Goal: Task Accomplishment & Management: Manage account settings

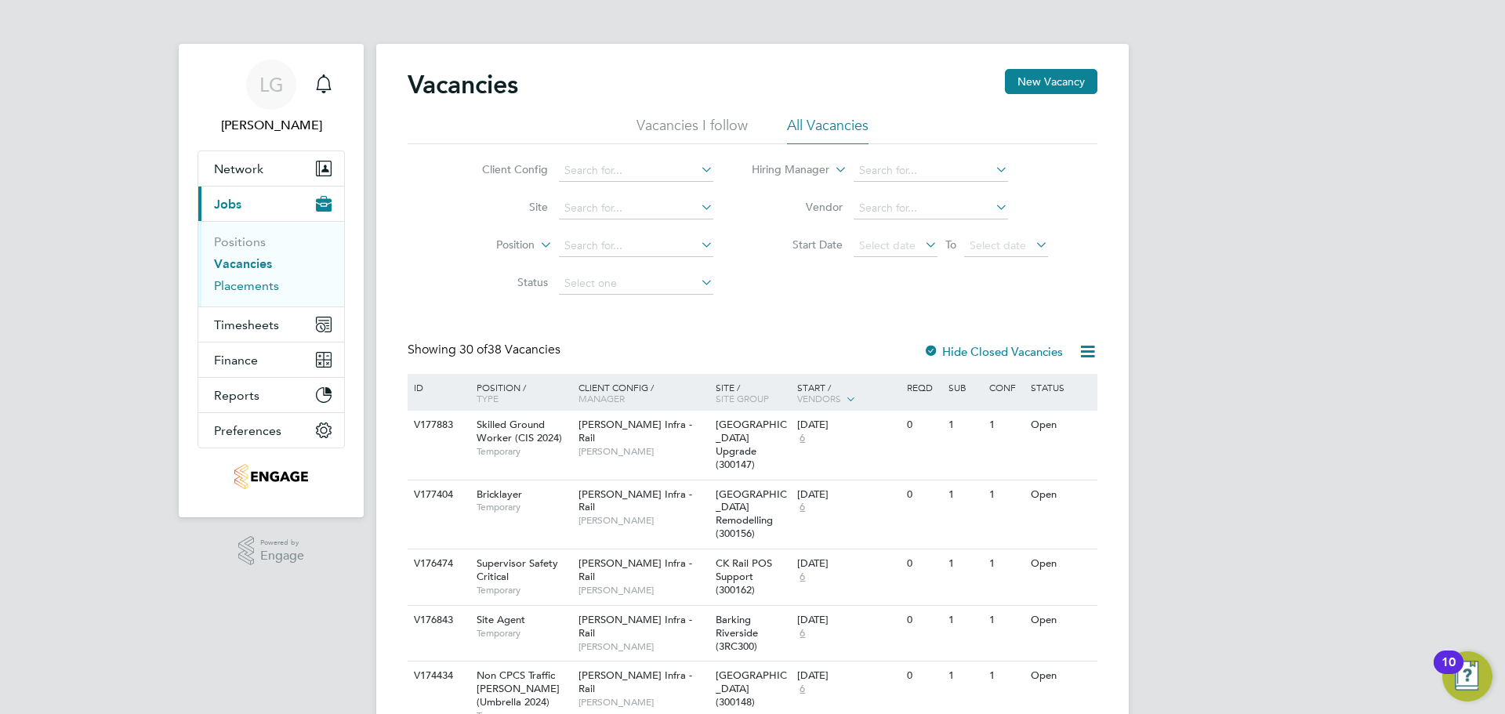
click at [264, 286] on link "Placements" at bounding box center [246, 285] width 65 height 15
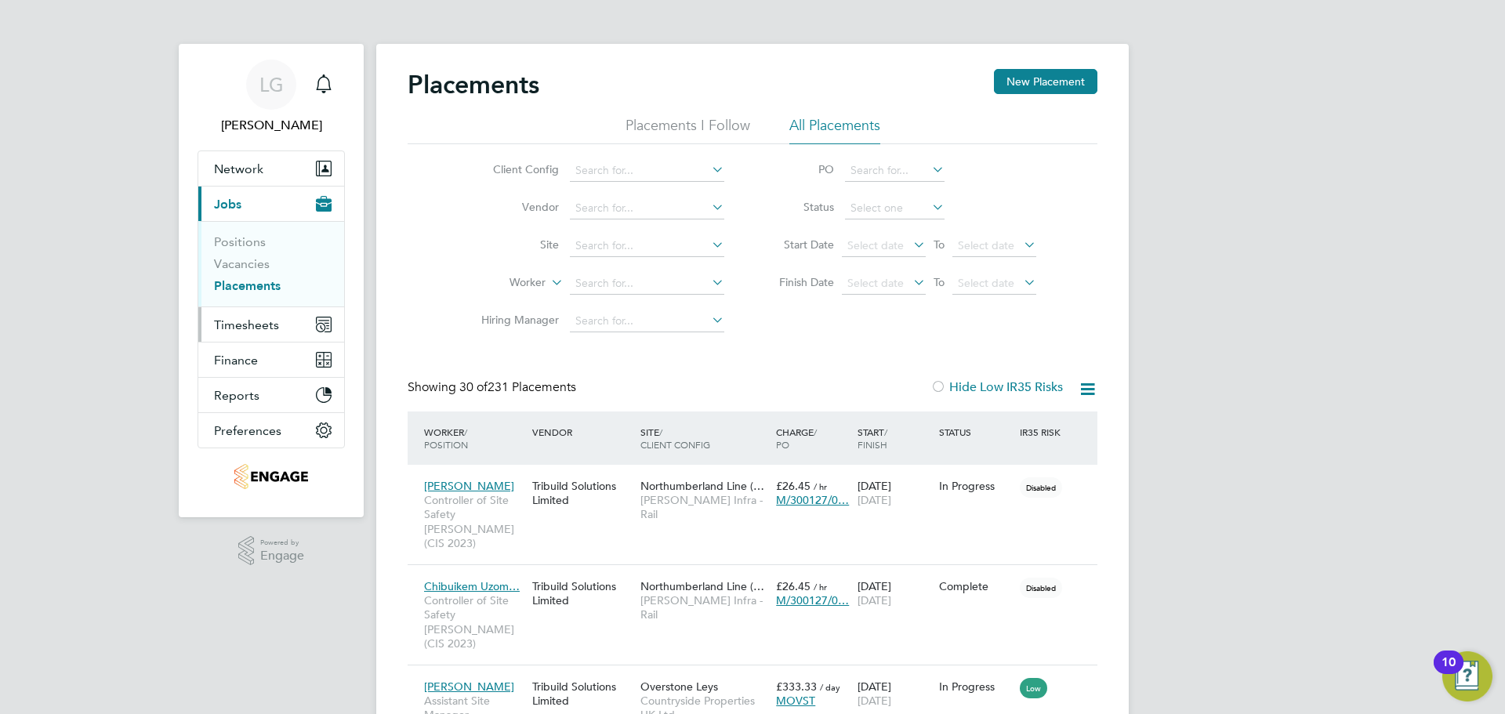
click at [254, 332] on button "Timesheets" at bounding box center [271, 324] width 146 height 35
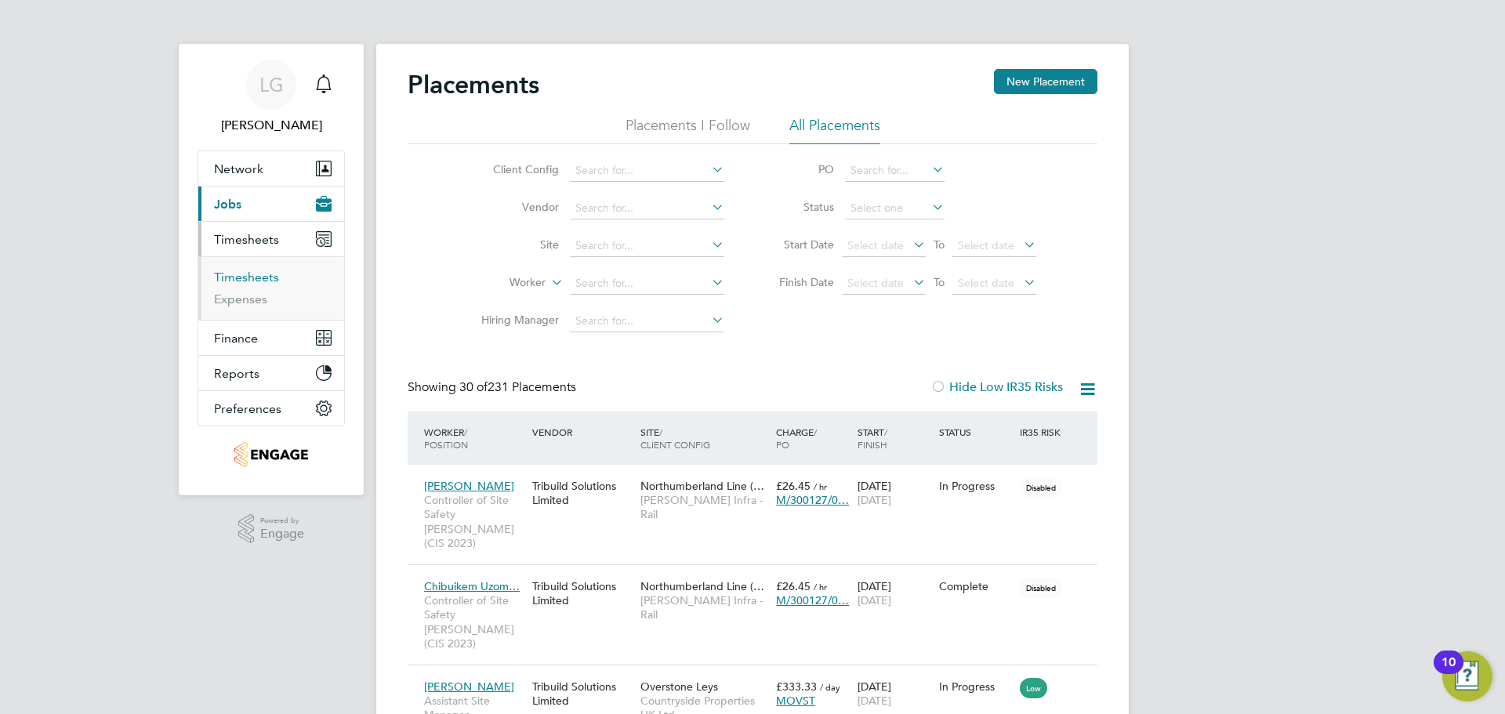
click at [256, 281] on link "Timesheets" at bounding box center [246, 277] width 65 height 15
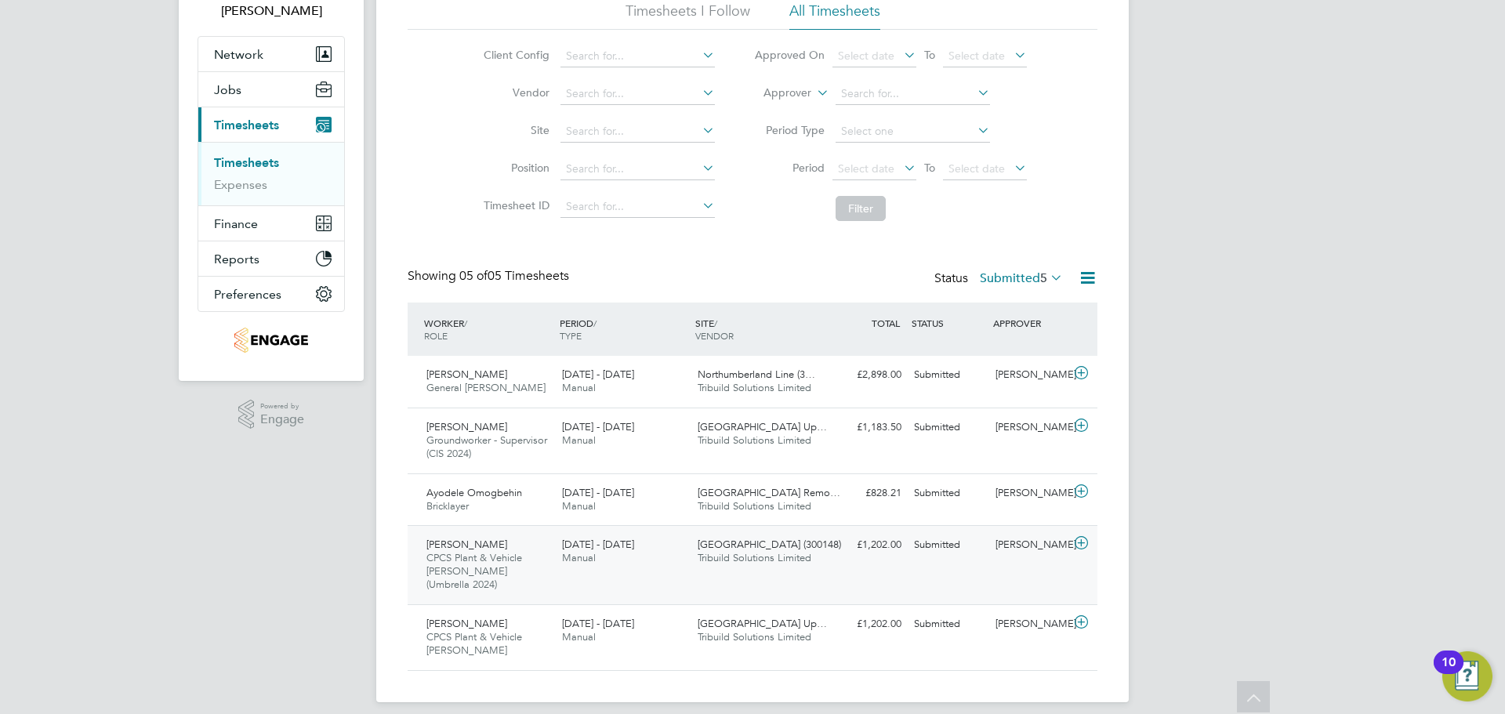
click at [647, 556] on div "[DATE] - [DATE] Manual" at bounding box center [624, 551] width 136 height 39
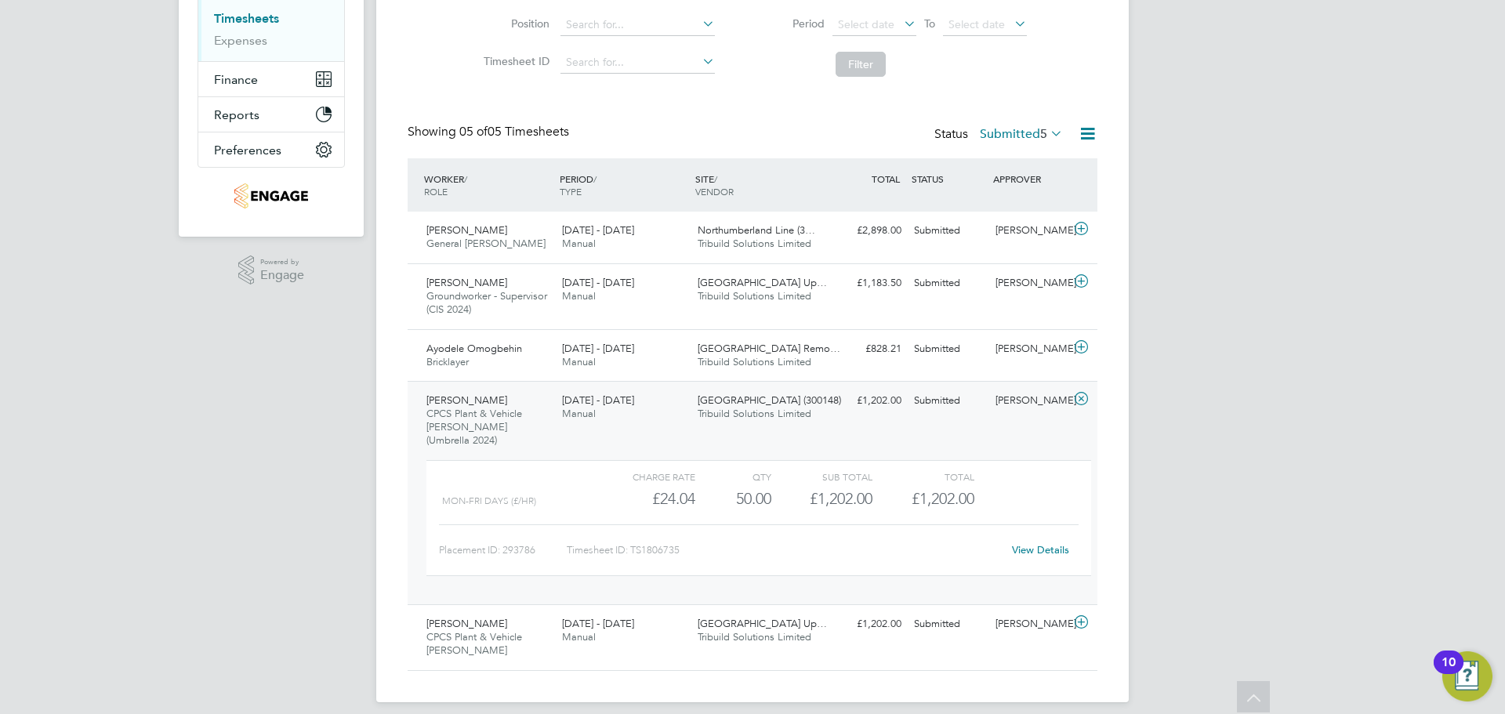
click at [665, 421] on div "[DATE] - [DATE] Manual" at bounding box center [624, 407] width 136 height 39
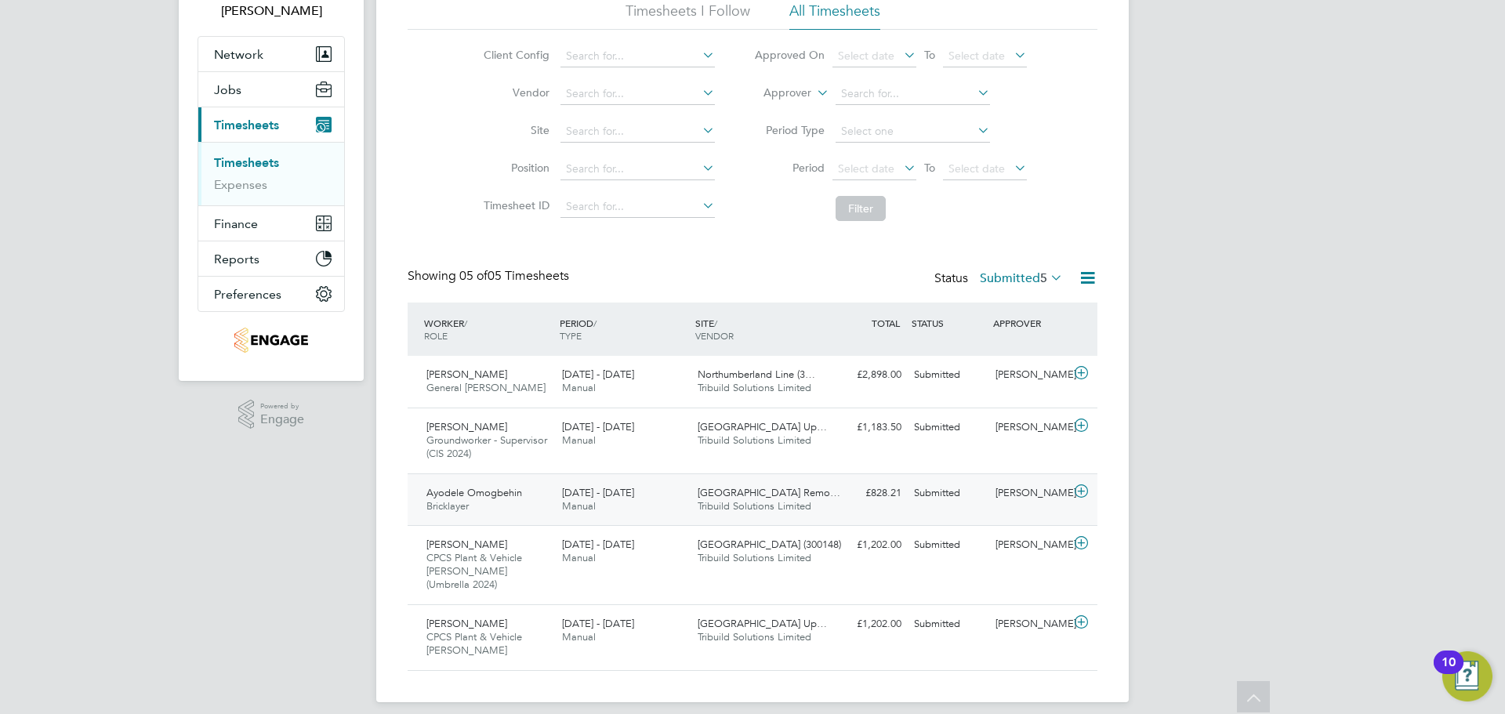
click at [670, 503] on div "9 - 15 Aug 2025 Manual" at bounding box center [624, 500] width 136 height 39
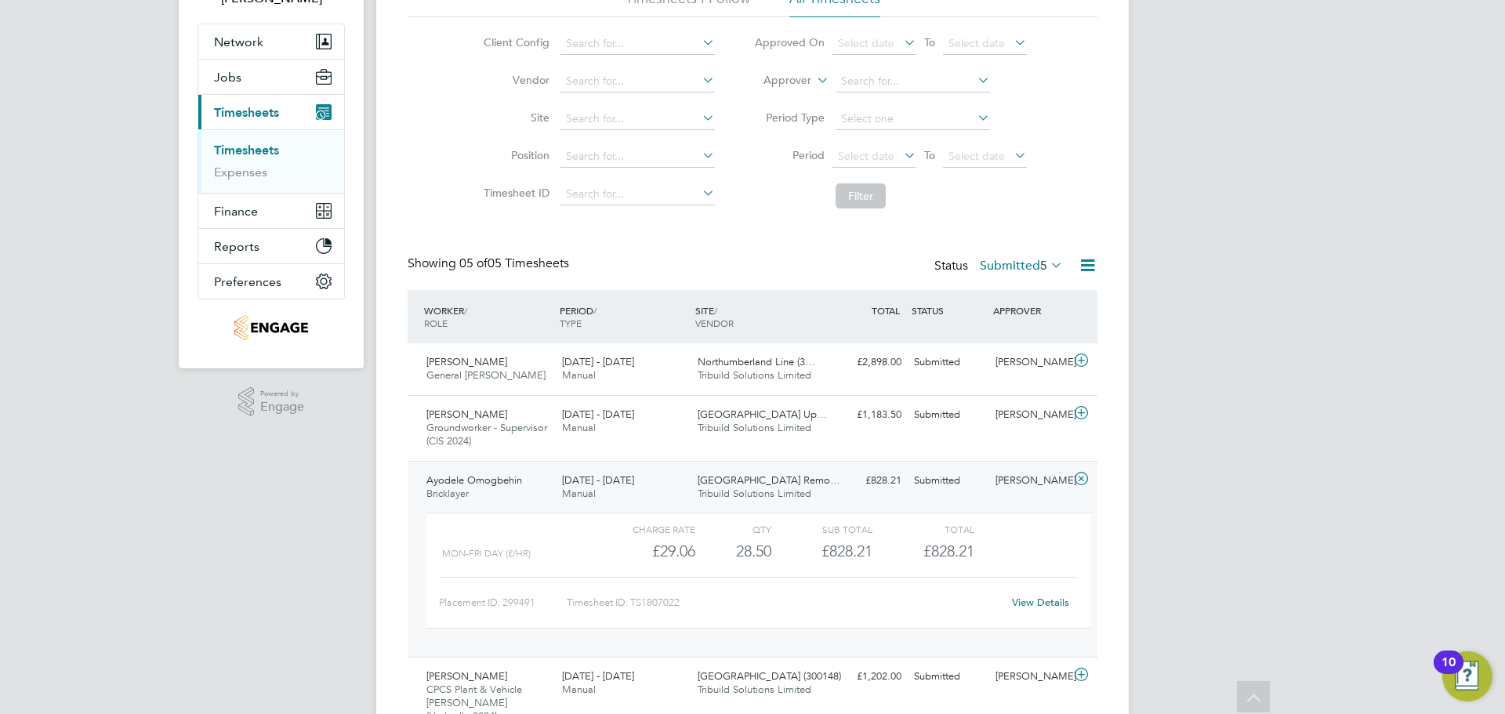
click at [668, 478] on div "9 - 15 Aug 2025 Manual" at bounding box center [624, 487] width 136 height 39
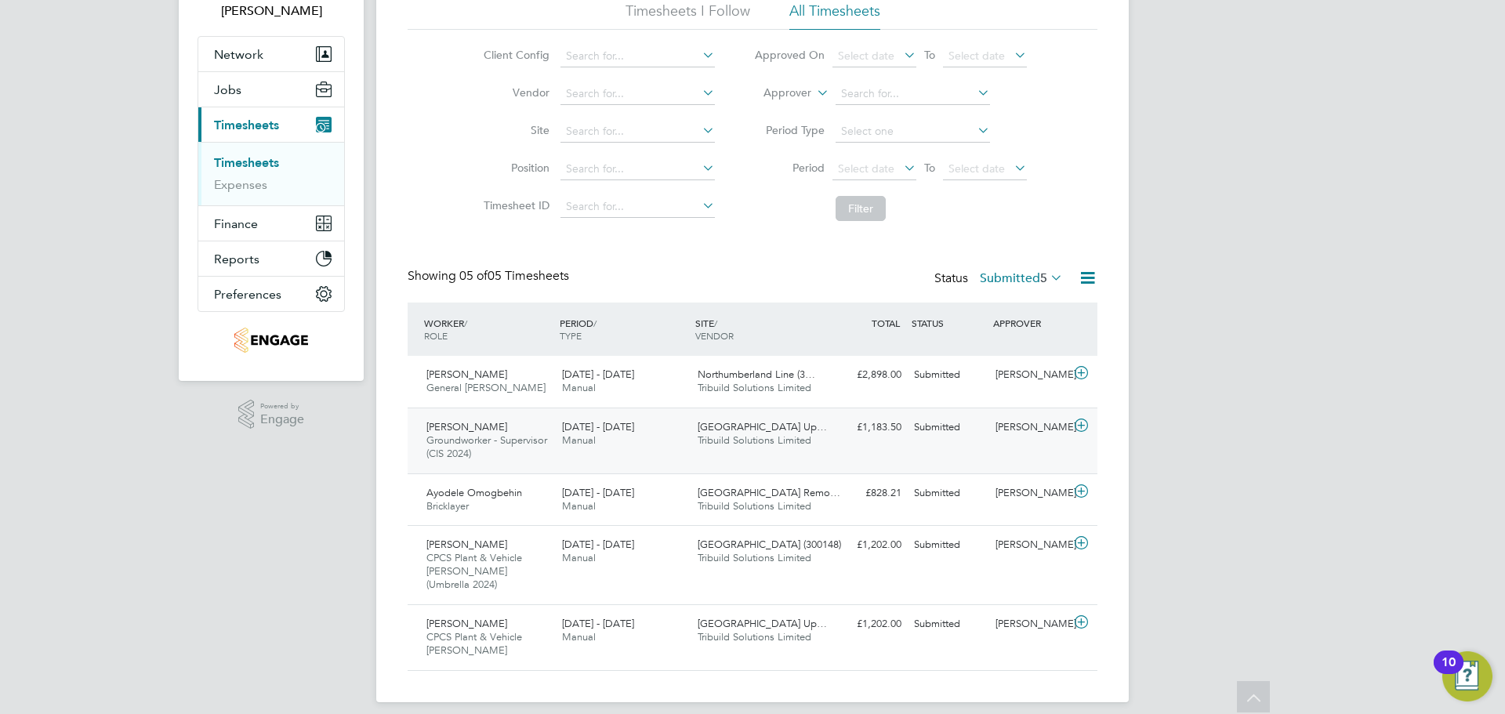
click at [673, 444] on div "16 - 22 Aug 2025 Manual" at bounding box center [624, 434] width 136 height 39
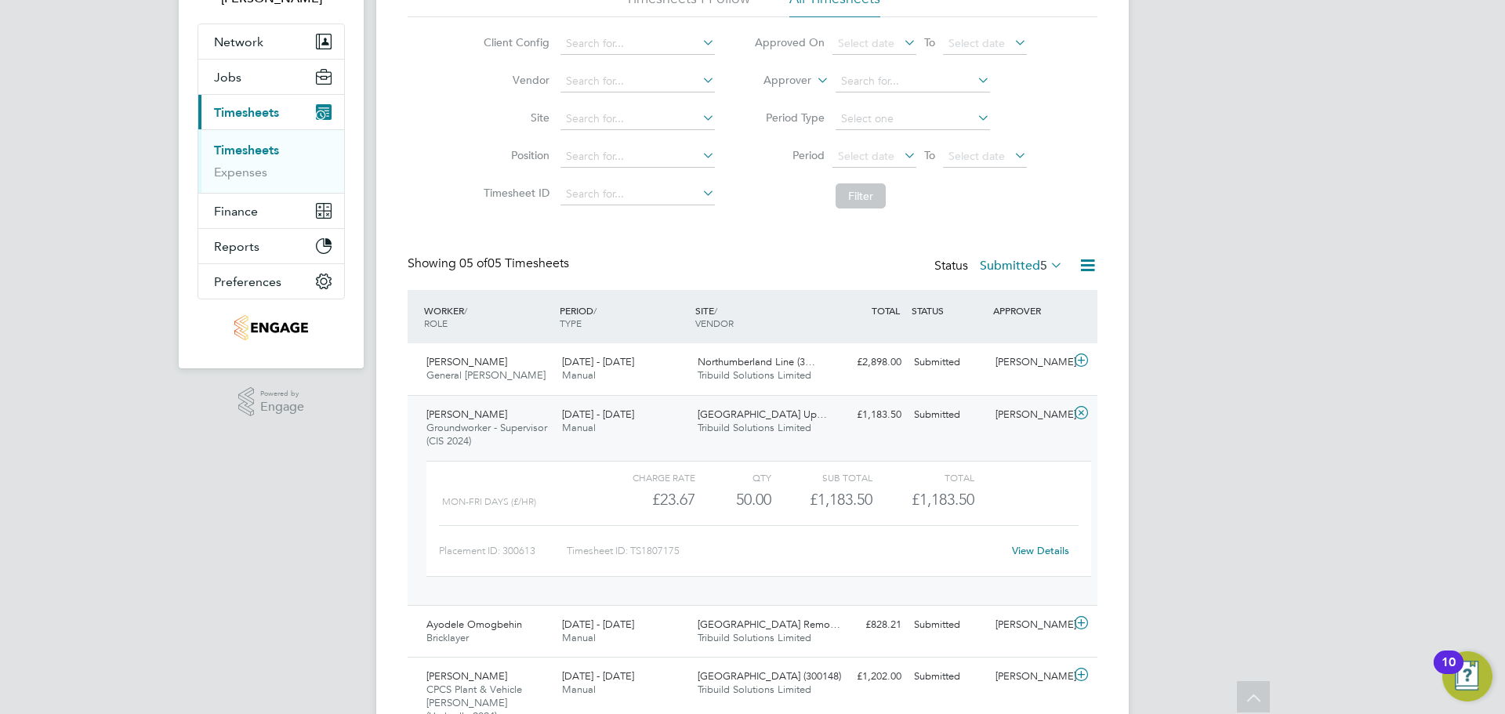
click at [665, 410] on div "16 - 22 Aug 2025 Manual" at bounding box center [624, 421] width 136 height 39
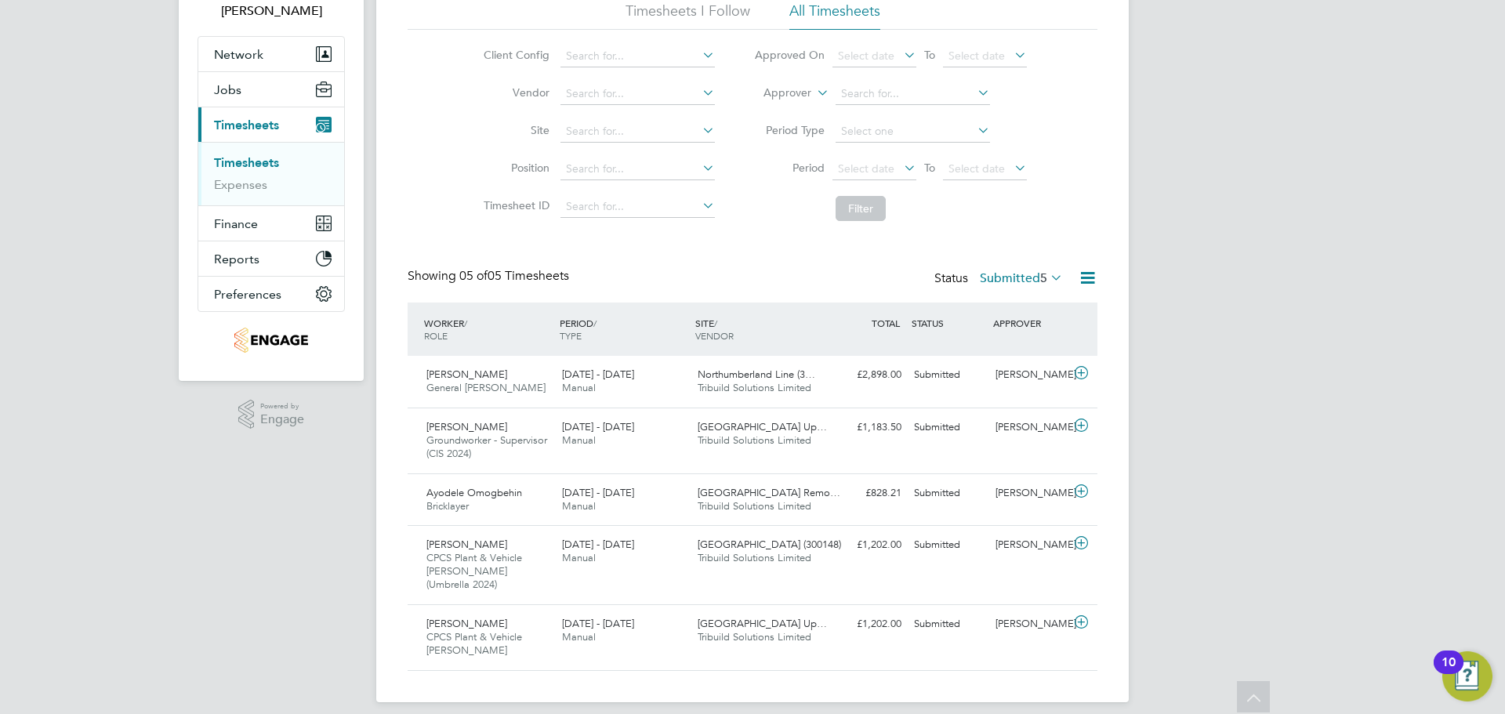
click at [239, 459] on div "LG Lee Garrity Notifications Applications: Network Team Members Businesses Site…" at bounding box center [752, 307] width 1505 height 842
click at [812, 617] on span "[GEOGRAPHIC_DATA] Up…" at bounding box center [762, 623] width 129 height 13
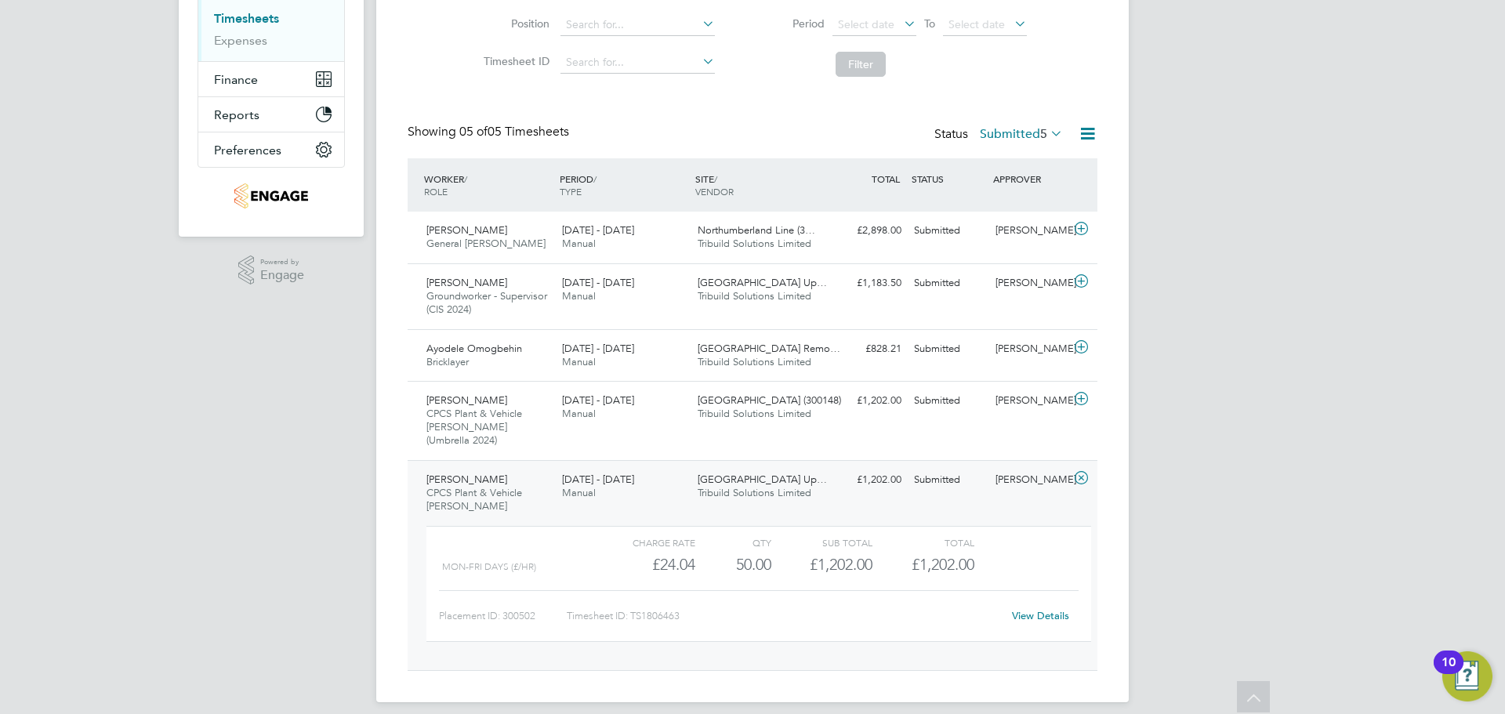
click at [1044, 609] on link "View Details" at bounding box center [1040, 615] width 57 height 13
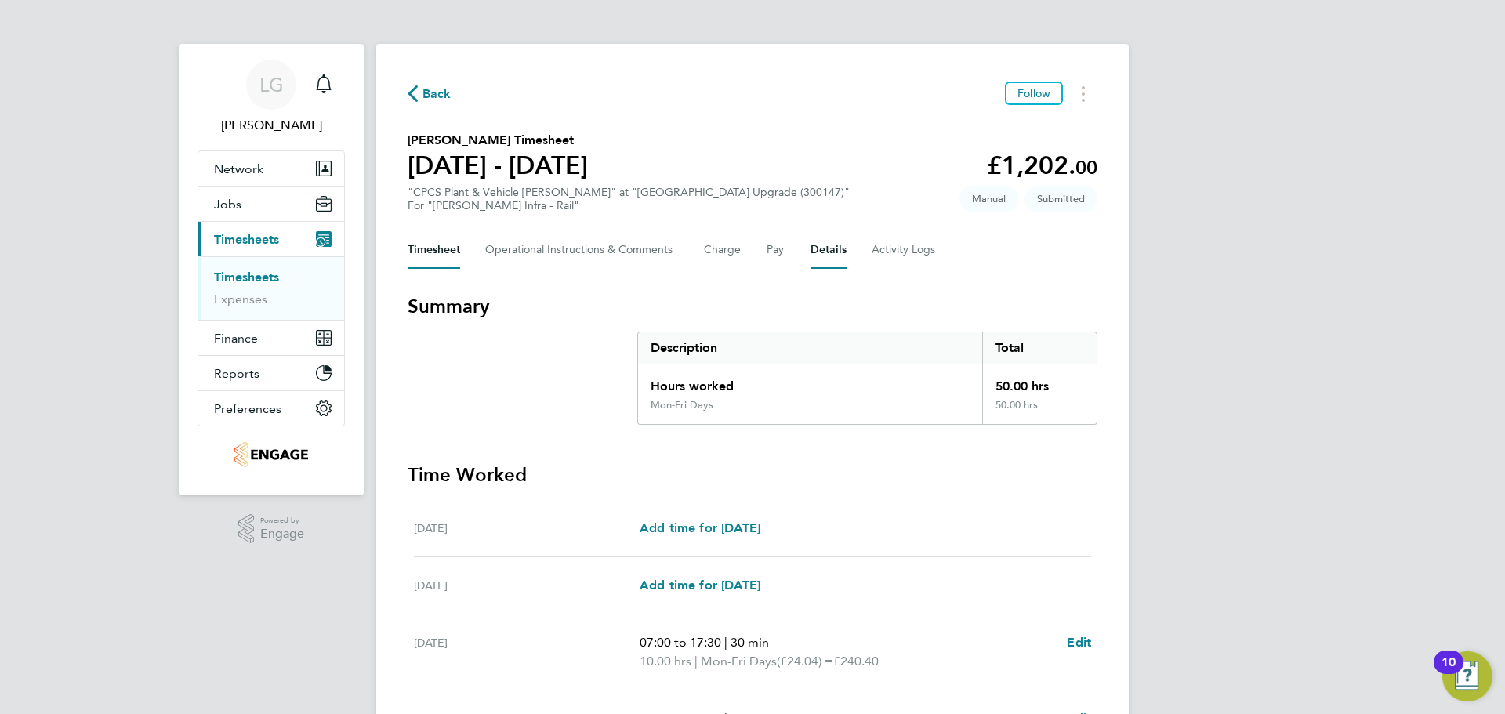
click at [822, 250] on button "Details" at bounding box center [829, 250] width 36 height 38
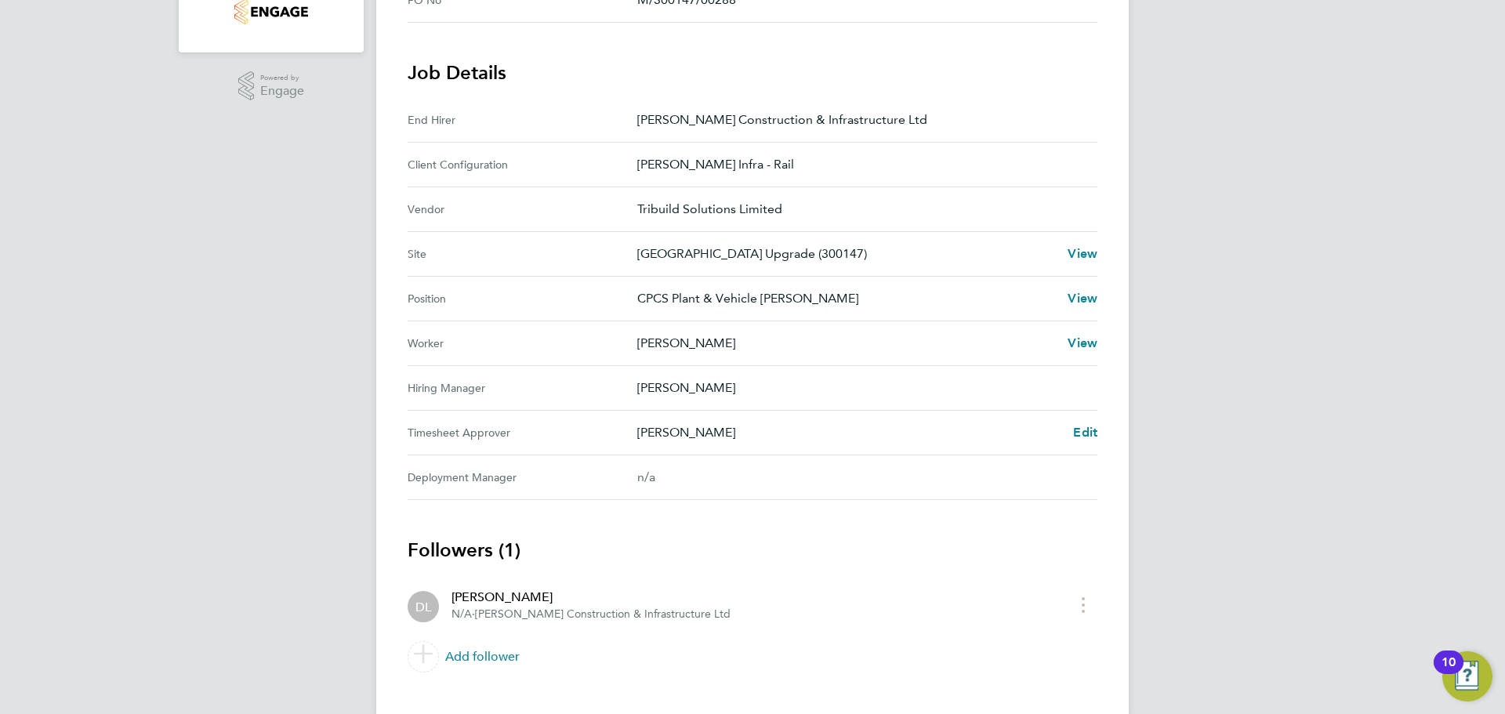
scroll to position [470, 0]
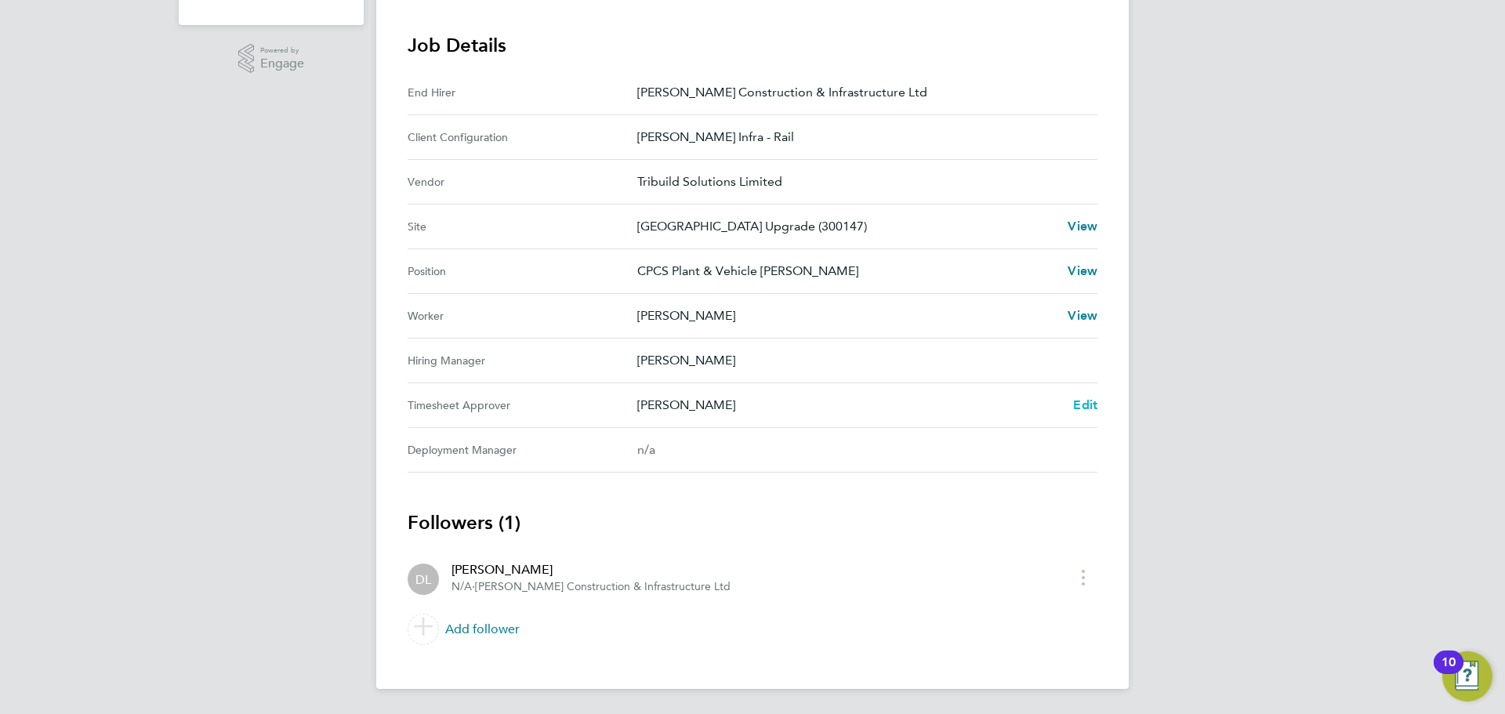
click at [1084, 402] on span "Edit" at bounding box center [1085, 405] width 24 height 15
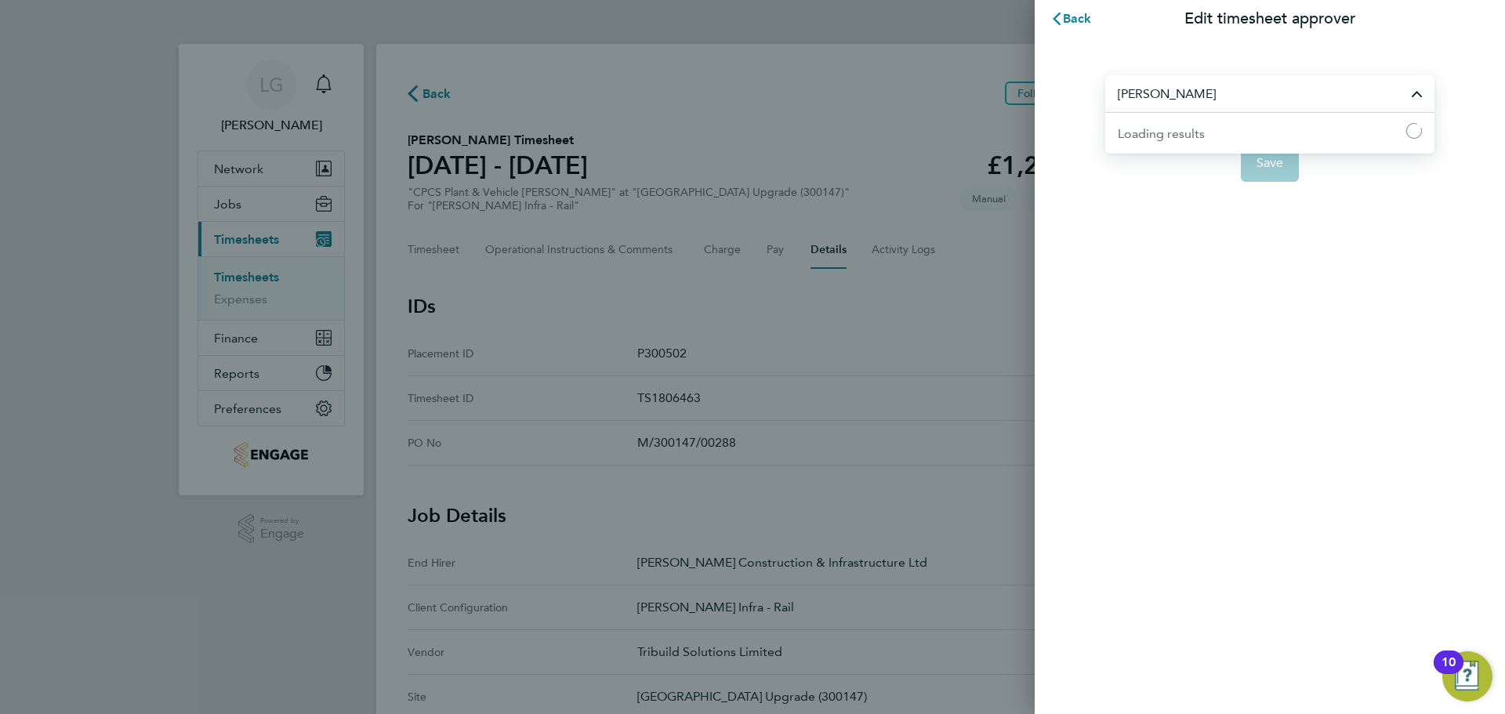
click at [1246, 90] on input "Damian Liviu" at bounding box center [1270, 93] width 329 height 37
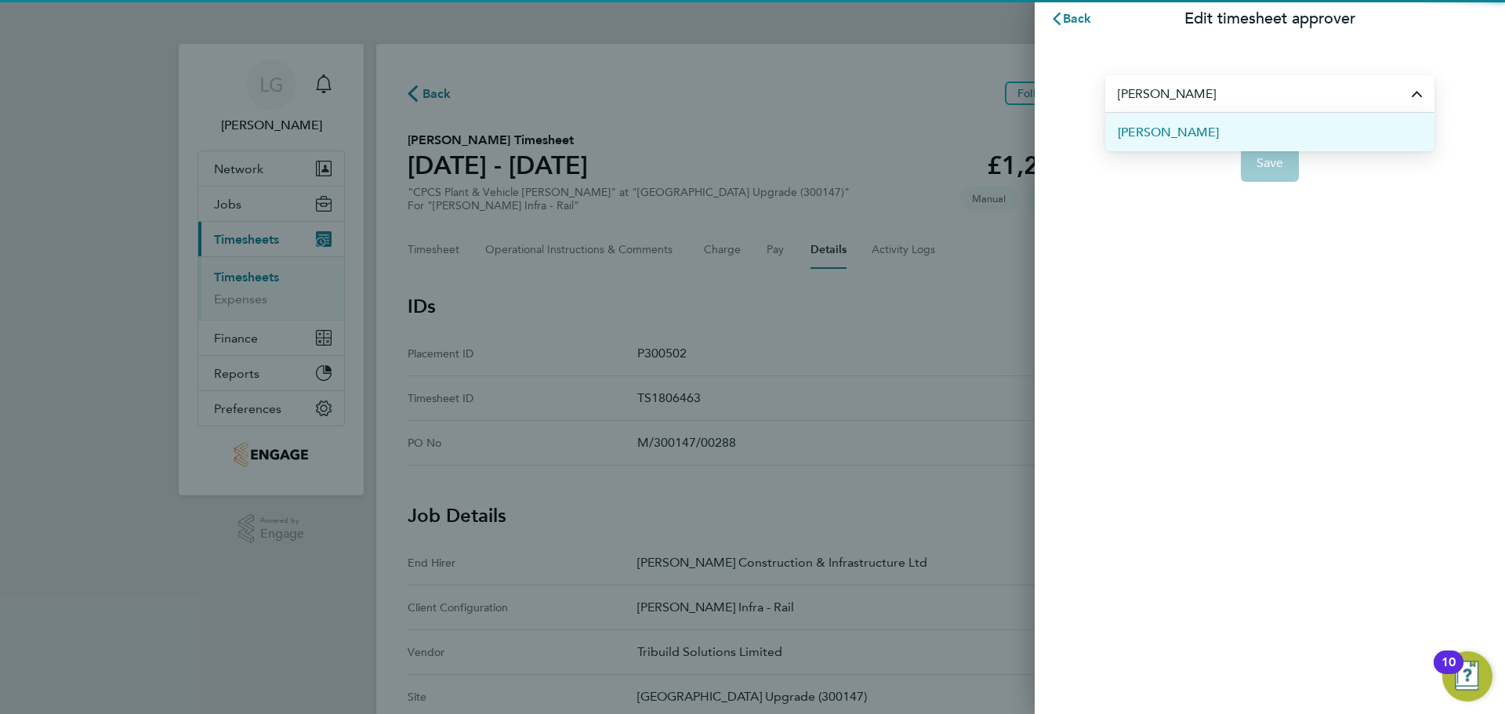
click at [1201, 140] on span "[PERSON_NAME]" at bounding box center [1168, 132] width 101 height 19
type input "[PERSON_NAME]"
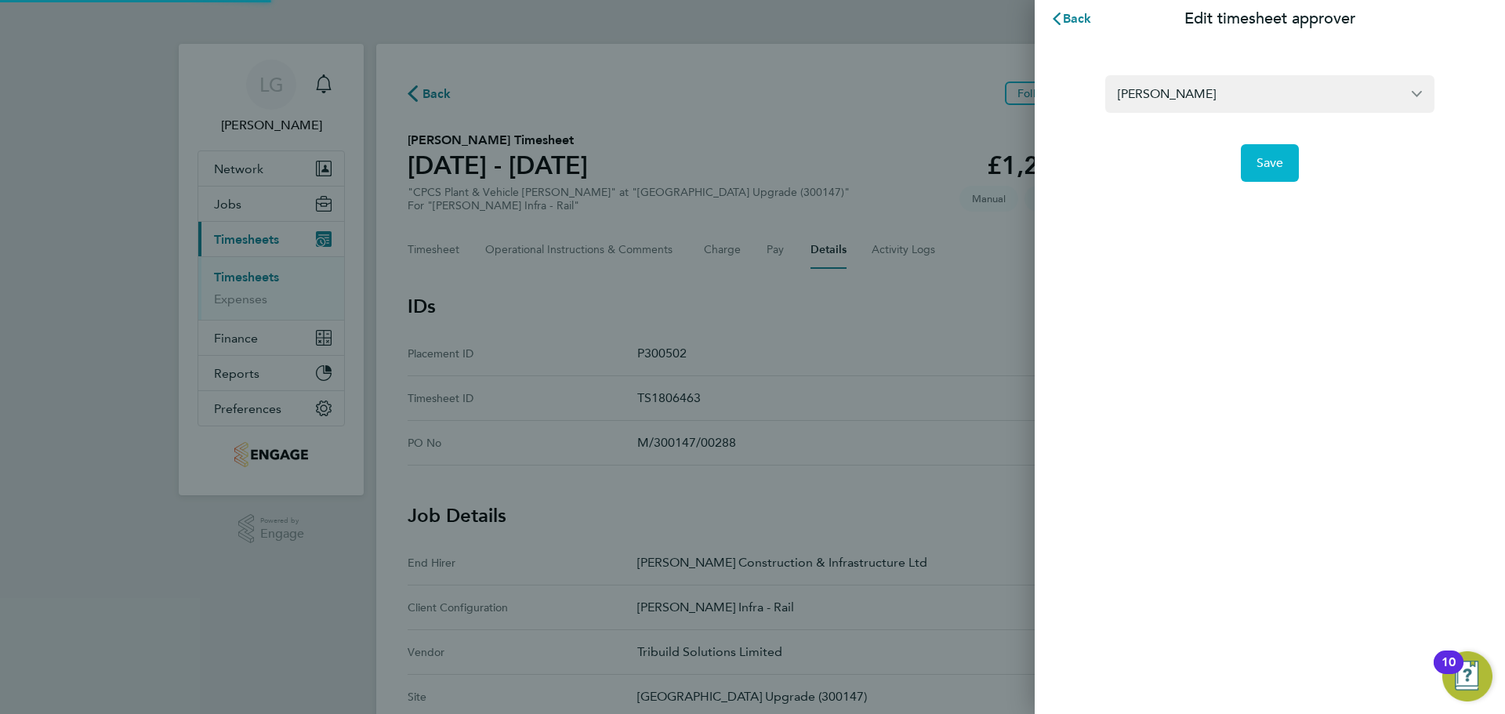
click at [1278, 167] on span "Save" at bounding box center [1270, 163] width 27 height 16
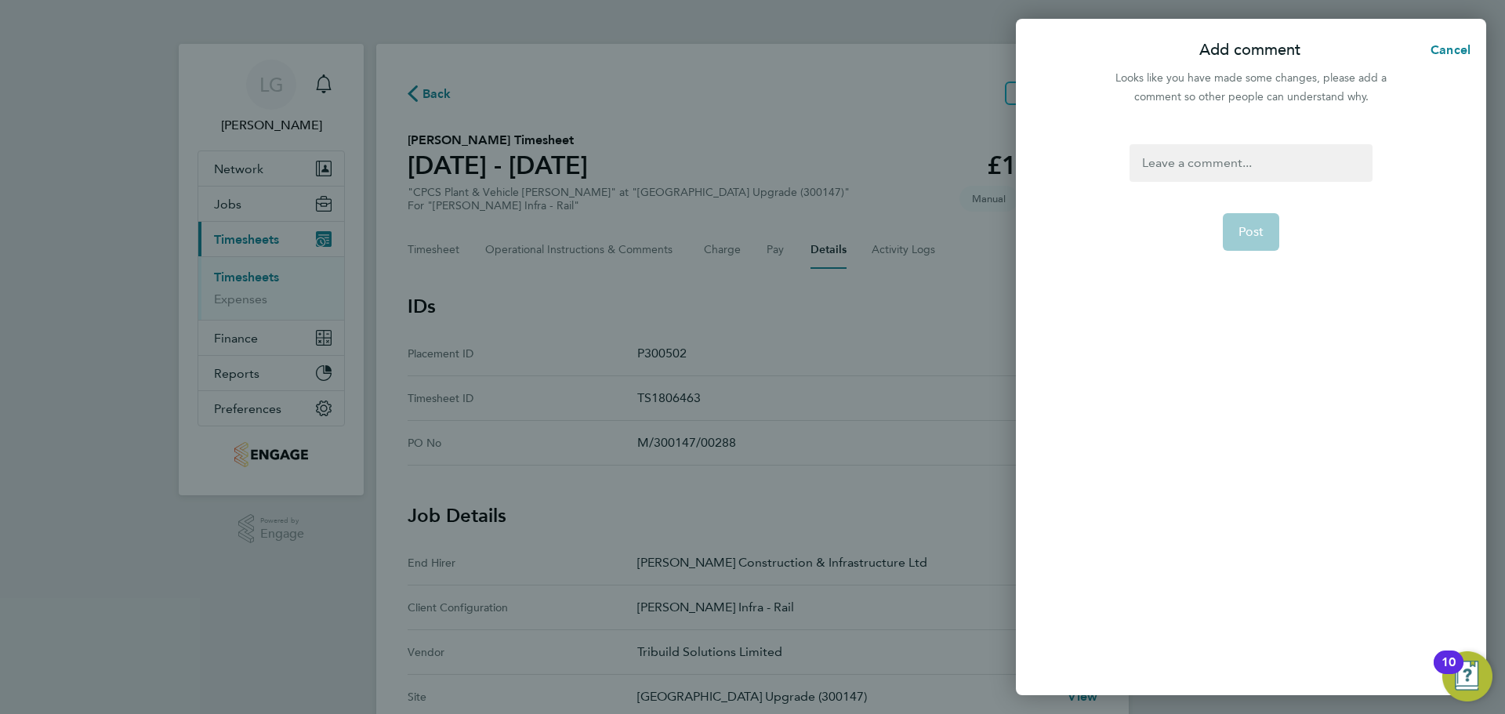
click at [1261, 162] on div at bounding box center [1251, 163] width 242 height 38
click at [1260, 162] on div at bounding box center [1251, 163] width 242 height 38
drag, startPoint x: 1282, startPoint y: 161, endPoint x: 1130, endPoint y: 167, distance: 152.2
click at [1130, 167] on div "Change of Approver" at bounding box center [1251, 163] width 242 height 38
copy div "Change of Approver"
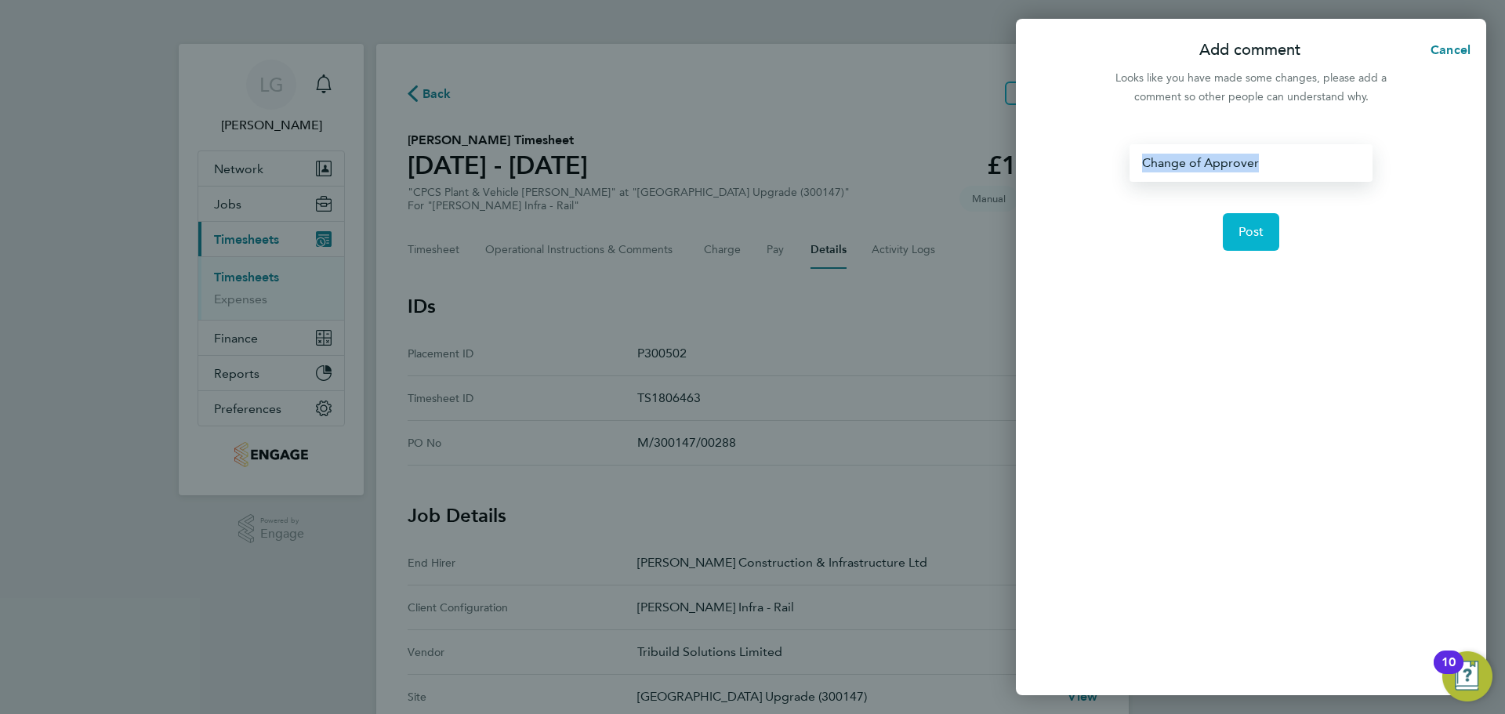
click at [1274, 238] on button "Post" at bounding box center [1251, 232] width 57 height 38
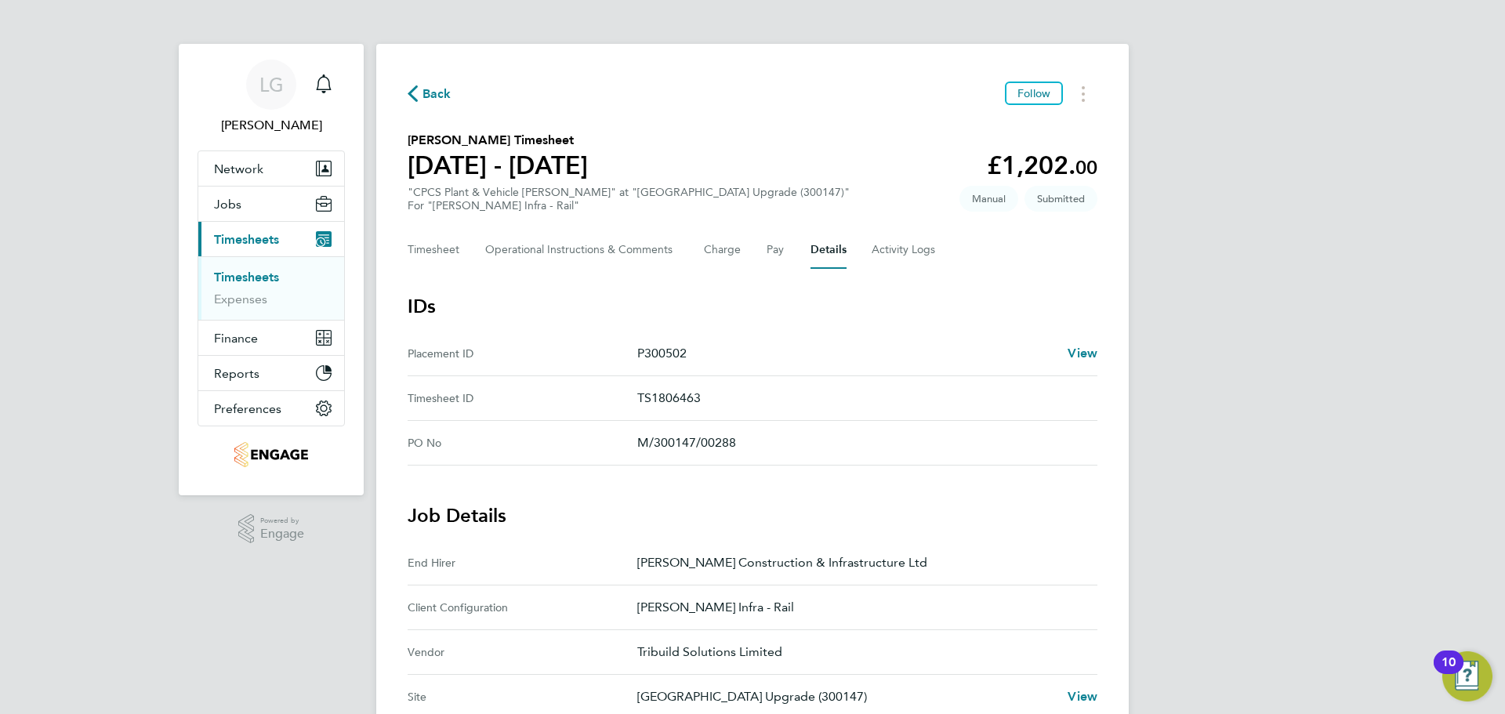
click at [244, 271] on link "Timesheets" at bounding box center [246, 277] width 65 height 15
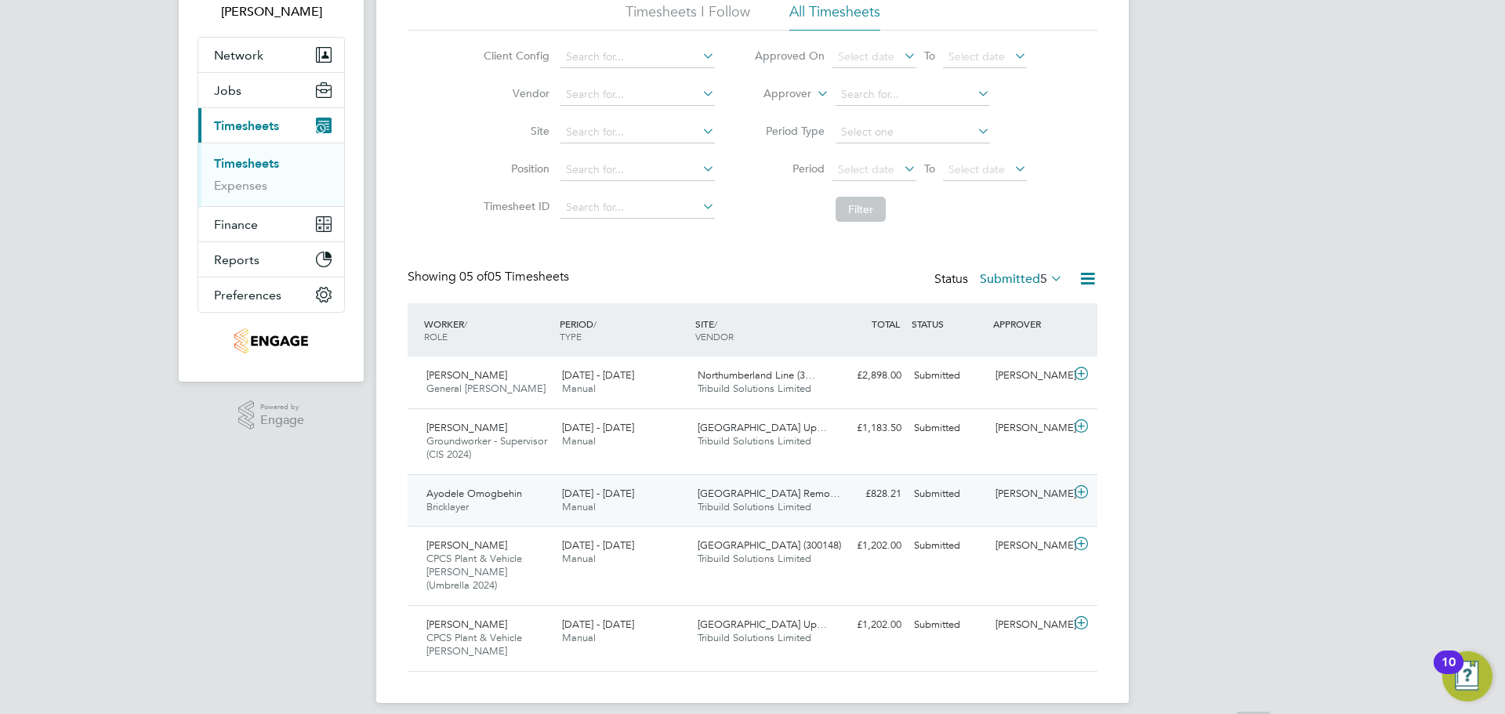
scroll to position [114, 0]
click at [678, 563] on div "16 - 22 Aug 2025 Manual" at bounding box center [624, 551] width 136 height 39
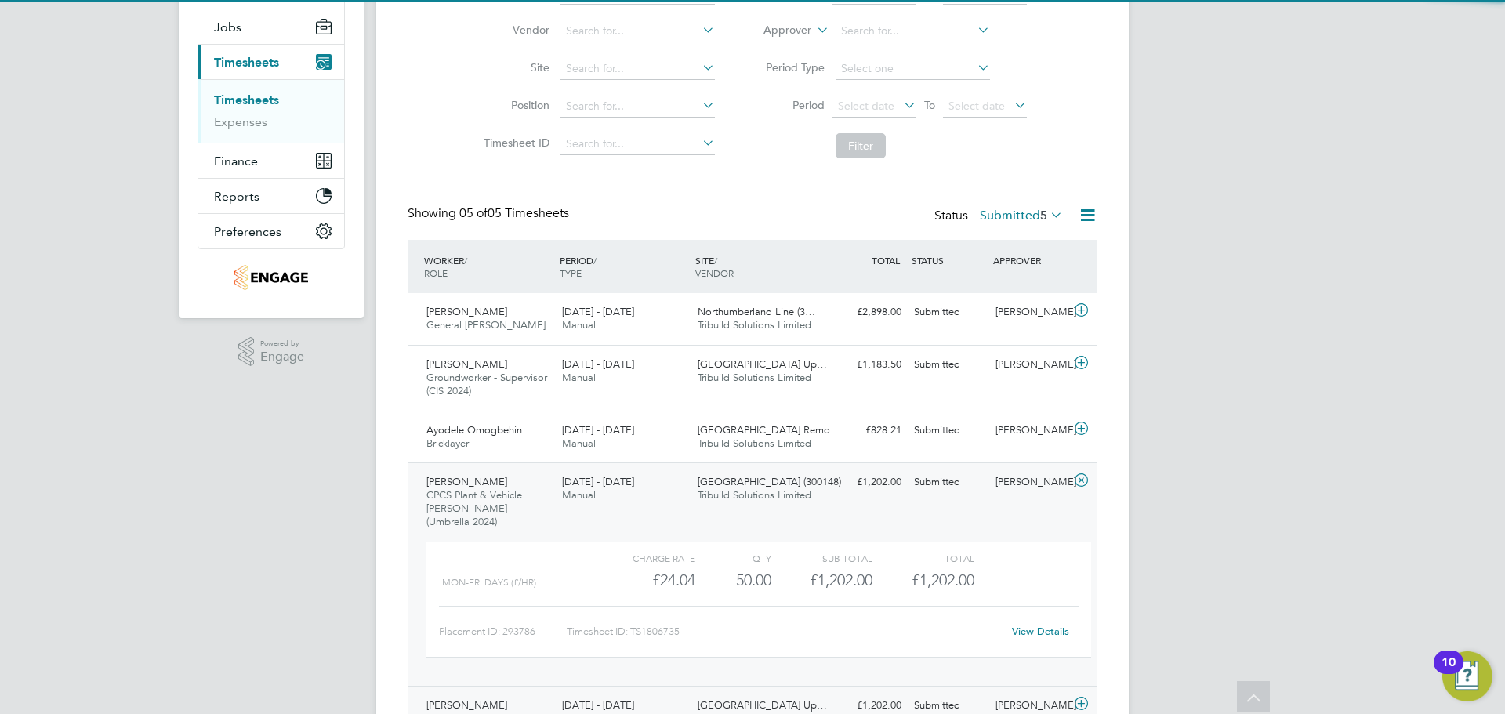
scroll to position [259, 0]
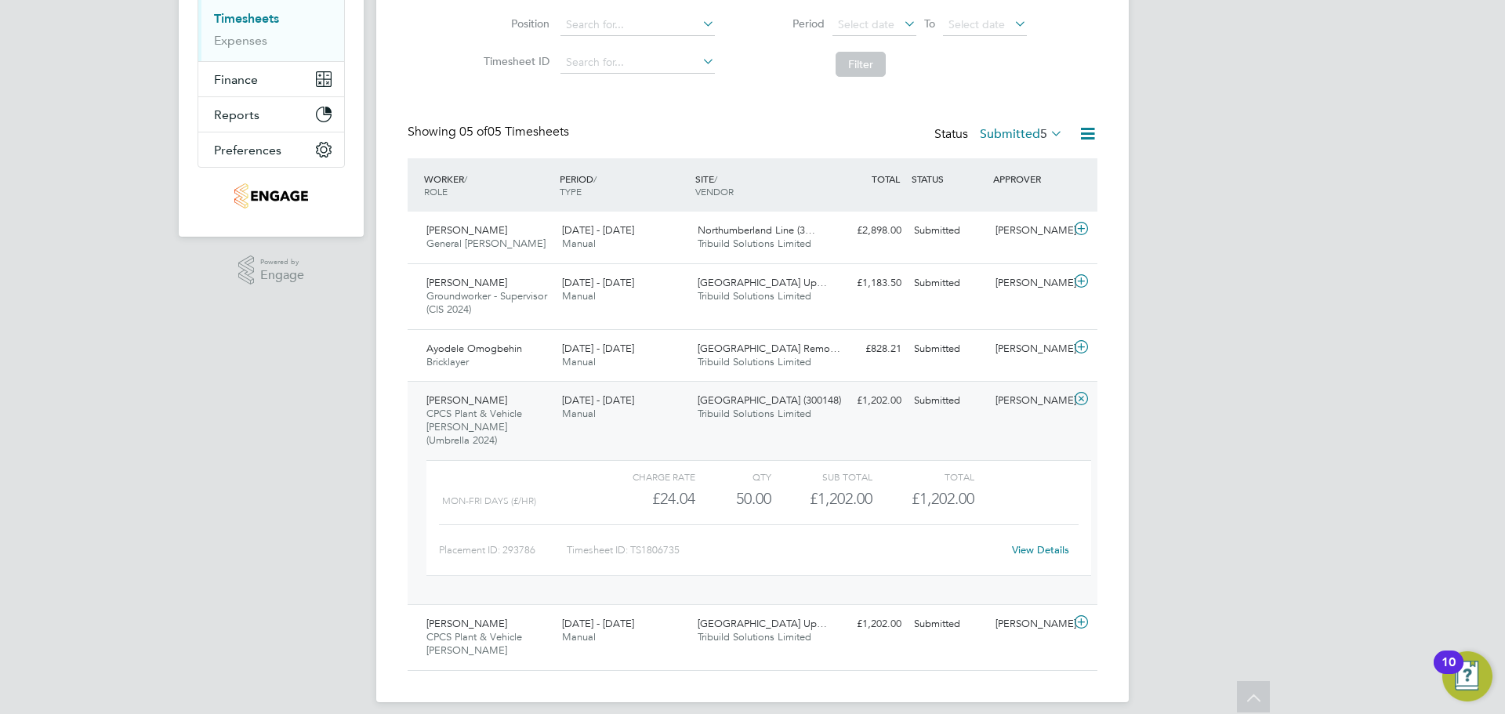
click at [1051, 543] on link "View Details" at bounding box center [1040, 549] width 57 height 13
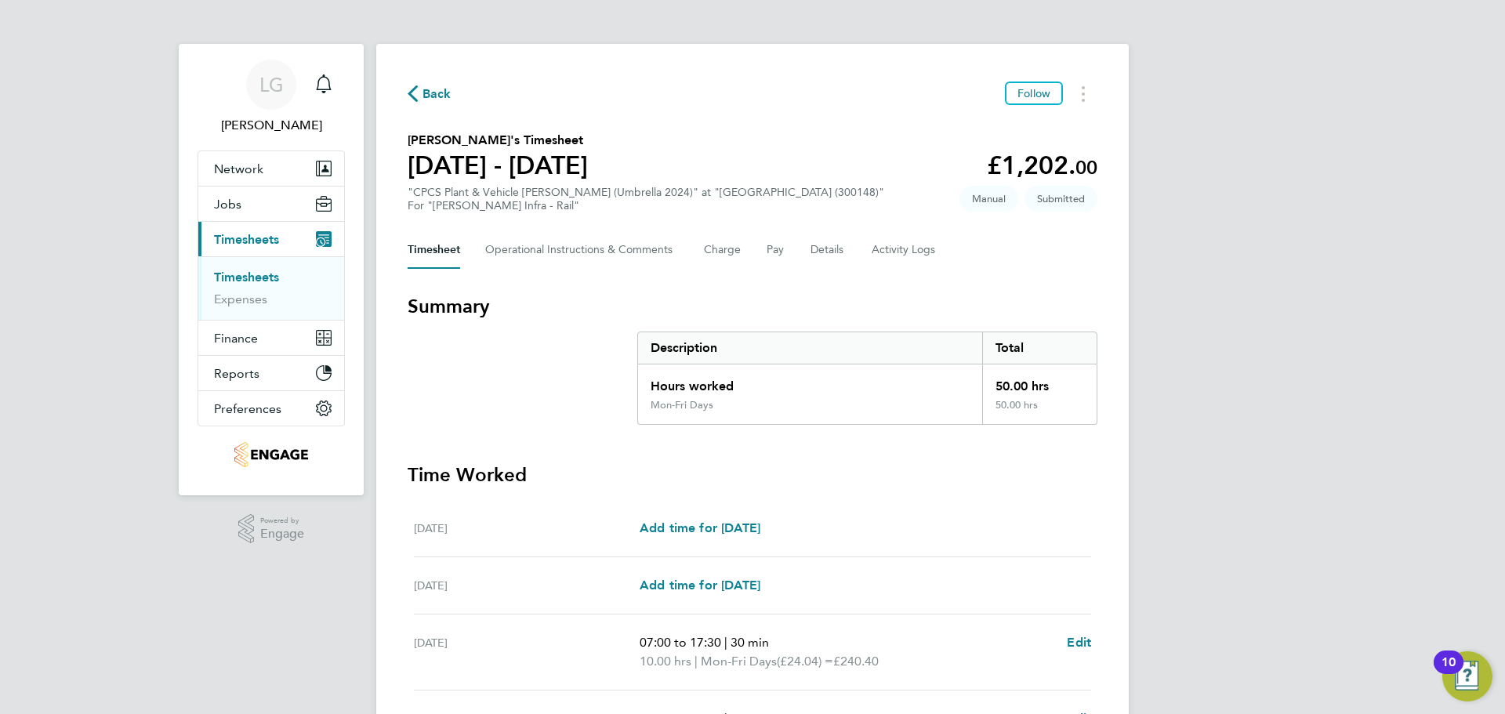
click at [431, 96] on span "Back" at bounding box center [437, 94] width 29 height 19
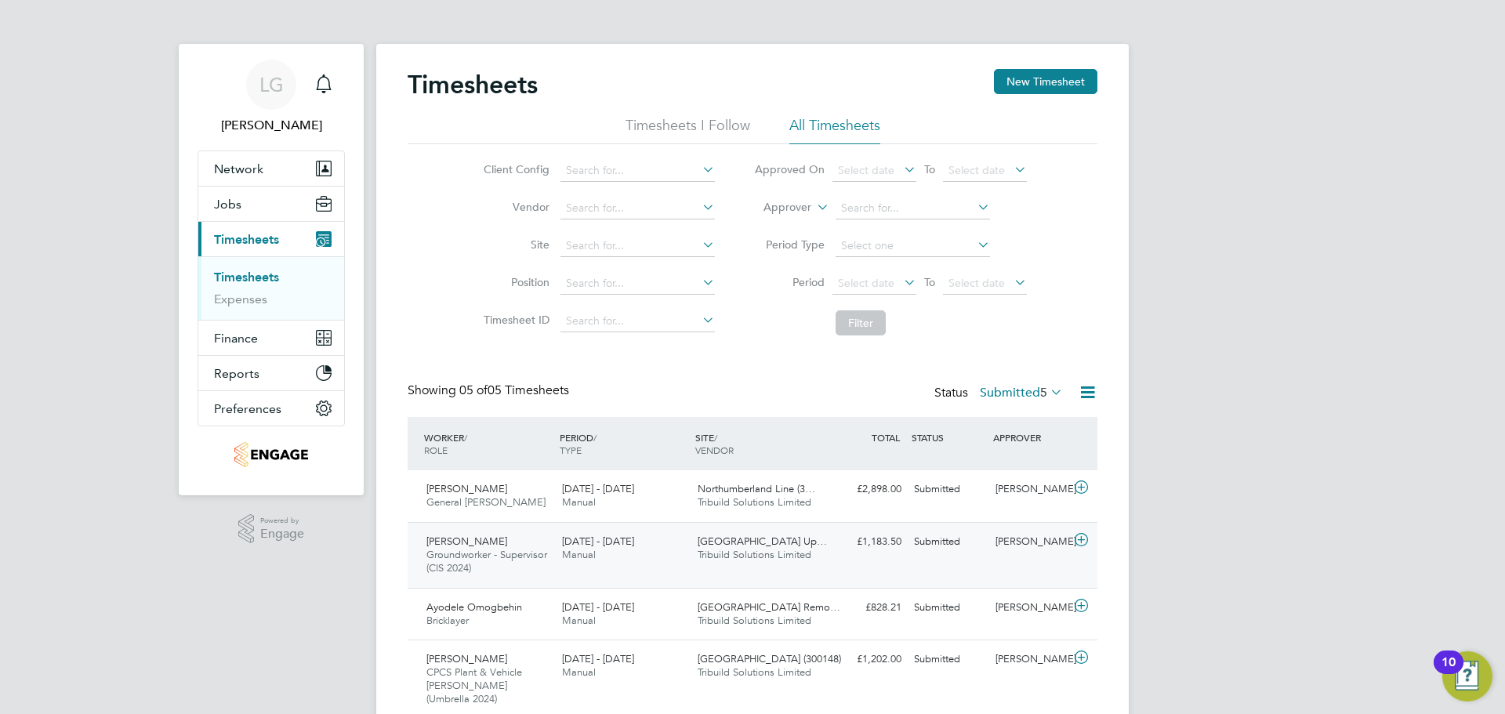
click at [773, 556] on span "Tribuild Solutions Limited" at bounding box center [755, 554] width 114 height 13
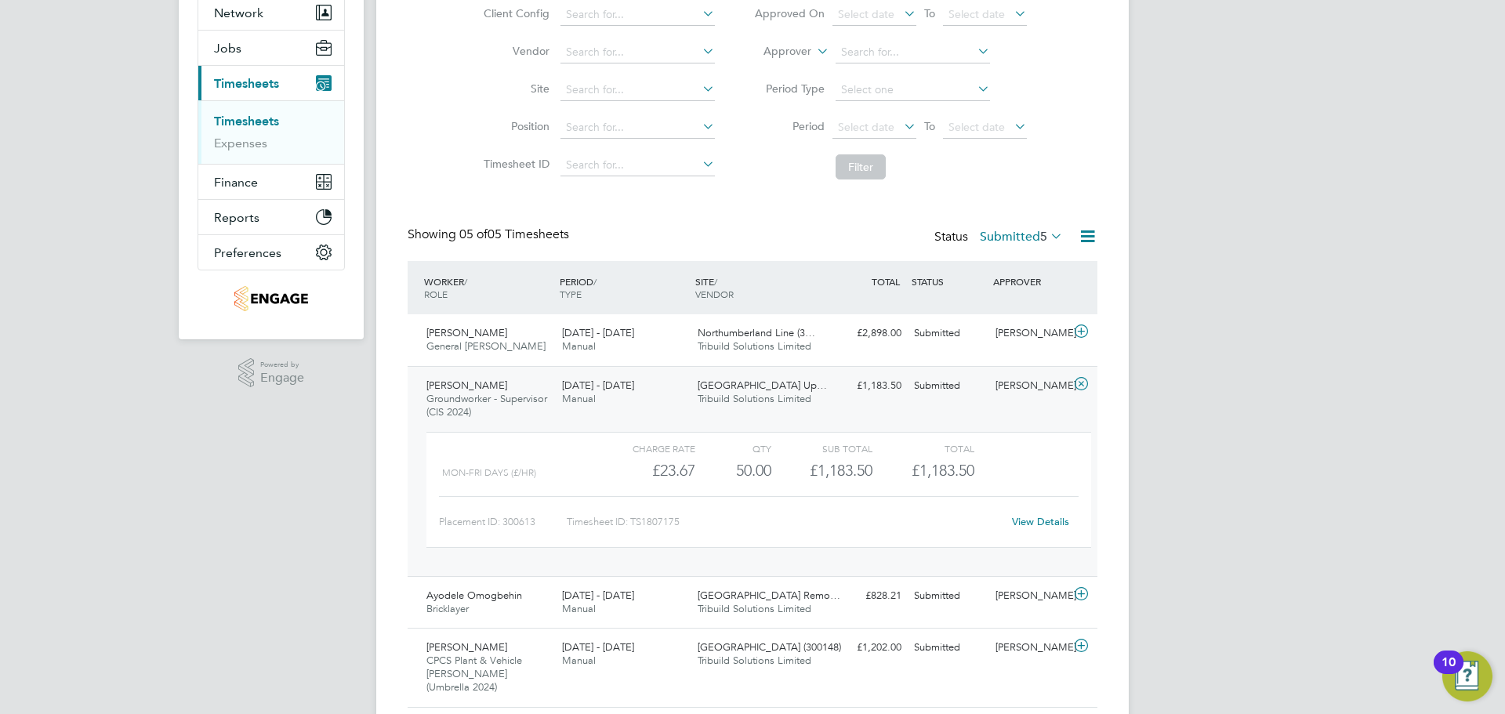
scroll to position [157, 0]
click at [1044, 522] on link "View Details" at bounding box center [1040, 520] width 57 height 13
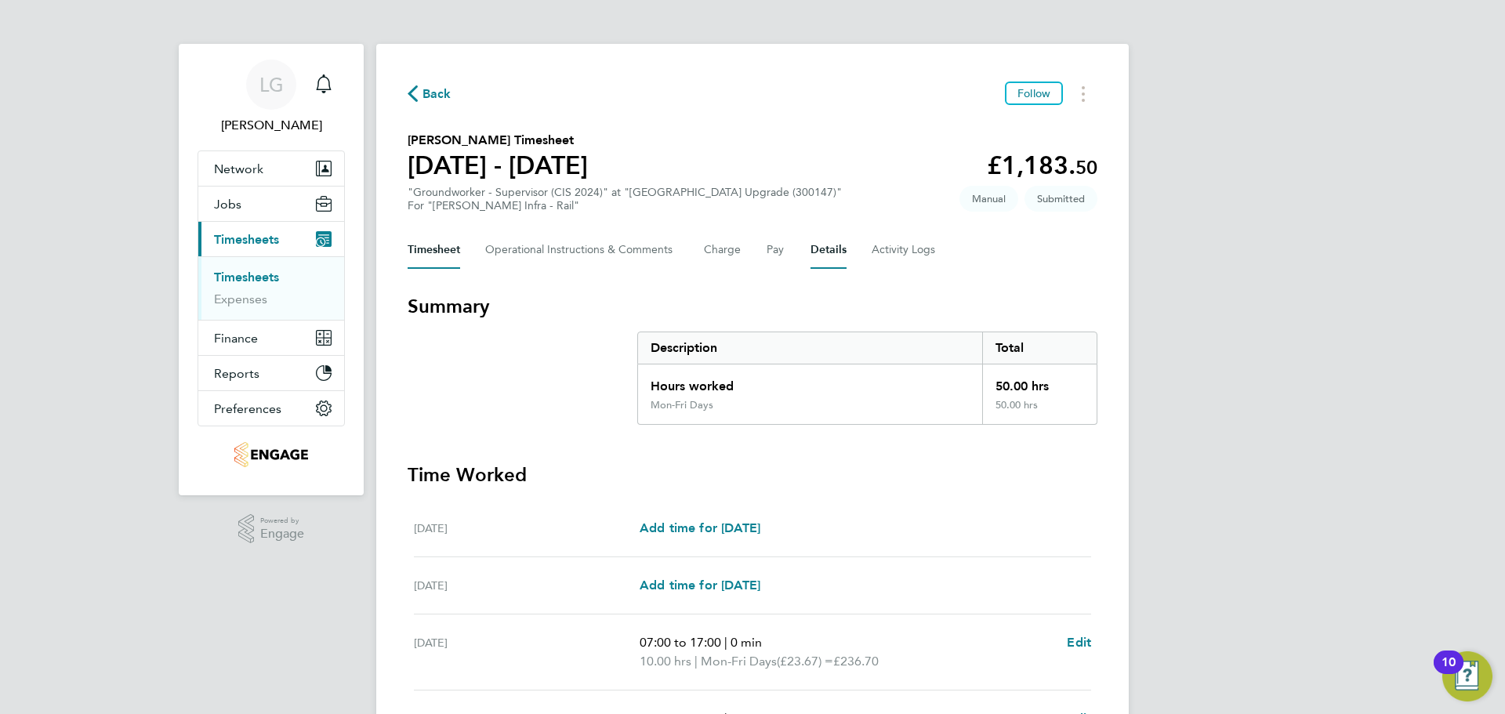
click at [822, 245] on button "Details" at bounding box center [829, 250] width 36 height 38
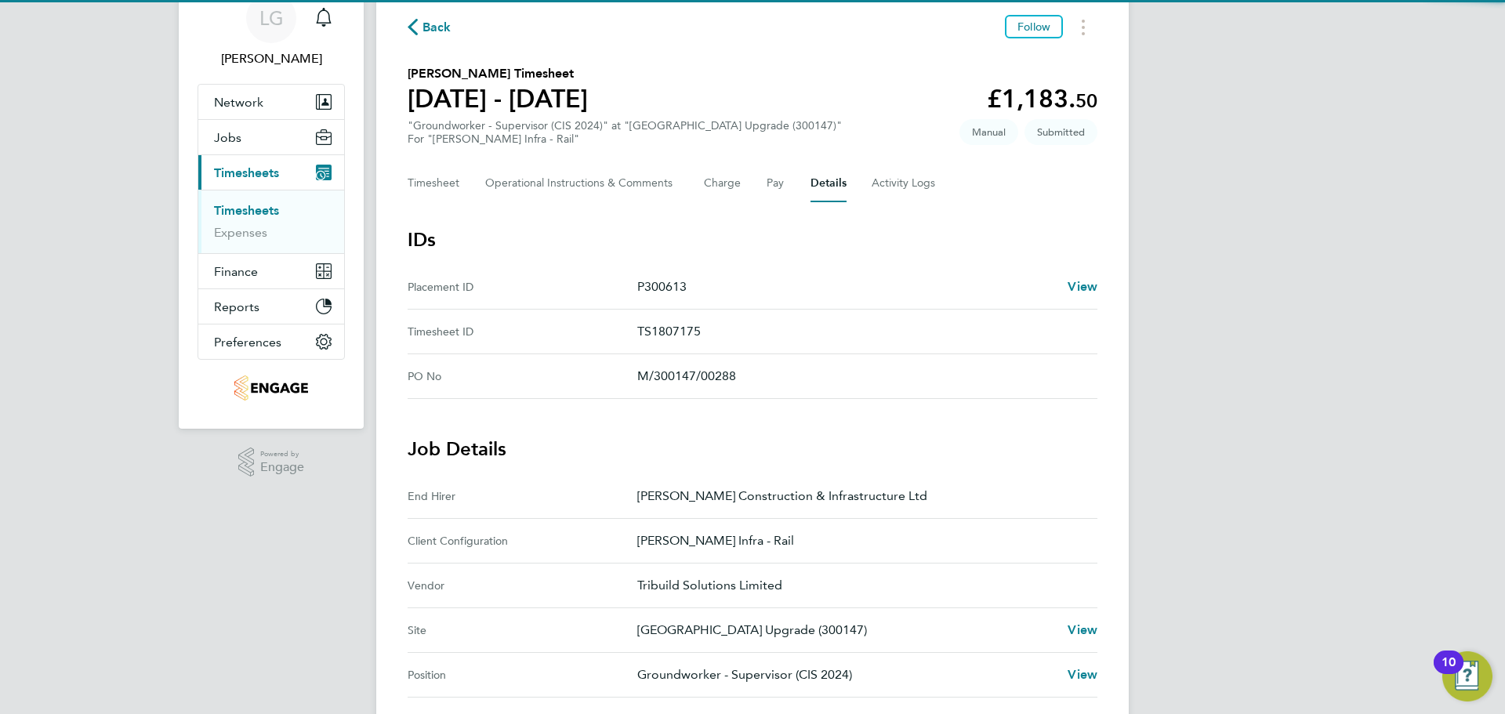
scroll to position [392, 0]
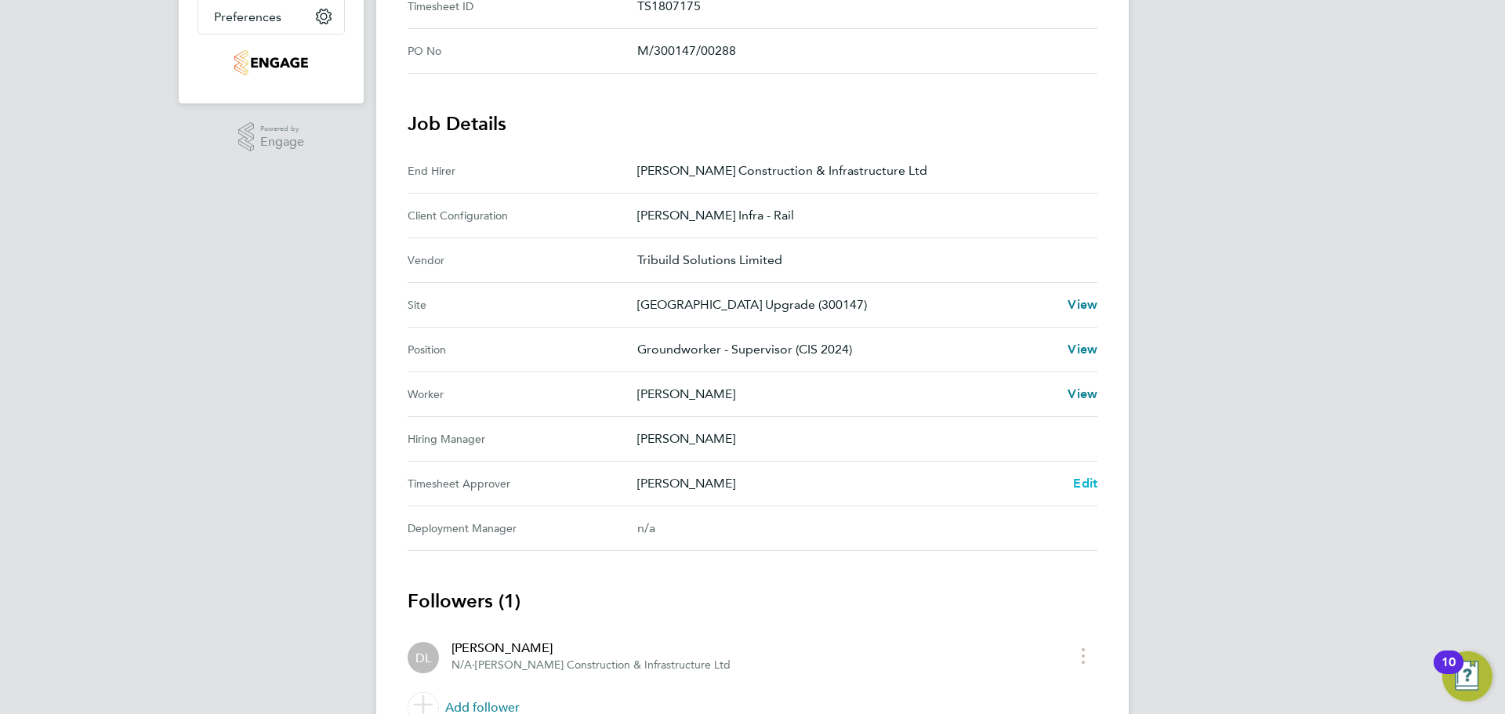
click at [1089, 485] on span "Edit" at bounding box center [1085, 483] width 24 height 15
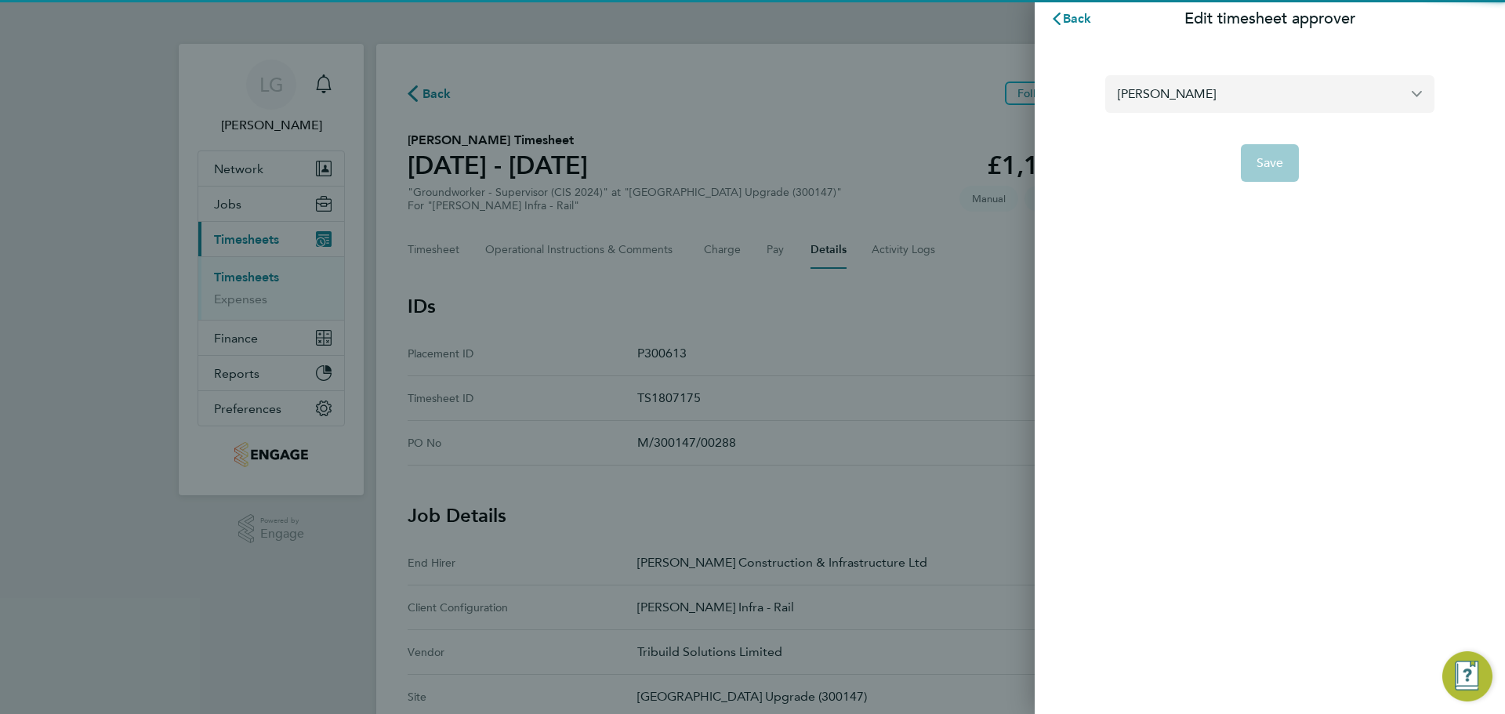
click at [1194, 105] on input "Damian Liviu" at bounding box center [1270, 93] width 329 height 37
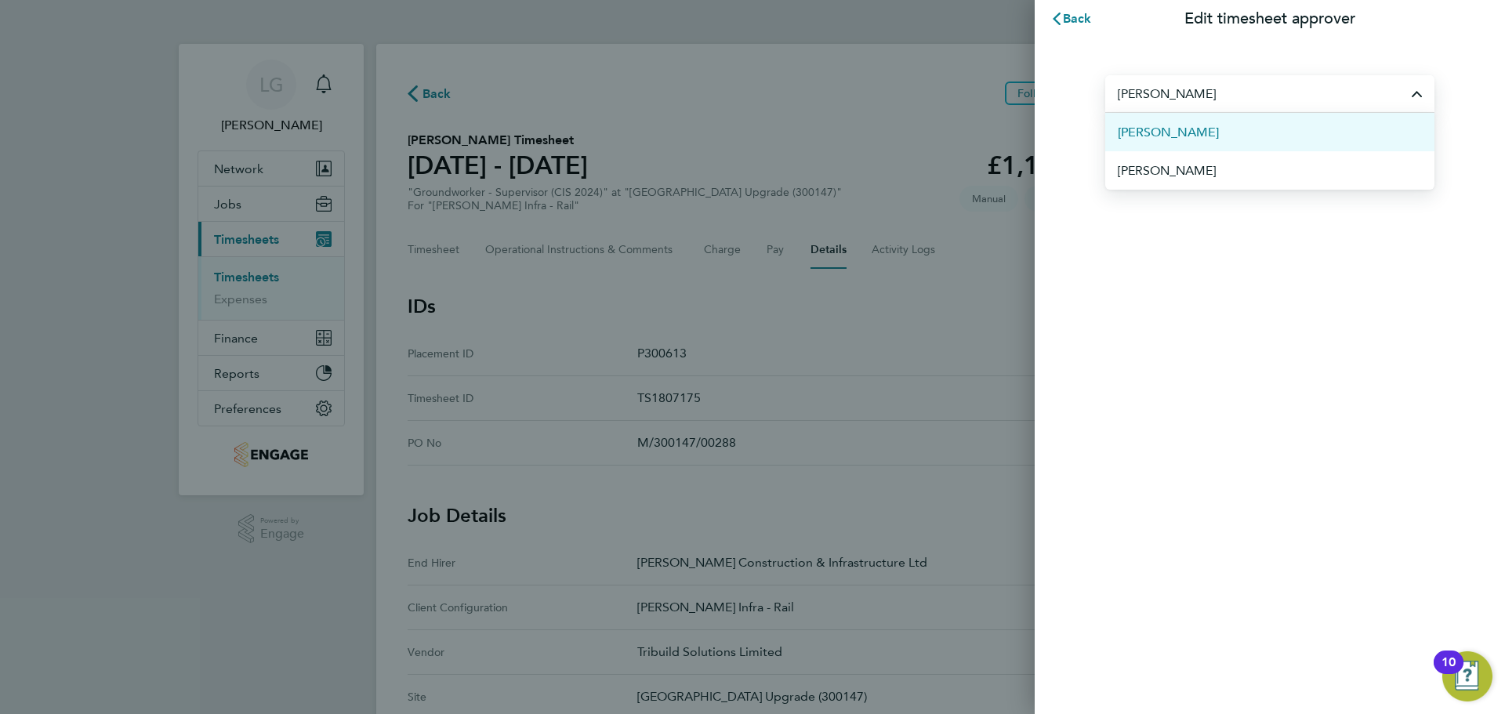
click at [1182, 128] on span "[PERSON_NAME]" at bounding box center [1168, 132] width 101 height 19
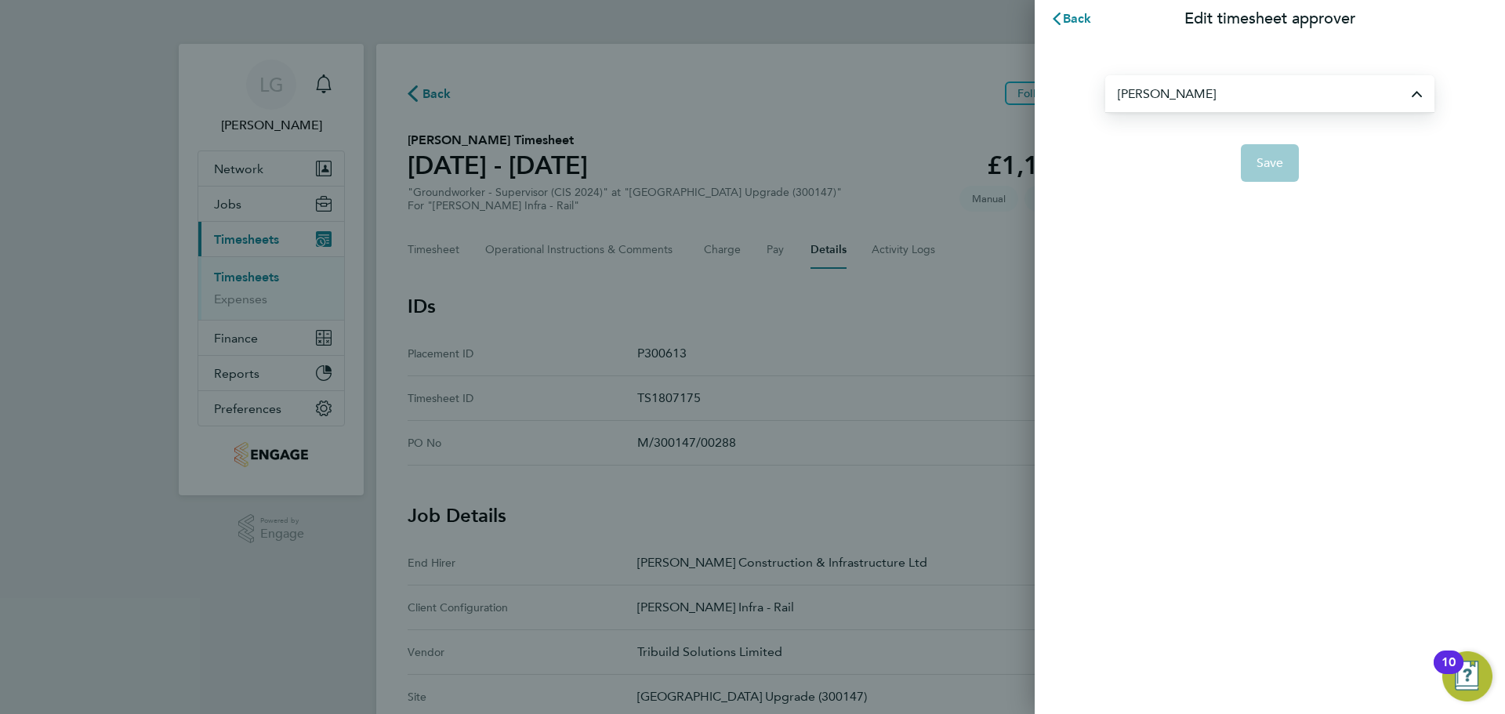
type input "[PERSON_NAME]"
click at [1273, 164] on span "Save" at bounding box center [1270, 163] width 27 height 16
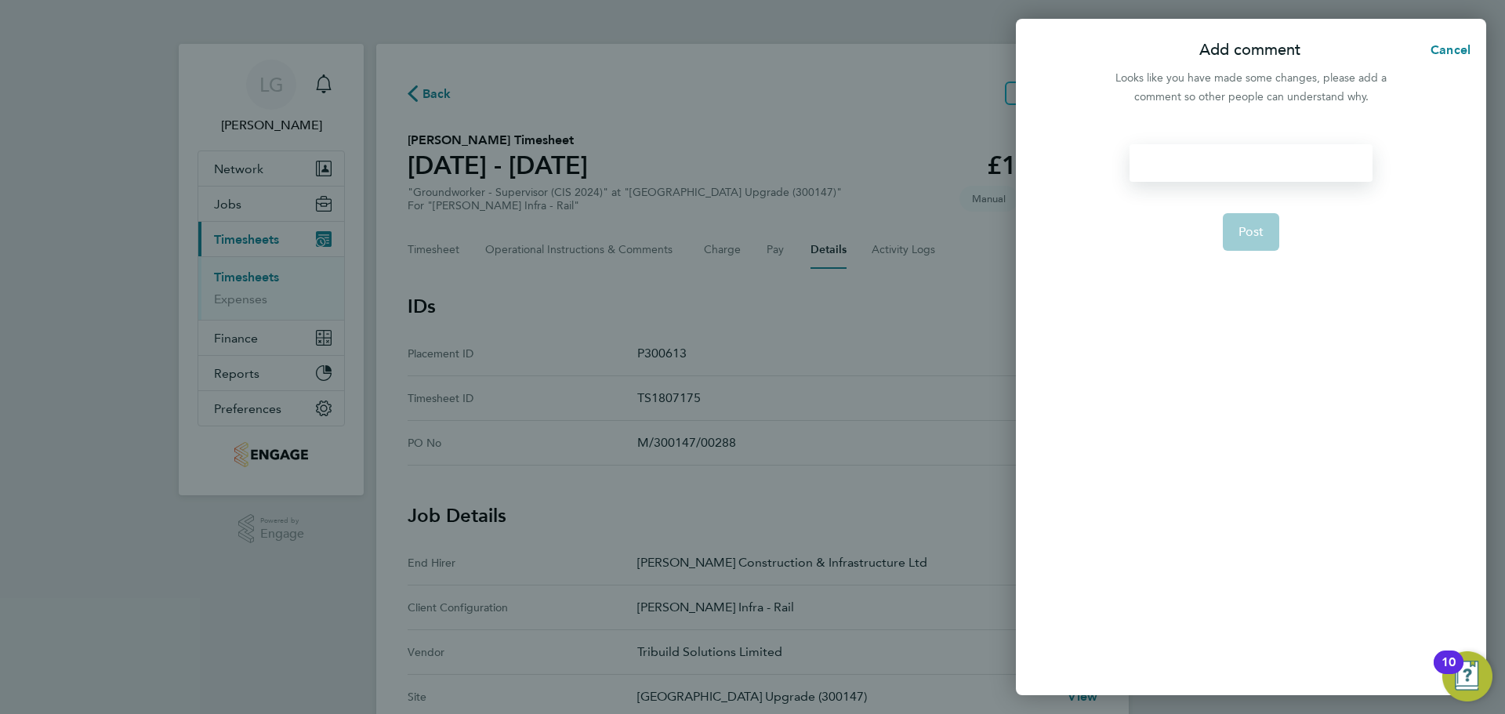
click at [1218, 169] on div at bounding box center [1251, 163] width 242 height 38
click at [1207, 169] on div at bounding box center [1251, 163] width 242 height 38
paste div
click at [1251, 234] on span "Post" at bounding box center [1252, 232] width 26 height 16
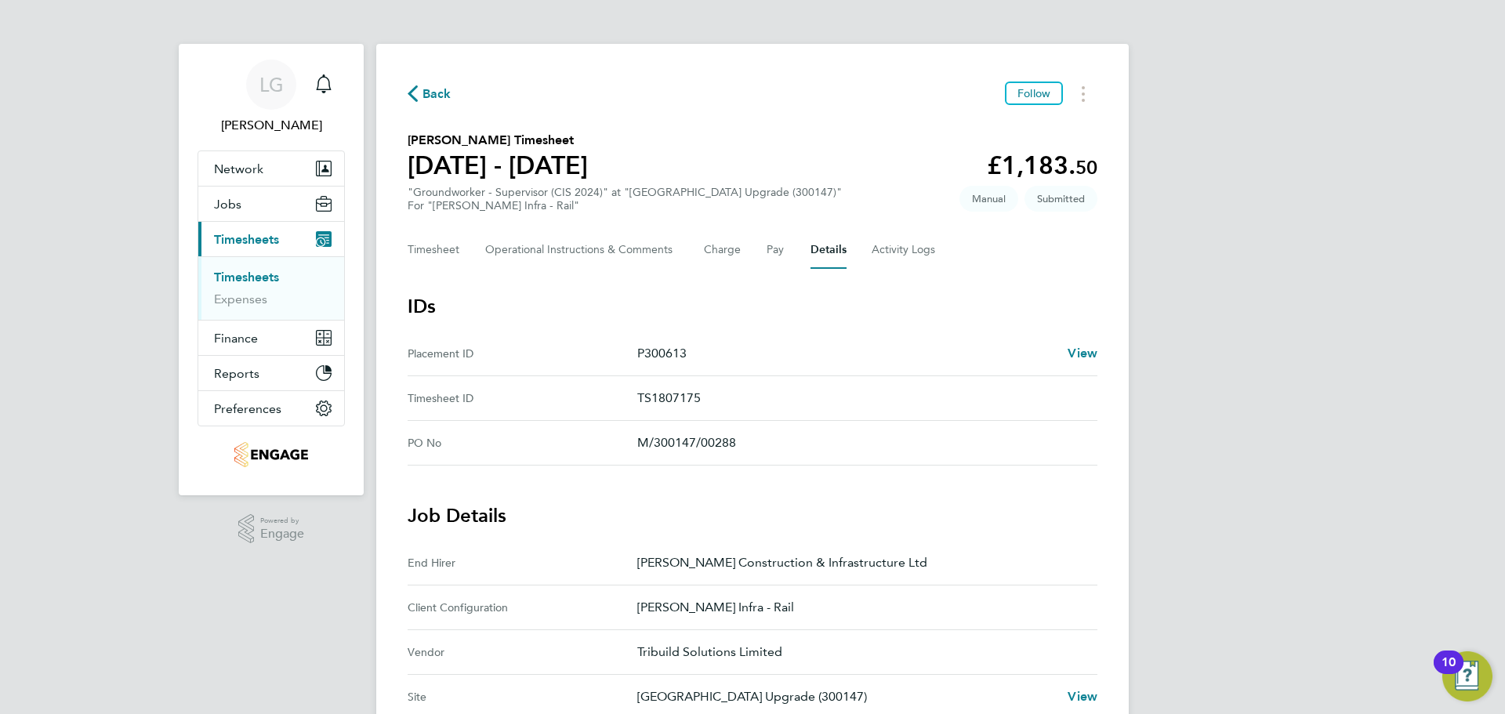
click at [245, 274] on link "Timesheets" at bounding box center [246, 277] width 65 height 15
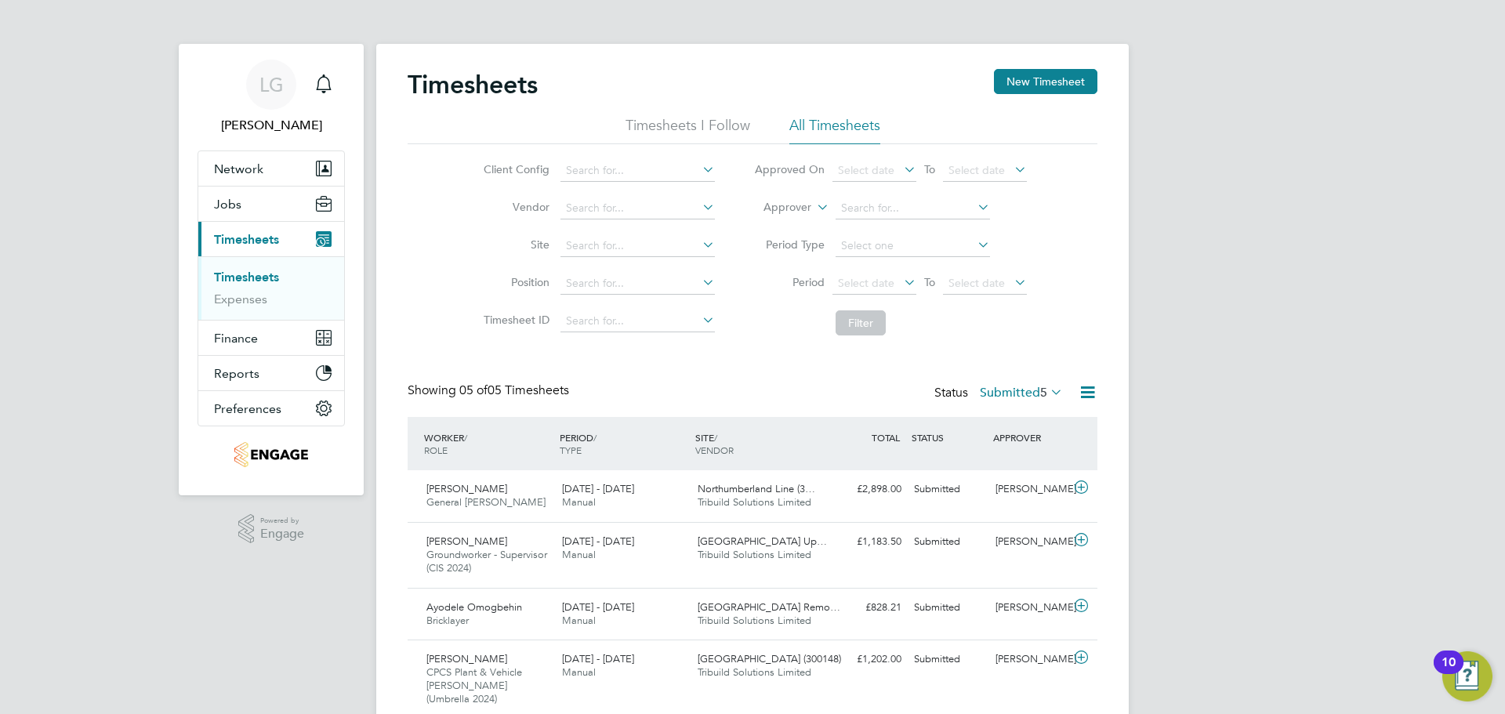
click at [269, 277] on link "Timesheets" at bounding box center [246, 277] width 65 height 15
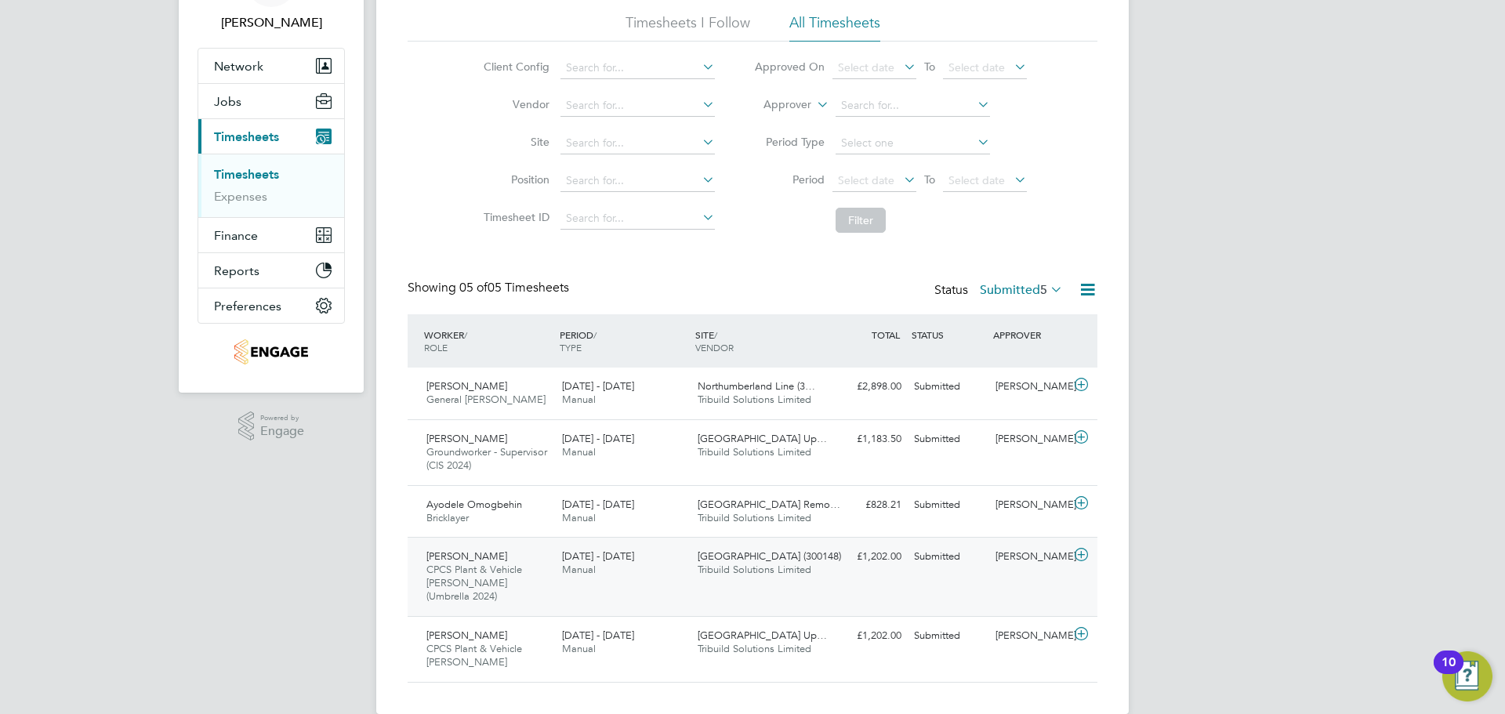
scroll to position [114, 0]
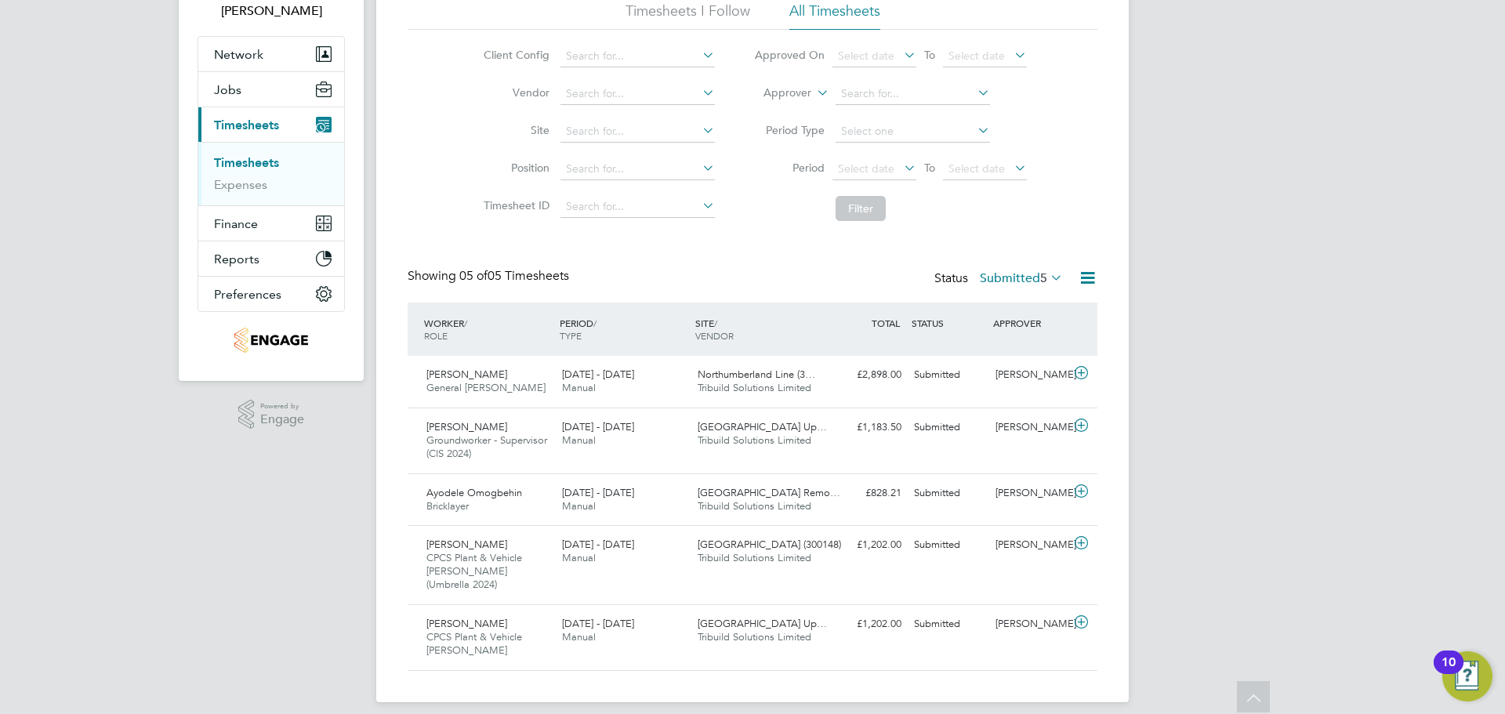
click at [262, 159] on link "Timesheets" at bounding box center [246, 162] width 65 height 15
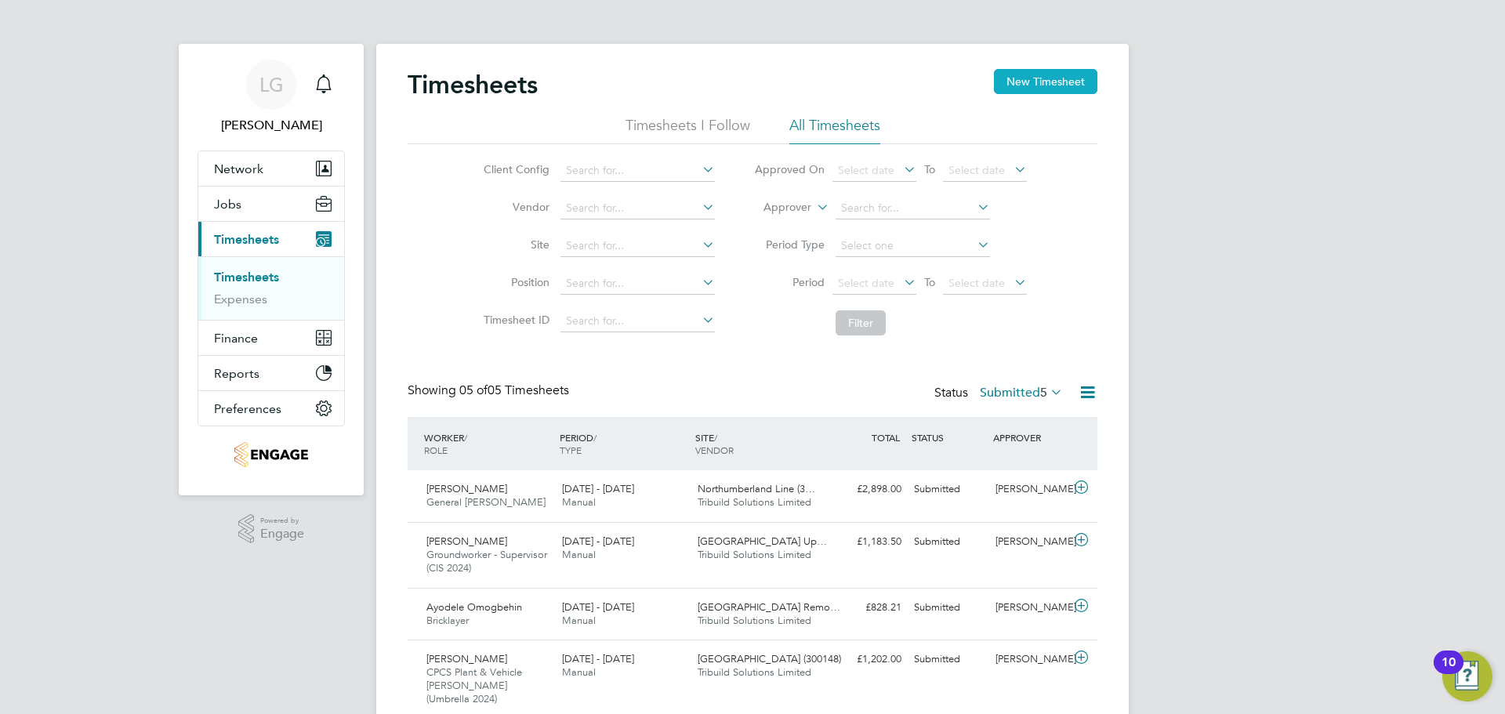
click at [1051, 79] on button "New Timesheet" at bounding box center [1046, 81] width 104 height 25
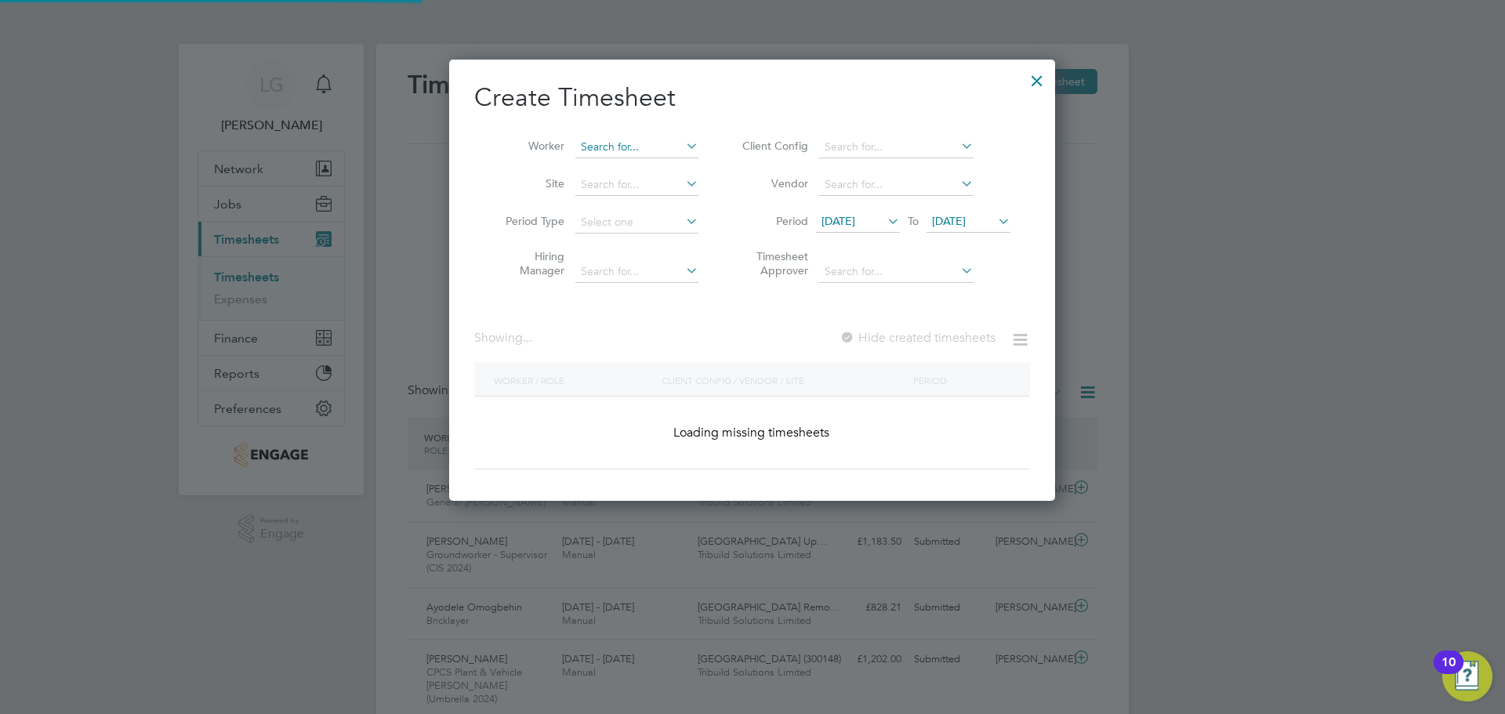
scroll to position [2850, 607]
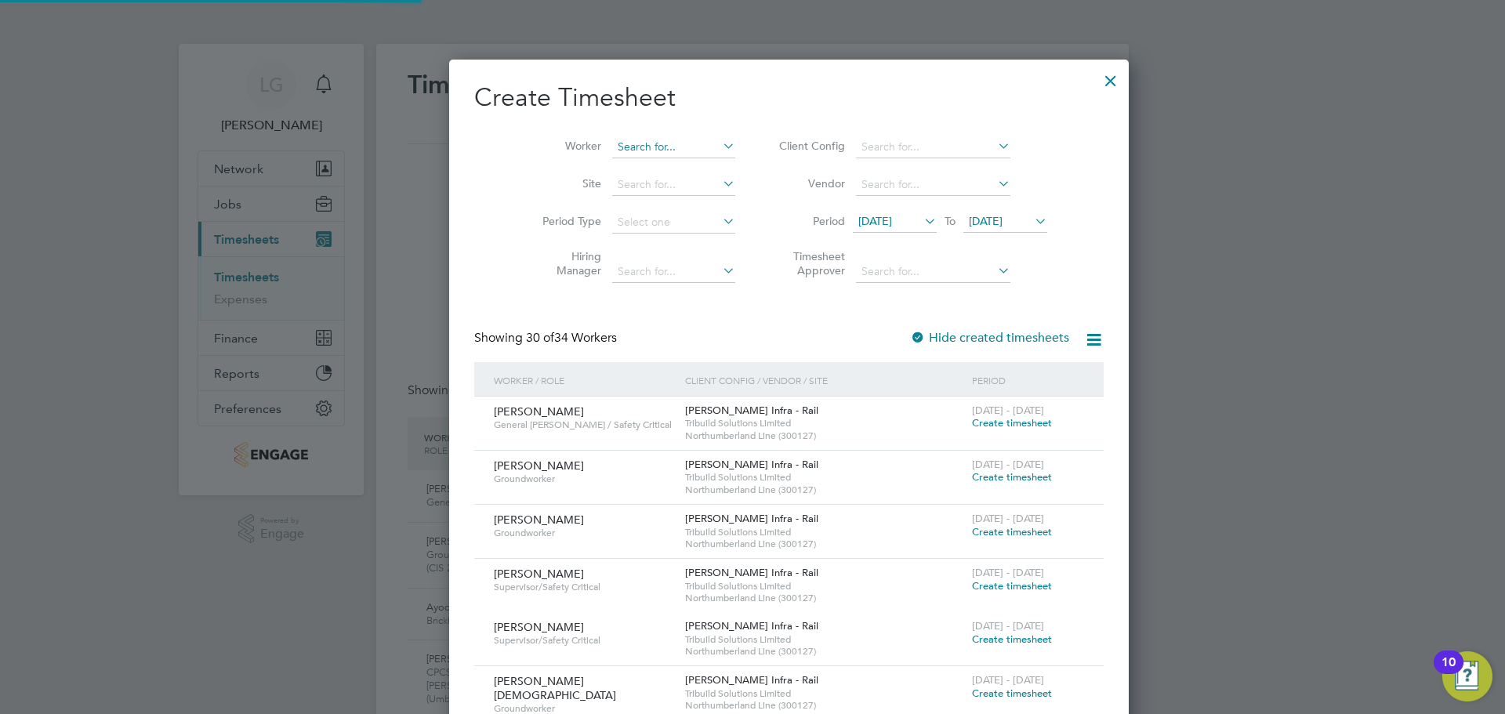
click at [629, 150] on input at bounding box center [673, 147] width 123 height 22
click at [623, 166] on li "Radu Dimache" at bounding box center [648, 168] width 147 height 21
type input "Radu Dimache"
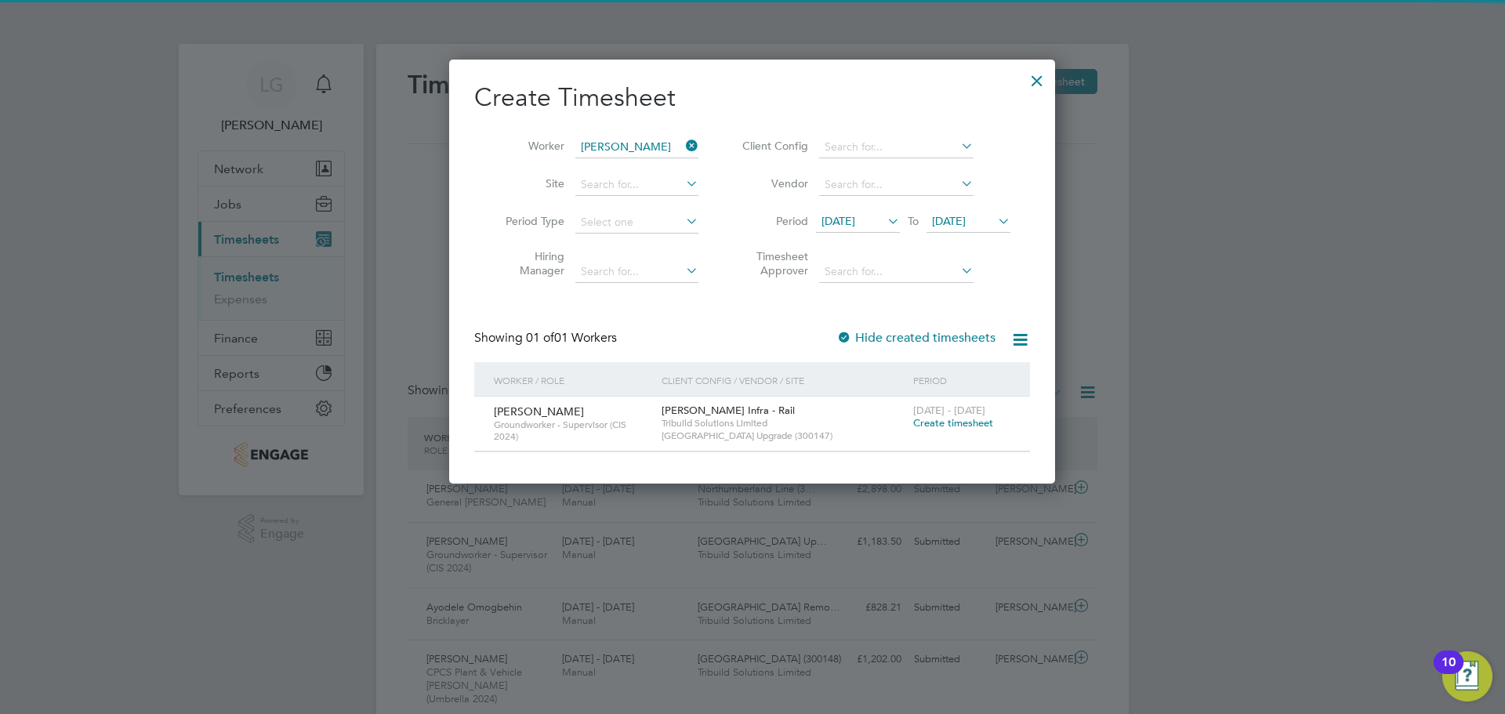
drag, startPoint x: 947, startPoint y: 423, endPoint x: 971, endPoint y: 438, distance: 28.1
click at [948, 423] on span "Create timesheet" at bounding box center [953, 422] width 80 height 13
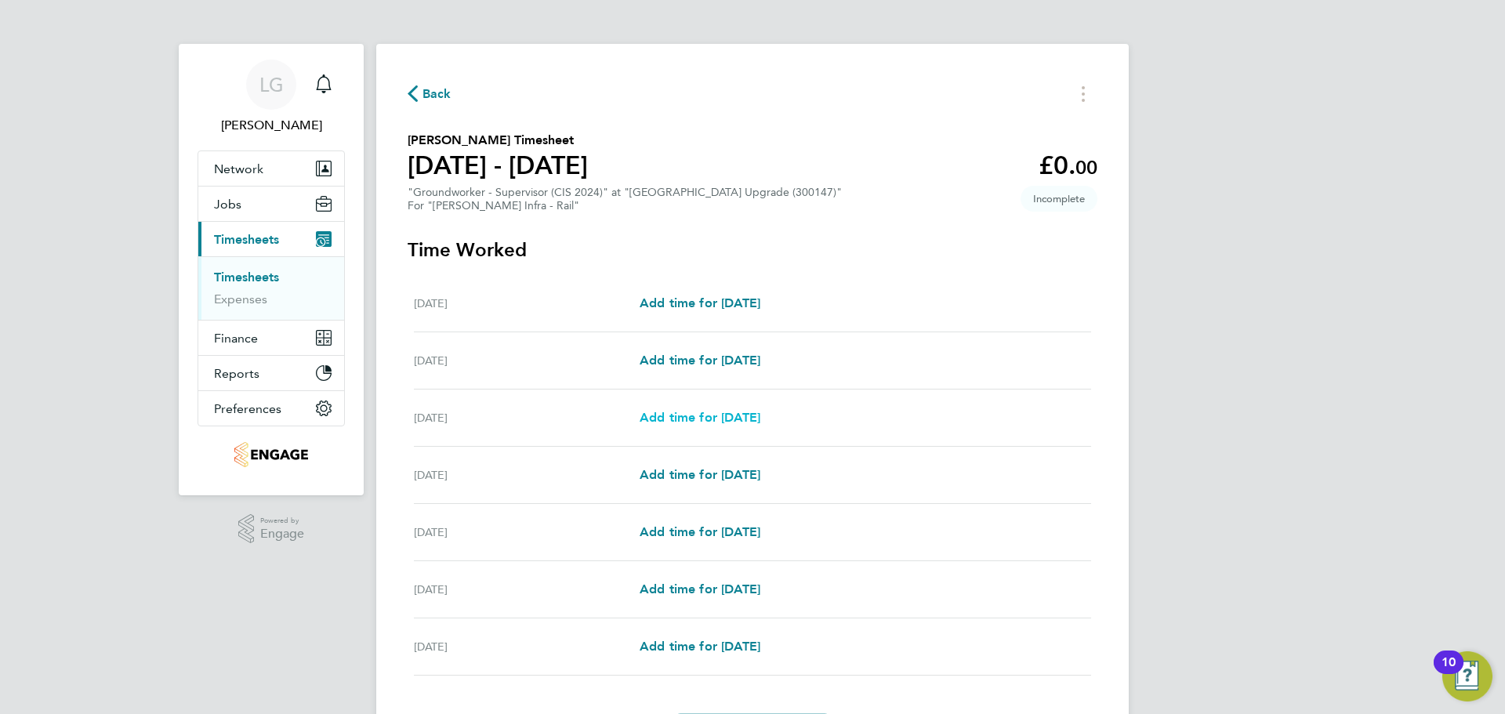
click at [702, 411] on span "Add time for Mon 18 Aug" at bounding box center [700, 417] width 121 height 15
select select "30"
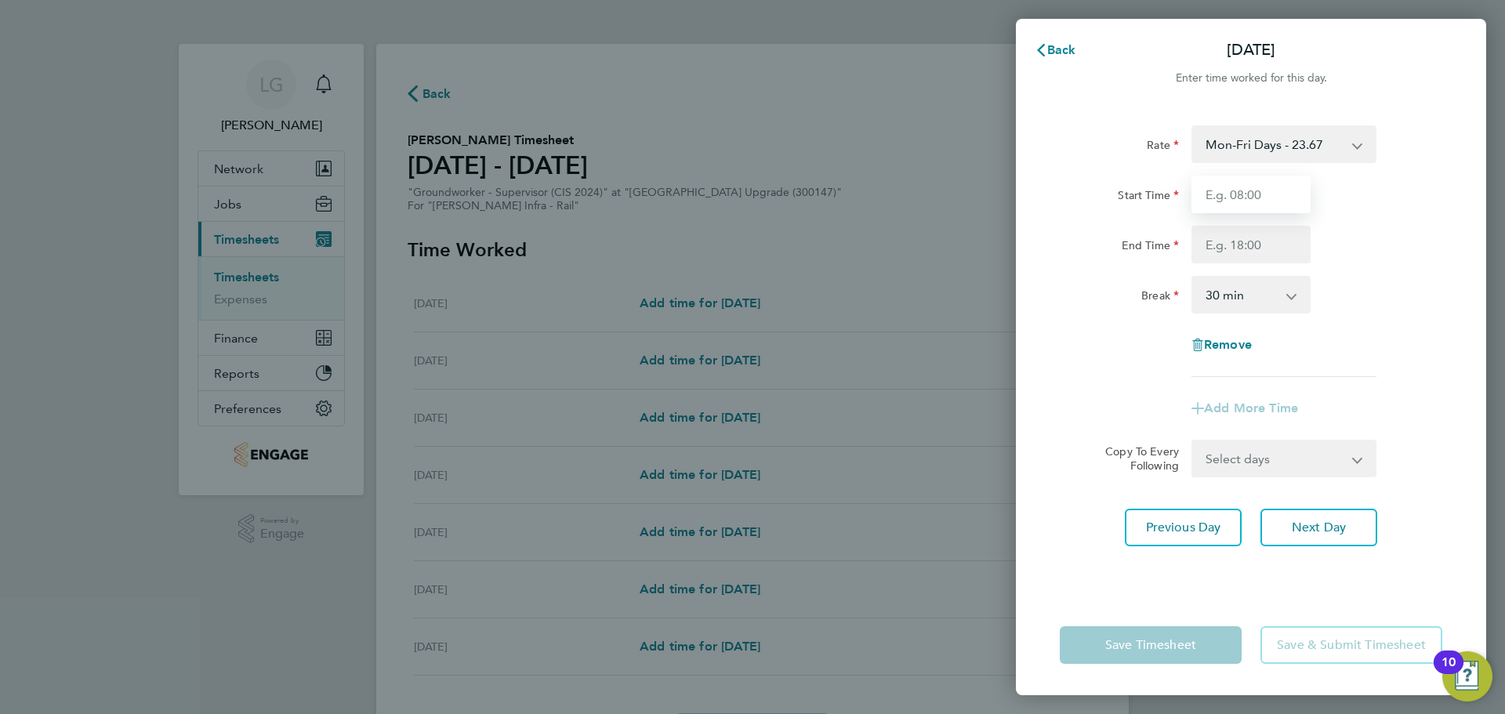
click at [1261, 203] on input "Start Time" at bounding box center [1251, 195] width 119 height 38
type input "07:30"
click at [1219, 245] on input "End Time" at bounding box center [1251, 245] width 119 height 38
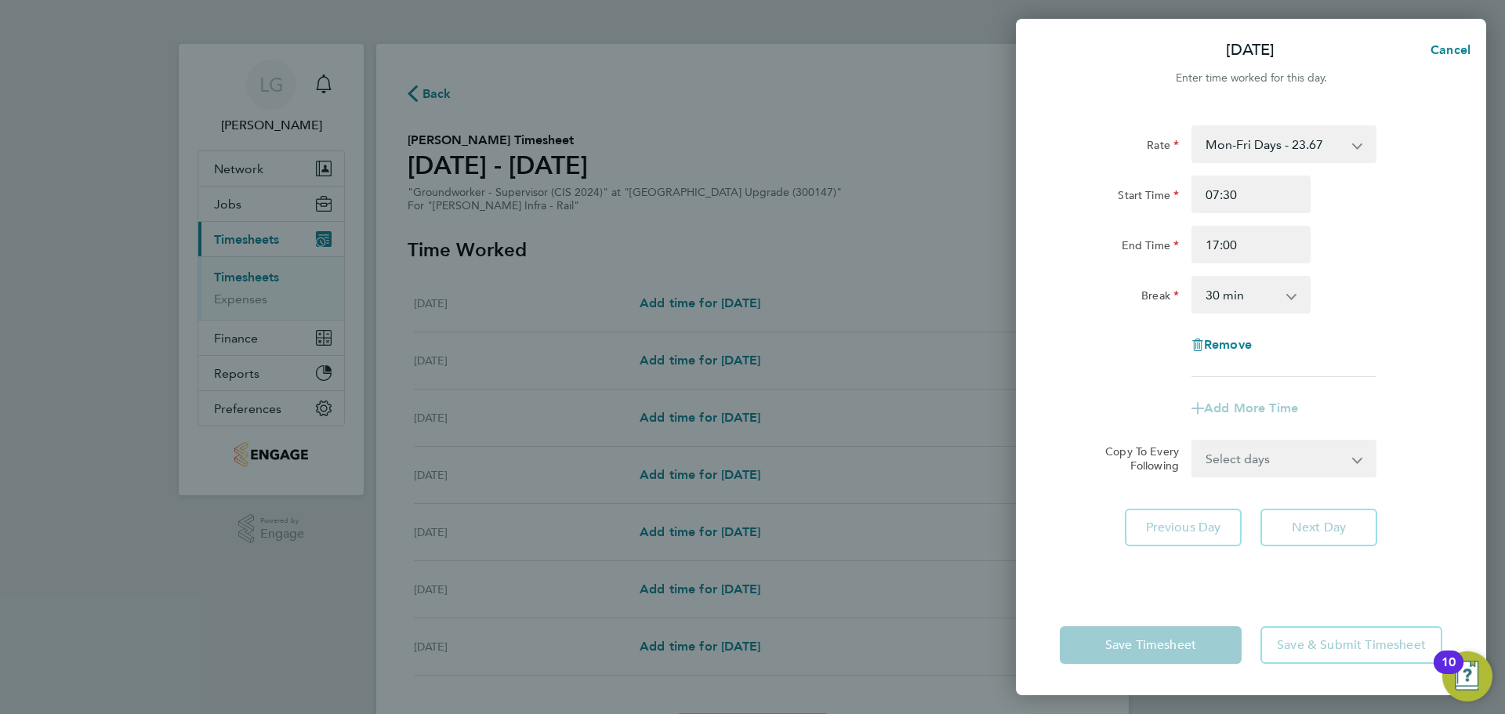
click at [1393, 295] on div "Break 0 min 15 min 30 min 45 min 60 min 75 min 90 min" at bounding box center [1251, 295] width 395 height 38
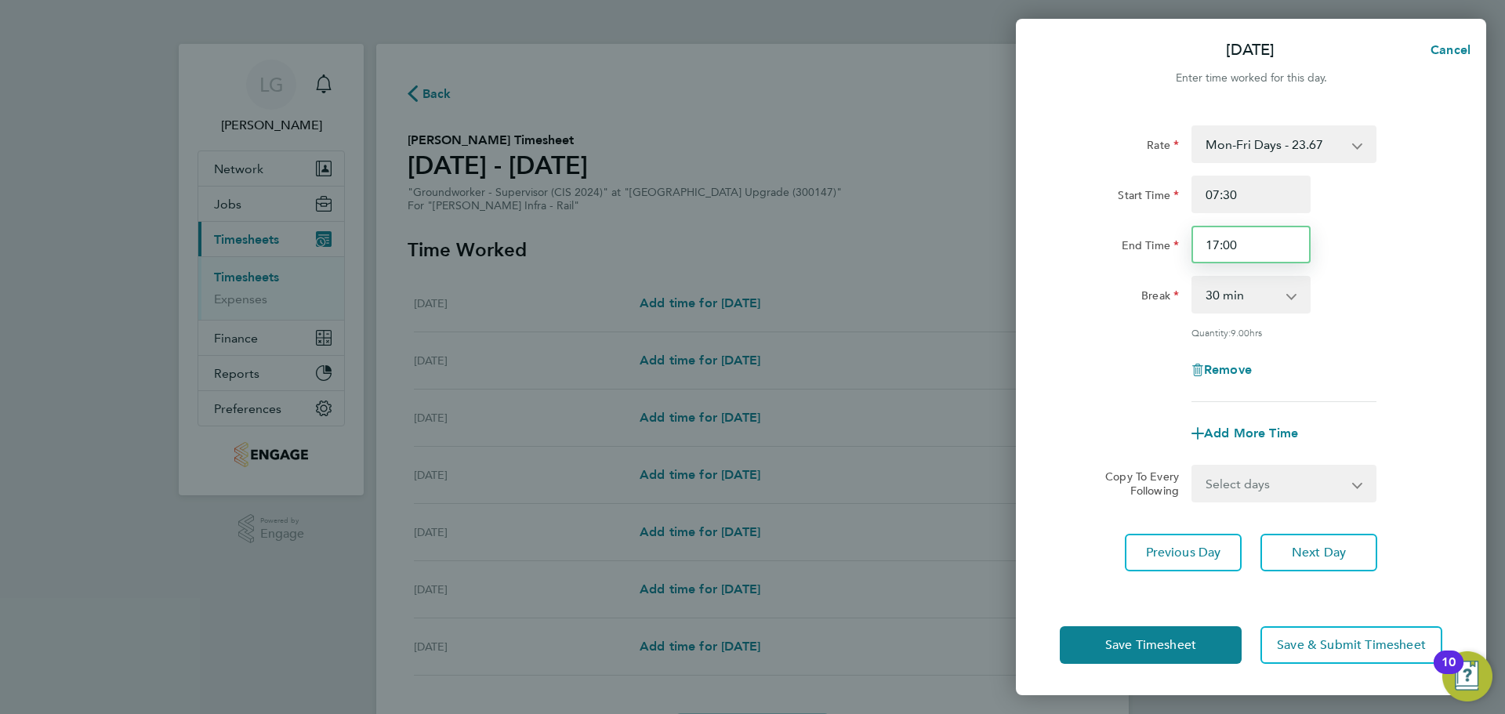
click at [1258, 246] on input "17:00" at bounding box center [1251, 245] width 119 height 38
click at [1217, 242] on input "17:00" at bounding box center [1251, 245] width 119 height 38
type input "18:00"
drag, startPoint x: 1460, startPoint y: 225, endPoint x: 1411, endPoint y: 291, distance: 81.9
click at [1458, 227] on div "Rate Mon-Fri Days - 23.67 Mon-Thurs Nights - 27.22 Xmas / NY - 47.34 Bank Hol -…" at bounding box center [1251, 351] width 470 height 488
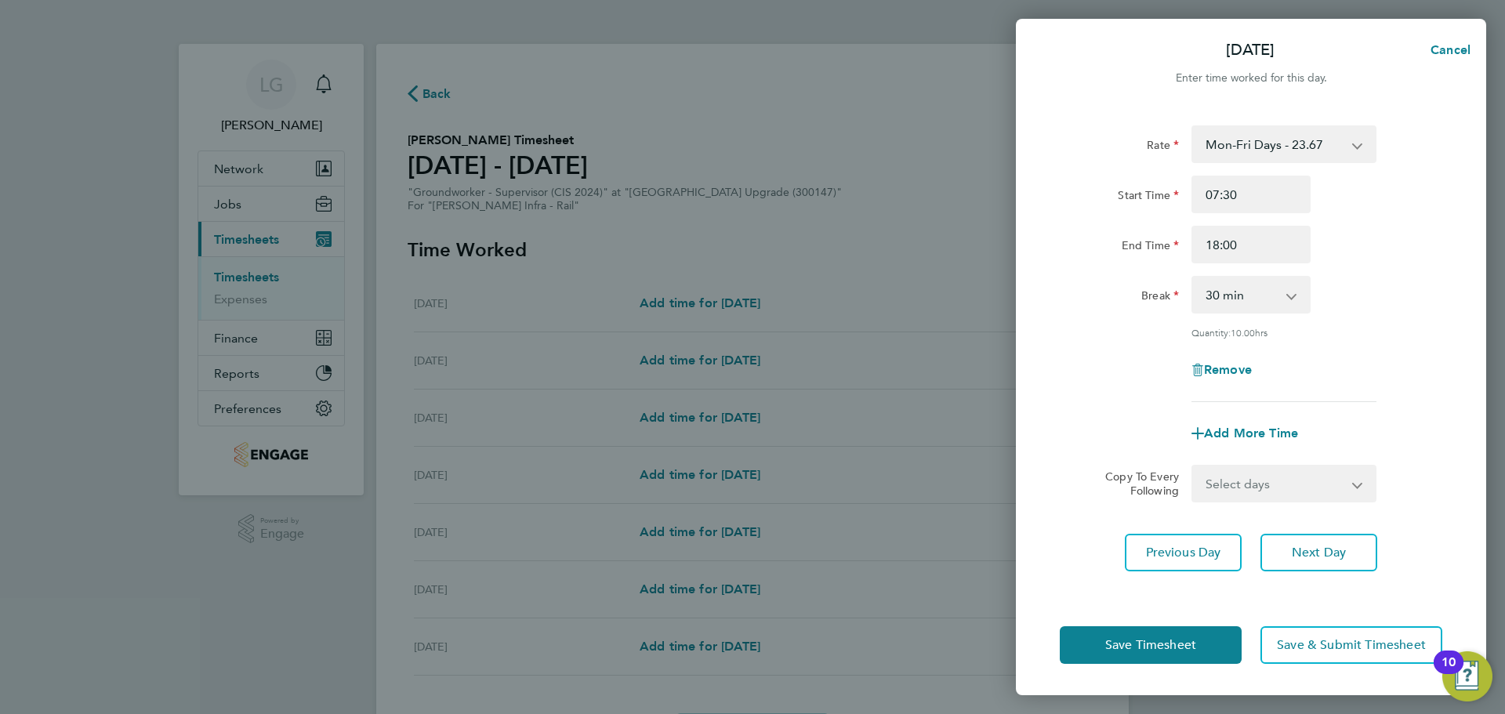
click at [1295, 473] on select "Select days Day Tuesday Wednesday Thursday Friday" at bounding box center [1275, 484] width 165 height 35
select select "DAY"
click at [1193, 467] on select "Select days Day Tuesday Wednesday Thursday Friday" at bounding box center [1275, 484] width 165 height 35
select select "2025-08-22"
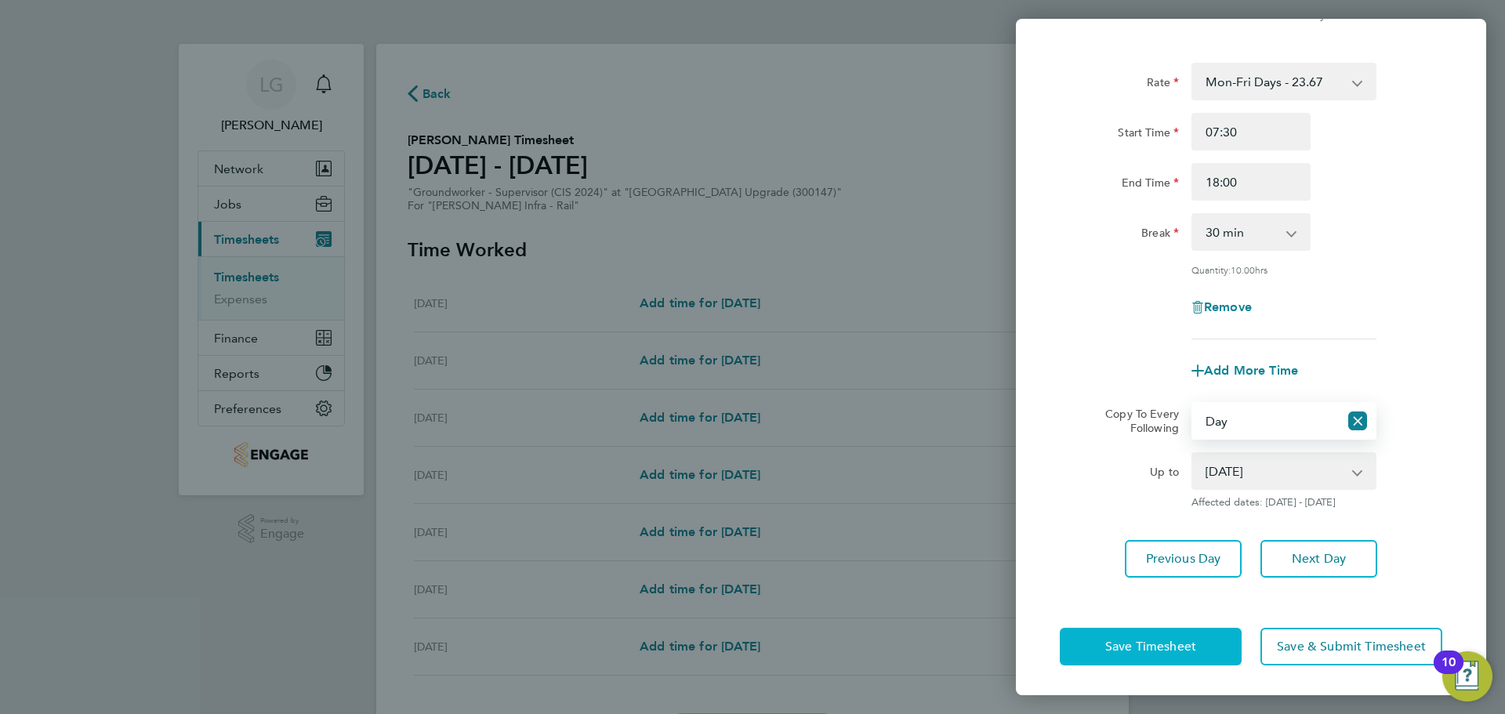
click at [1192, 643] on span "Save Timesheet" at bounding box center [1151, 647] width 91 height 16
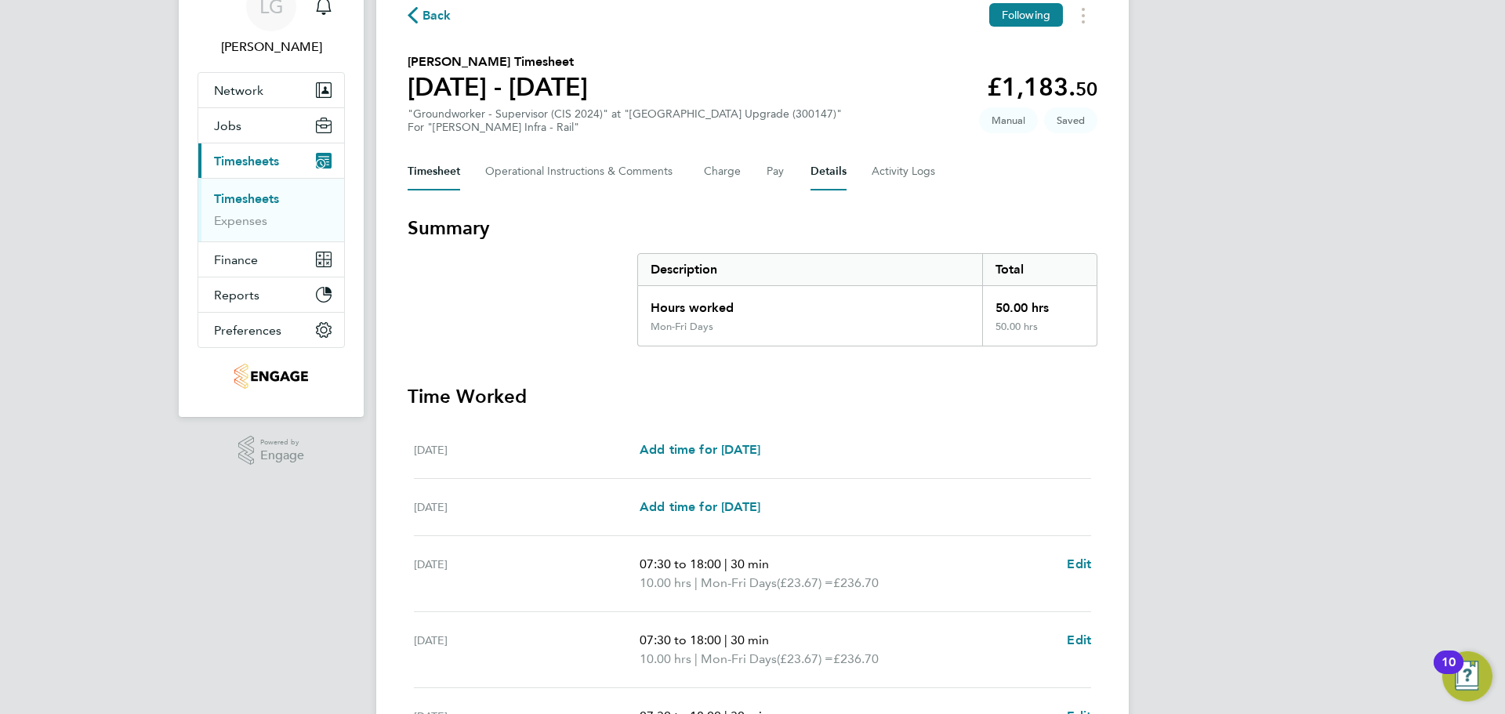
click at [824, 170] on button "Details" at bounding box center [829, 172] width 36 height 38
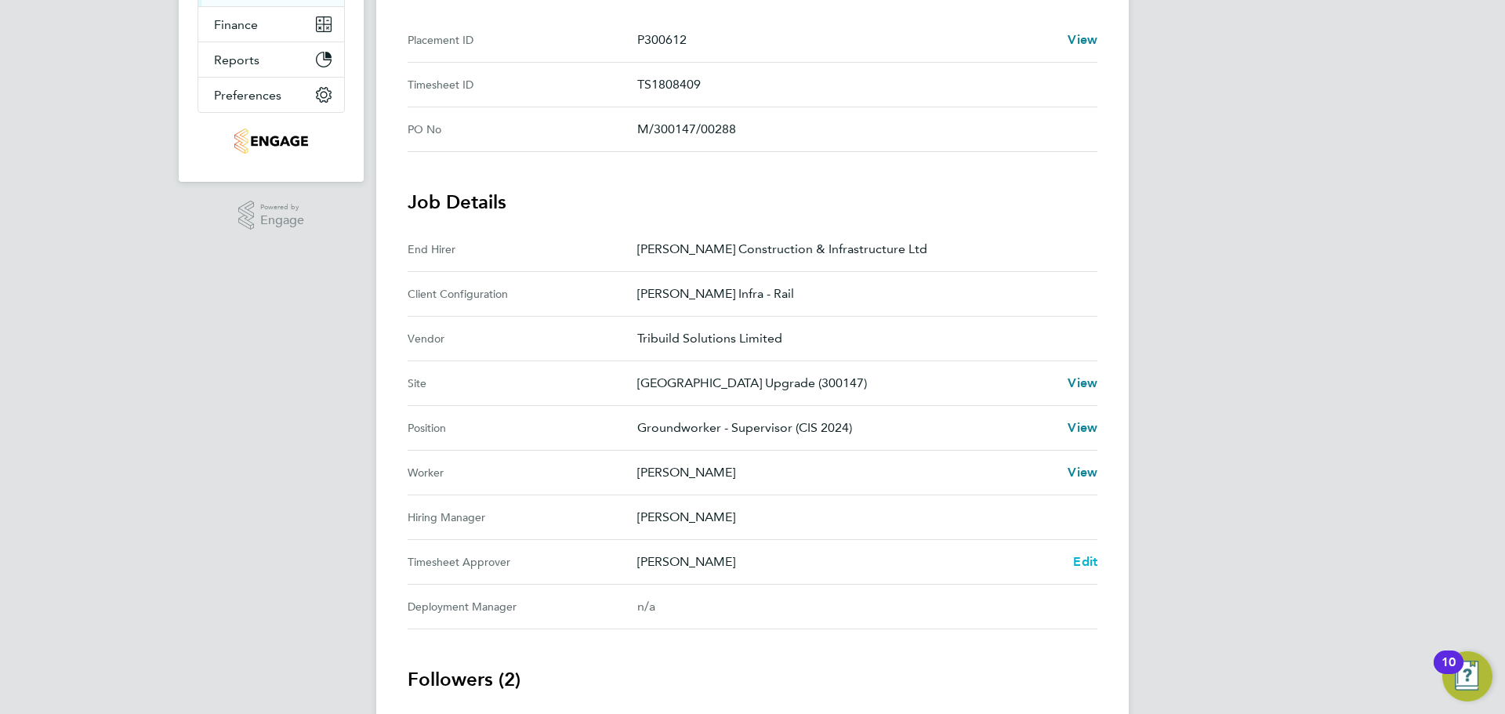
click at [1088, 565] on span "Edit" at bounding box center [1085, 561] width 24 height 15
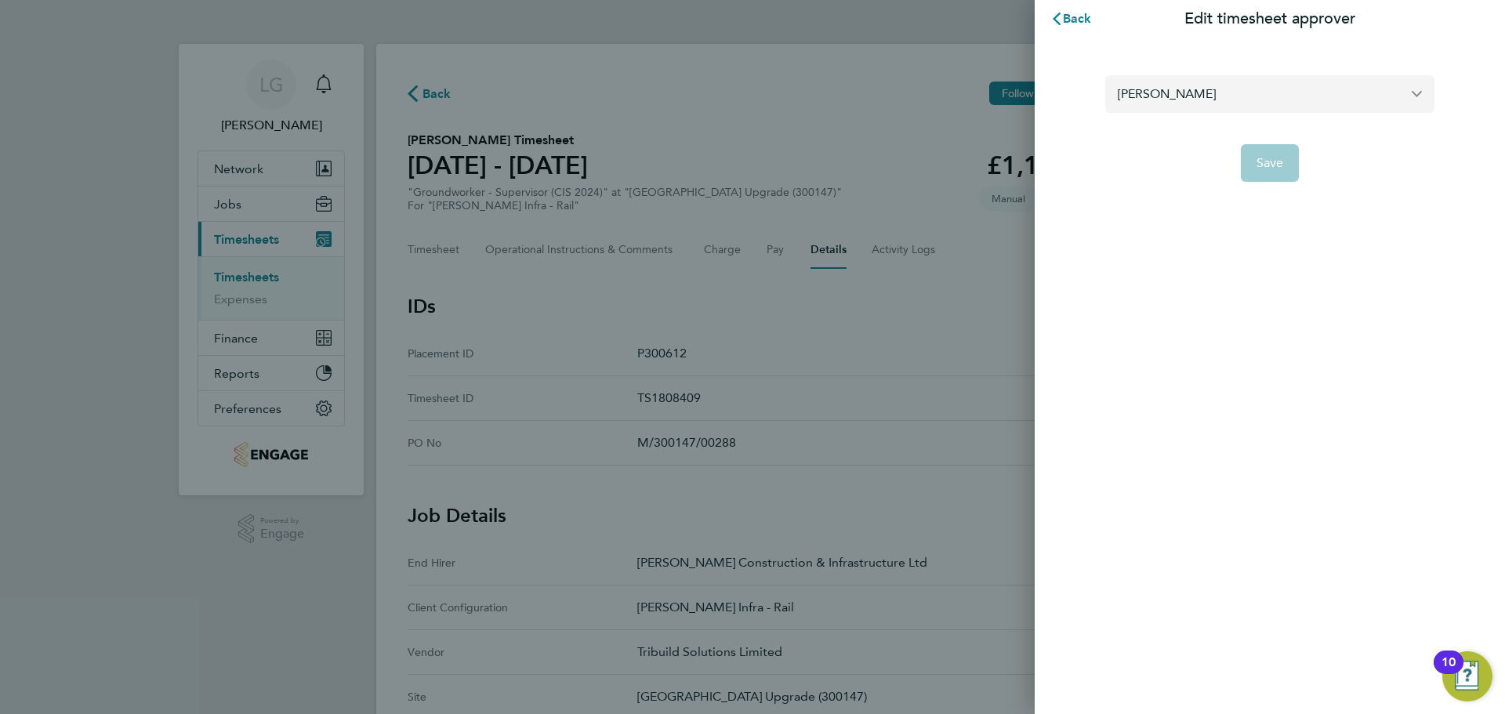
click at [1258, 93] on input "Damian Liviu" at bounding box center [1270, 93] width 329 height 37
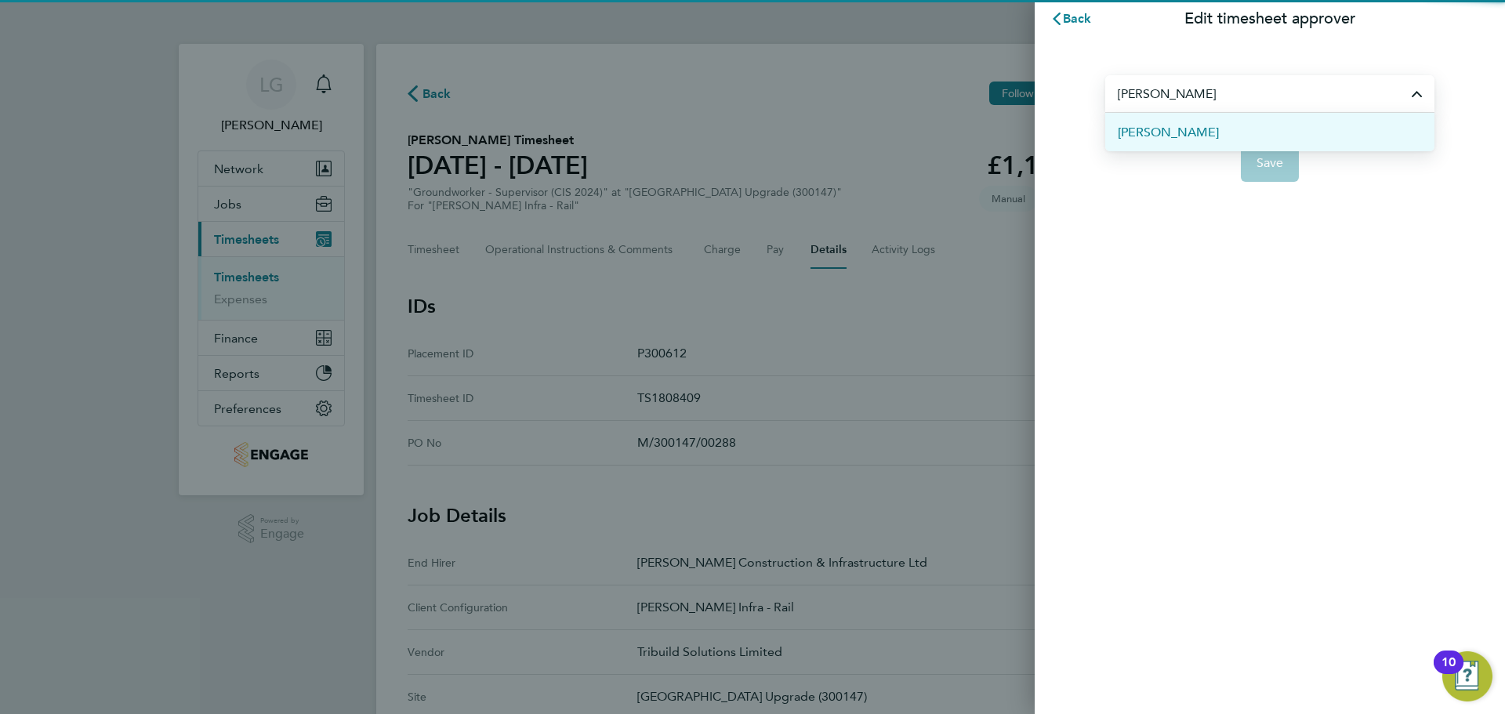
click at [1205, 138] on span "Liam McGreavy" at bounding box center [1168, 132] width 101 height 19
type input "Liam McGreavy"
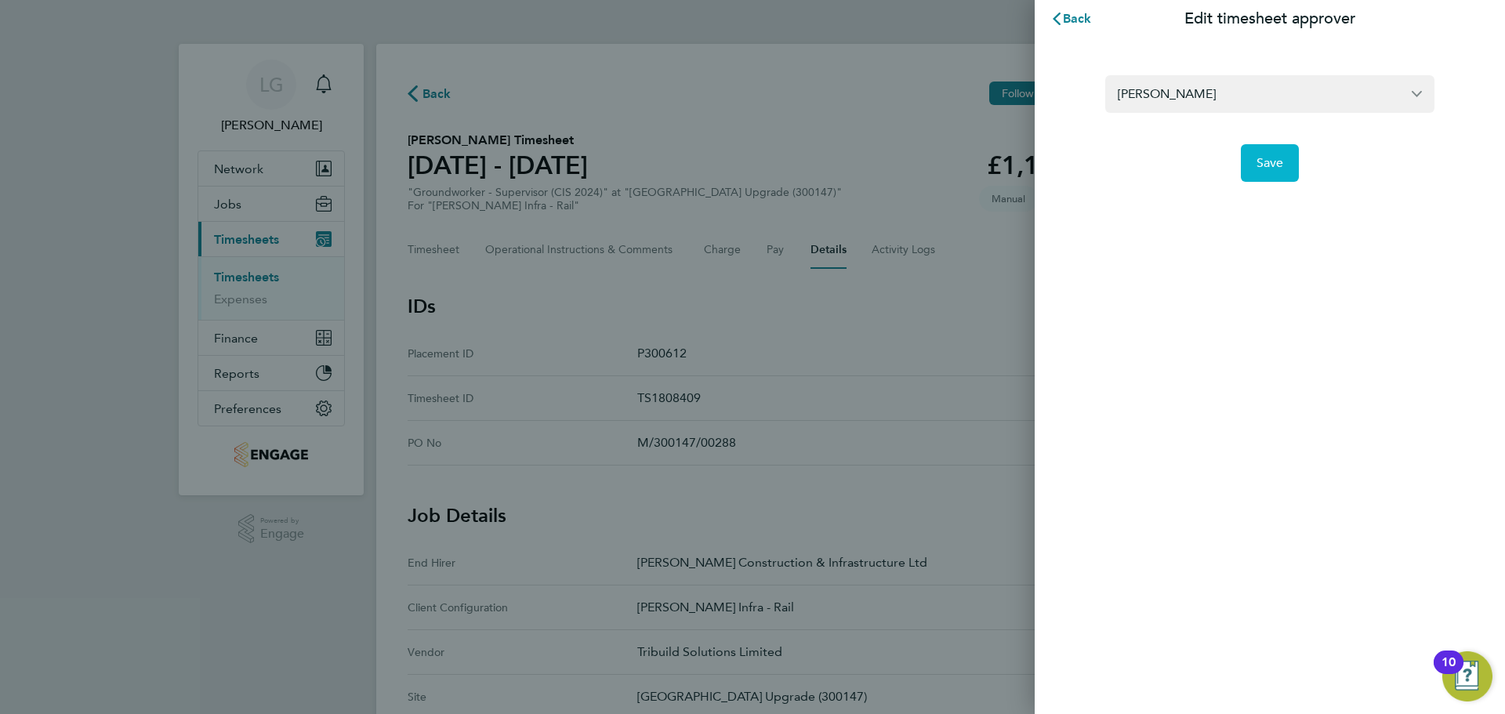
click at [1277, 164] on span "Save" at bounding box center [1270, 163] width 27 height 16
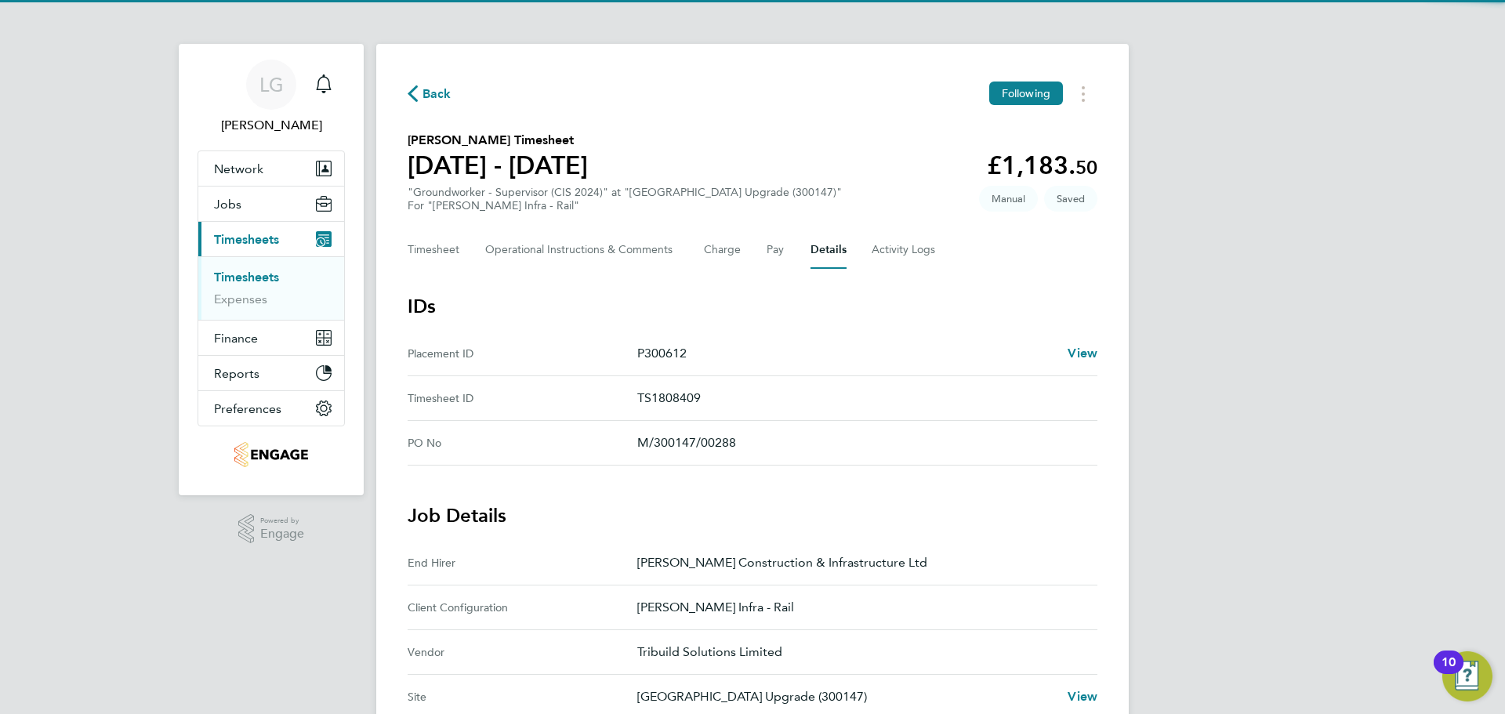
click at [841, 95] on div "Back Following" at bounding box center [753, 94] width 690 height 24
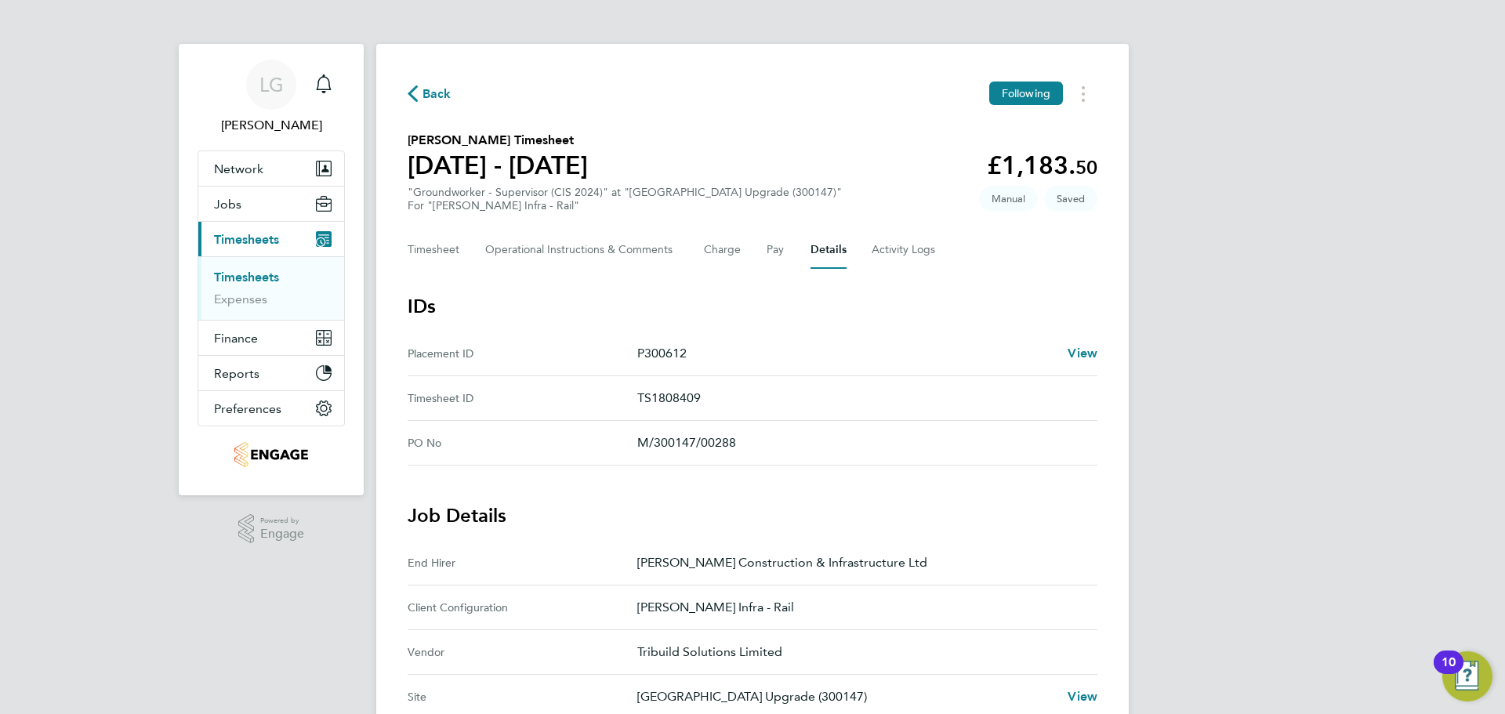
click at [258, 276] on link "Timesheets" at bounding box center [246, 277] width 65 height 15
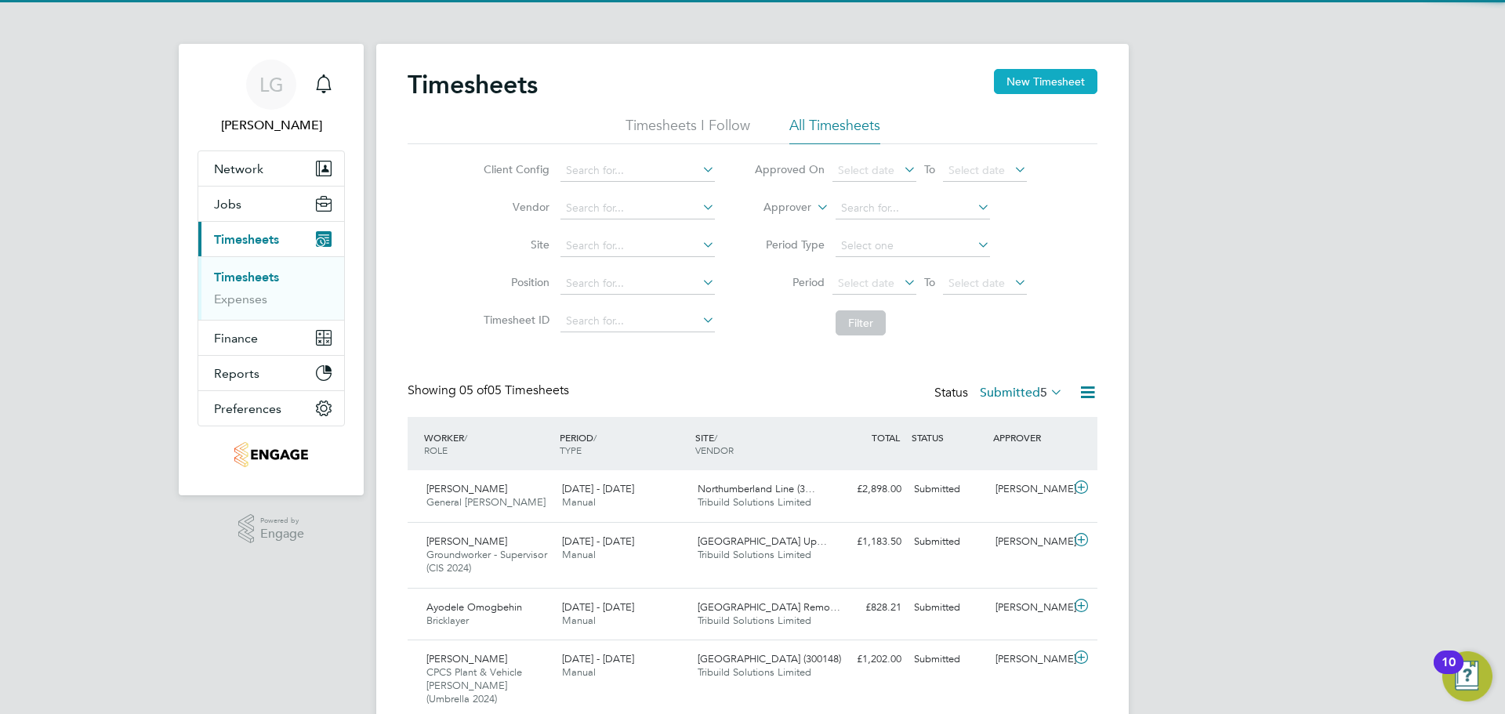
click at [1063, 88] on button "New Timesheet" at bounding box center [1046, 81] width 104 height 25
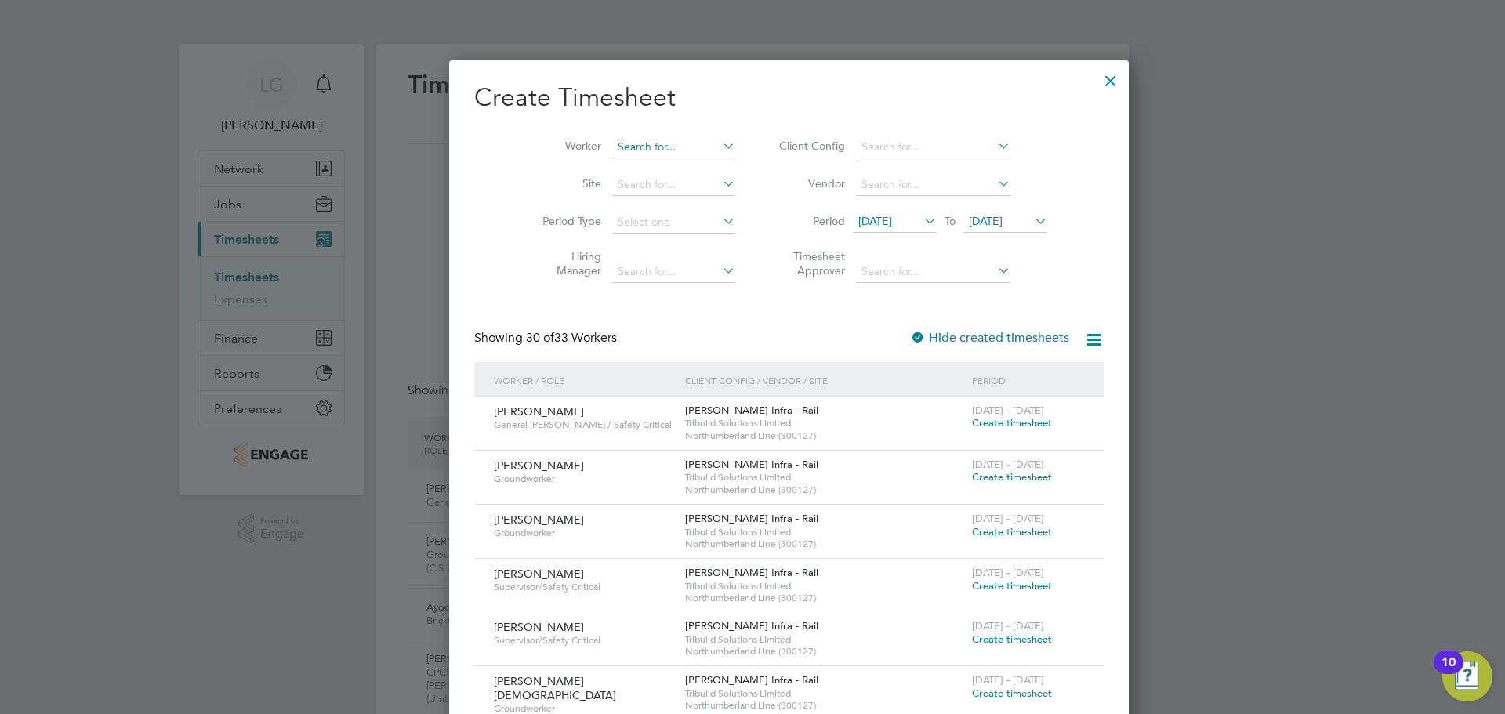
click at [612, 147] on input at bounding box center [673, 147] width 123 height 22
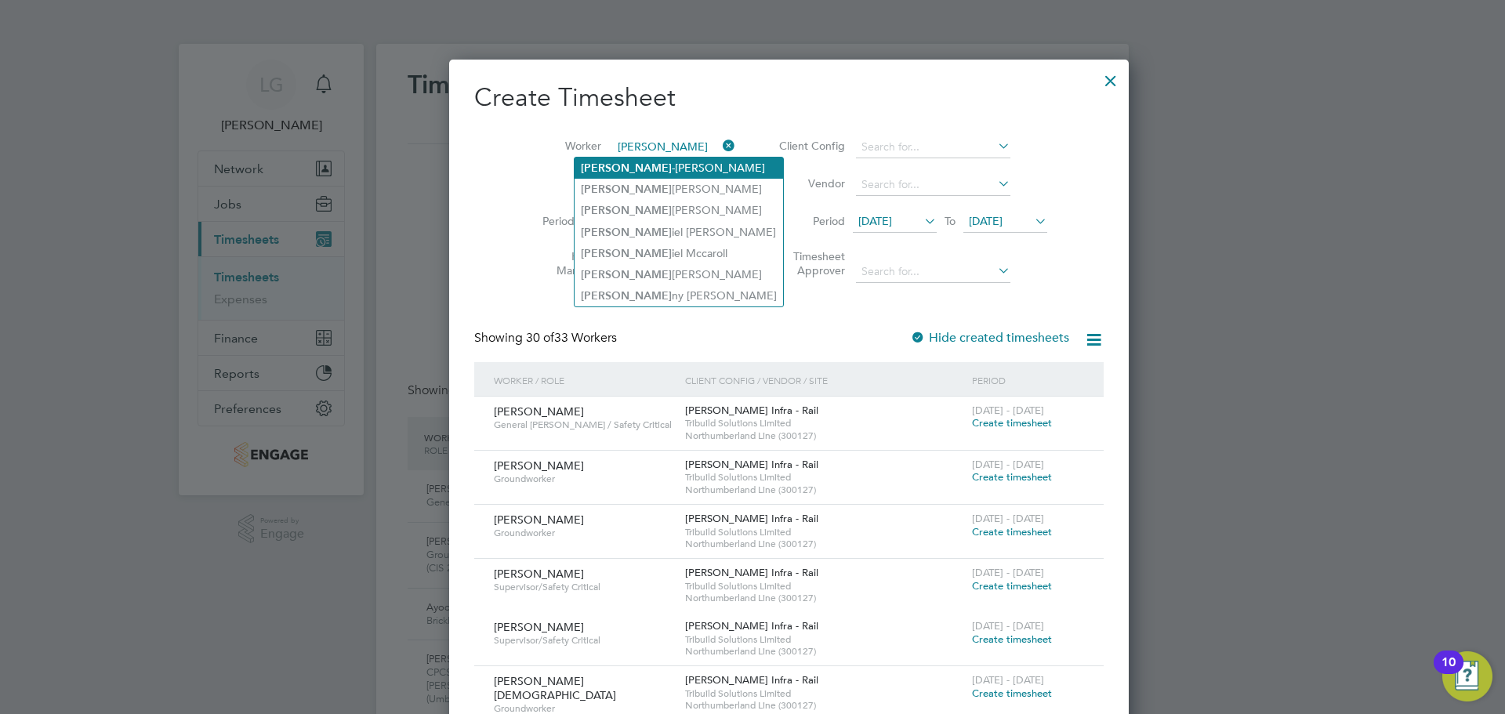
click at [654, 170] on li "Dan -Bogdan Ghinet" at bounding box center [679, 168] width 209 height 21
type input "Dan-Bogdan Ghinet"
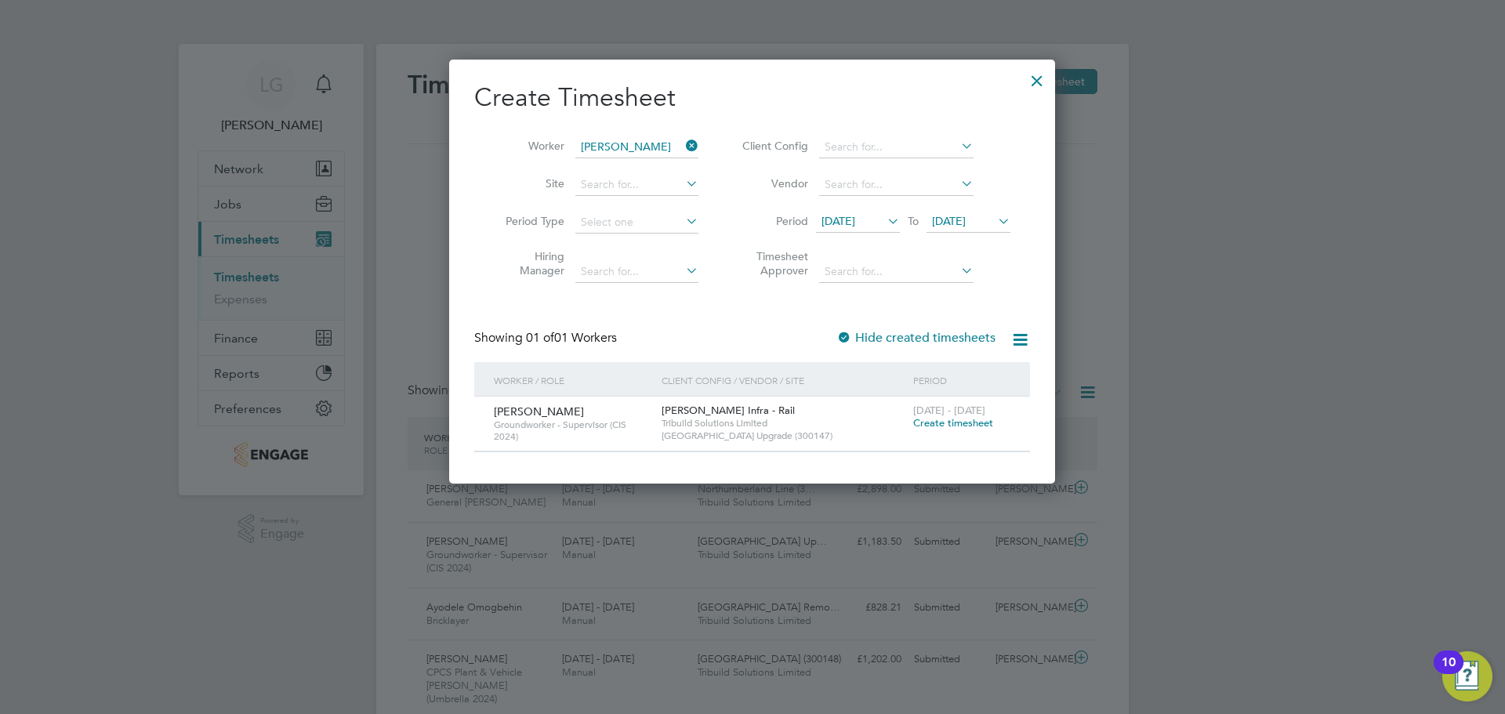
click at [953, 426] on span "Create timesheet" at bounding box center [953, 422] width 80 height 13
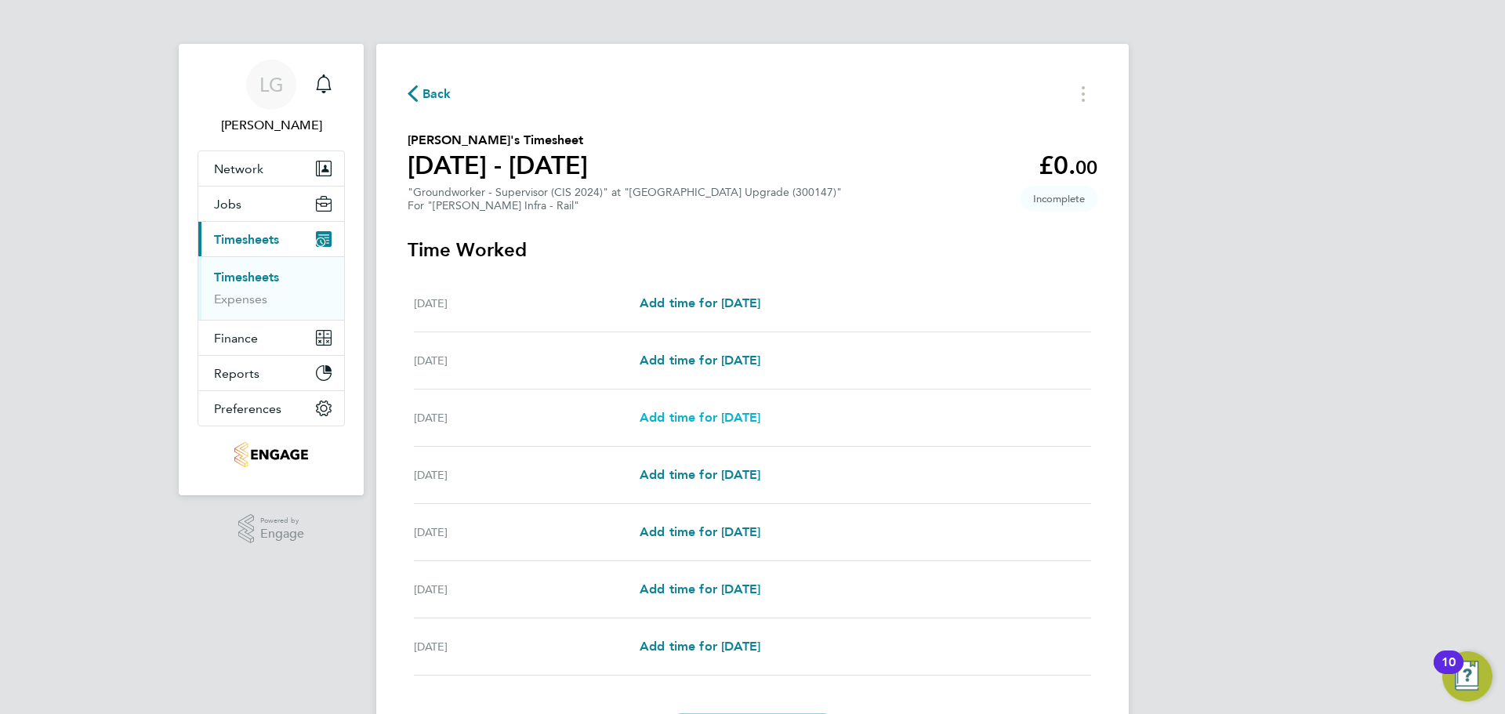
click at [664, 417] on span "Add time for Mon 18 Aug" at bounding box center [700, 417] width 121 height 15
select select "30"
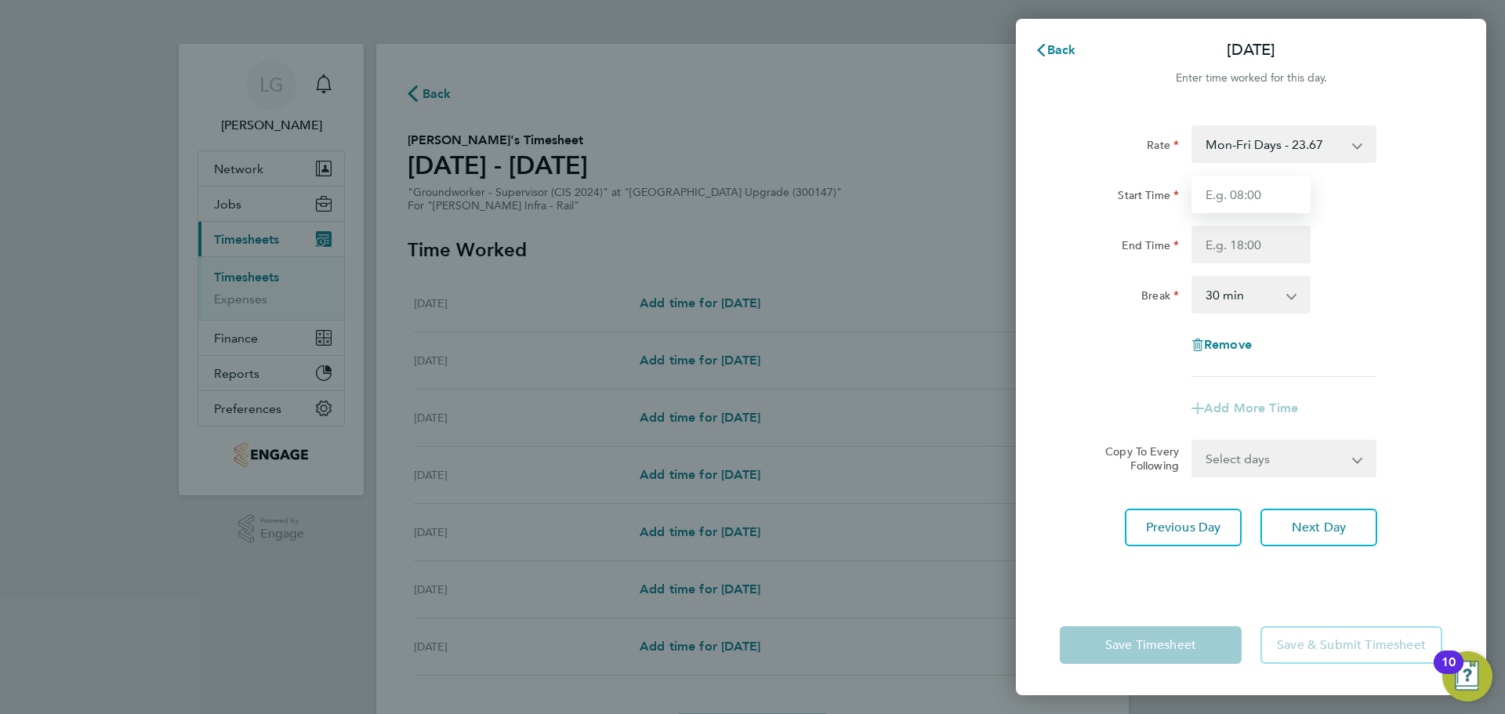
click at [1255, 194] on input "Start Time" at bounding box center [1251, 195] width 119 height 38
type input "07:30"
drag, startPoint x: 1239, startPoint y: 244, endPoint x: 1240, endPoint y: 255, distance: 11.0
click at [1239, 244] on input "End Time" at bounding box center [1251, 245] width 119 height 38
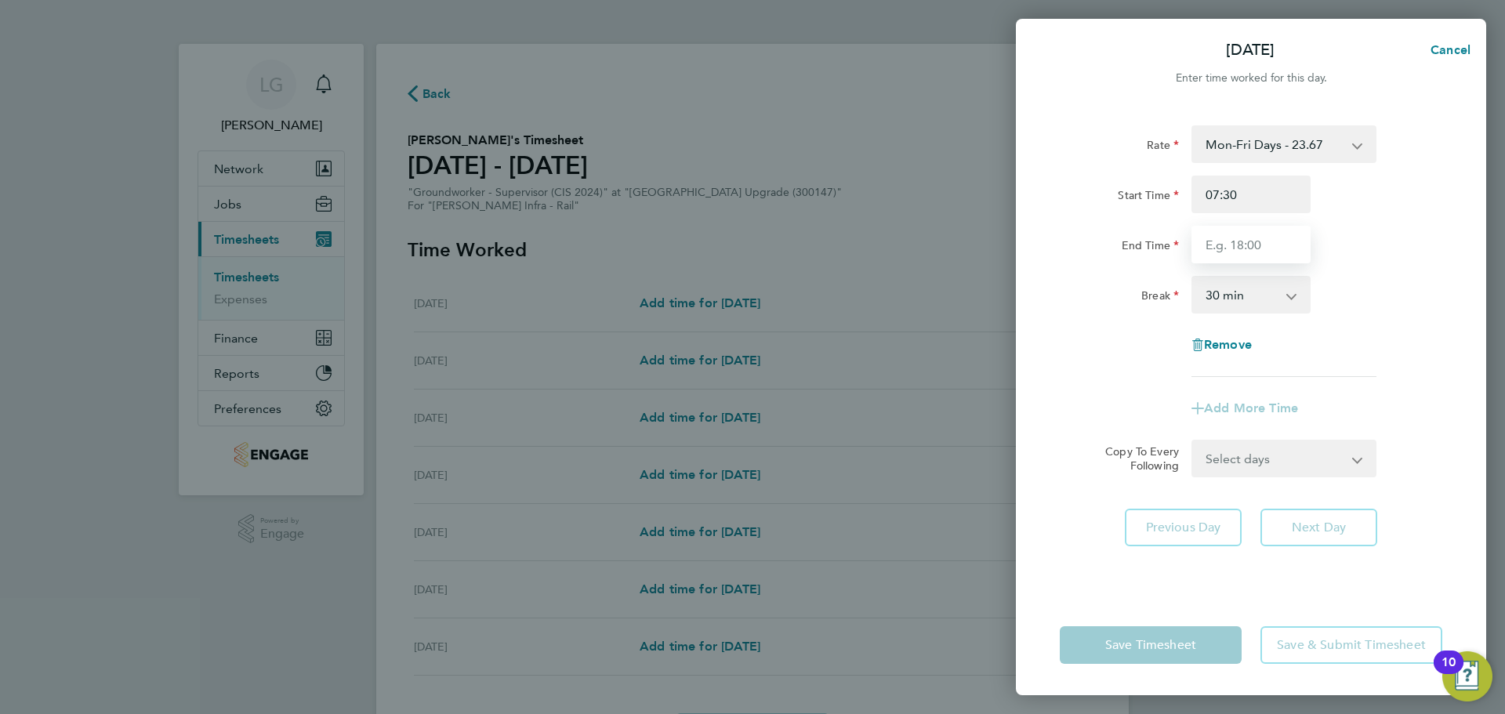
type input "18:00"
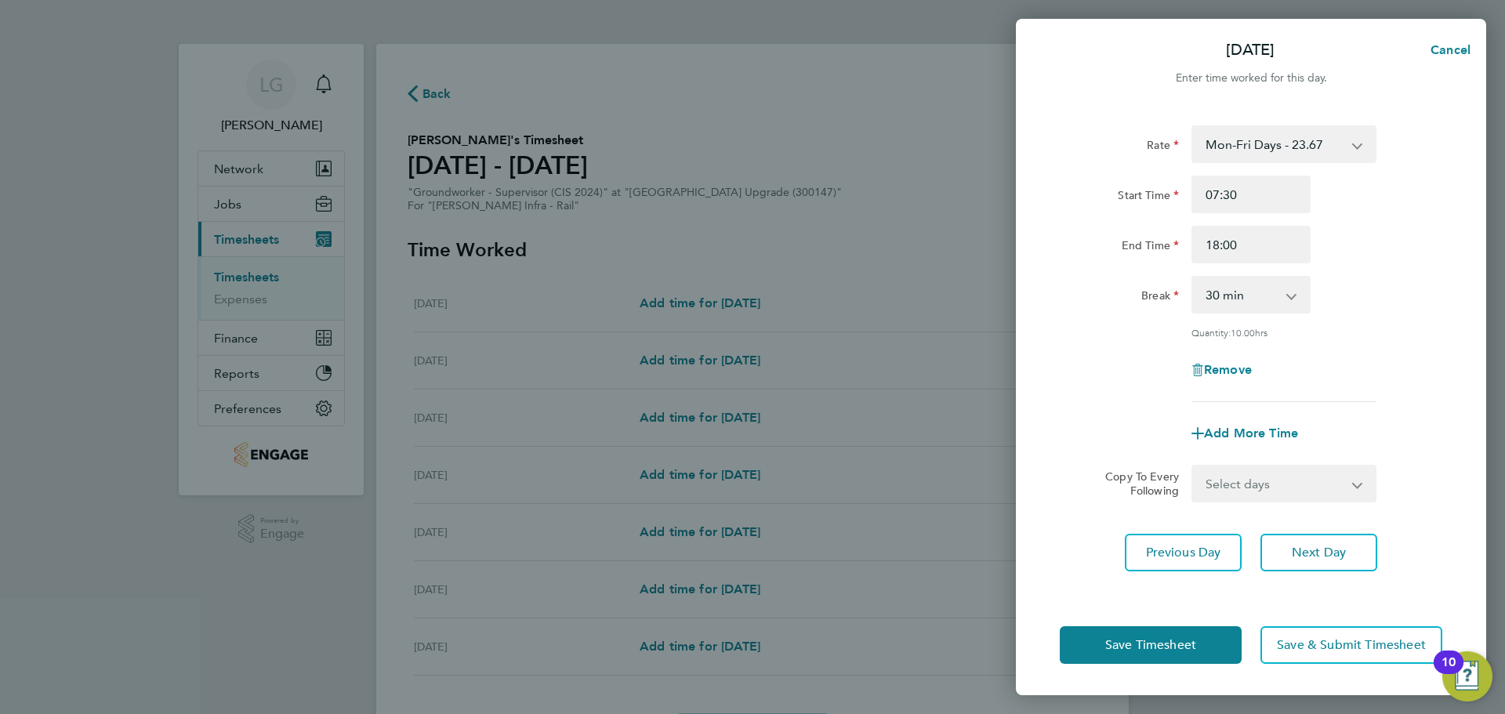
click at [1381, 313] on div "Break 0 min 15 min 30 min 45 min 60 min 75 min 90 min" at bounding box center [1251, 295] width 395 height 38
click at [1297, 492] on select "Select days Day Tuesday Wednesday Thursday Friday" at bounding box center [1275, 484] width 165 height 35
select select "DAY"
click at [1193, 467] on select "Select days Day Tuesday Wednesday Thursday Friday" at bounding box center [1275, 484] width 165 height 35
select select "2025-08-22"
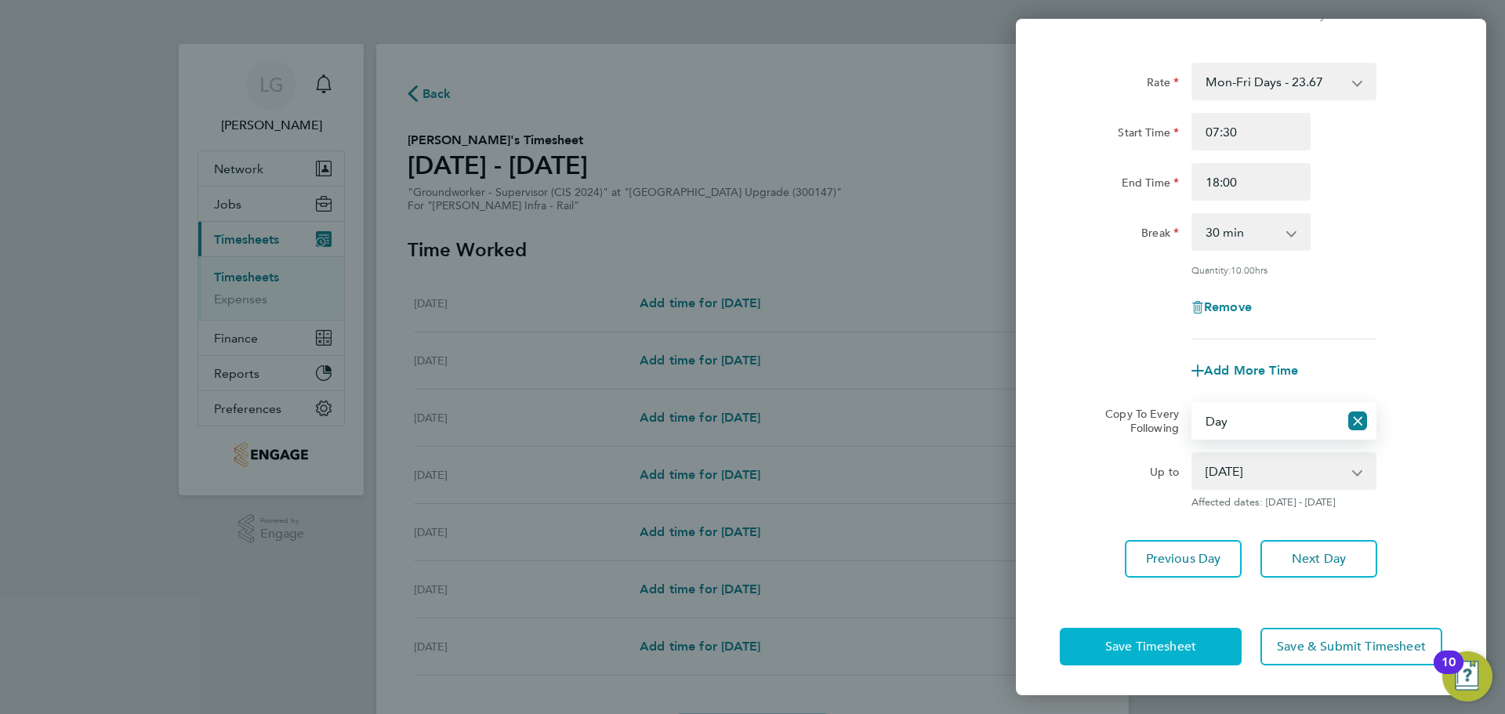
click at [1208, 645] on button "Save Timesheet" at bounding box center [1151, 647] width 182 height 38
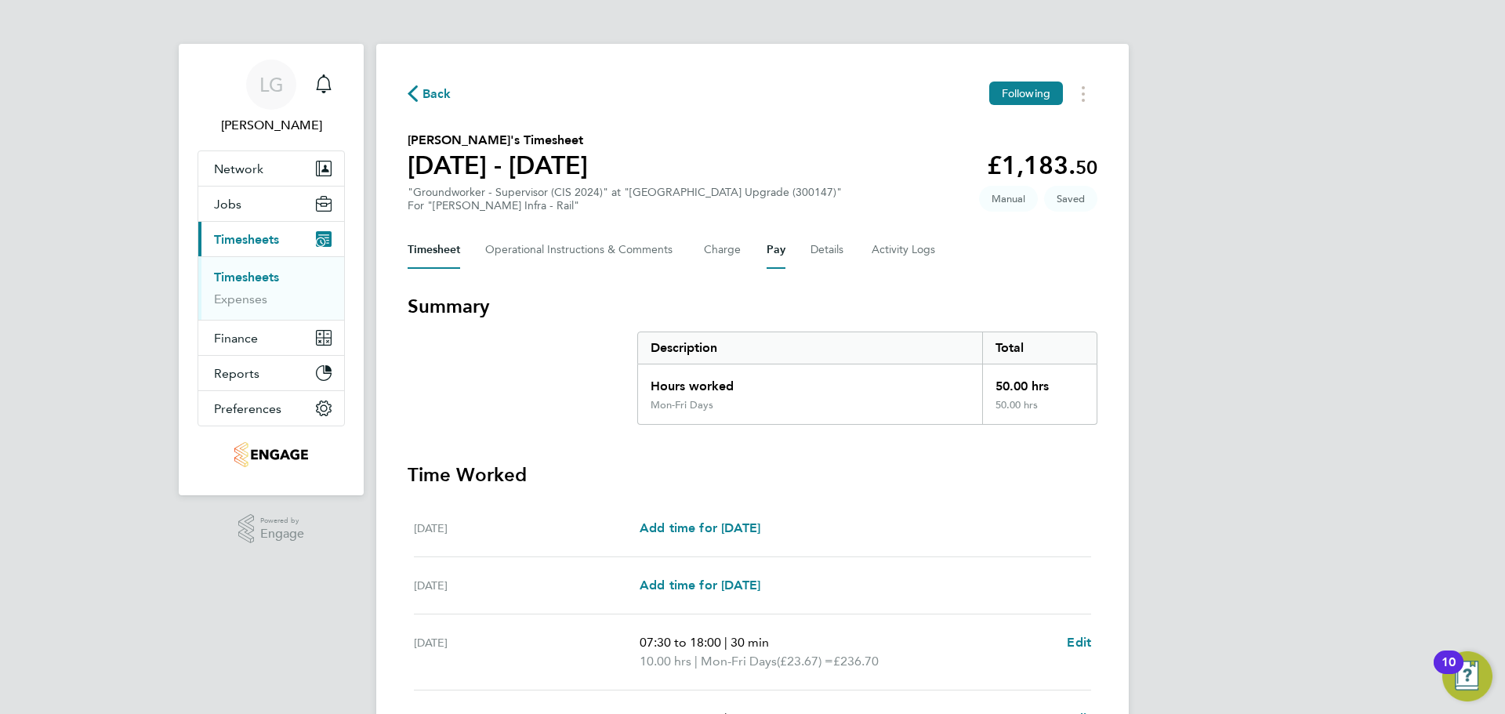
click at [783, 251] on button "Pay" at bounding box center [776, 250] width 19 height 38
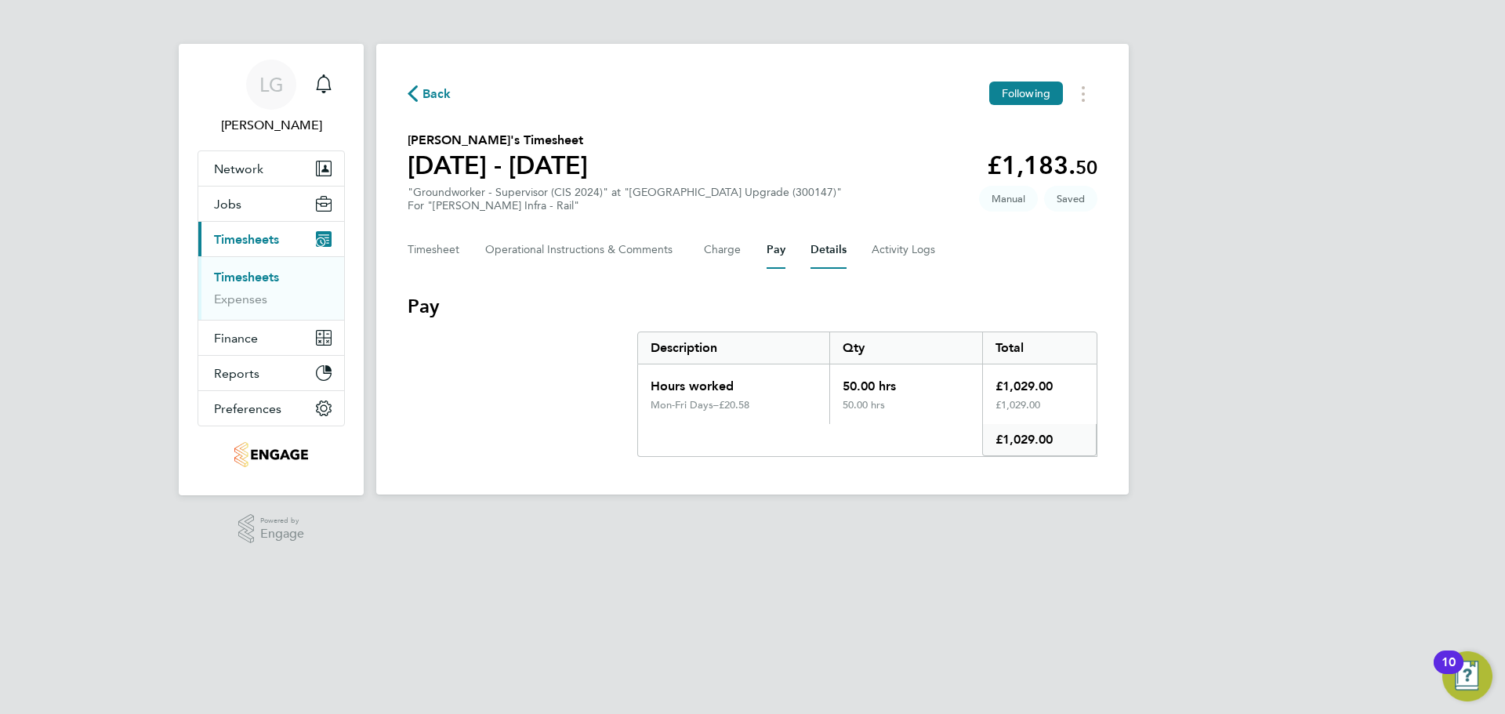
click at [834, 247] on button "Details" at bounding box center [829, 250] width 36 height 38
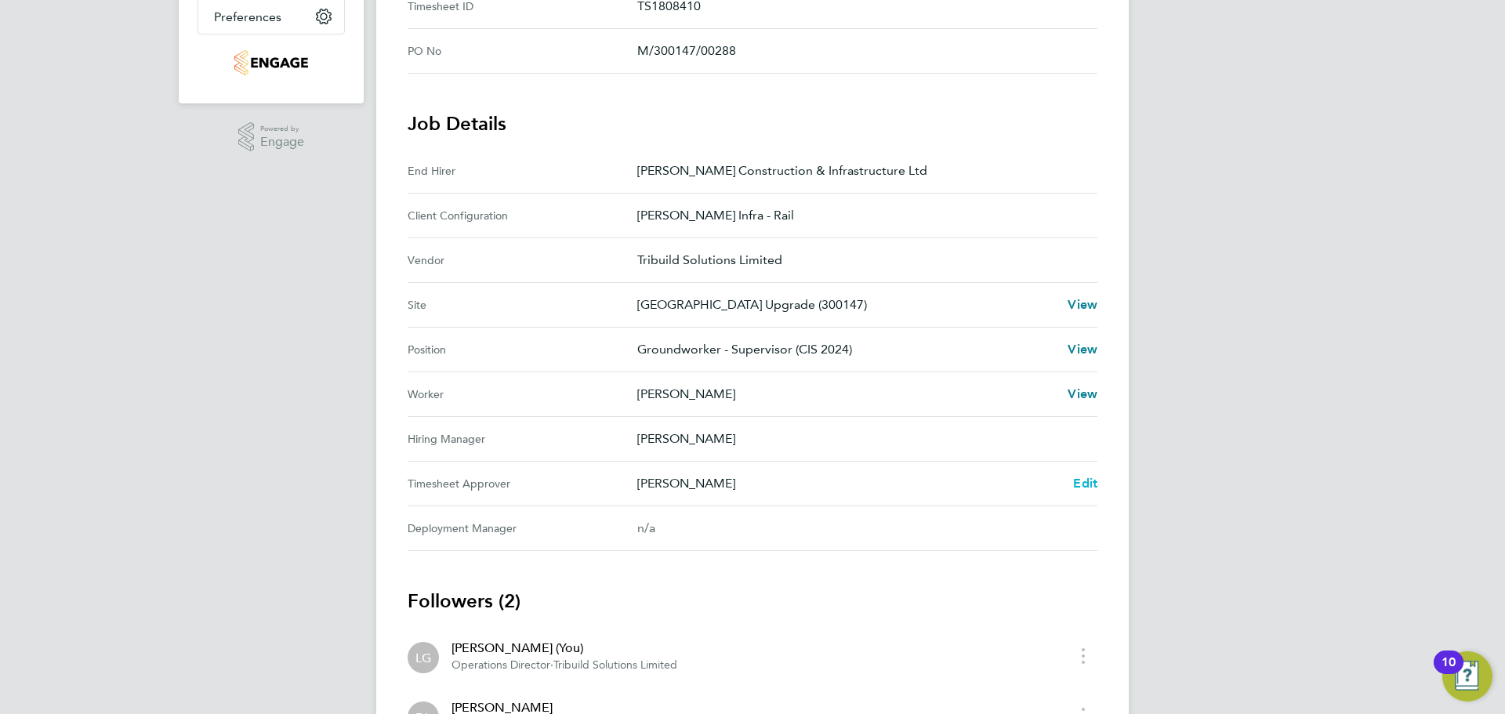
click at [1091, 480] on span "Edit" at bounding box center [1085, 483] width 24 height 15
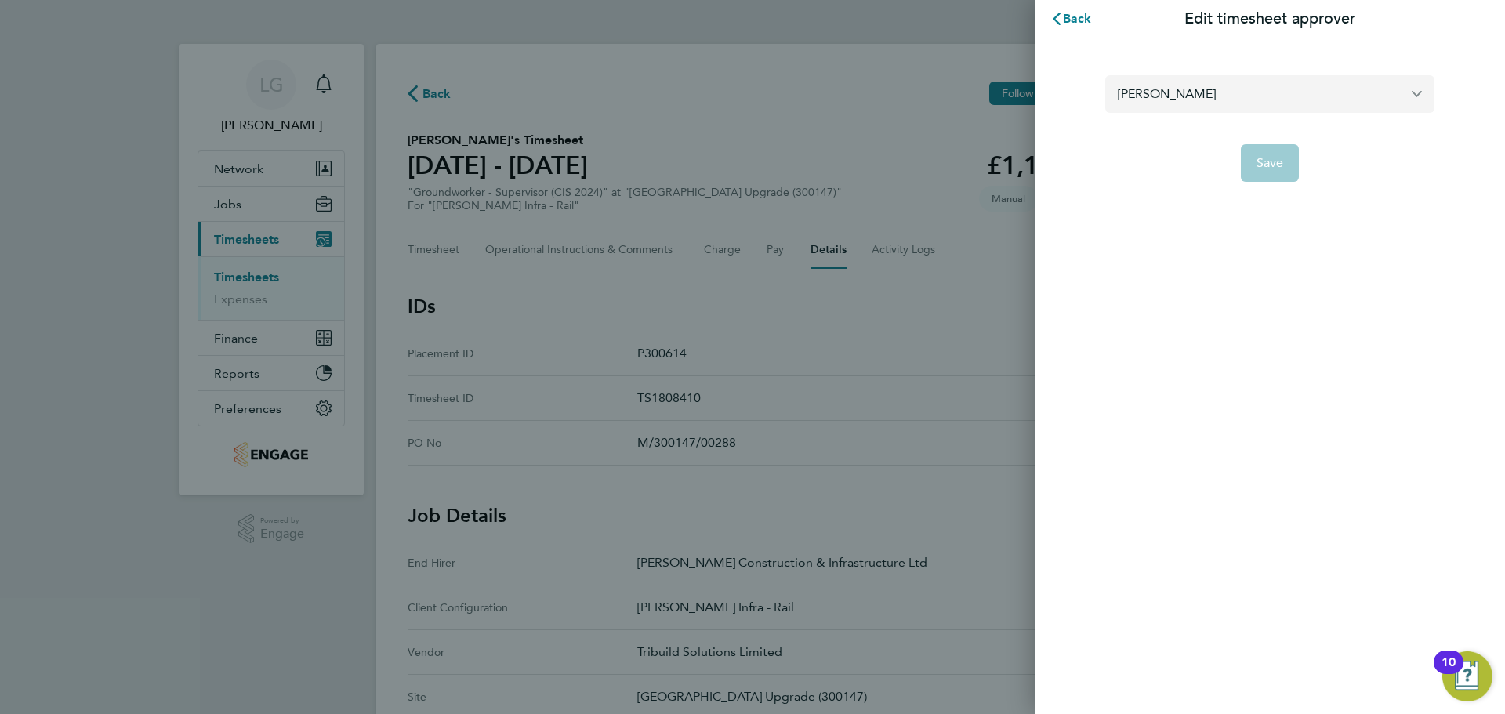
click at [1200, 103] on input "Damian Liviu" at bounding box center [1270, 93] width 329 height 37
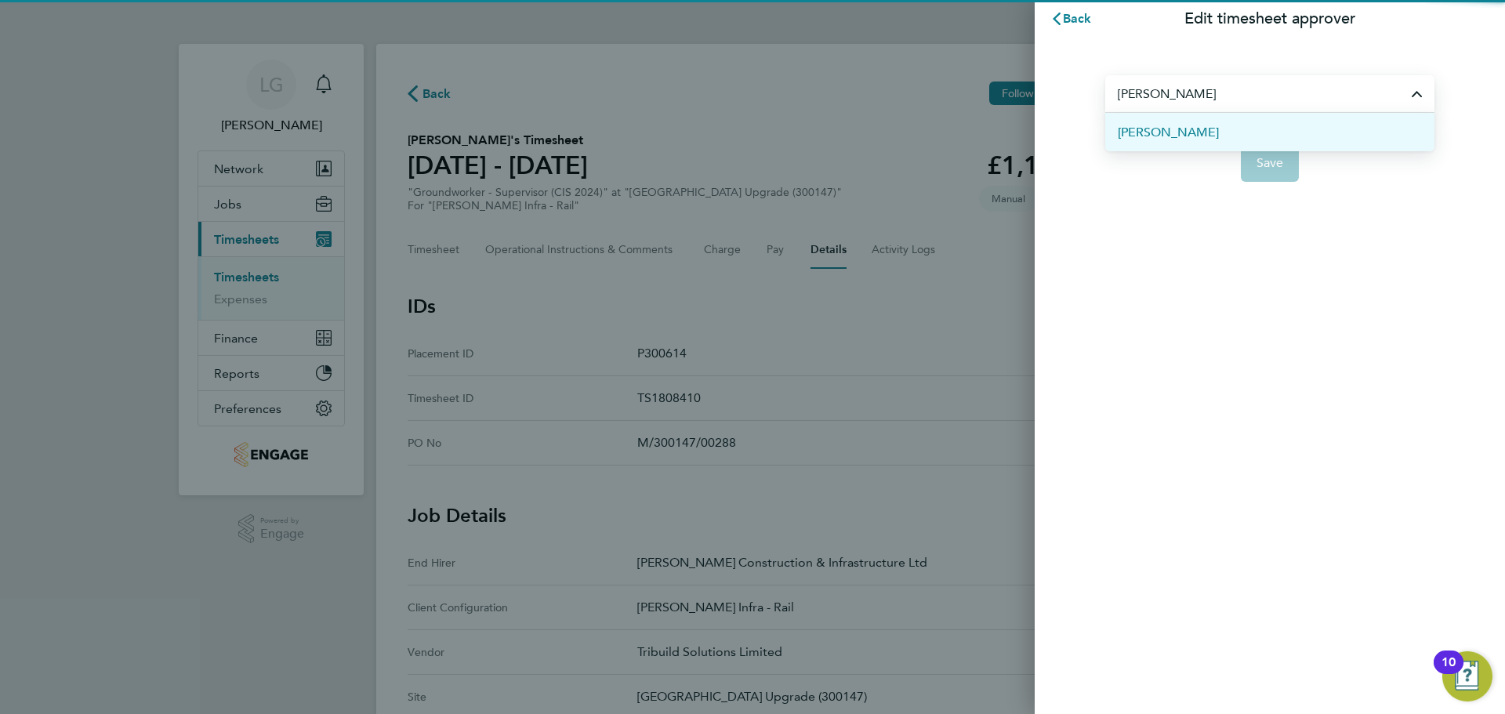
click at [1197, 136] on span "Liam McGreavy" at bounding box center [1168, 132] width 101 height 19
type input "Liam McGreavy"
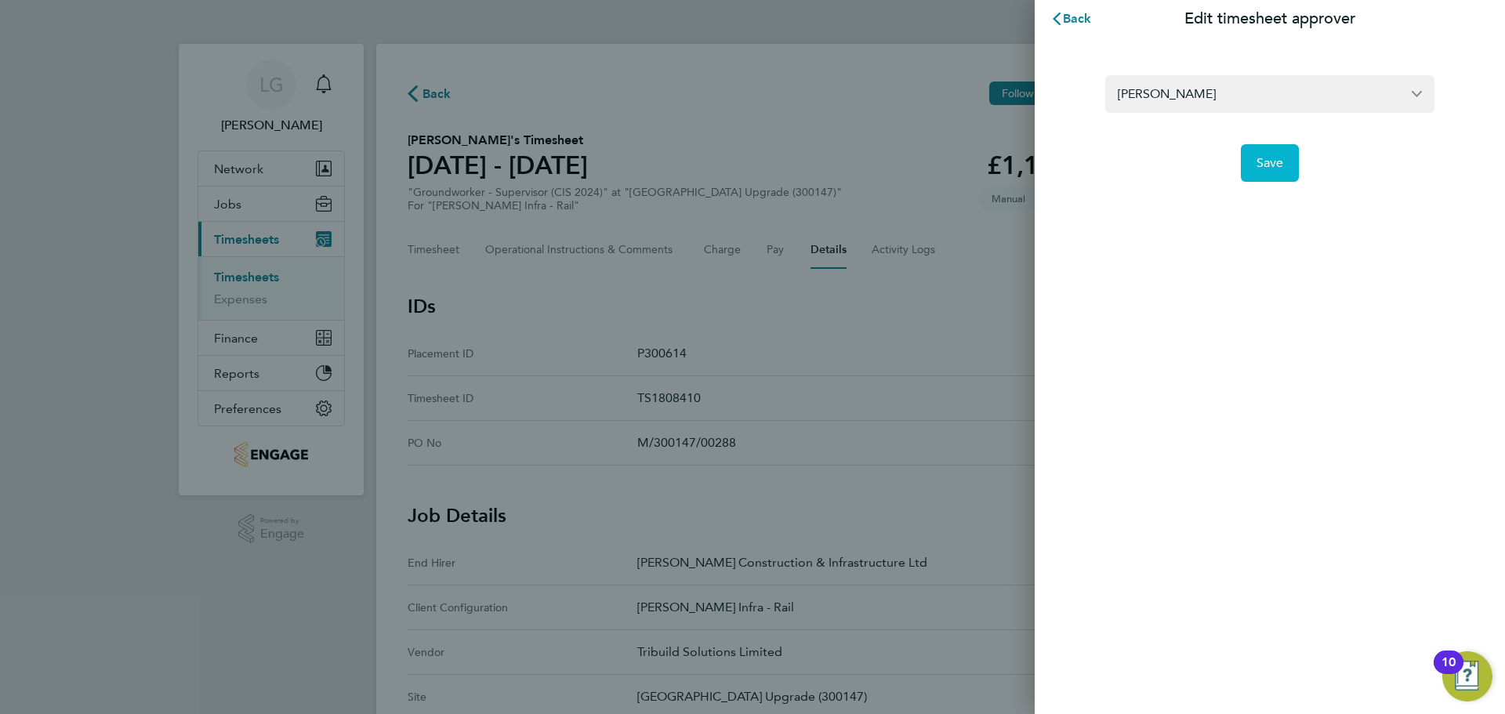
click at [1277, 154] on button "Save" at bounding box center [1270, 163] width 59 height 38
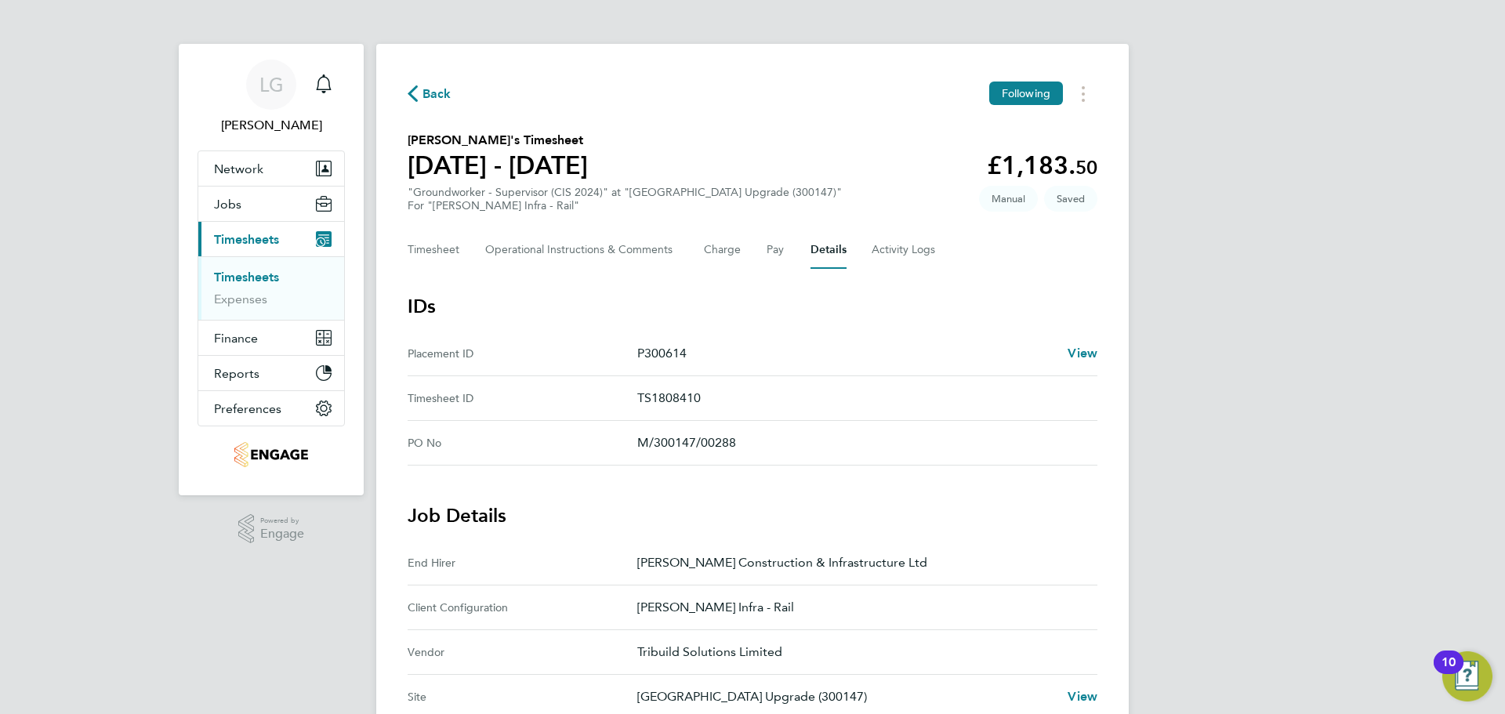
drag, startPoint x: 268, startPoint y: 275, endPoint x: 324, endPoint y: 271, distance: 55.8
click at [268, 275] on link "Timesheets" at bounding box center [246, 277] width 65 height 15
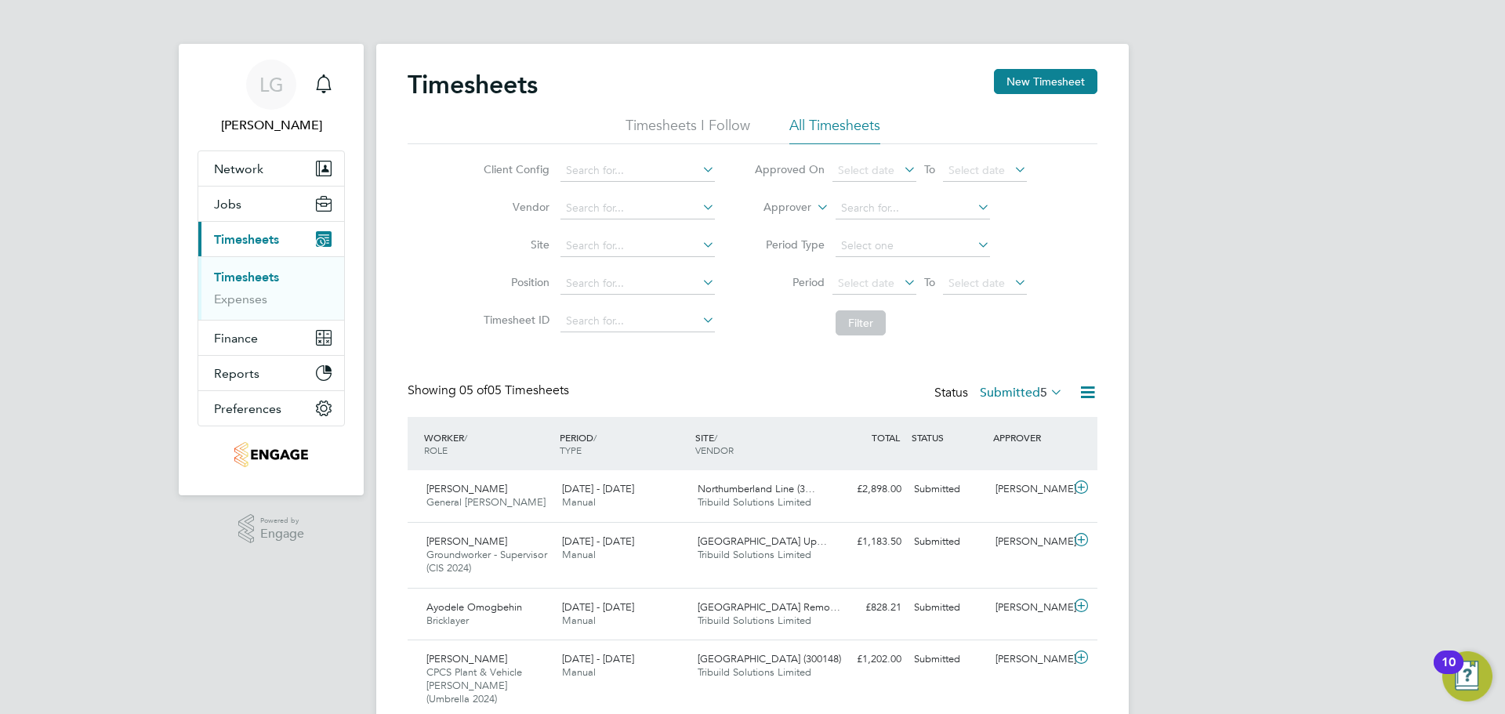
drag, startPoint x: 1287, startPoint y: 438, endPoint x: 1252, endPoint y: 474, distance: 51.0
click at [1287, 438] on div "LG [PERSON_NAME] Notifications Applications: Network Team Members Businesses Si…" at bounding box center [752, 421] width 1505 height 842
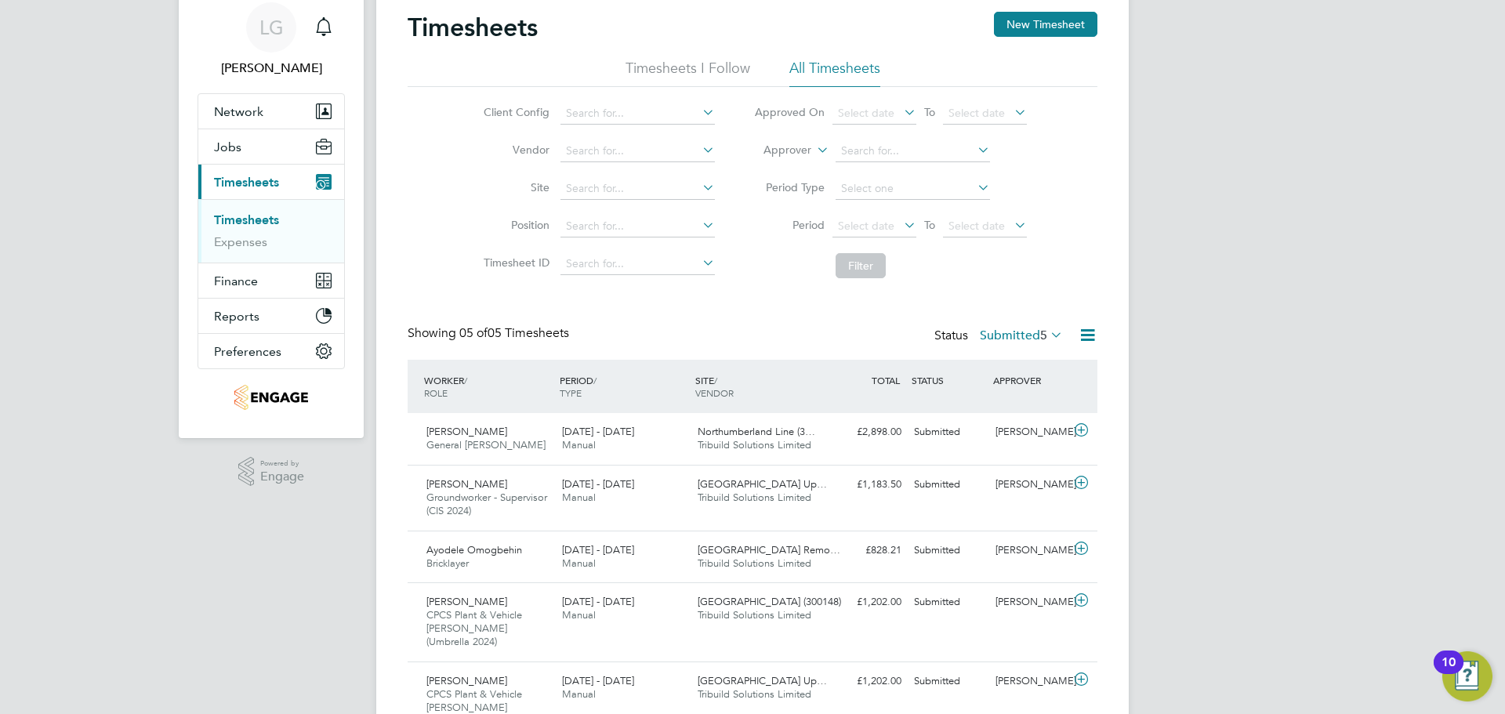
scroll to position [114, 0]
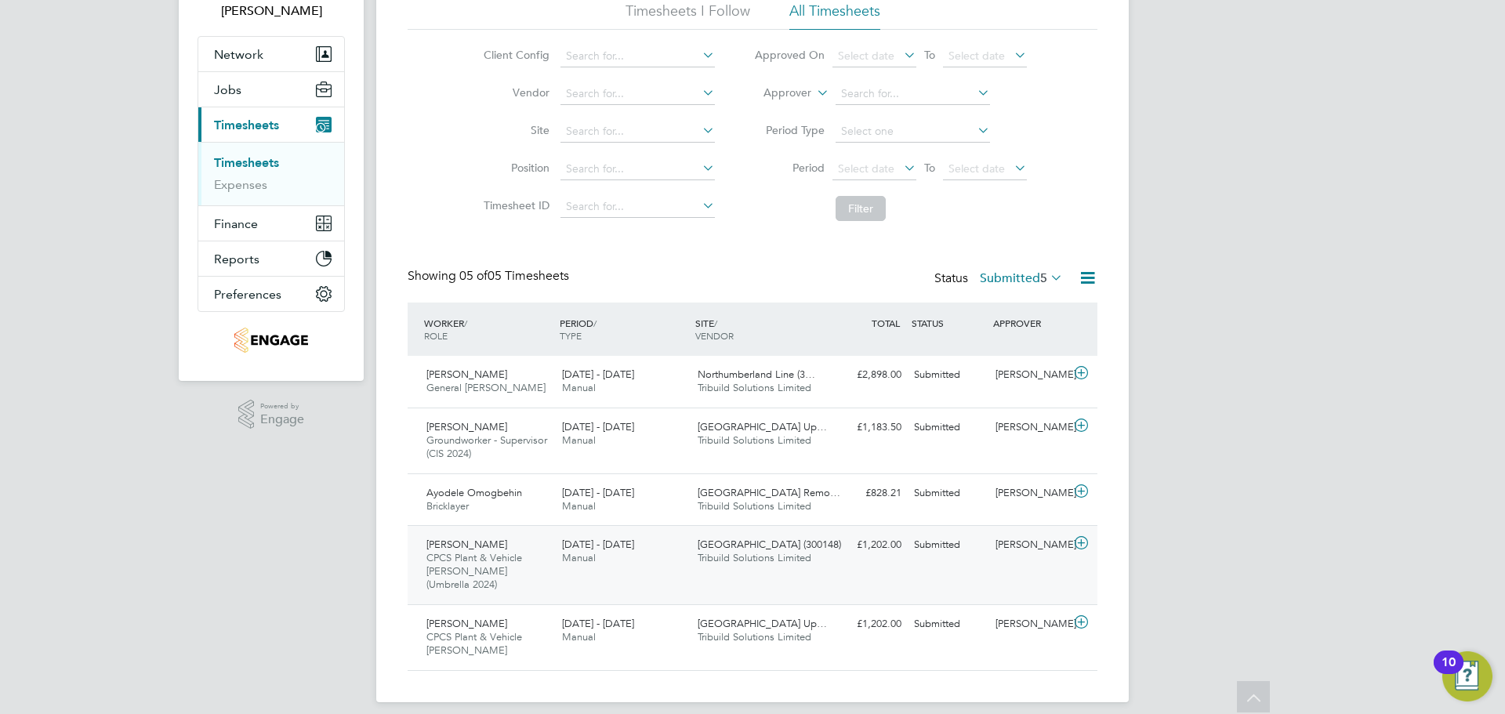
click at [656, 557] on div "[DATE] - [DATE] Manual" at bounding box center [624, 551] width 136 height 39
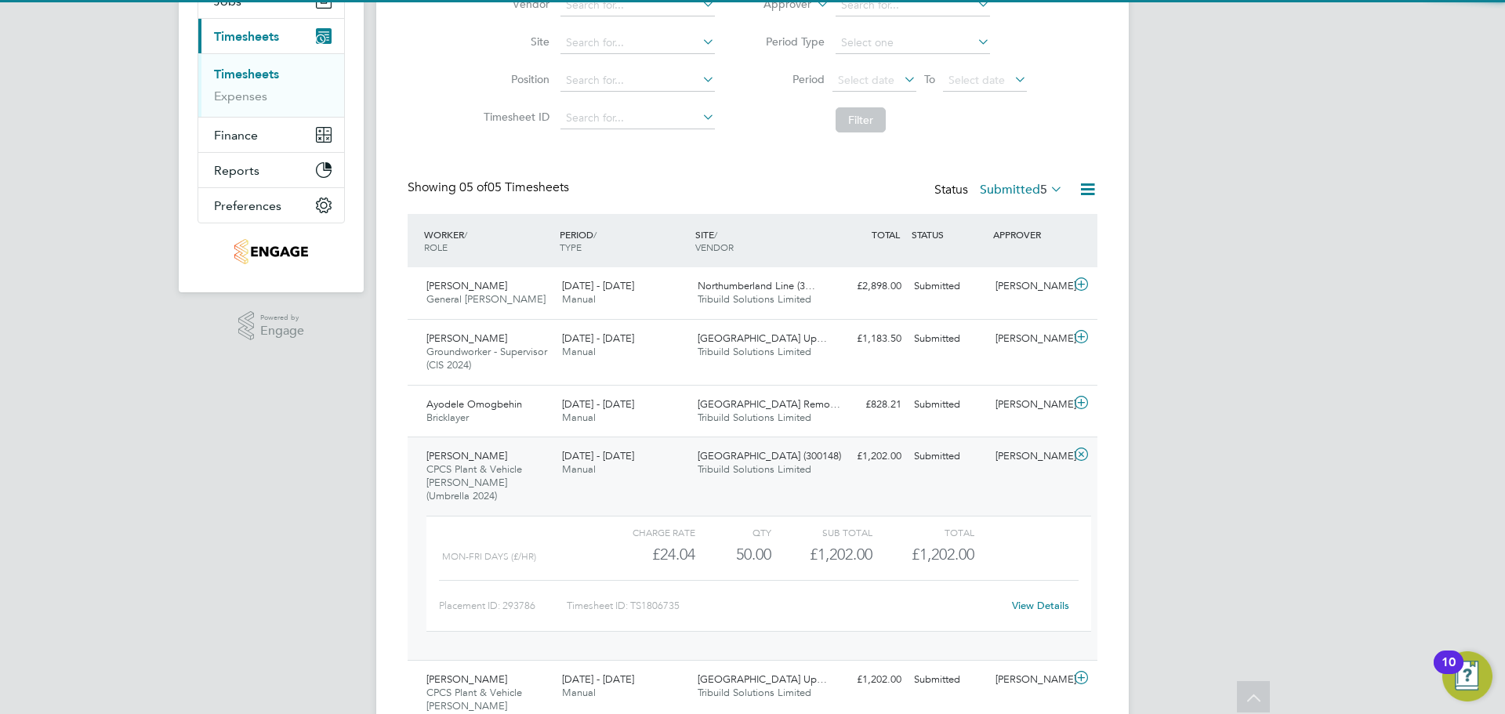
scroll to position [259, 0]
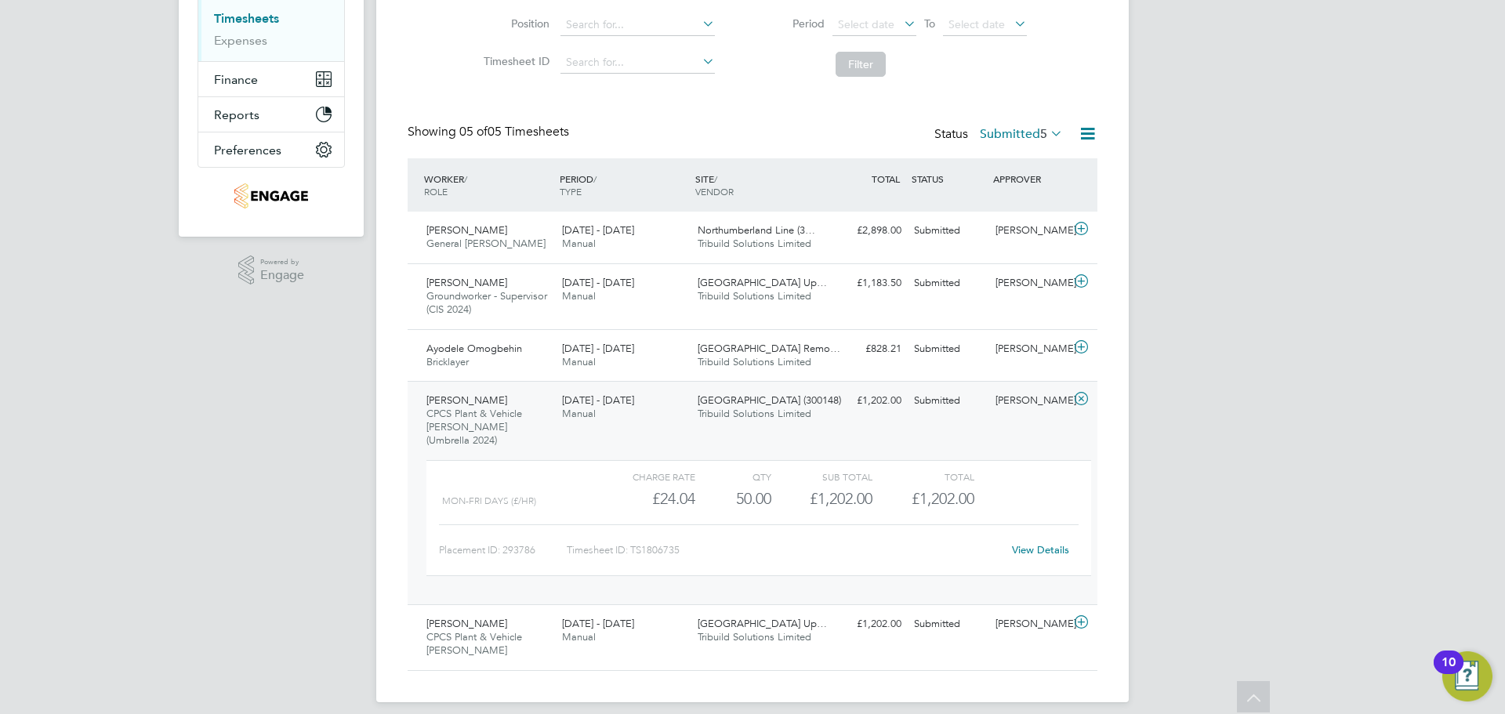
click at [1043, 543] on link "View Details" at bounding box center [1040, 549] width 57 height 13
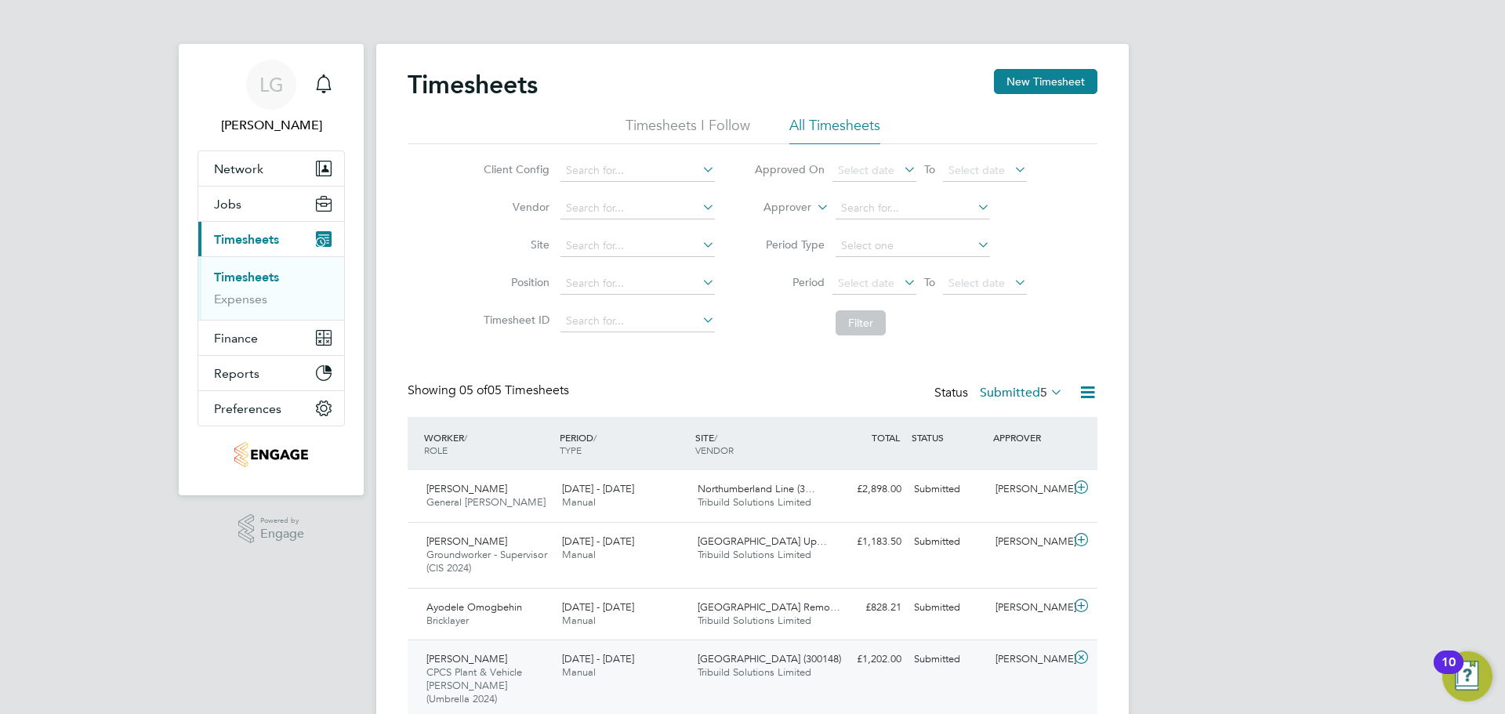
click at [249, 276] on link "Timesheets" at bounding box center [246, 277] width 65 height 15
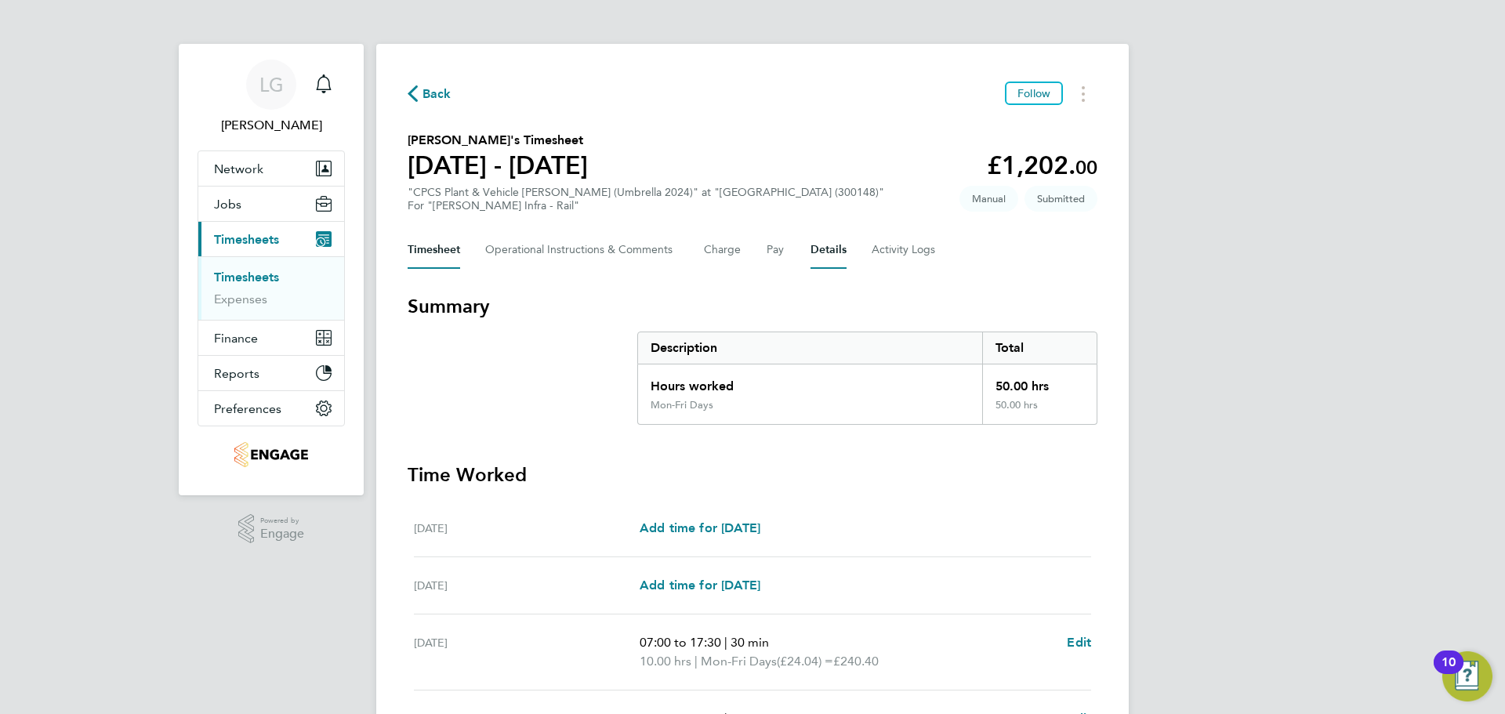
click at [831, 252] on button "Details" at bounding box center [829, 250] width 36 height 38
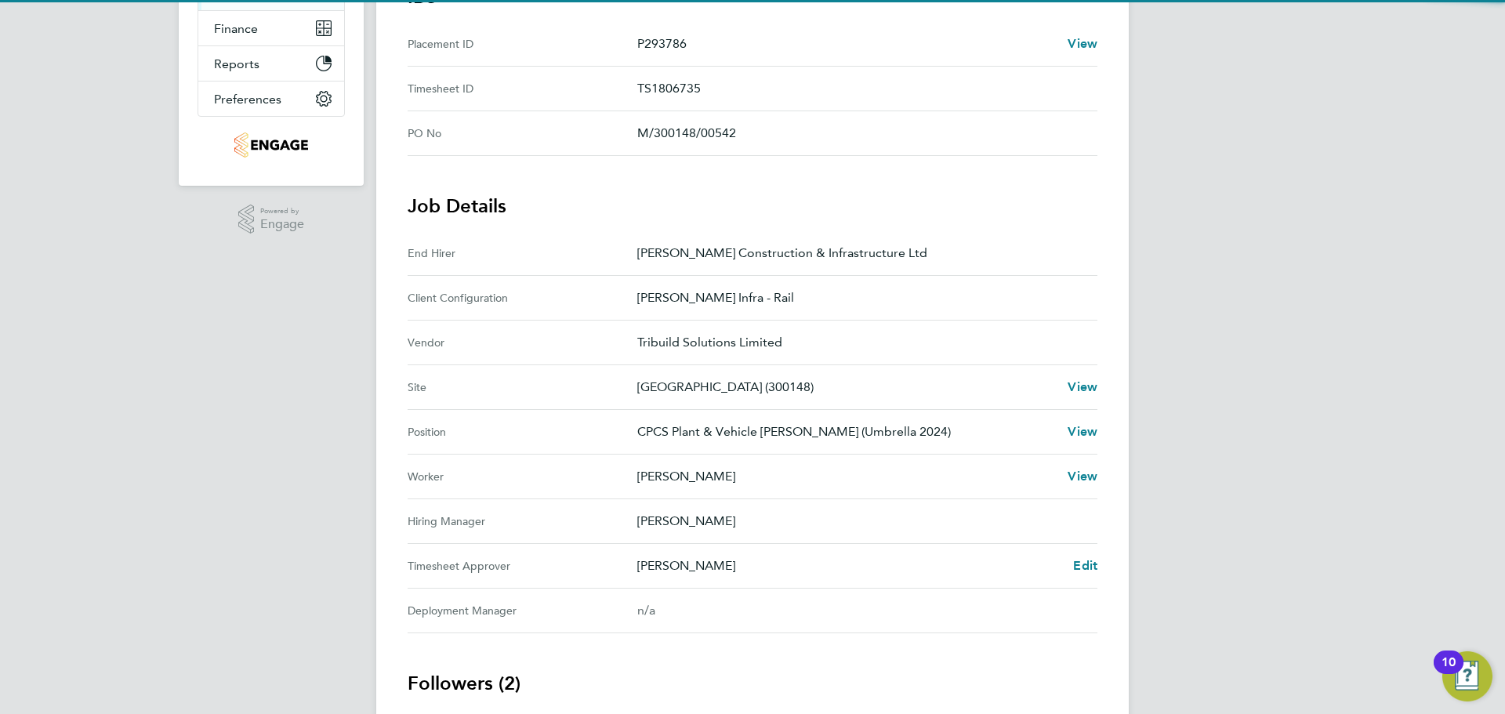
scroll to position [392, 0]
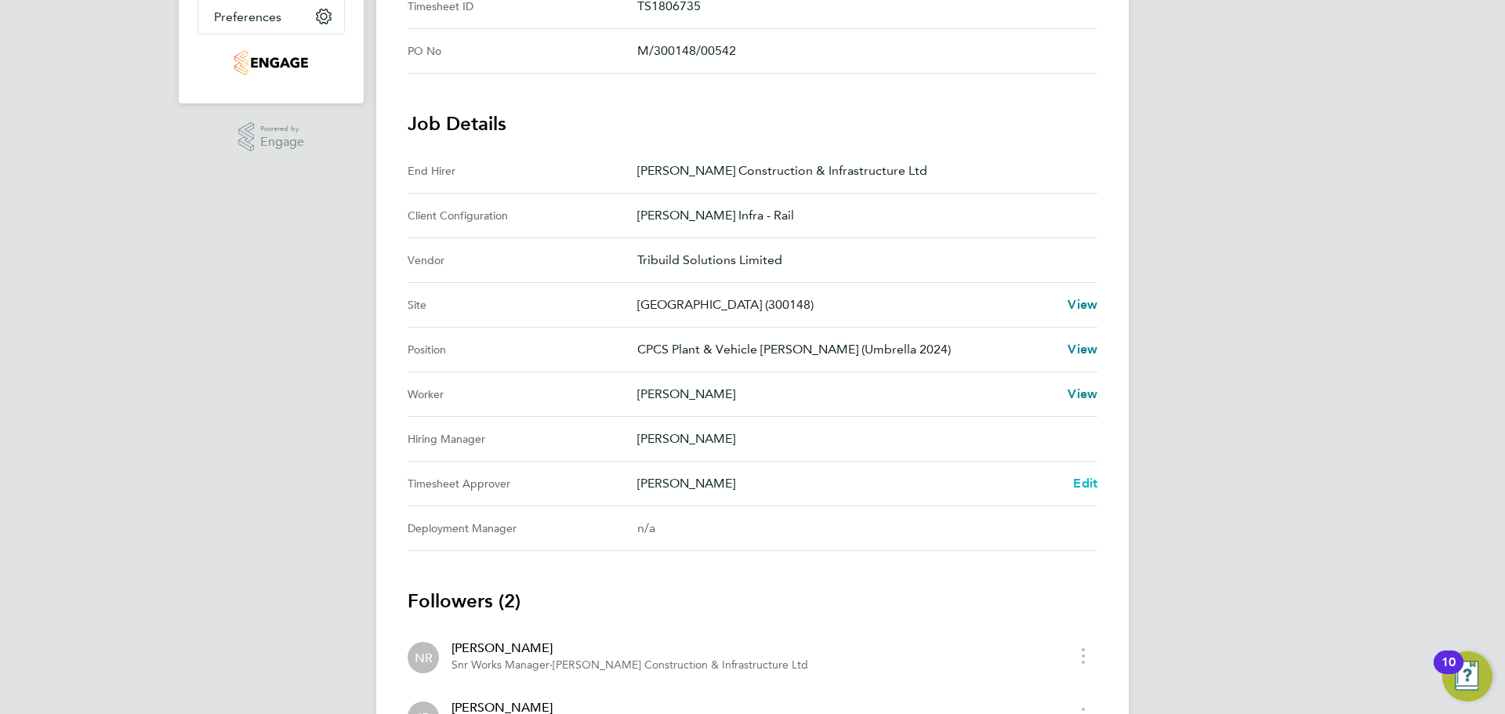
click at [1077, 478] on span "Edit" at bounding box center [1085, 483] width 24 height 15
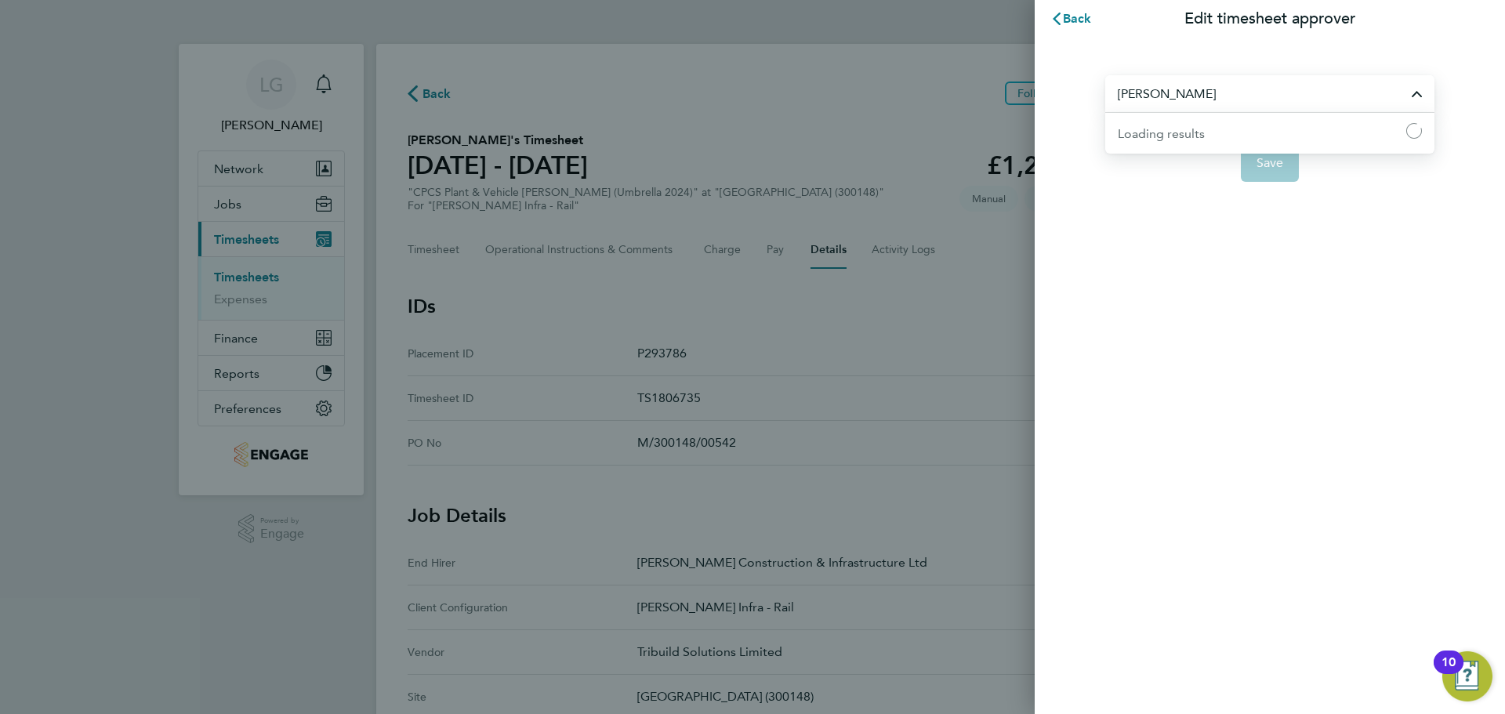
click at [1186, 99] on input "[PERSON_NAME]" at bounding box center [1270, 93] width 329 height 37
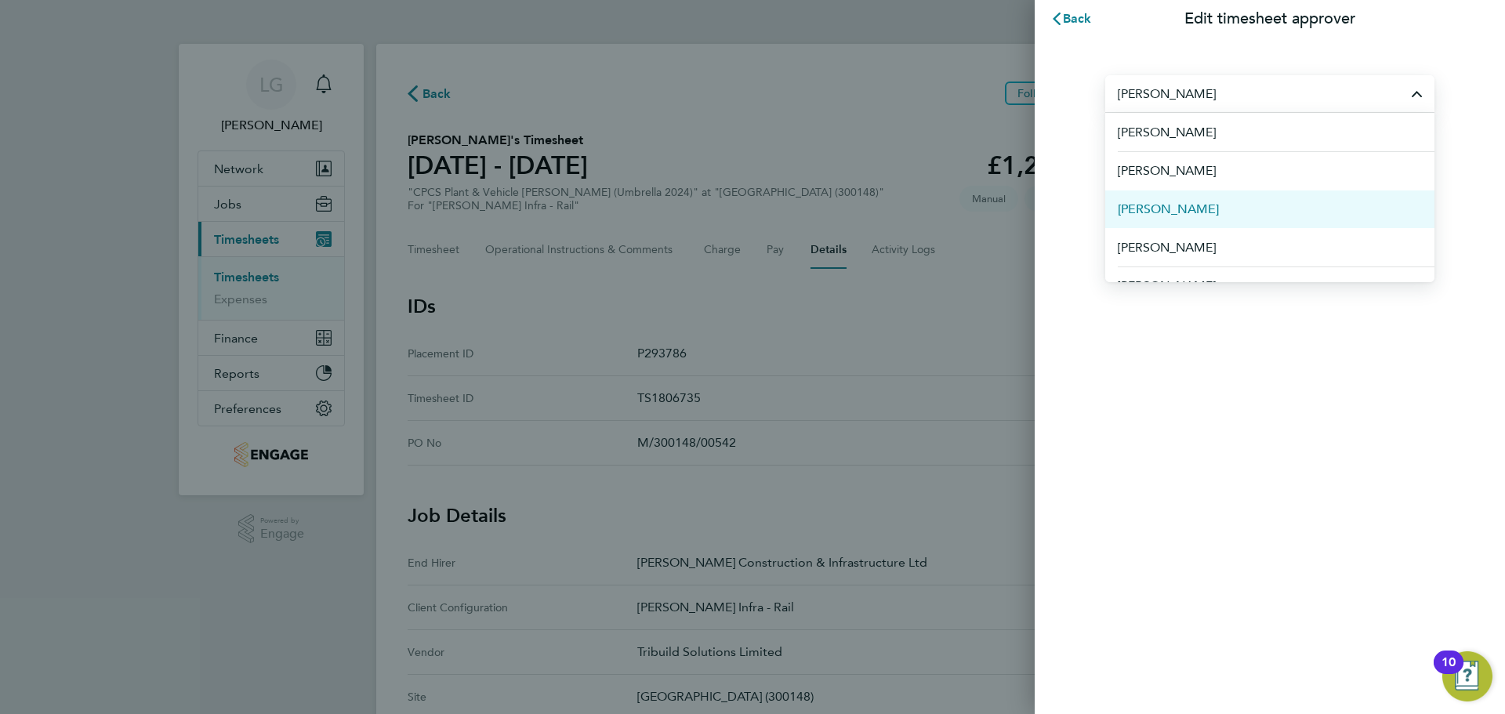
click at [1195, 212] on li "[PERSON_NAME]" at bounding box center [1270, 209] width 329 height 38
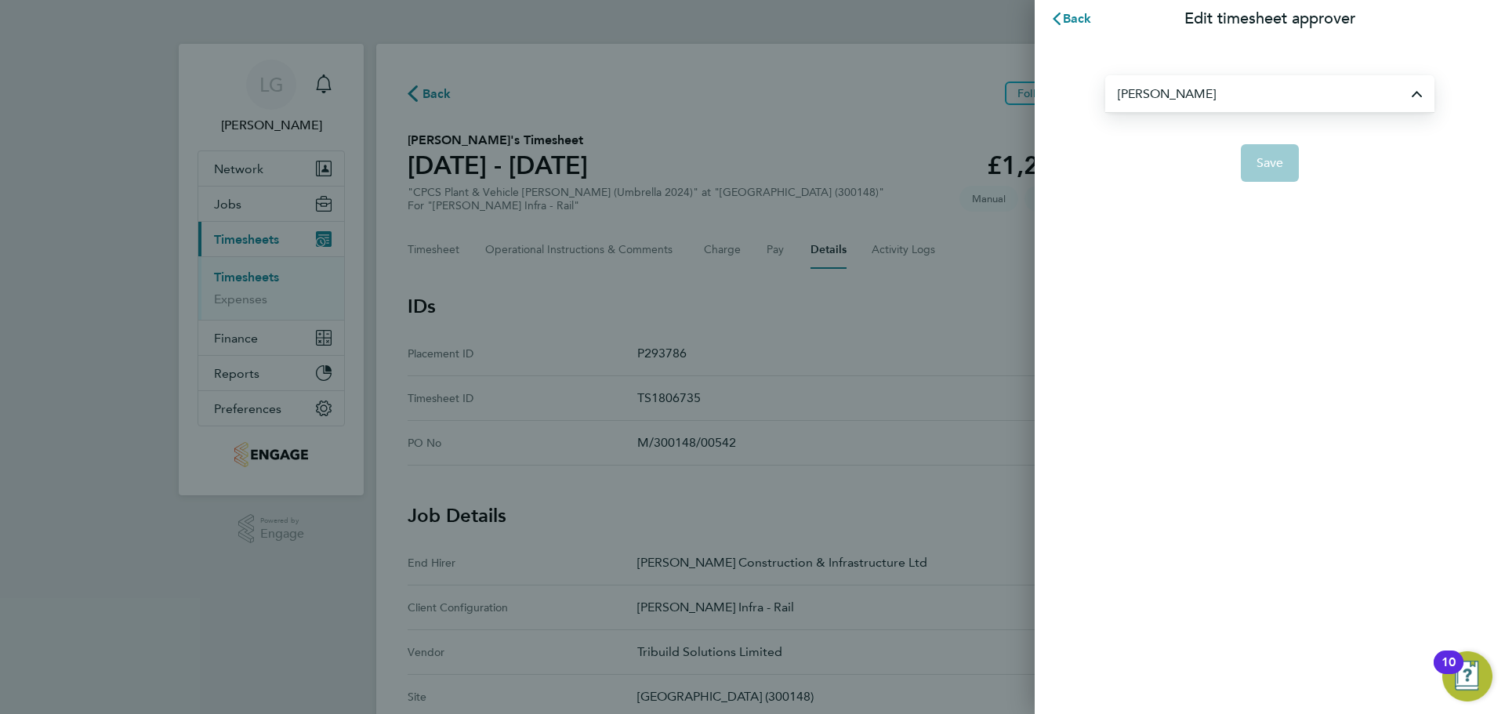
type input "[PERSON_NAME]"
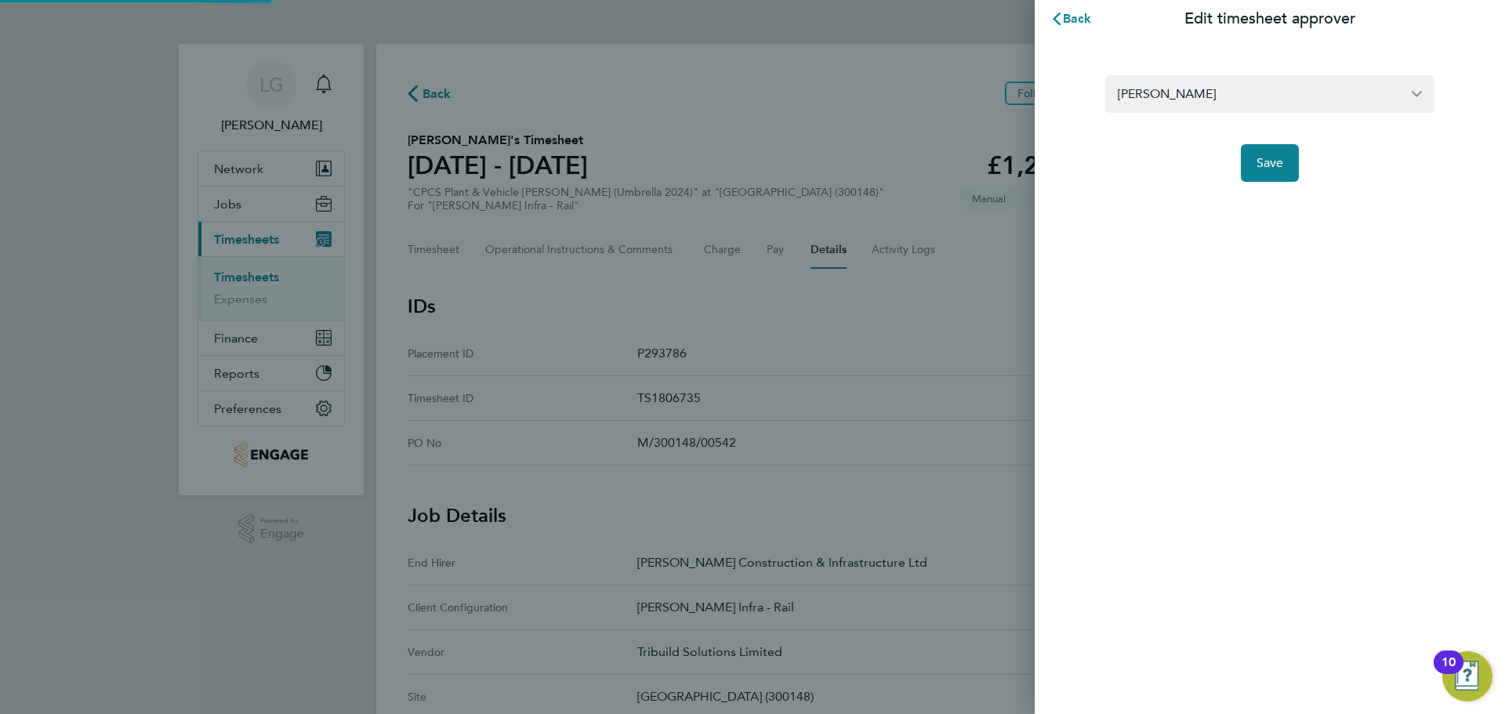
click at [1222, 314] on div "Back Edit timesheet approver [PERSON_NAME] Save" at bounding box center [1270, 357] width 470 height 714
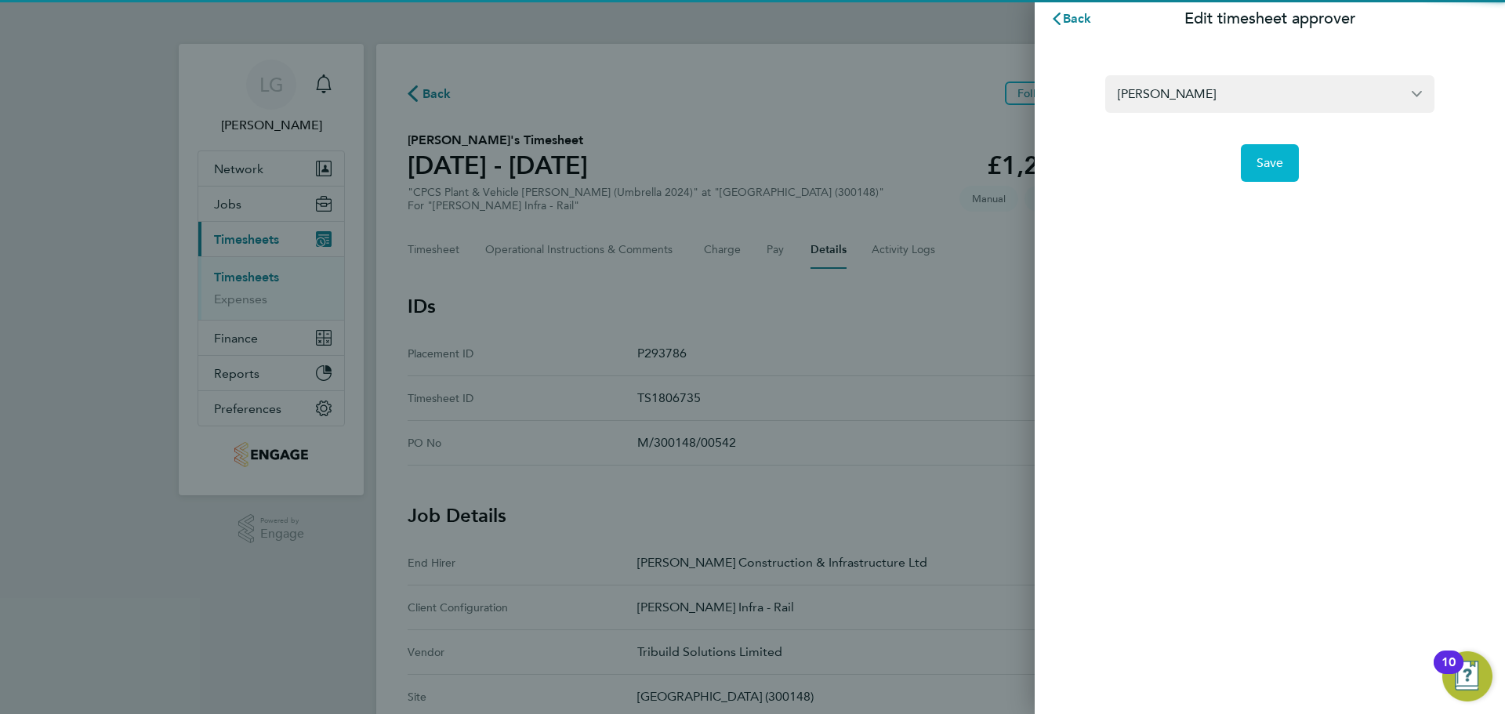
click at [1276, 164] on span "Save" at bounding box center [1270, 163] width 27 height 16
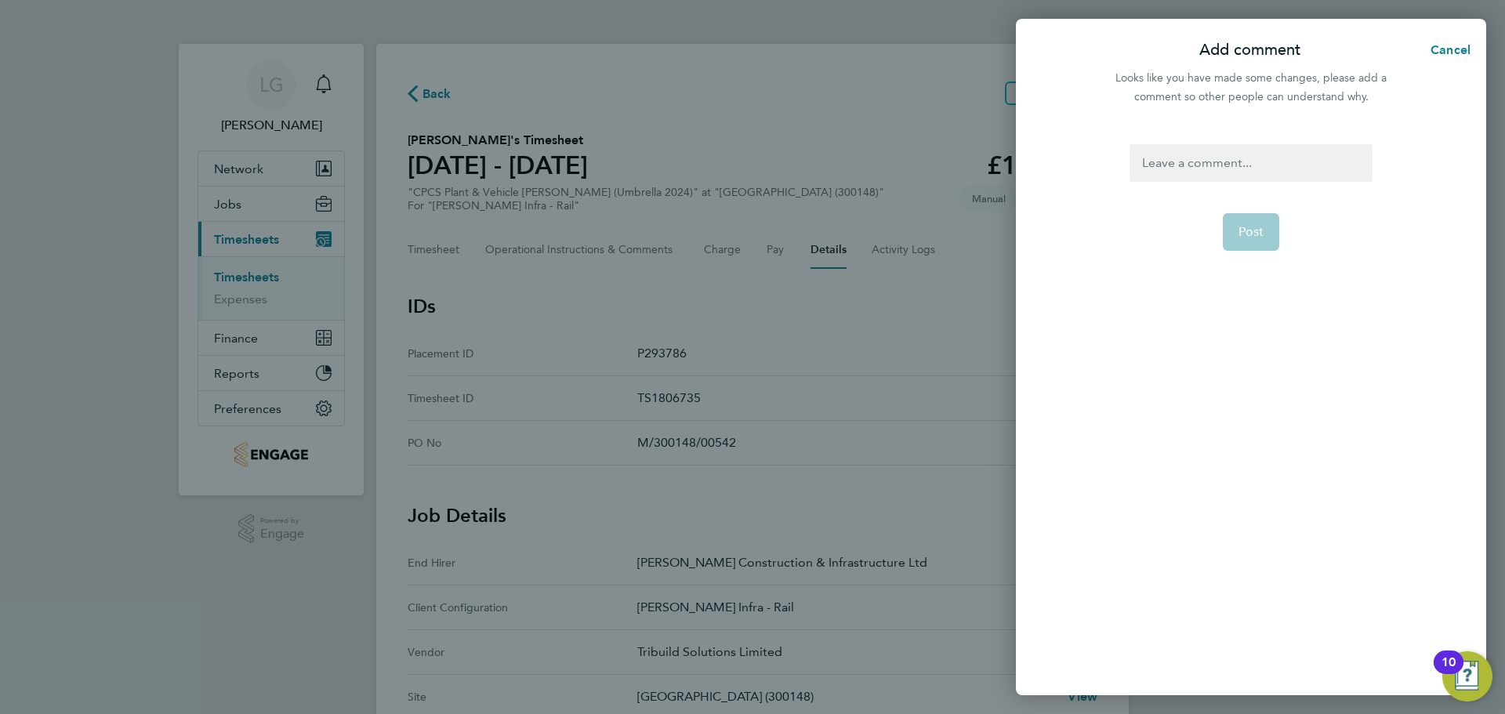
click at [1246, 157] on div at bounding box center [1251, 163] width 242 height 38
click at [1219, 170] on div at bounding box center [1251, 163] width 242 height 38
paste div
click at [1248, 232] on span "Post" at bounding box center [1252, 232] width 26 height 16
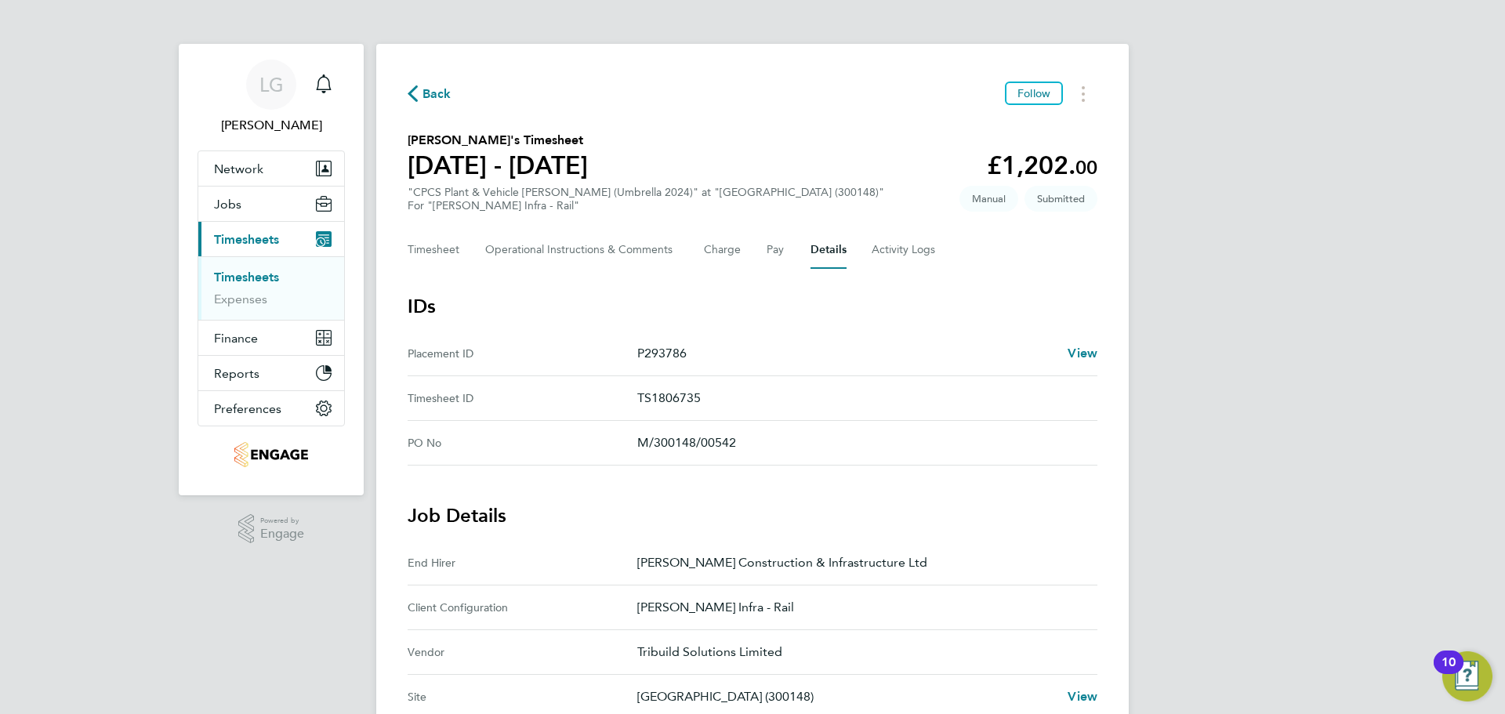
click at [238, 281] on link "Timesheets" at bounding box center [246, 277] width 65 height 15
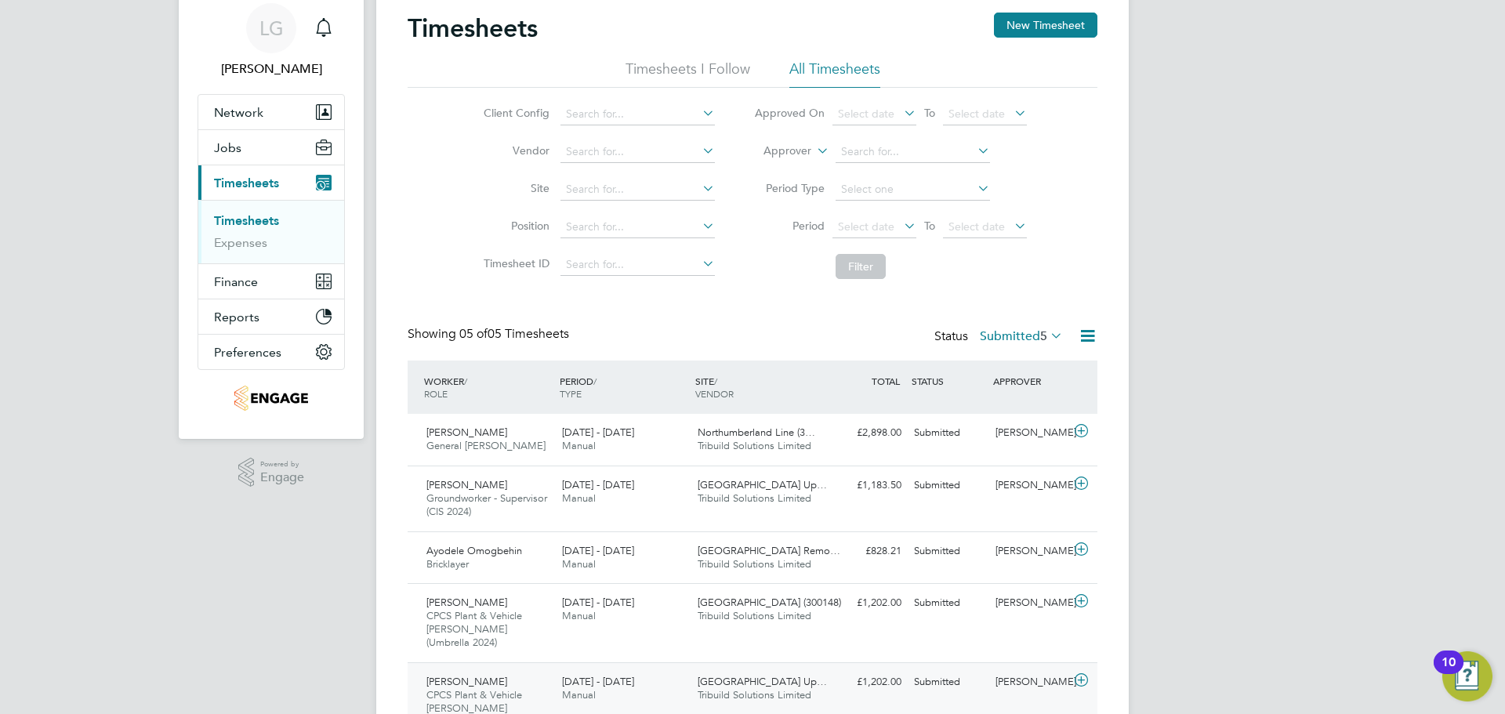
scroll to position [114, 0]
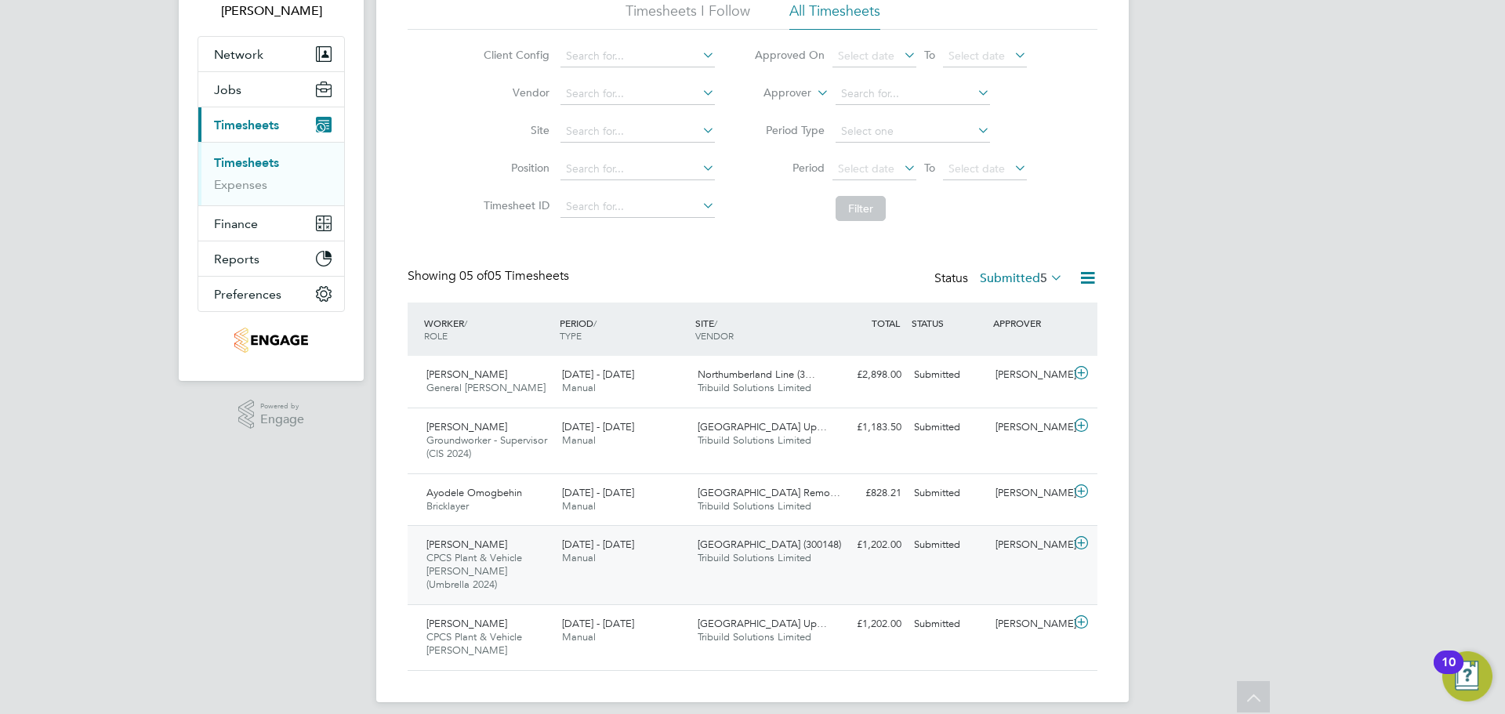
click at [655, 570] on div "16 - 22 Aug 2025 Manual" at bounding box center [624, 551] width 136 height 39
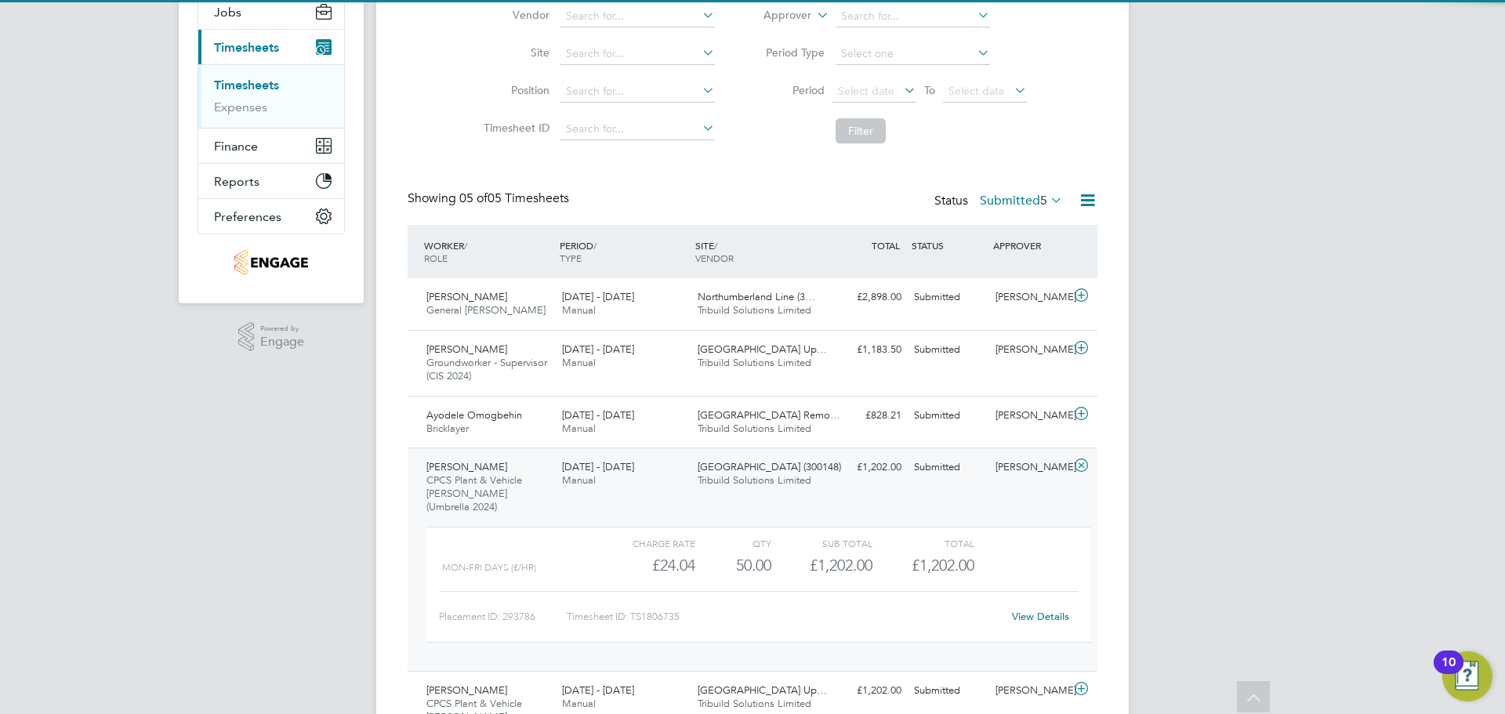
scroll to position [193, 0]
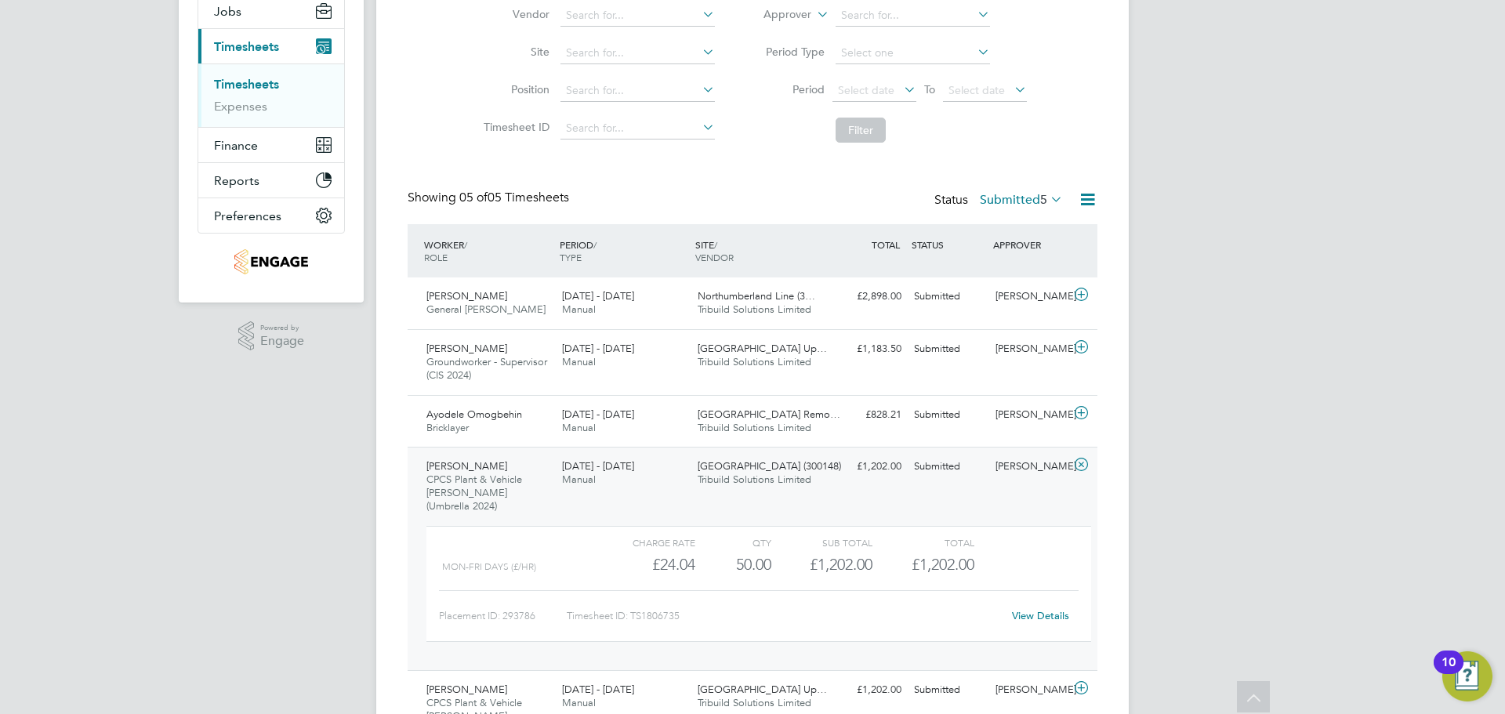
click at [1039, 609] on link "View Details" at bounding box center [1040, 615] width 57 height 13
click at [296, 460] on div "LG Lee Garrity Notifications Applications: Network Team Members Businesses Site…" at bounding box center [752, 300] width 1505 height 986
click at [585, 467] on span "[DATE] - [DATE]" at bounding box center [598, 465] width 72 height 13
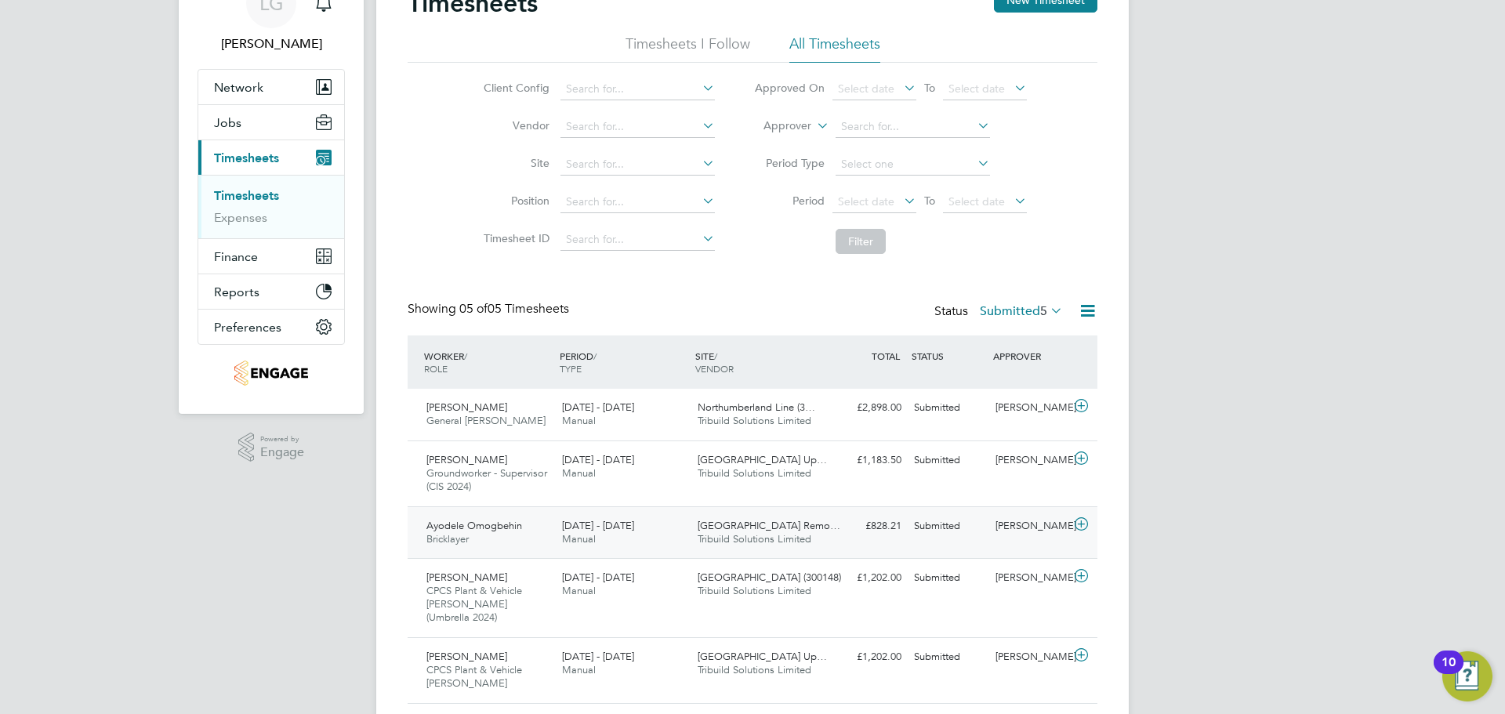
scroll to position [114, 0]
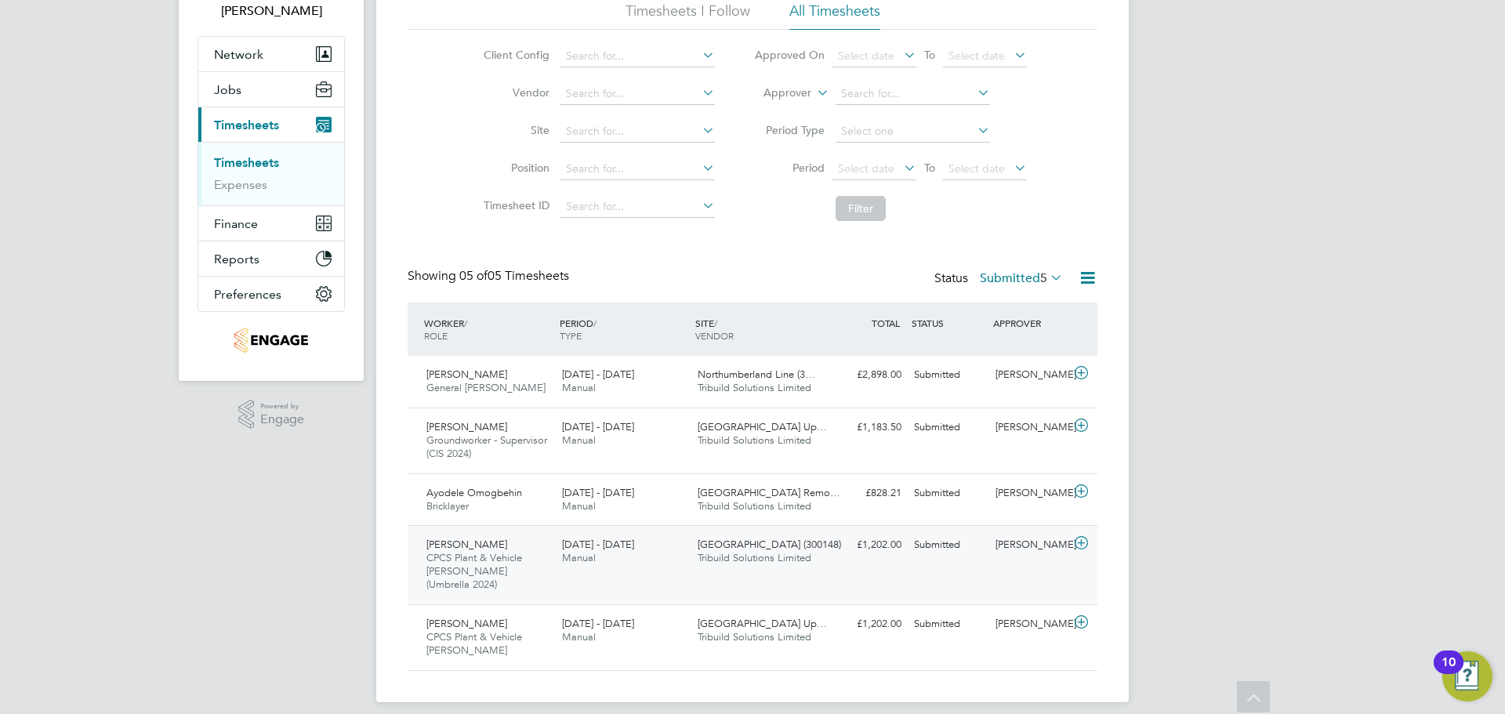
click at [732, 565] on div "Beckton Depot (300148) Tribuild Solutions Limited" at bounding box center [760, 551] width 136 height 39
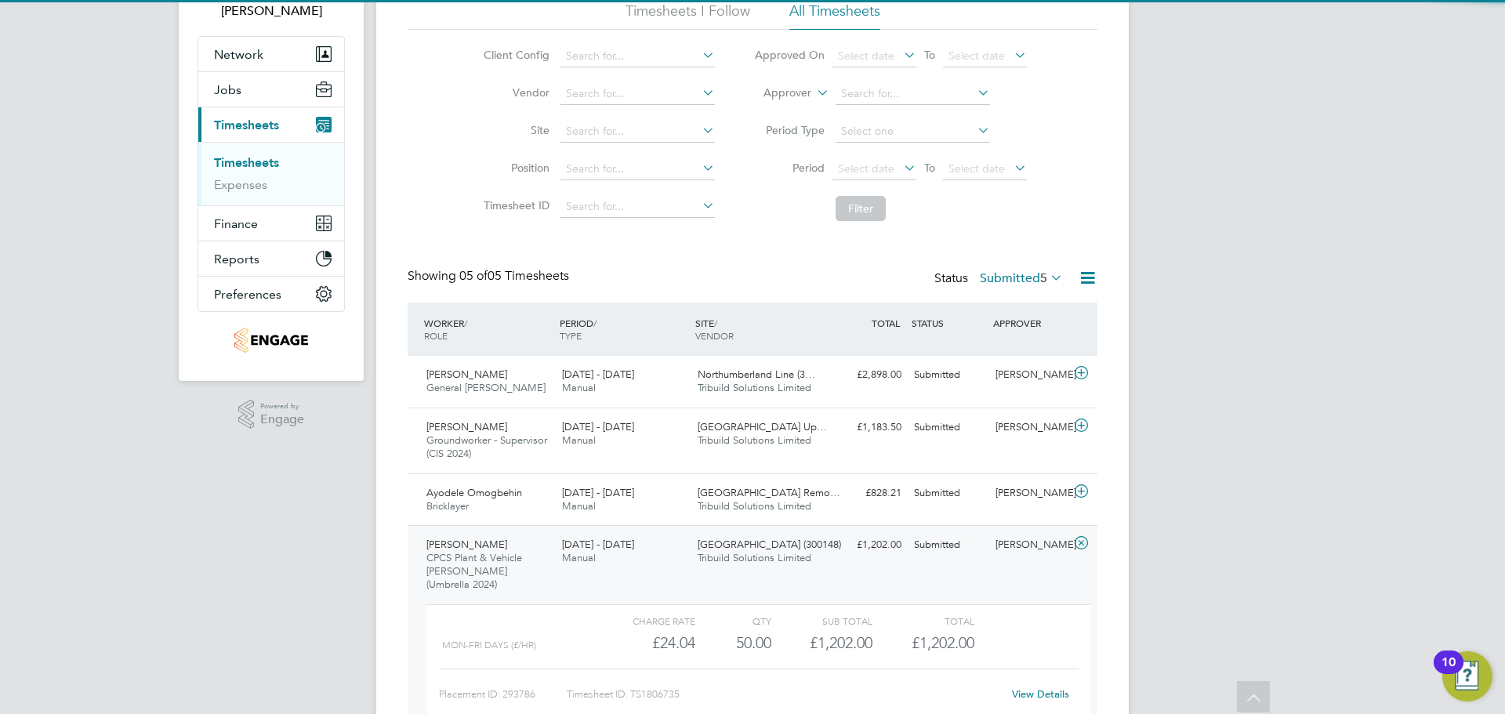
scroll to position [259, 0]
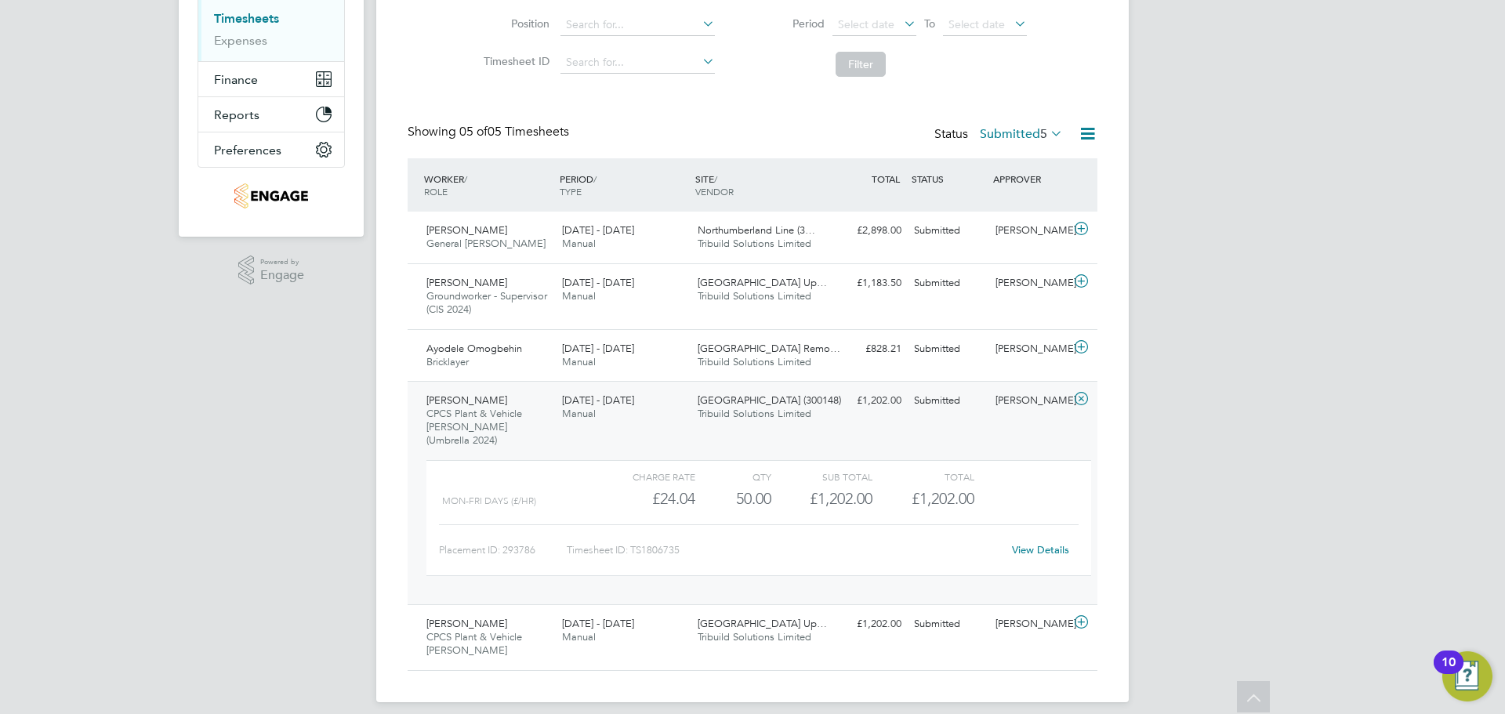
click at [1046, 543] on link "View Details" at bounding box center [1040, 549] width 57 height 13
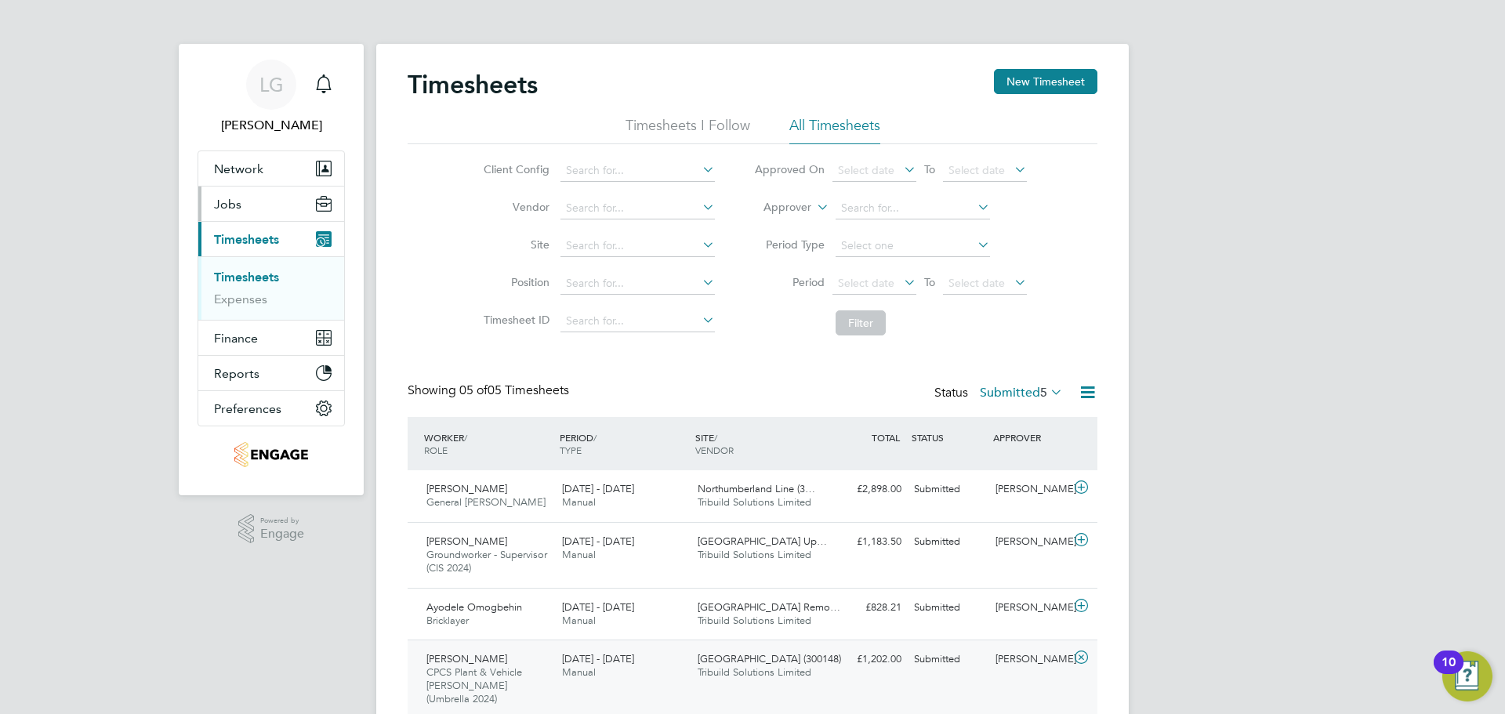
click at [242, 210] on button "Jobs" at bounding box center [271, 204] width 146 height 35
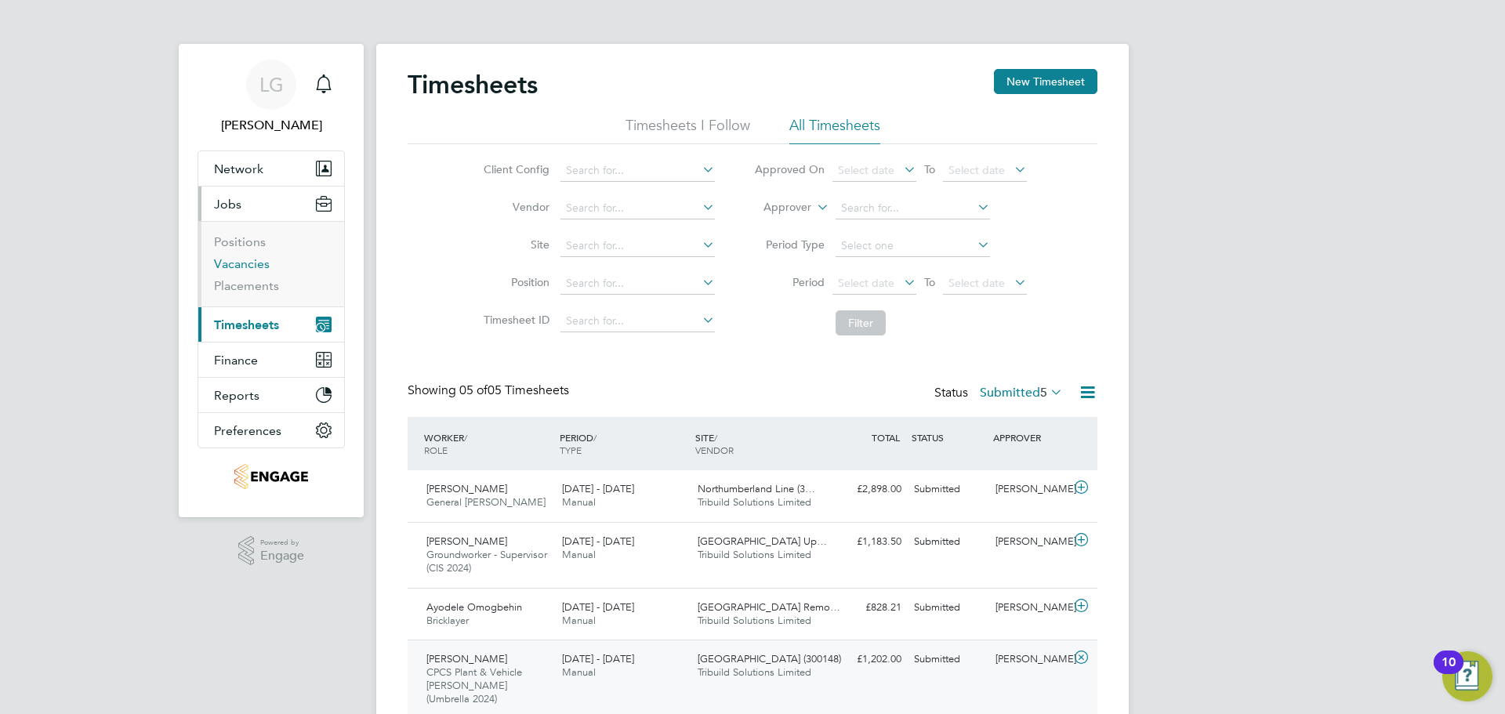
click at [245, 263] on link "Vacancies" at bounding box center [242, 263] width 56 height 15
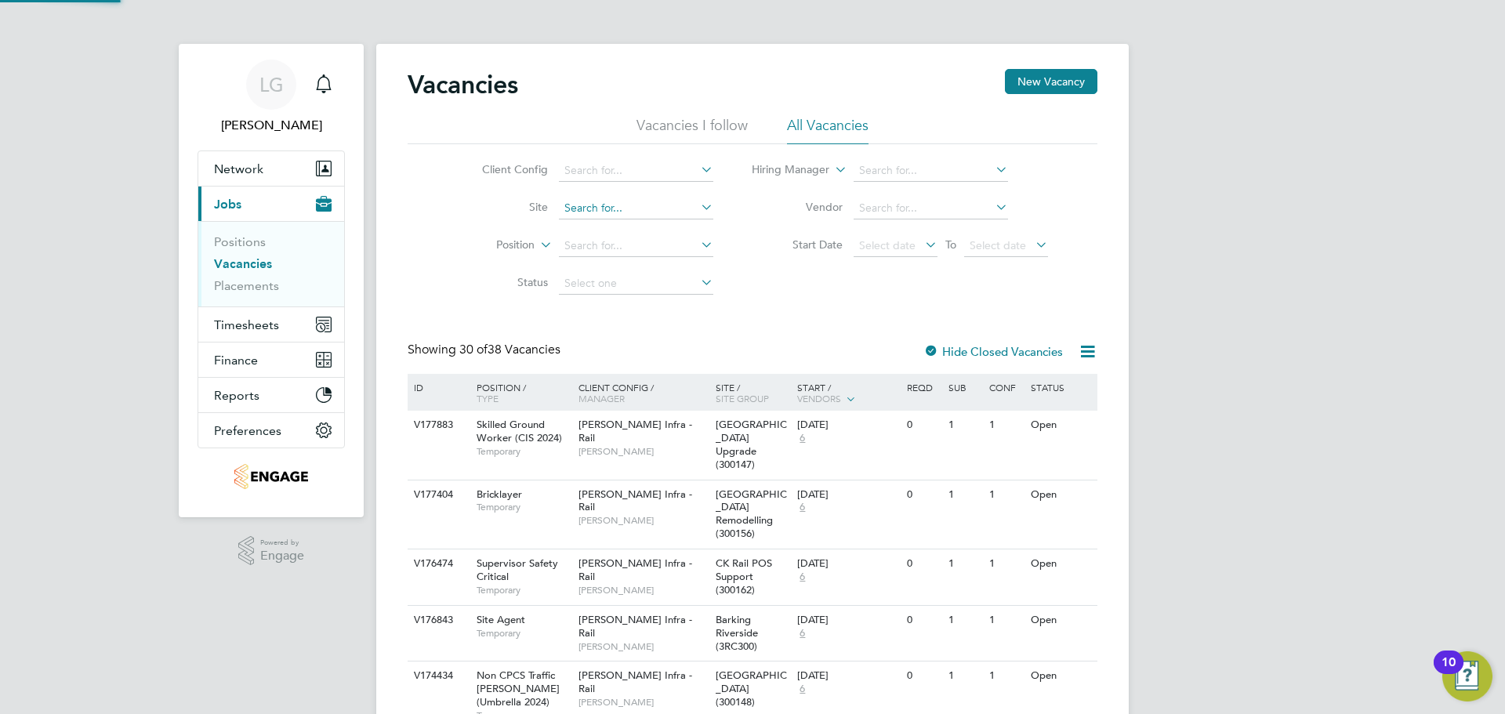
click at [622, 209] on input at bounding box center [636, 209] width 154 height 22
type input "S"
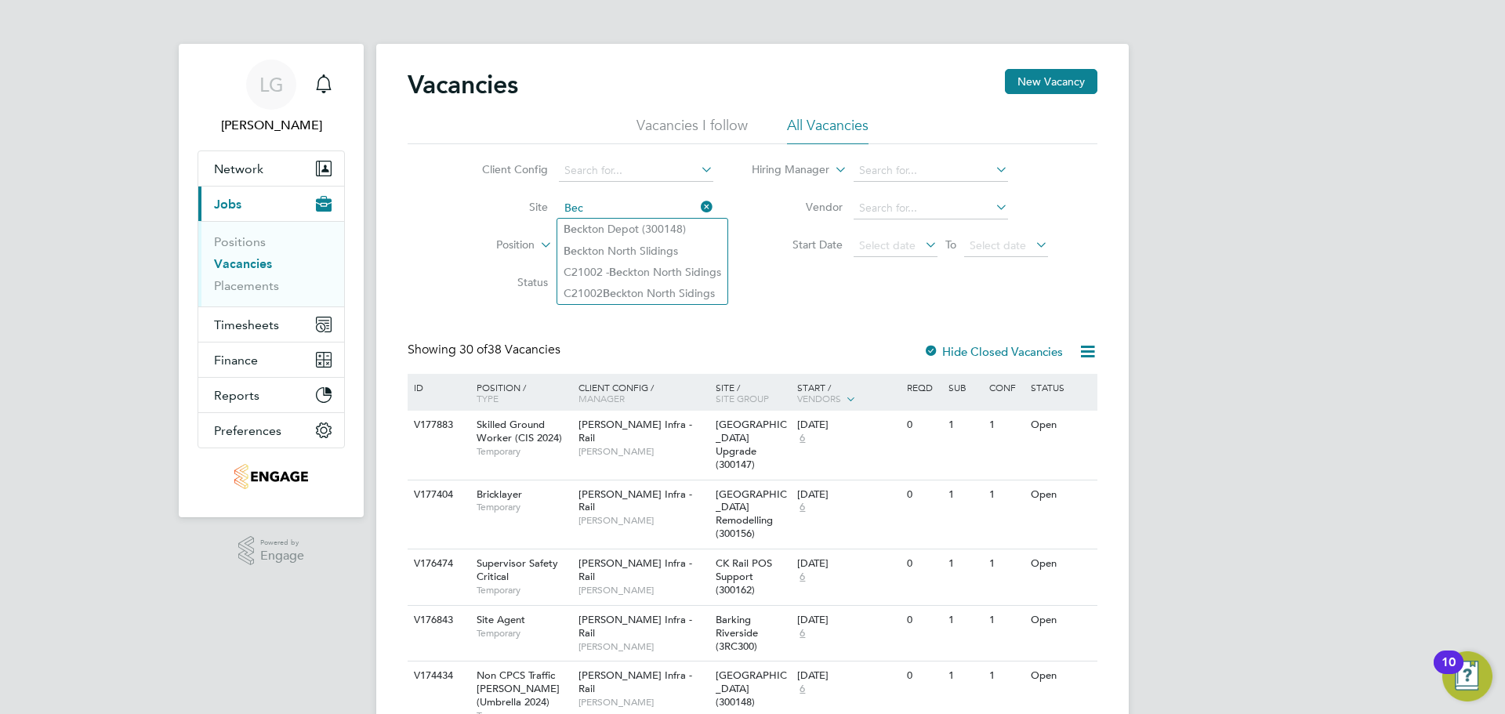
type input "Bec"
click at [465, 220] on li "Site Bec" at bounding box center [585, 209] width 295 height 38
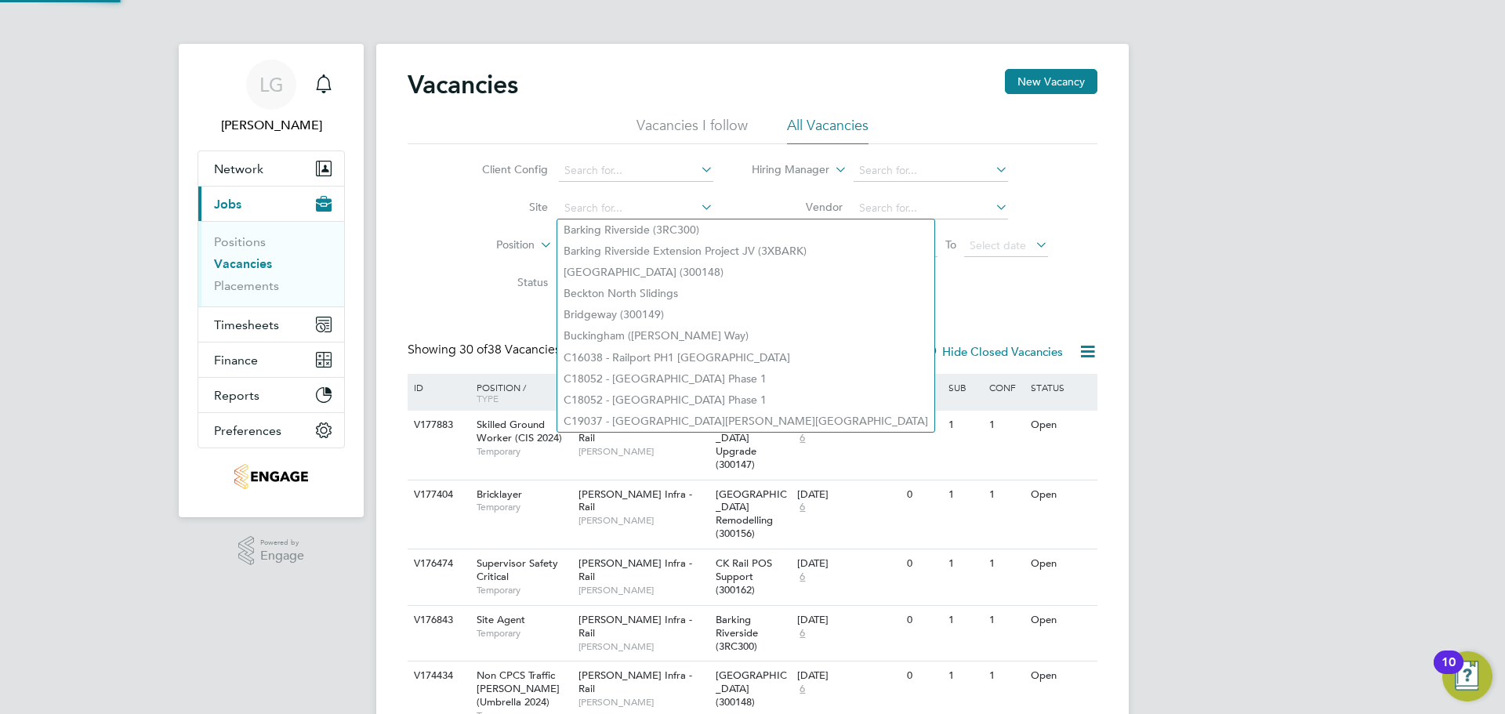
drag, startPoint x: 668, startPoint y: 209, endPoint x: 553, endPoint y: 213, distance: 115.4
click at [553, 213] on li "Site" at bounding box center [585, 209] width 295 height 38
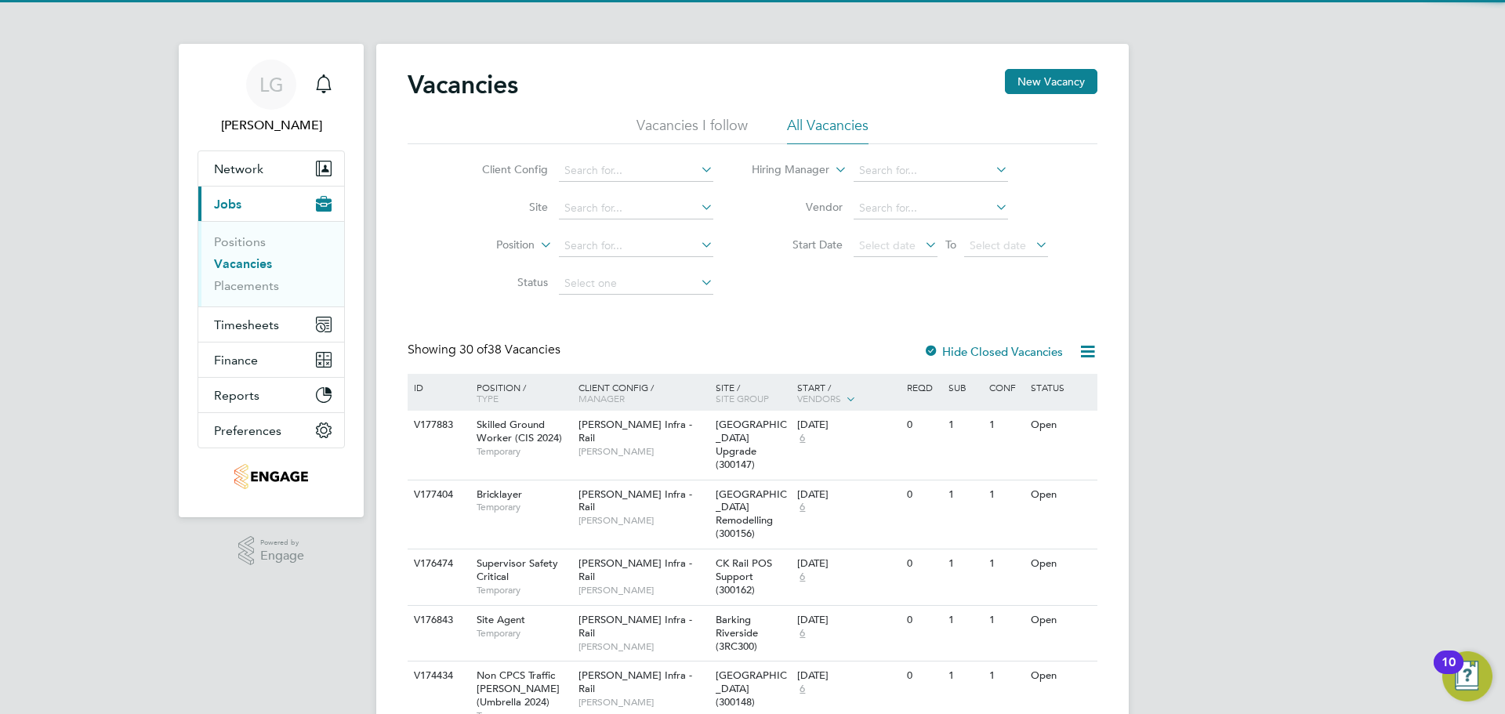
click at [457, 273] on li "Status" at bounding box center [585, 284] width 295 height 38
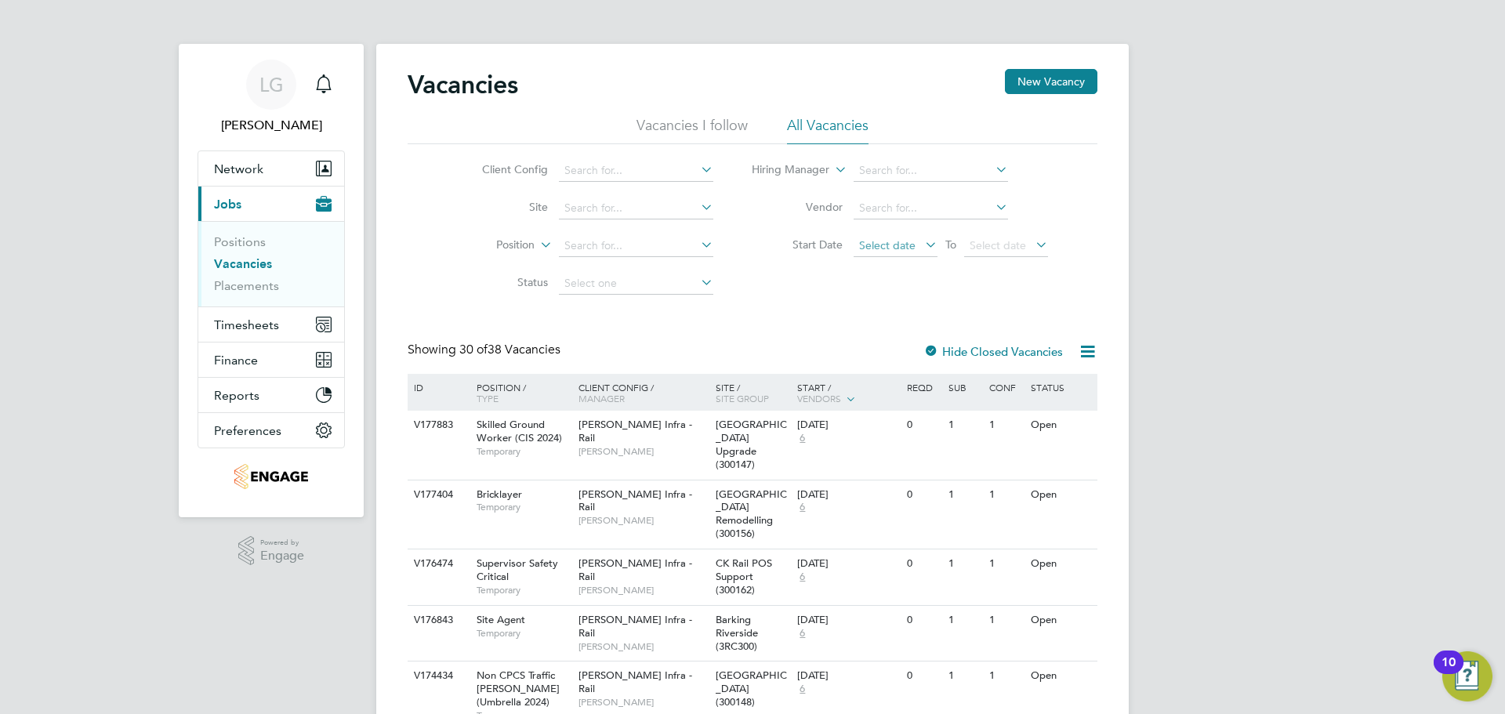
click at [893, 254] on span "Select date" at bounding box center [896, 246] width 84 height 21
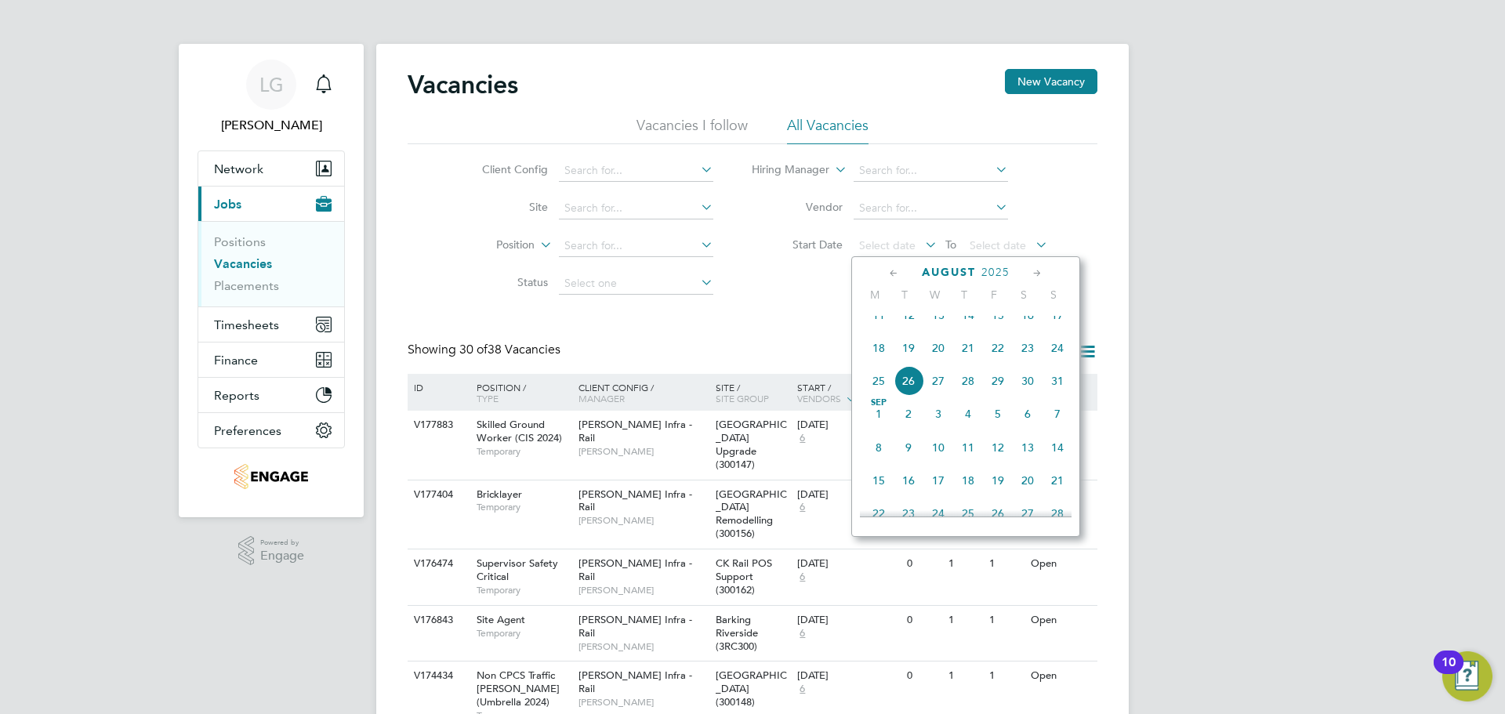
click at [884, 330] on span "11" at bounding box center [879, 315] width 30 height 30
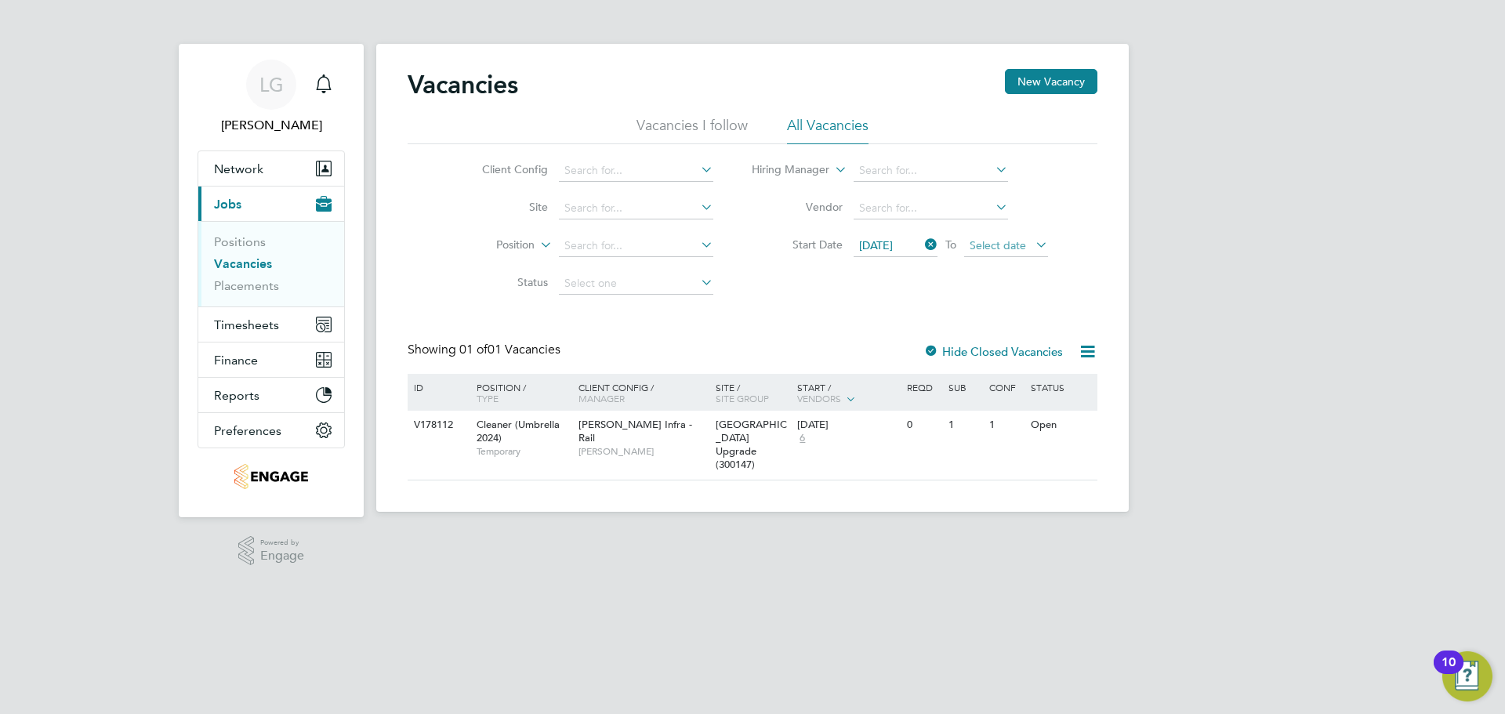
click at [999, 242] on span "Select date" at bounding box center [998, 245] width 56 height 14
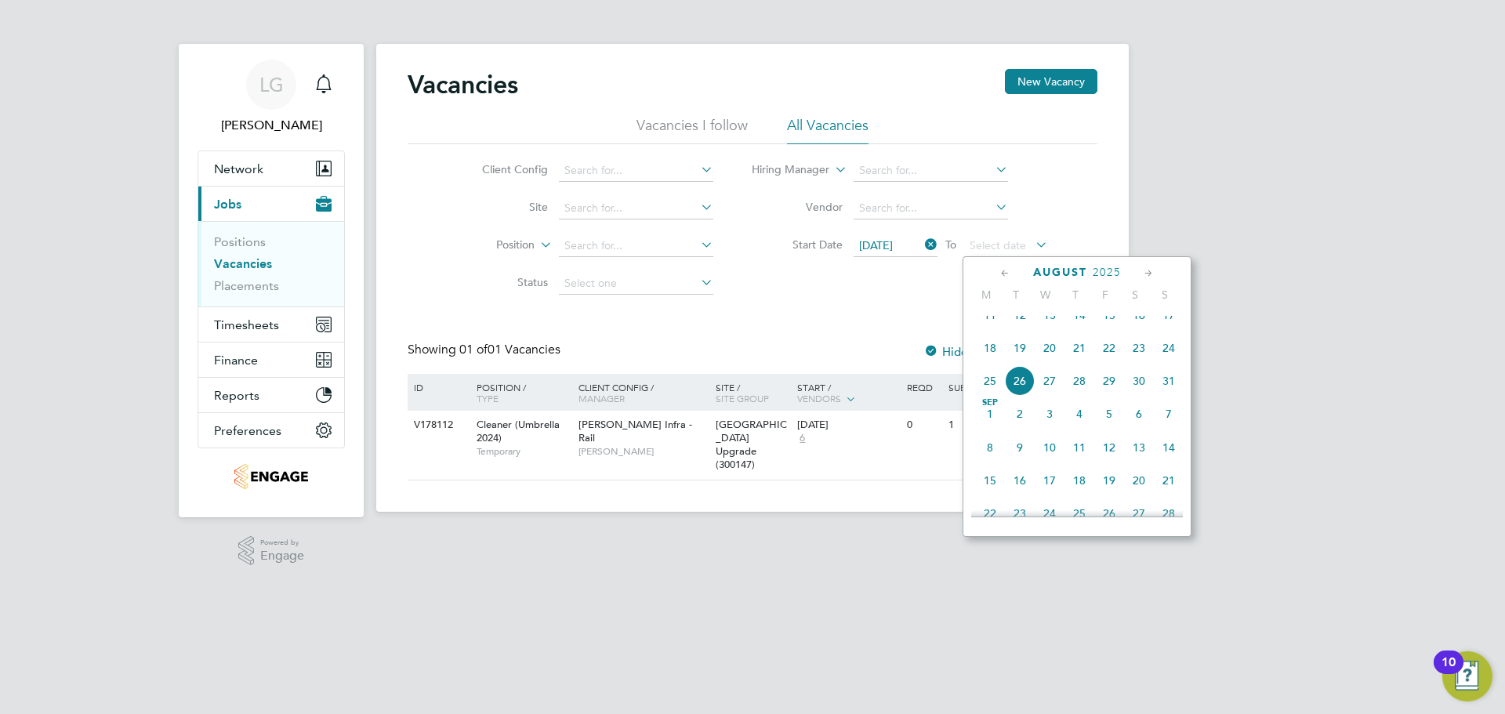
click at [990, 461] on span "8" at bounding box center [990, 448] width 30 height 30
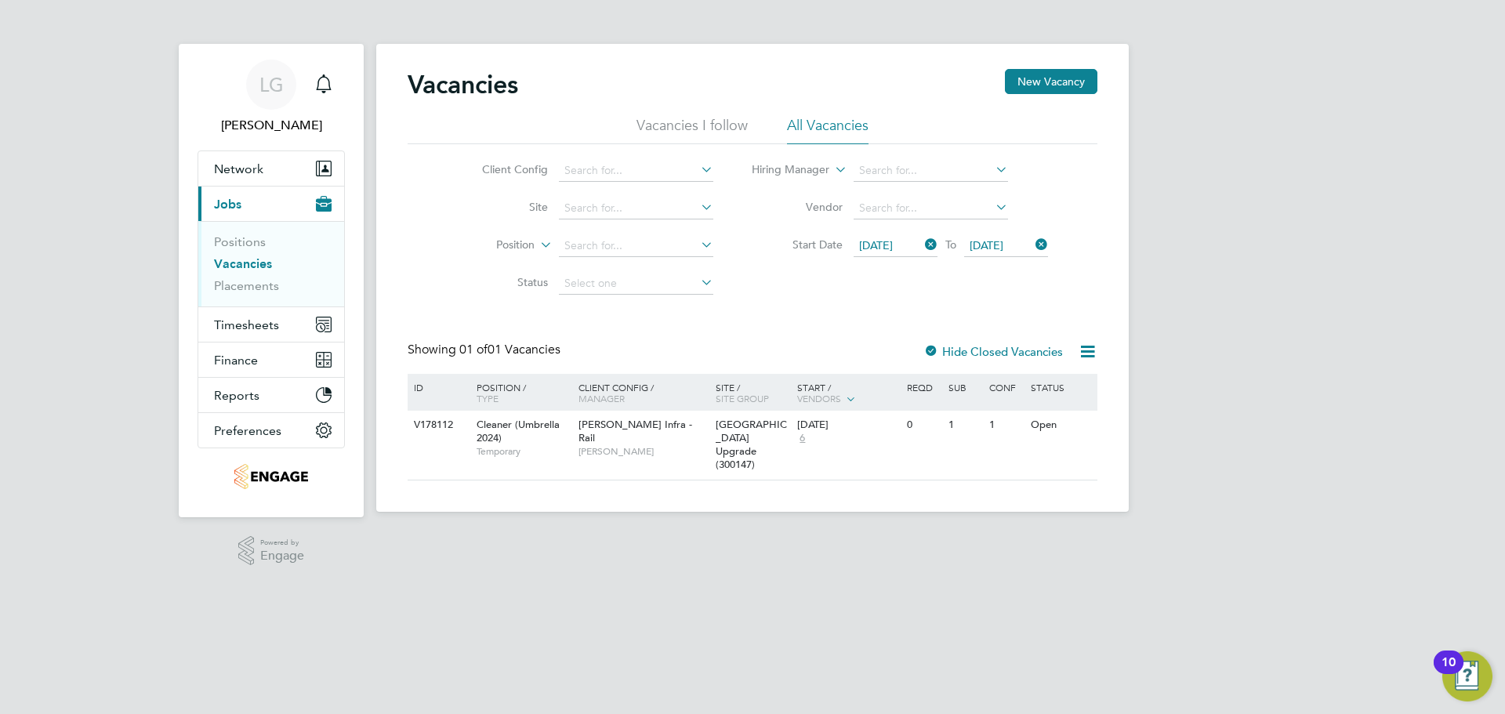
drag, startPoint x: 85, startPoint y: 196, endPoint x: 128, endPoint y: 100, distance: 104.6
click at [85, 190] on div "LG Lee Garrity Notifications Applications: Network Team Members Businesses Site…" at bounding box center [752, 268] width 1505 height 537
click at [247, 285] on link "Placements" at bounding box center [246, 285] width 65 height 15
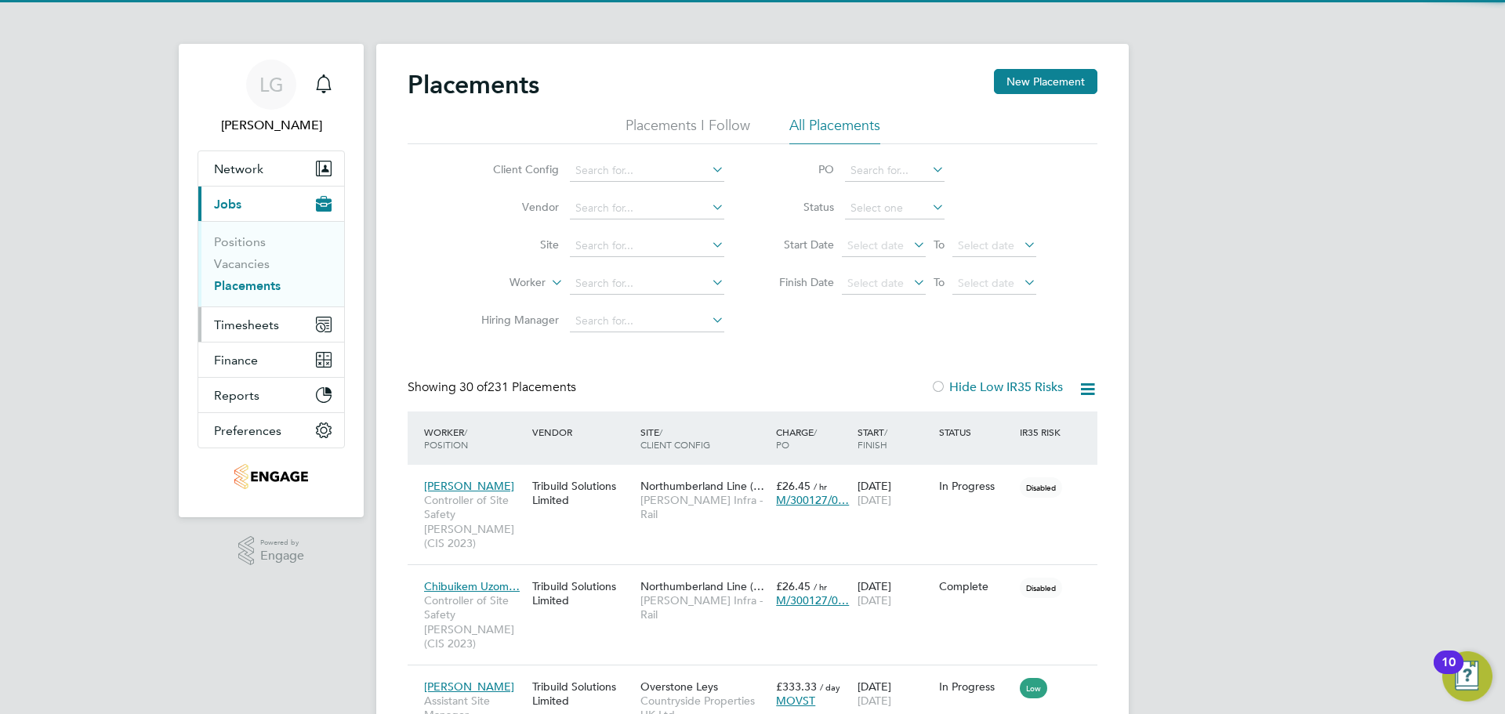
scroll to position [45, 136]
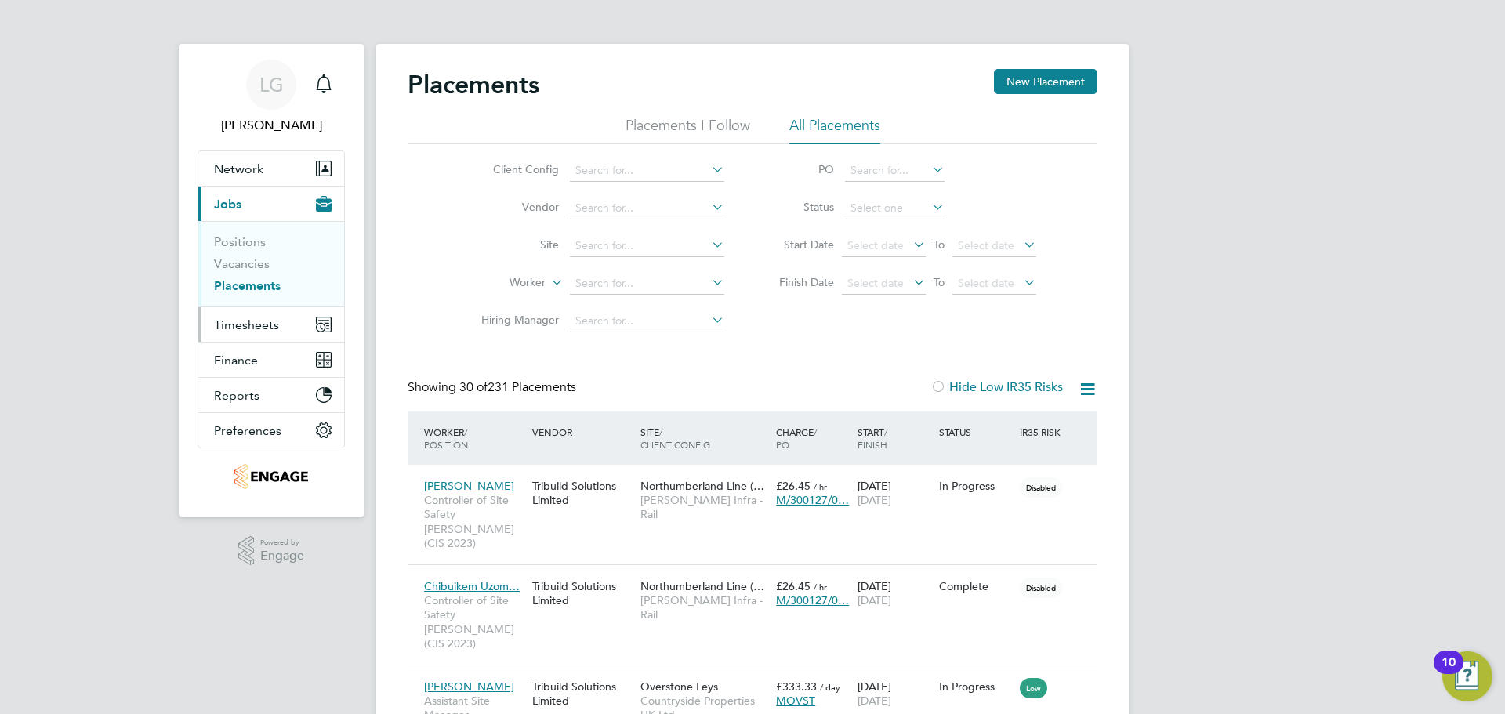
click at [273, 329] on span "Timesheets" at bounding box center [246, 325] width 65 height 15
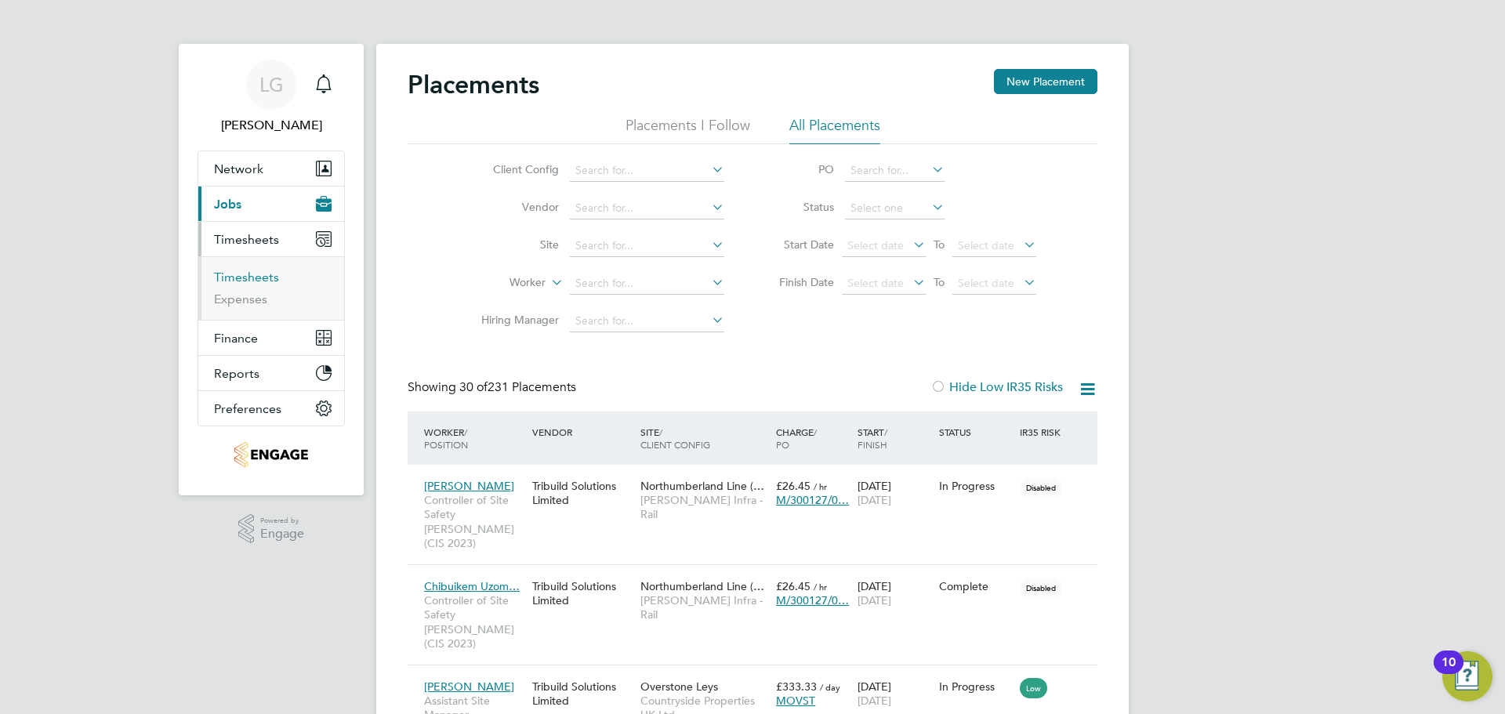
click at [263, 277] on link "Timesheets" at bounding box center [246, 277] width 65 height 15
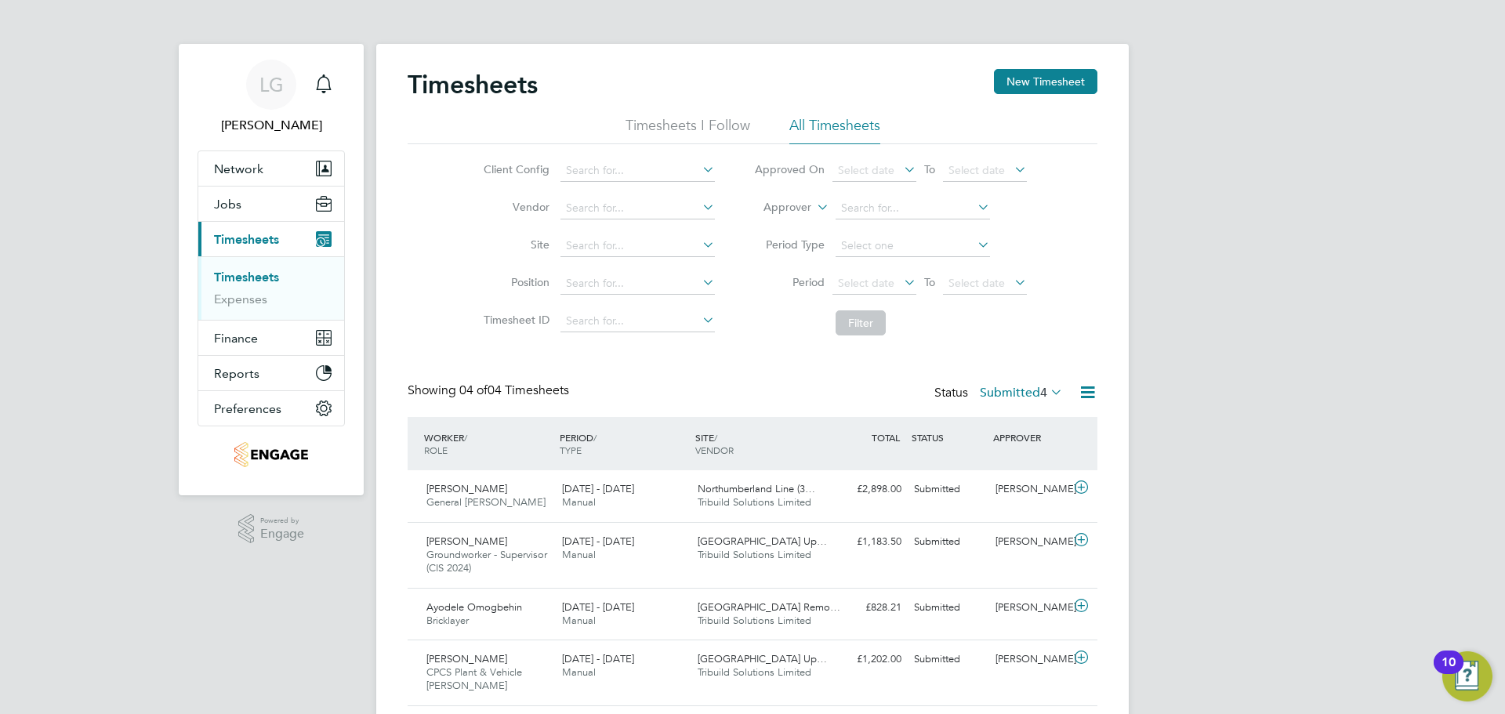
click at [1013, 396] on label "Submitted 4" at bounding box center [1021, 393] width 83 height 16
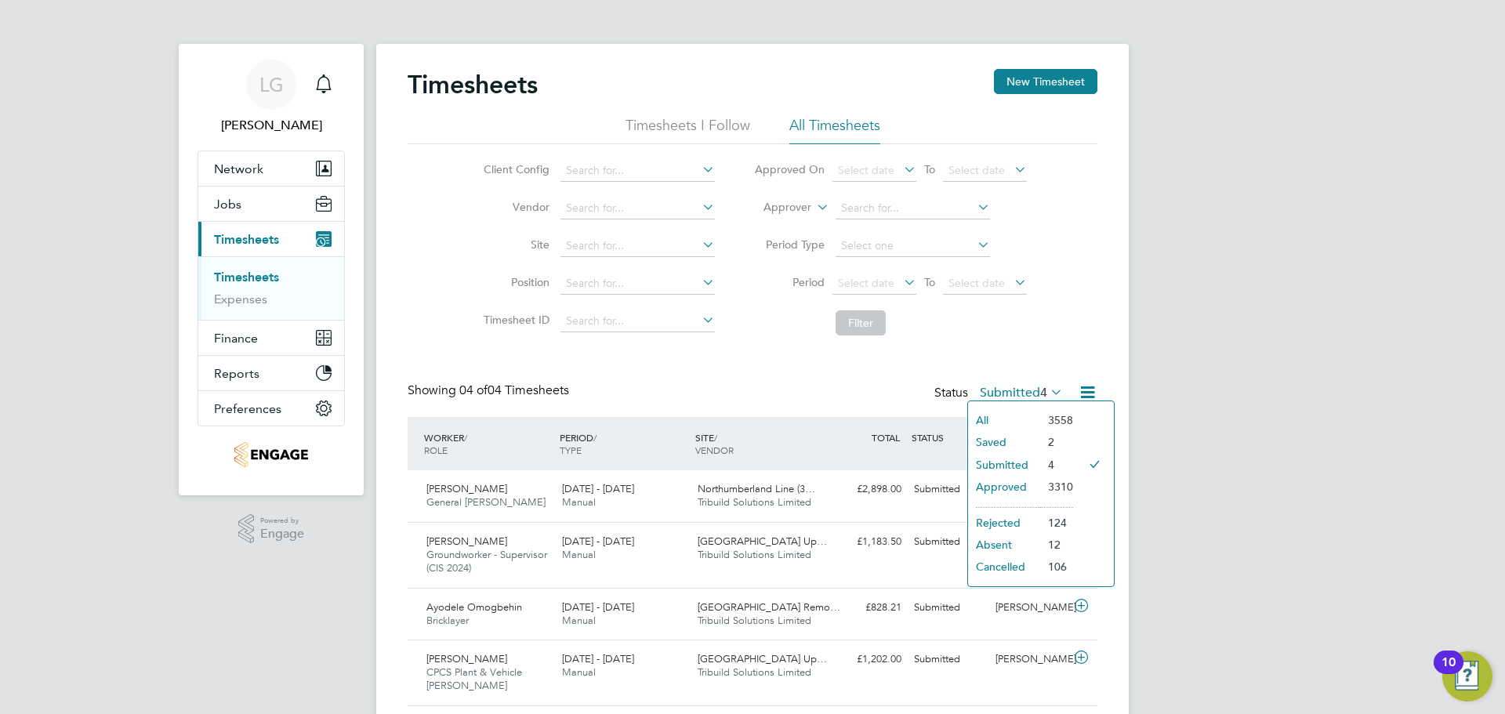
click at [1025, 489] on li "Approved" at bounding box center [1004, 487] width 72 height 22
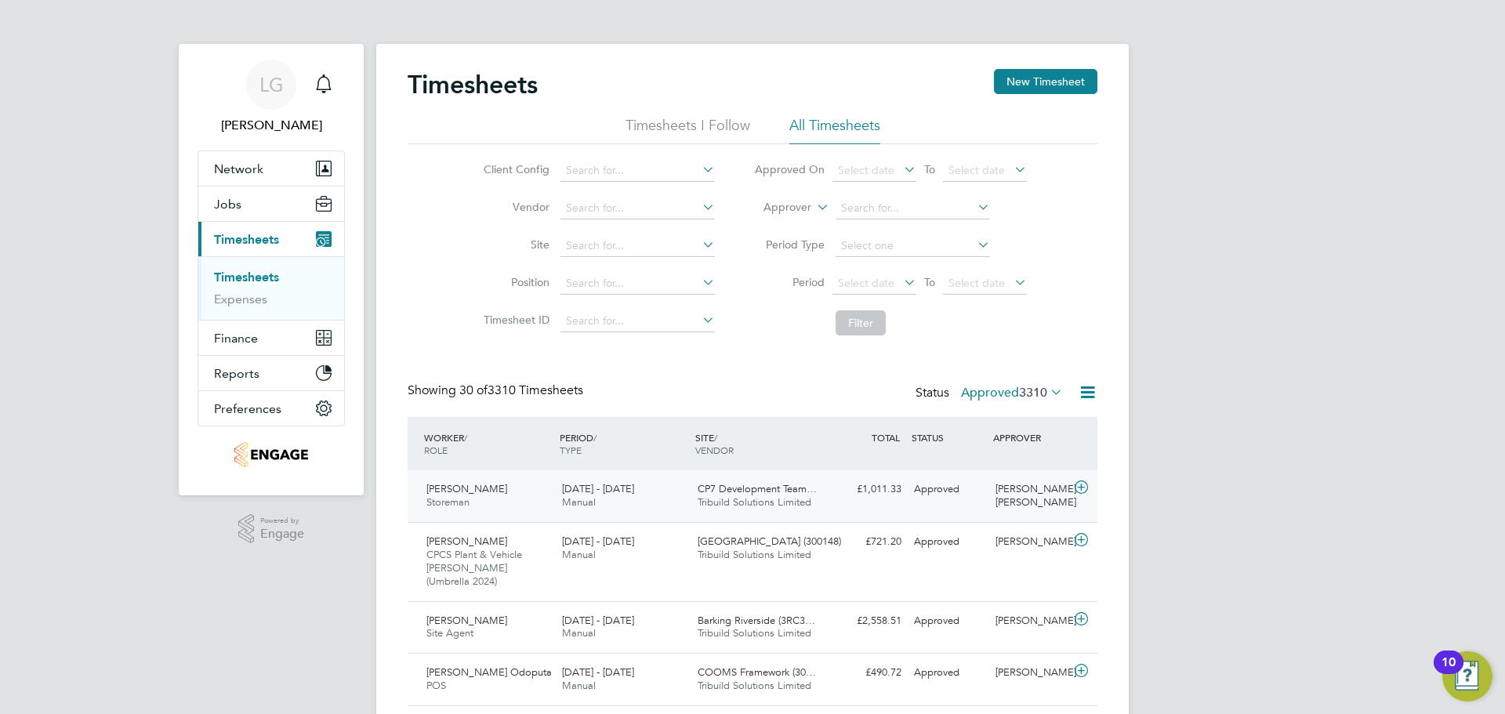
click at [677, 488] on div "16 - 22 Aug 2025 Manual" at bounding box center [624, 496] width 136 height 39
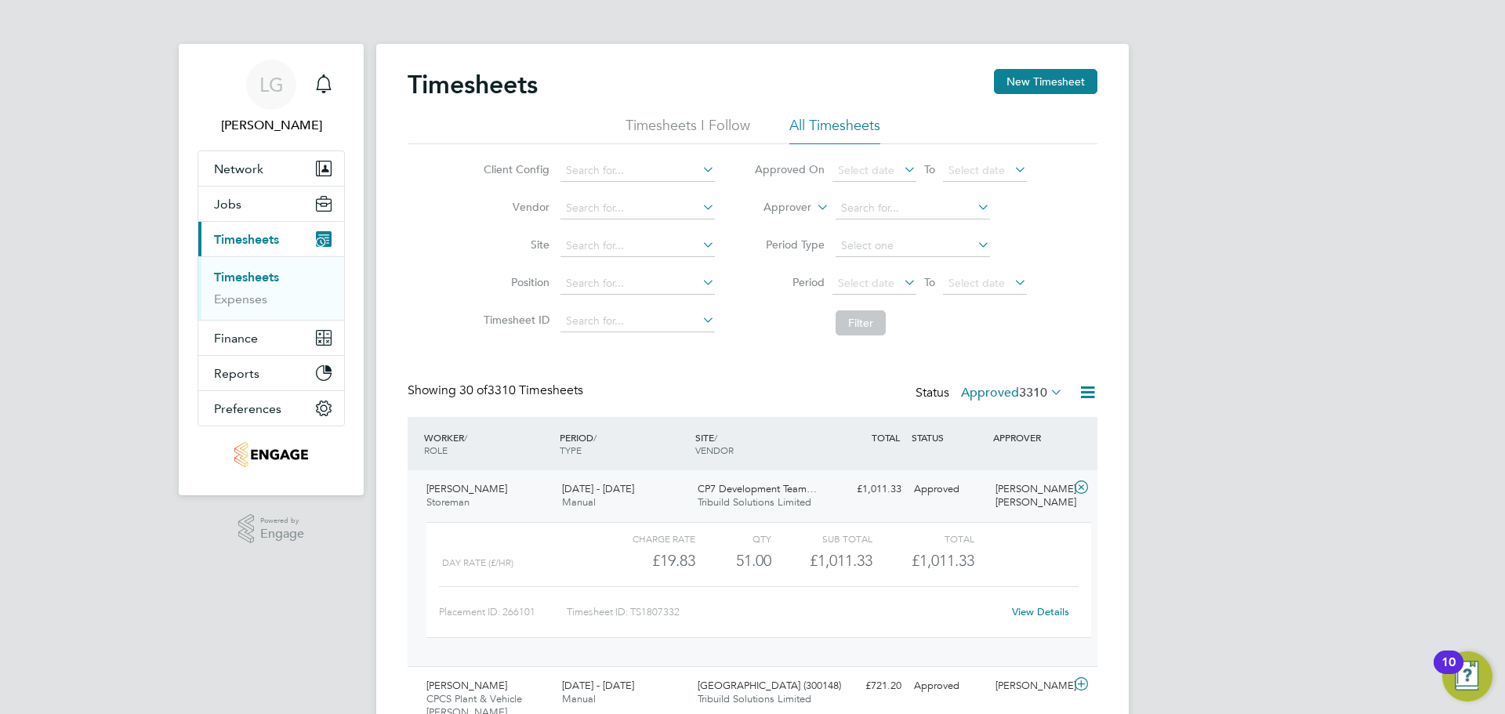
click at [234, 274] on link "Timesheets" at bounding box center [246, 277] width 65 height 15
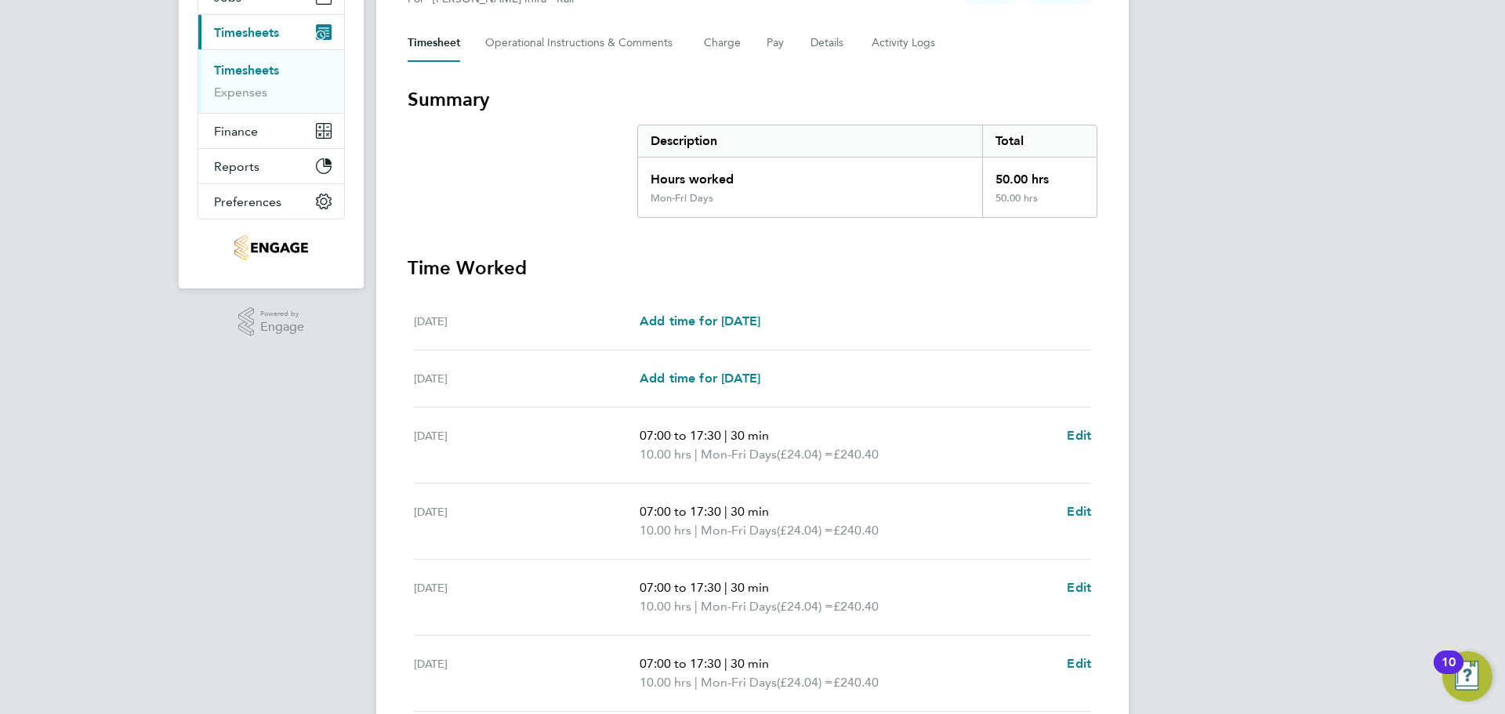
scroll to position [340, 0]
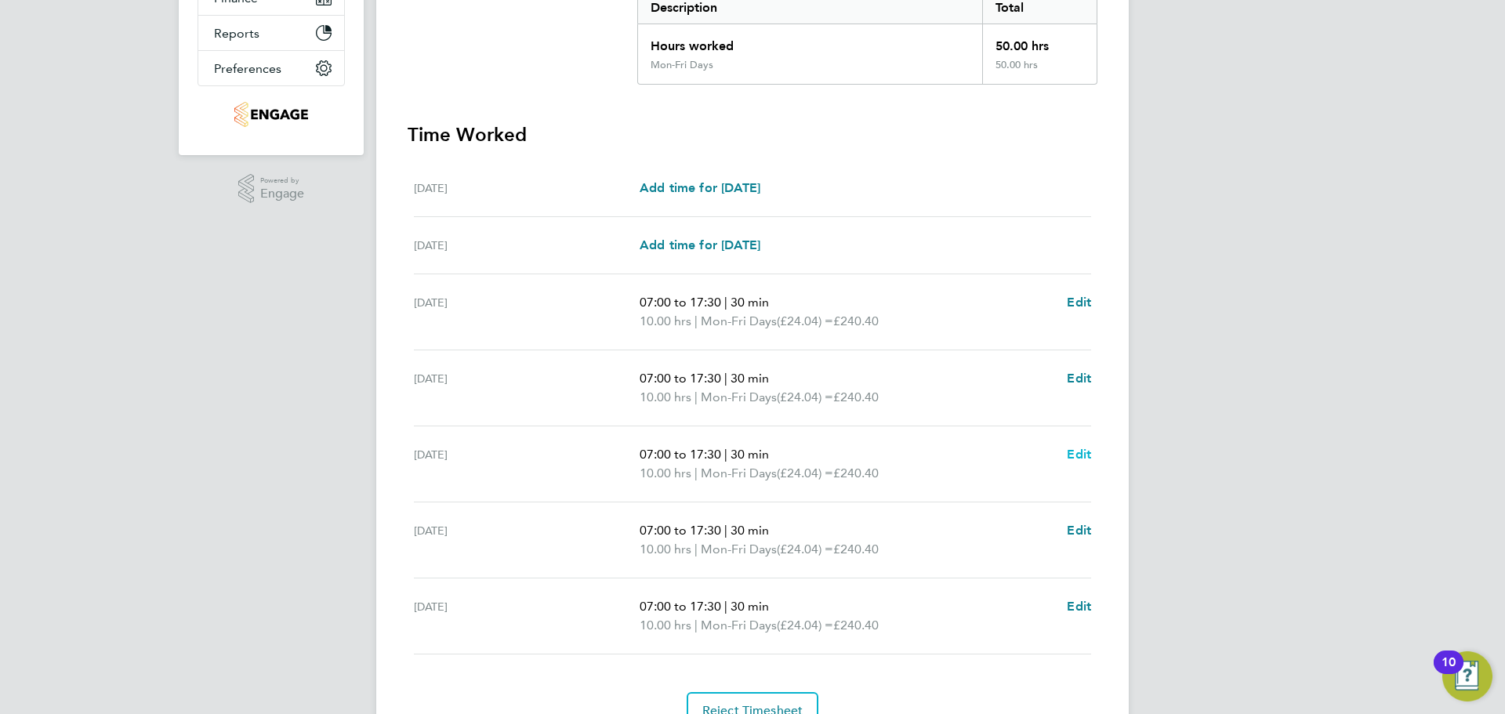
click at [1080, 454] on span "Edit" at bounding box center [1079, 454] width 24 height 15
select select "30"
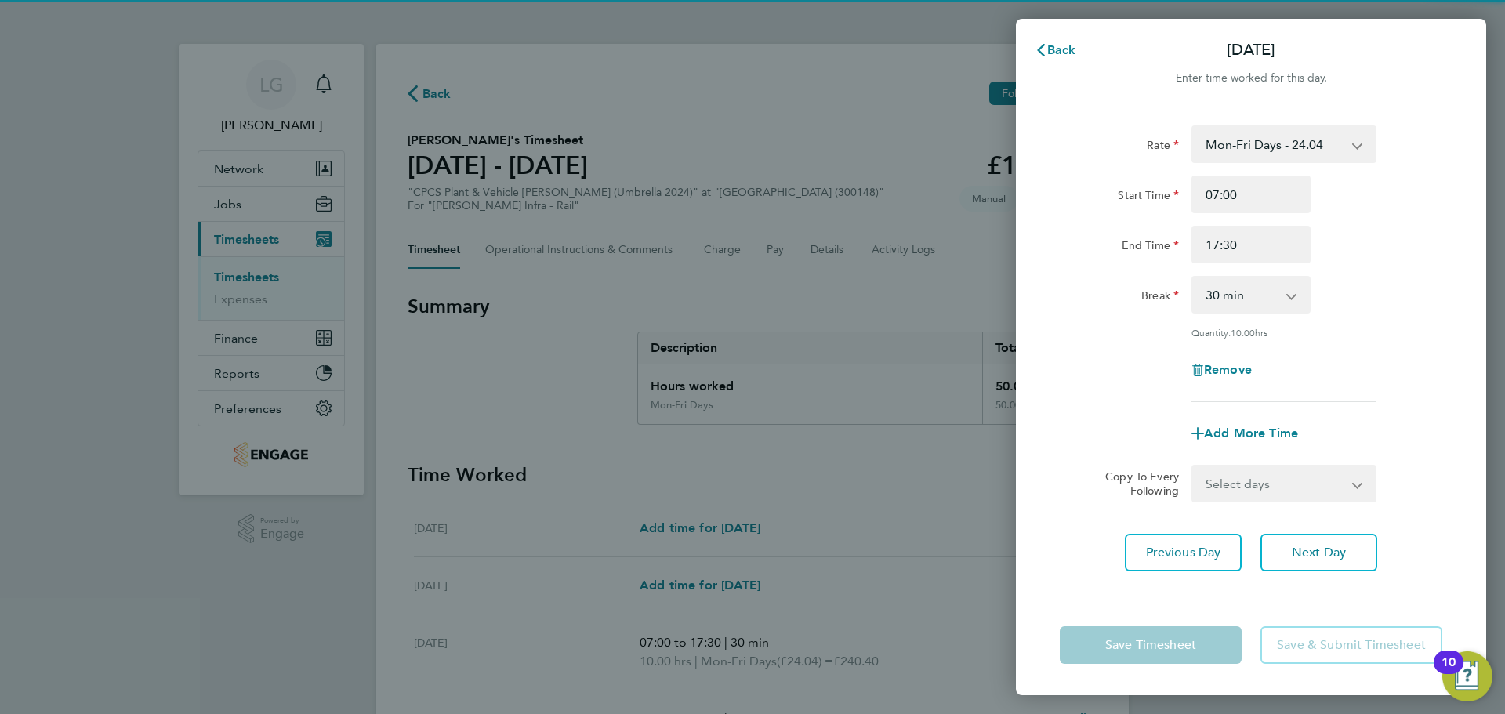
click at [1061, 363] on div "Remove" at bounding box center [1251, 370] width 395 height 38
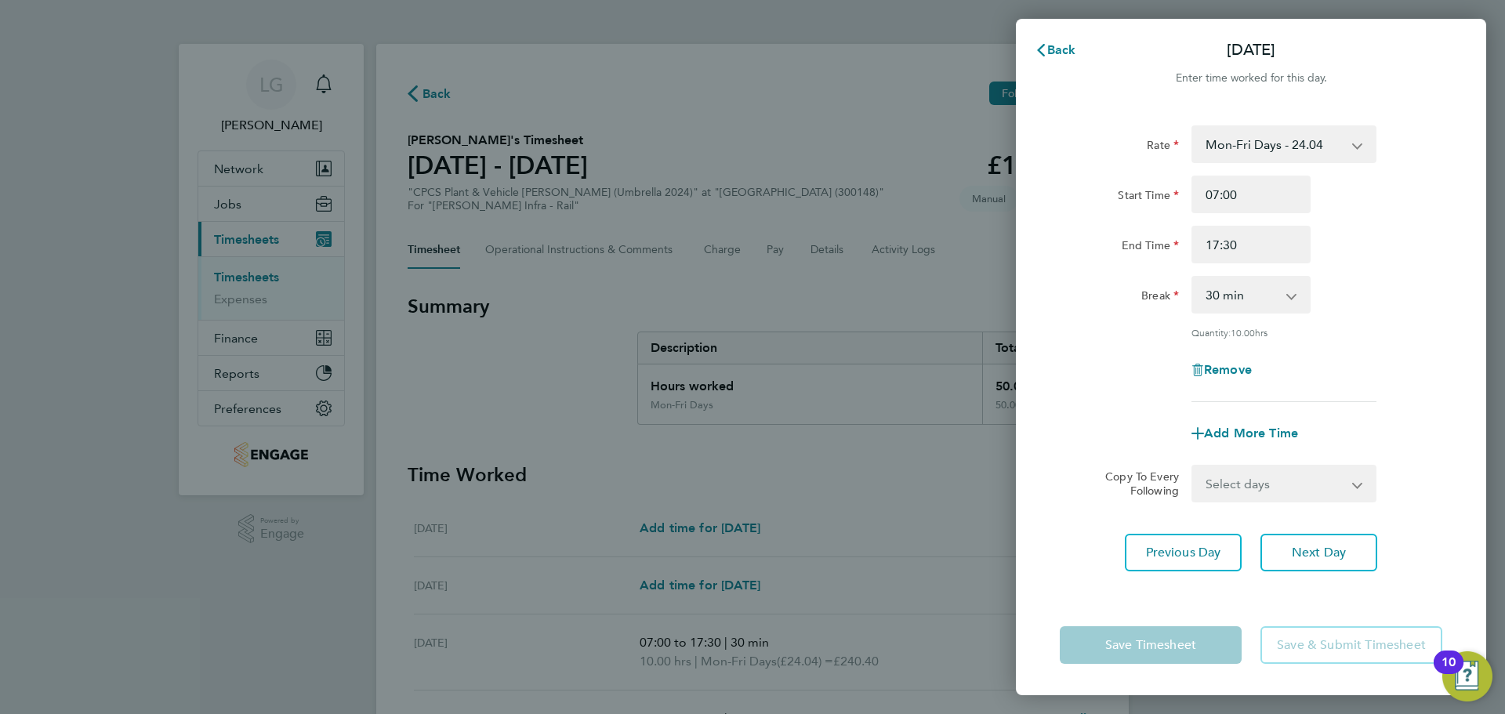
click at [932, 62] on div "Back [DATE] Enter time worked for this day. Rate Mon-Fri Days - 24.04 Mon-Thurs…" at bounding box center [752, 357] width 1505 height 714
click at [1043, 49] on icon "button" at bounding box center [1041, 50] width 13 height 13
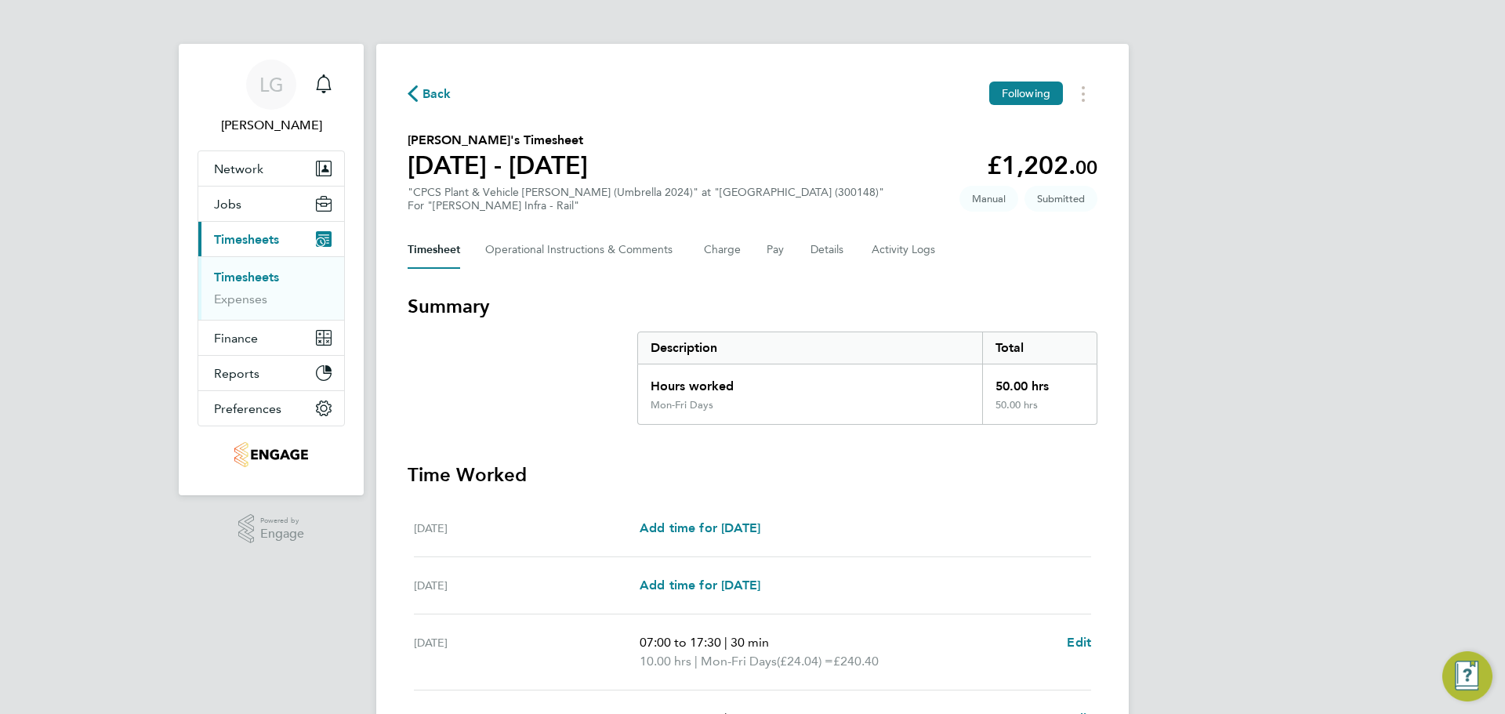
click at [913, 64] on div "Back Following [PERSON_NAME]'s Timesheet [DATE] - [DATE] £1,202. 00 "CPCS Plant…" at bounding box center [752, 576] width 753 height 1064
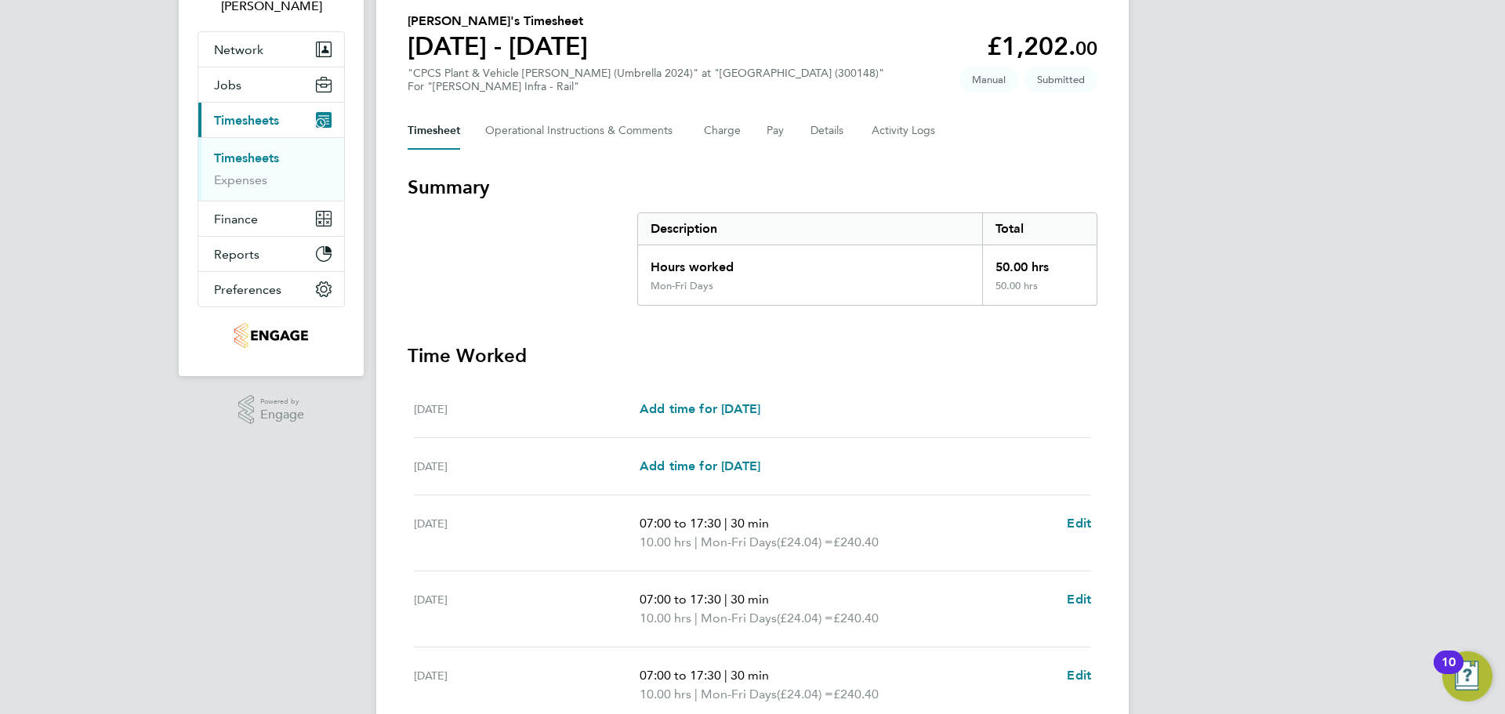
scroll to position [392, 0]
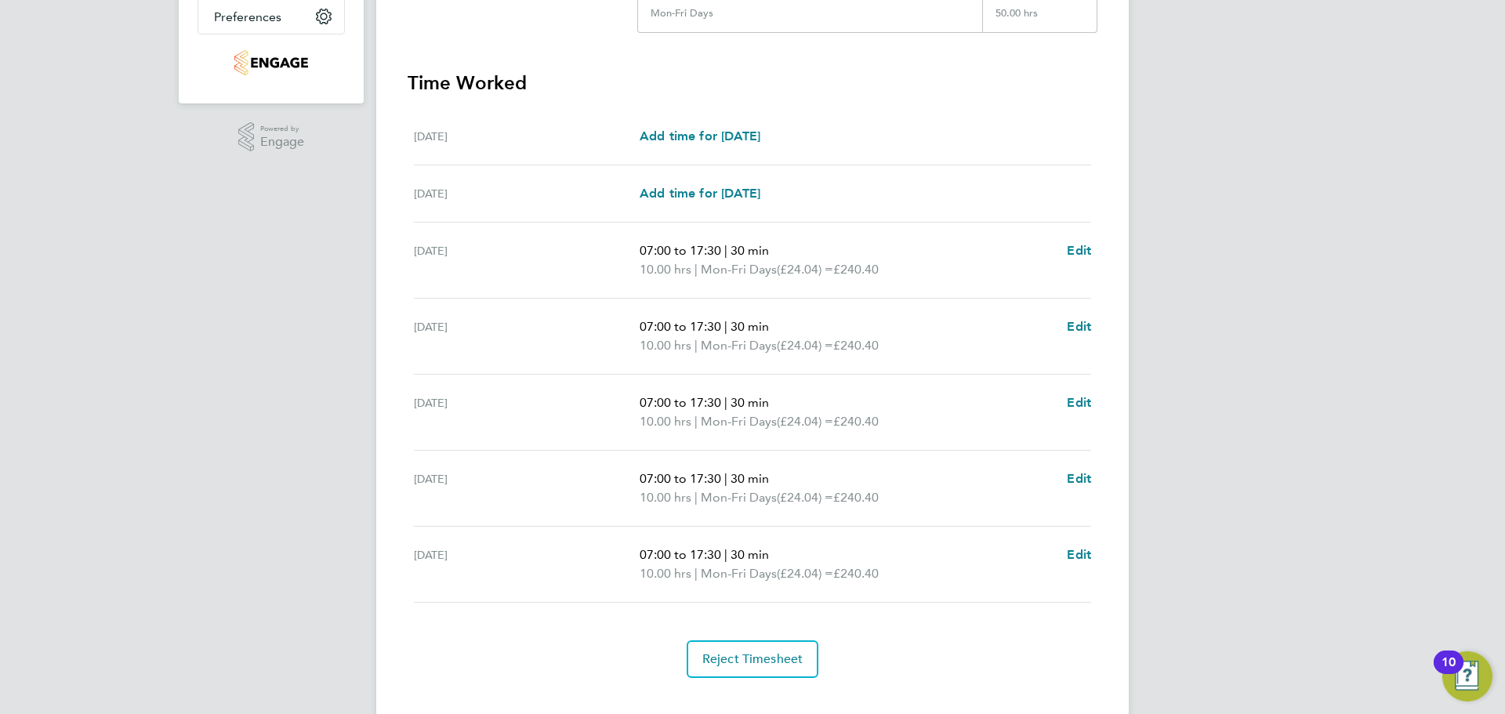
click at [1004, 409] on p "07:00 to 17:30 | 30 min" at bounding box center [847, 403] width 415 height 19
drag, startPoint x: 895, startPoint y: 422, endPoint x: 637, endPoint y: 398, distance: 259.1
click at [634, 399] on div "[DATE] 07:00 to 17:30 | 30 min 10.00 hrs | Mon-Fri Days (£24.04) = £240.40 Edit" at bounding box center [752, 413] width 677 height 76
click at [639, 397] on div "[DATE] 07:00 to 17:30 | 30 min 10.00 hrs | Mon-Fri Days (£24.04) = £240.40 Edit" at bounding box center [752, 413] width 677 height 76
click at [641, 399] on span "07:00 to 17:30" at bounding box center [681, 402] width 82 height 15
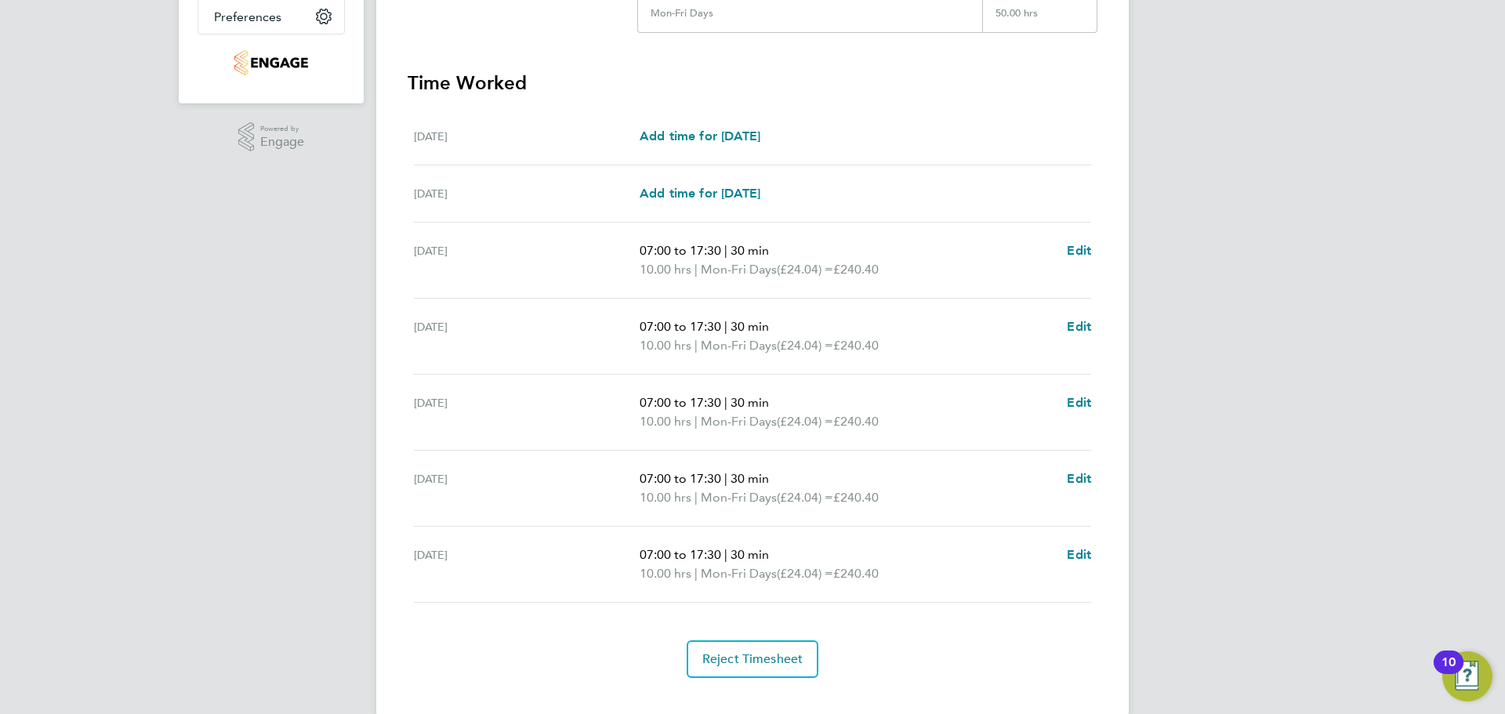
drag, startPoint x: 846, startPoint y: 421, endPoint x: 873, endPoint y: 427, distance: 27.4
click at [847, 421] on span "£240.40" at bounding box center [855, 421] width 45 height 15
drag, startPoint x: 898, startPoint y: 430, endPoint x: 619, endPoint y: 394, distance: 281.4
click at [619, 394] on div "[DATE] 07:00 to 17:30 | 30 min 10.00 hrs | Mon-Fri Days (£24.04) = £240.40 Edit" at bounding box center [752, 413] width 677 height 76
drag, startPoint x: 655, startPoint y: 396, endPoint x: 856, endPoint y: 432, distance: 204.7
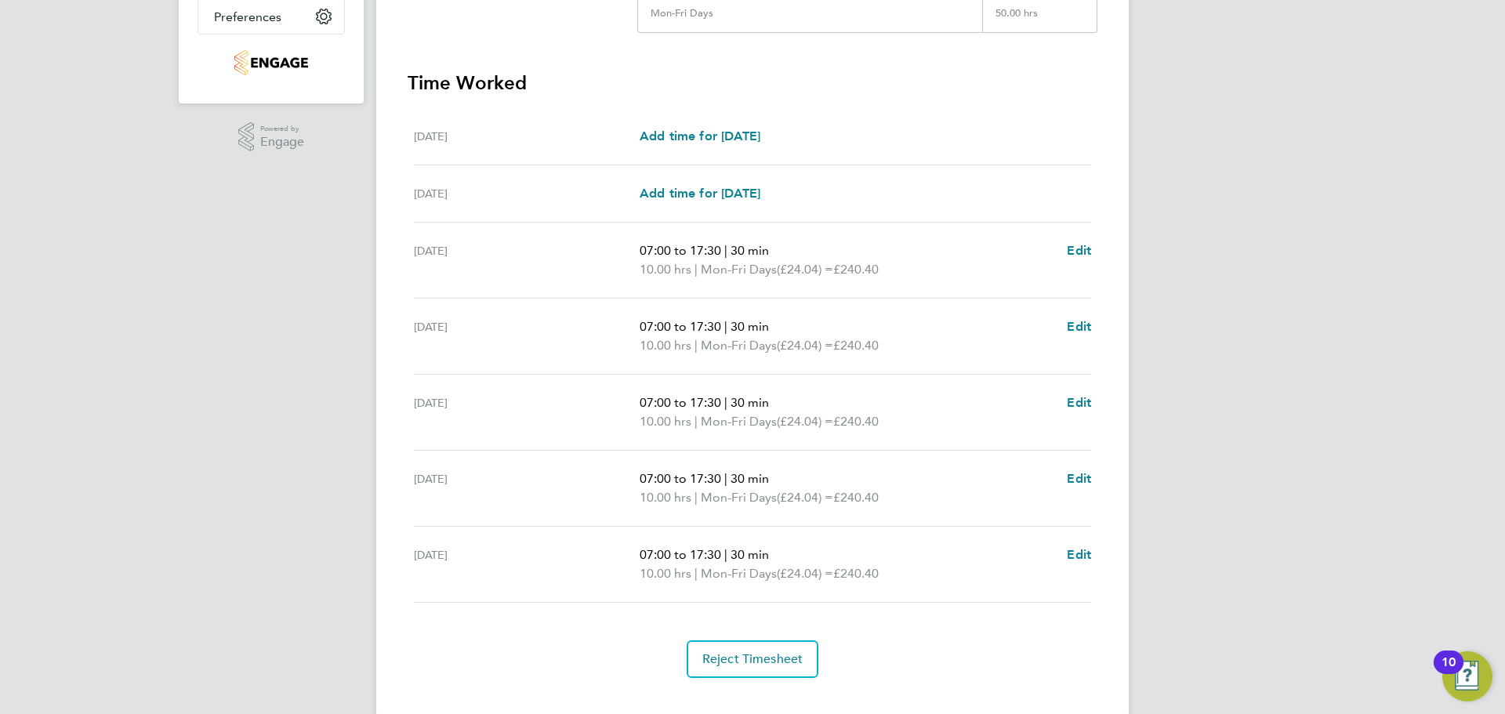
click at [656, 397] on span "07:00 to 17:30" at bounding box center [681, 402] width 82 height 15
click at [913, 428] on p "10.00 hrs | Mon-Fri Days (£24.04) = £240.40" at bounding box center [847, 421] width 415 height 19
drag, startPoint x: 904, startPoint y: 427, endPoint x: 606, endPoint y: 405, distance: 298.7
click at [595, 406] on div "[DATE] 07:00 to 17:30 | 30 min 10.00 hrs | Mon-Fri Days (£24.04) = £240.40 Edit" at bounding box center [752, 413] width 677 height 76
click at [913, 423] on p "10.00 hrs | Mon-Fri Days (£24.04) = £240.40" at bounding box center [847, 421] width 415 height 19
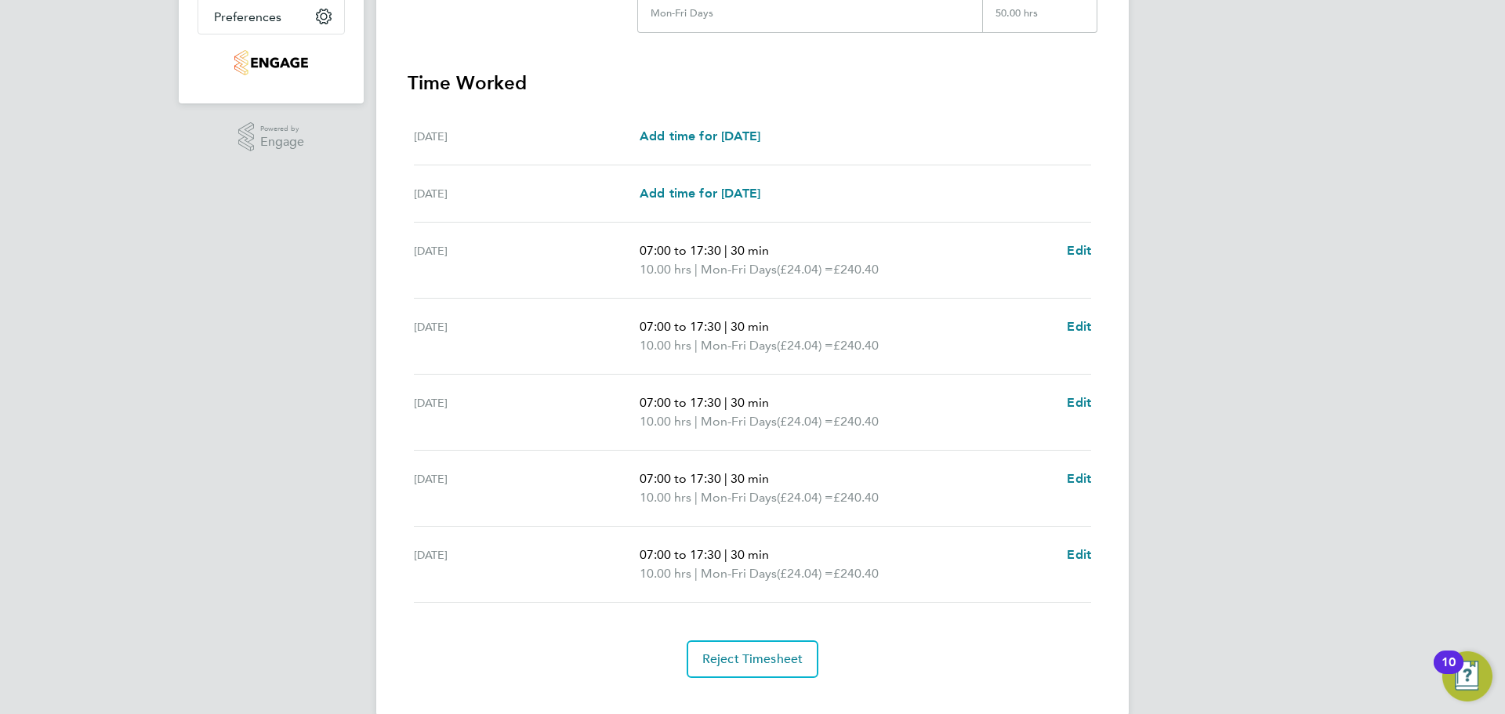
drag, startPoint x: 913, startPoint y: 423, endPoint x: 563, endPoint y: 397, distance: 350.7
click at [563, 397] on div "[DATE] 07:00 to 17:30 | 30 min 10.00 hrs | Mon-Fri Days (£24.04) = £240.40 Edit" at bounding box center [752, 413] width 677 height 76
drag, startPoint x: 763, startPoint y: 419, endPoint x: 897, endPoint y: 425, distance: 134.2
click at [764, 419] on span "Mon-Fri Days" at bounding box center [739, 421] width 76 height 19
click at [903, 426] on p "10.00 hrs | Mon-Fri Days (£24.04) = £240.40" at bounding box center [847, 421] width 415 height 19
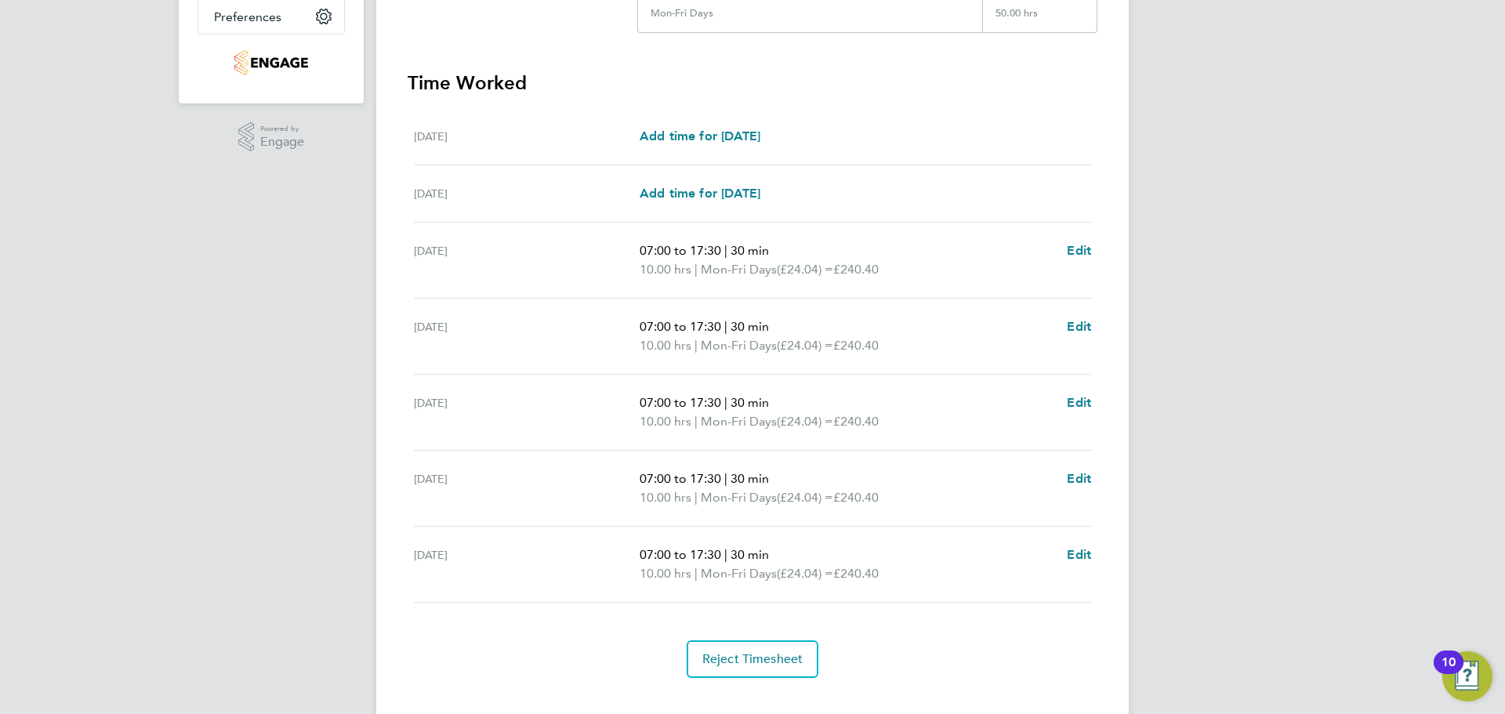
drag, startPoint x: 910, startPoint y: 426, endPoint x: 597, endPoint y: 401, distance: 313.9
click at [597, 401] on div "[DATE] 07:00 to 17:30 | 30 min 10.00 hrs | Mon-Fri Days (£24.04) = £240.40 Edit" at bounding box center [752, 413] width 677 height 76
click at [842, 399] on p "07:00 to 17:30 | 30 min" at bounding box center [847, 403] width 415 height 19
click at [899, 426] on p "10.00 hrs | Mon-Fri Days (£24.04) = £240.40" at bounding box center [847, 421] width 415 height 19
drag, startPoint x: 902, startPoint y: 423, endPoint x: 576, endPoint y: 383, distance: 328.7
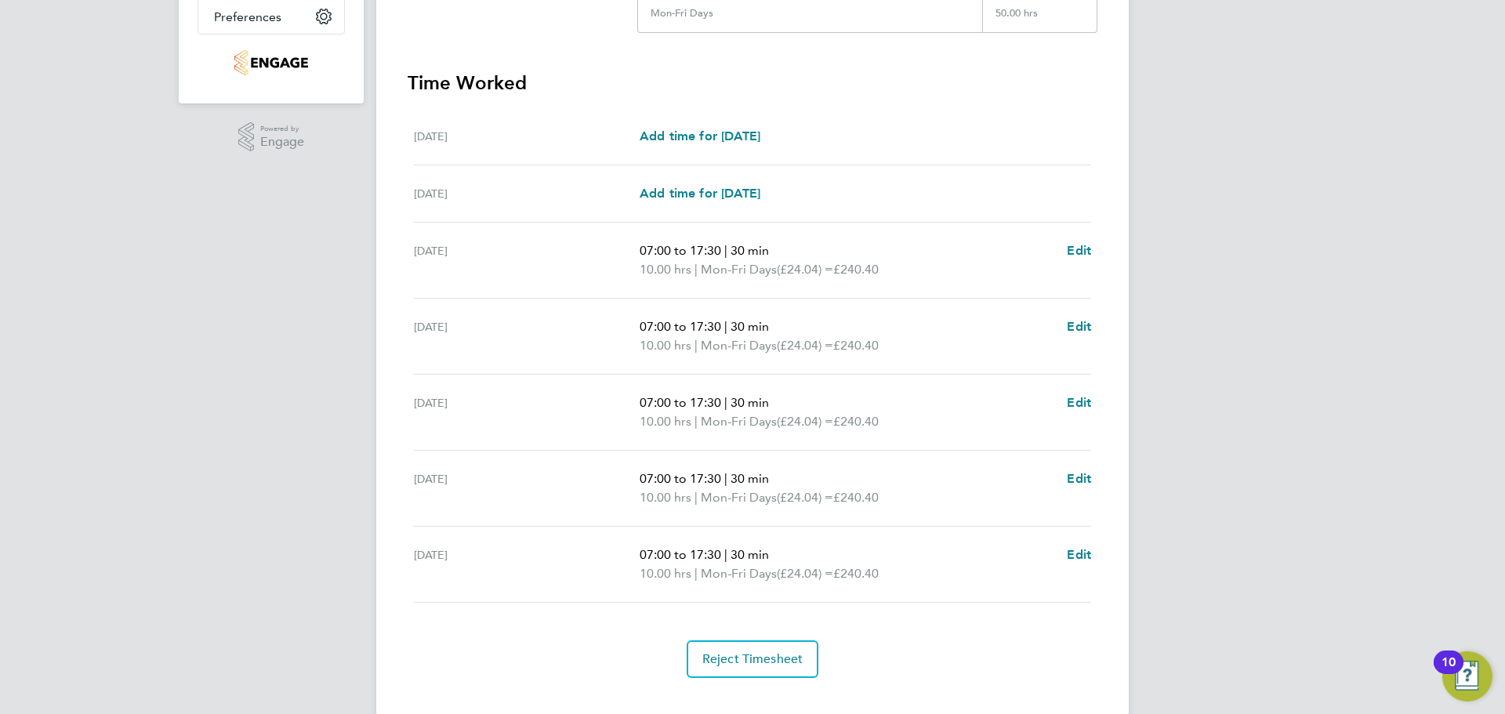
click at [576, 383] on div "[DATE] 07:00 to 17:30 | 30 min 10.00 hrs | Mon-Fri Days (£24.04) = £240.40 Edit" at bounding box center [752, 413] width 677 height 76
click at [736, 409] on p "07:00 to 17:30 | 30 min" at bounding box center [847, 403] width 415 height 19
drag, startPoint x: 916, startPoint y: 501, endPoint x: 637, endPoint y: 386, distance: 301.3
click at [637, 386] on ul "[DATE] Add time for [DATE] Add time for [DATE] [DATE] Add time for [DATE] Add t…" at bounding box center [753, 355] width 690 height 495
click at [670, 408] on span "07:00 to 17:30" at bounding box center [681, 402] width 82 height 15
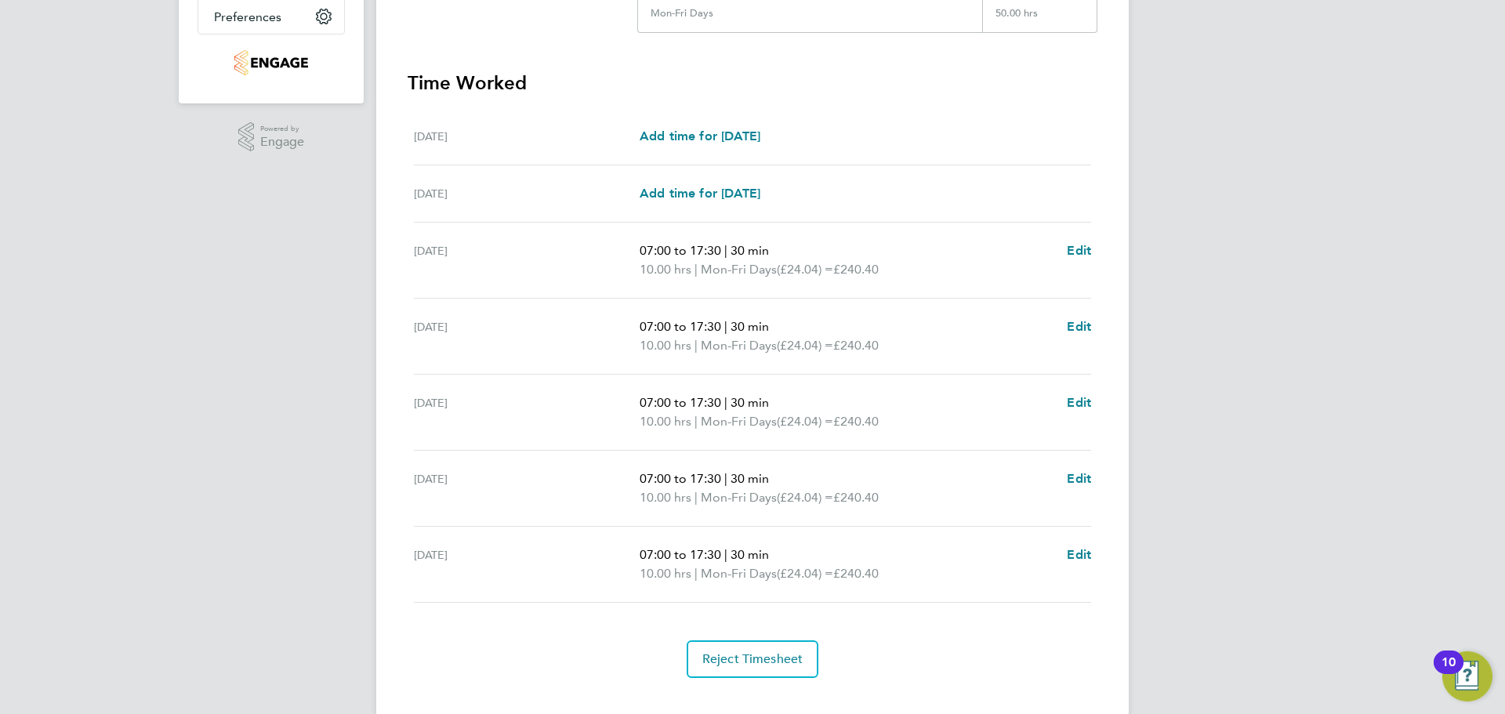
click at [879, 498] on span "£240.40" at bounding box center [855, 497] width 45 height 15
drag, startPoint x: 894, startPoint y: 499, endPoint x: 403, endPoint y: 387, distance: 503.5
click at [403, 387] on div "Back Following [PERSON_NAME]'s Timesheet [DATE] - [DATE] £1,202. 00 "CPCS Plant…" at bounding box center [752, 184] width 753 height 1064
click at [812, 418] on span "(£24.04) =" at bounding box center [805, 421] width 56 height 15
drag, startPoint x: 857, startPoint y: 493, endPoint x: 731, endPoint y: 399, distance: 157.4
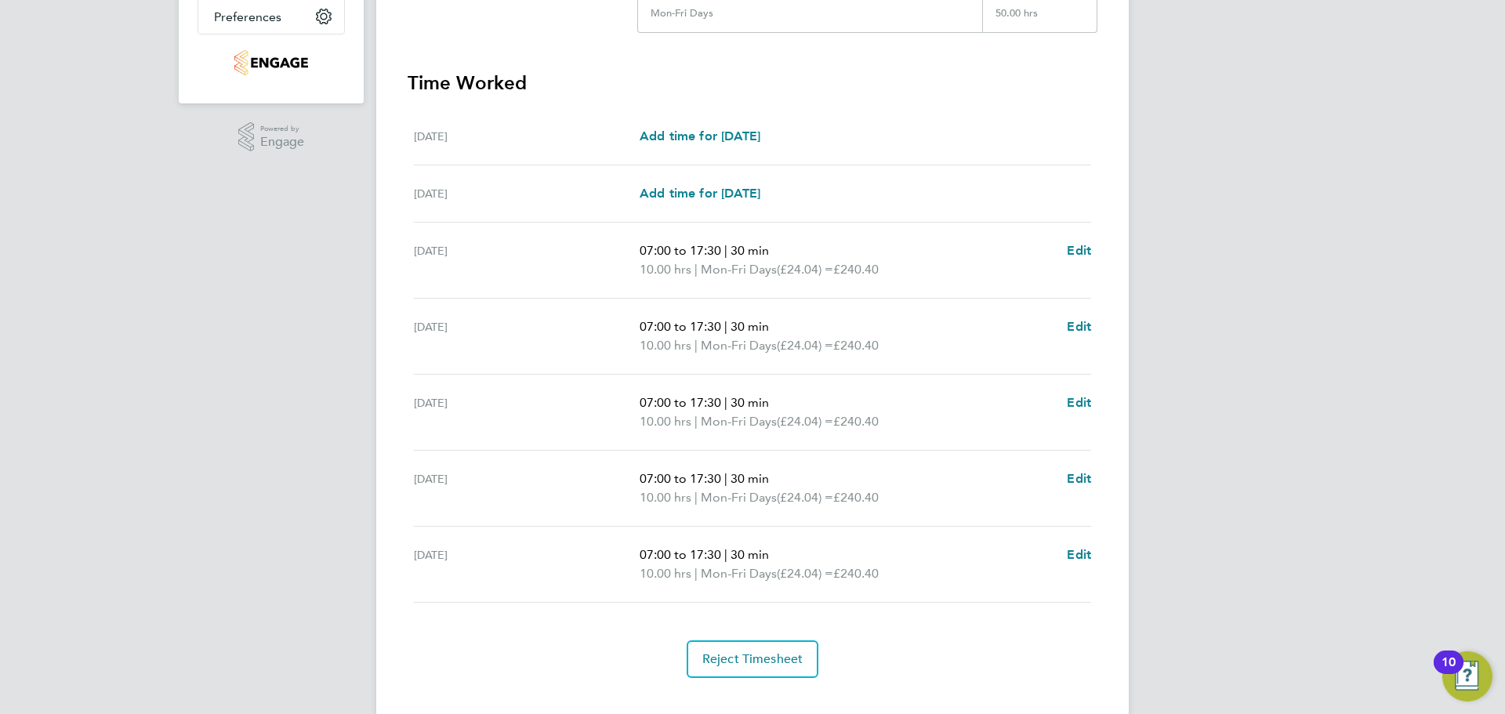
click at [404, 403] on div "Back Following [PERSON_NAME]'s Timesheet [DATE] - [DATE] £1,202. 00 "CPCS Plant…" at bounding box center [752, 184] width 753 height 1064
drag, startPoint x: 745, startPoint y: 399, endPoint x: 773, endPoint y: 405, distance: 28.9
click at [746, 399] on span "30 min" at bounding box center [750, 402] width 38 height 15
click at [907, 483] on p "07:00 to 17:30 | 30 min" at bounding box center [847, 479] width 415 height 19
drag, startPoint x: 919, startPoint y: 504, endPoint x: 413, endPoint y: 372, distance: 522.6
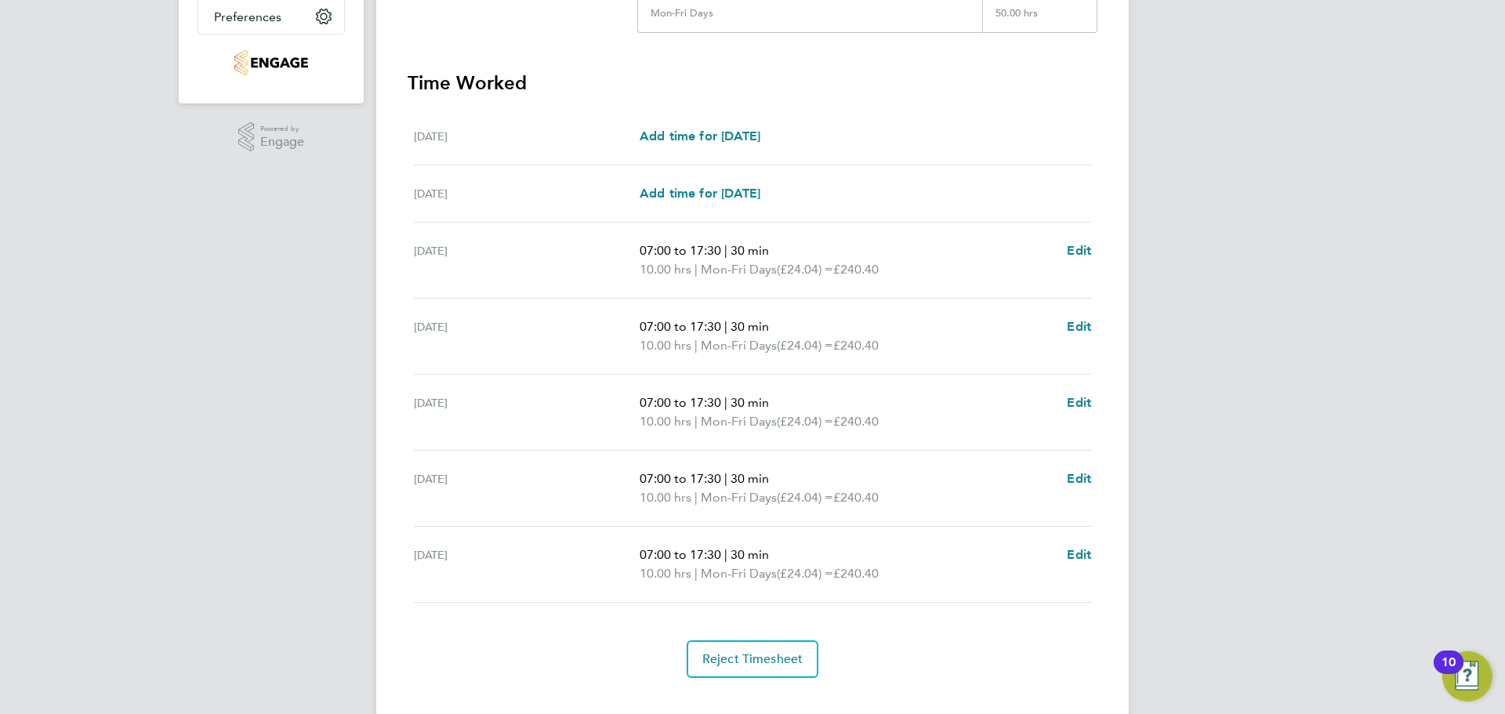
click at [413, 372] on ul "[DATE] Add time for [DATE] Add time for [DATE] [DATE] Add time for [DATE] Add t…" at bounding box center [753, 355] width 690 height 495
drag, startPoint x: 503, startPoint y: 392, endPoint x: 637, endPoint y: 419, distance: 136.7
click at [504, 393] on div "[DATE] 07:00 to 17:30 | 30 min 10.00 hrs | Mon-Fri Days (£24.04) = £240.40 Edit" at bounding box center [752, 413] width 677 height 76
click at [899, 506] on p "10.00 hrs | Mon-Fri Days (£24.04) = £240.40" at bounding box center [847, 497] width 415 height 19
click at [898, 500] on p "10.00 hrs | Mon-Fri Days (£24.04) = £240.40" at bounding box center [847, 497] width 415 height 19
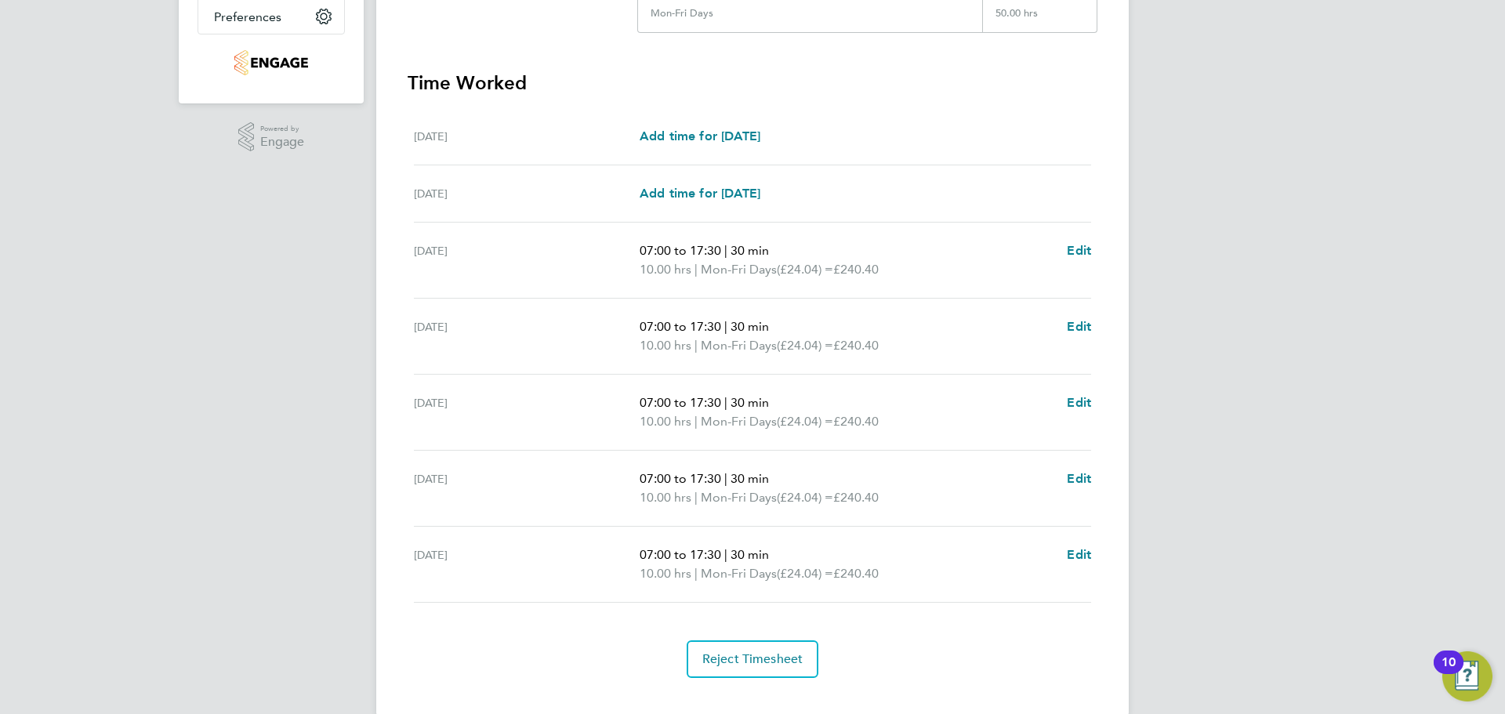
drag, startPoint x: 893, startPoint y: 499, endPoint x: 387, endPoint y: 376, distance: 520.3
click at [387, 376] on div "Back Following [PERSON_NAME]'s Timesheet [DATE] - [DATE] £1,202. 00 "CPCS Plant…" at bounding box center [752, 184] width 753 height 1064
click at [790, 472] on p "07:00 to 17:30 | 30 min" at bounding box center [847, 479] width 415 height 19
drag, startPoint x: 886, startPoint y: 503, endPoint x: 410, endPoint y: 404, distance: 486.3
click at [410, 404] on ul "[DATE] Add time for [DATE] Add time for [DATE] [DATE] Add time for [DATE] Add t…" at bounding box center [753, 355] width 690 height 495
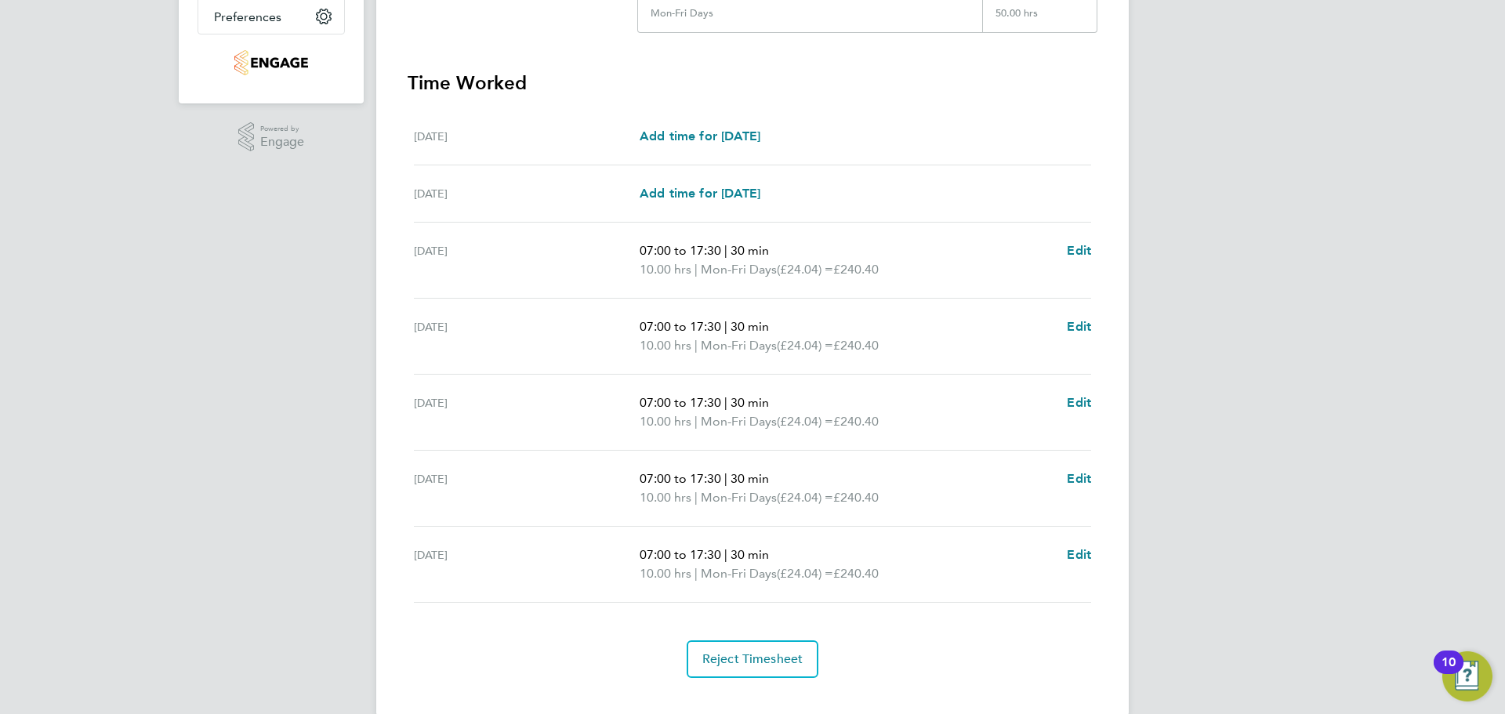
click at [902, 485] on p "07:00 to 17:30 | 30 min" at bounding box center [847, 479] width 415 height 19
drag, startPoint x: 906, startPoint y: 499, endPoint x: 423, endPoint y: 391, distance: 494.8
click at [423, 391] on ul "[DATE] Add time for [DATE] Add time for [DATE] [DATE] Add time for [DATE] Add t…" at bounding box center [753, 355] width 690 height 495
click at [875, 475] on p "07:00 to 17:30 | 30 min" at bounding box center [847, 479] width 415 height 19
drag, startPoint x: 470, startPoint y: 412, endPoint x: 884, endPoint y: 492, distance: 421.7
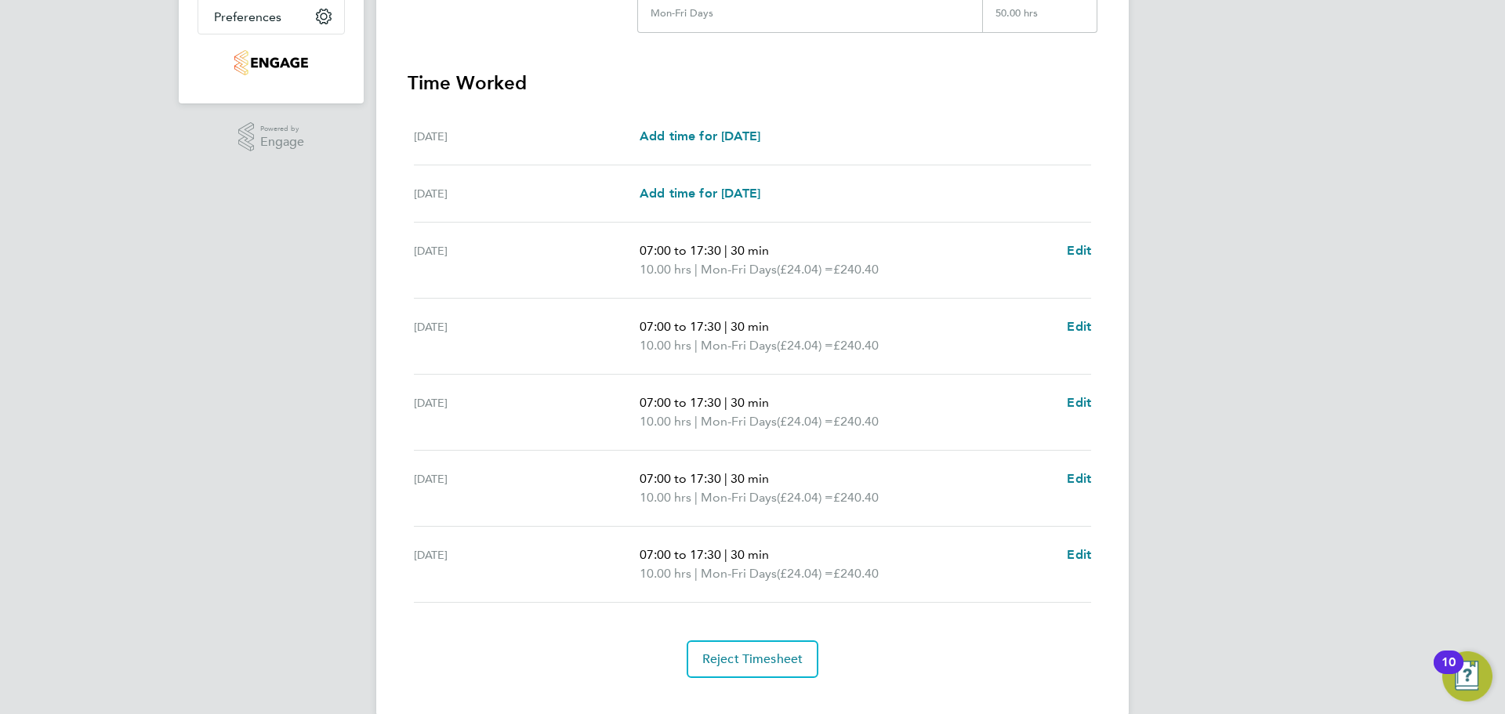
click at [887, 492] on ul "[DATE] Add time for [DATE] Add time for [DATE] [DATE] Add time for [DATE] Add t…" at bounding box center [753, 355] width 690 height 495
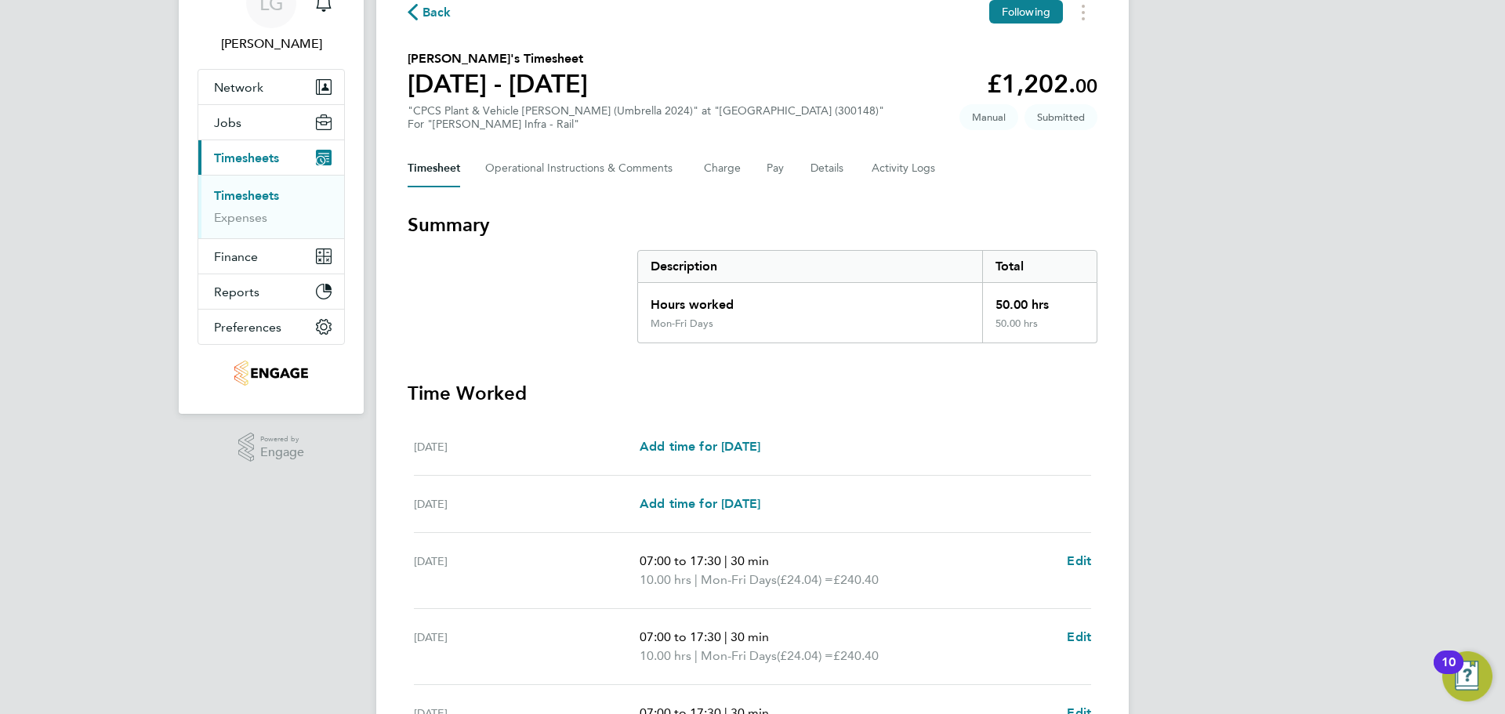
scroll to position [392, 0]
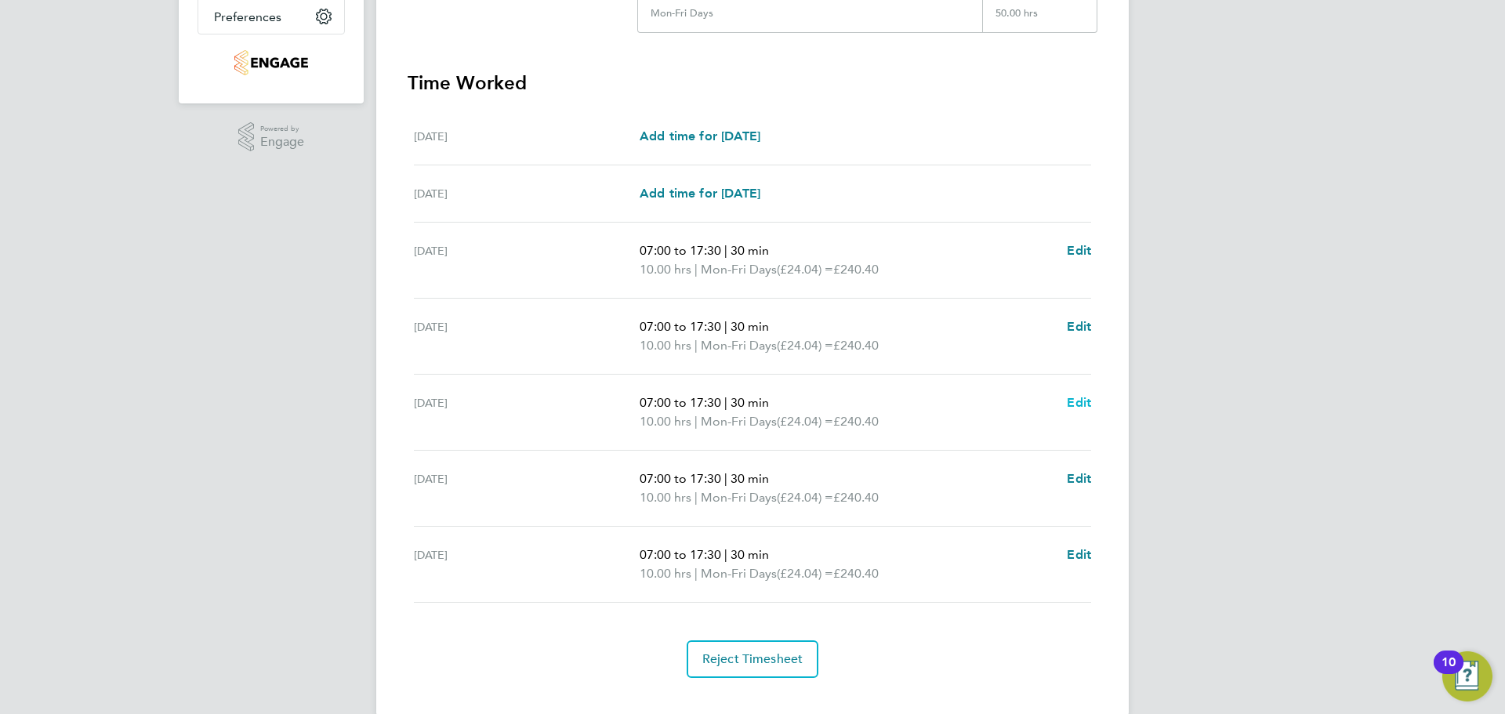
click at [1087, 402] on span "Edit" at bounding box center [1079, 402] width 24 height 15
select select "30"
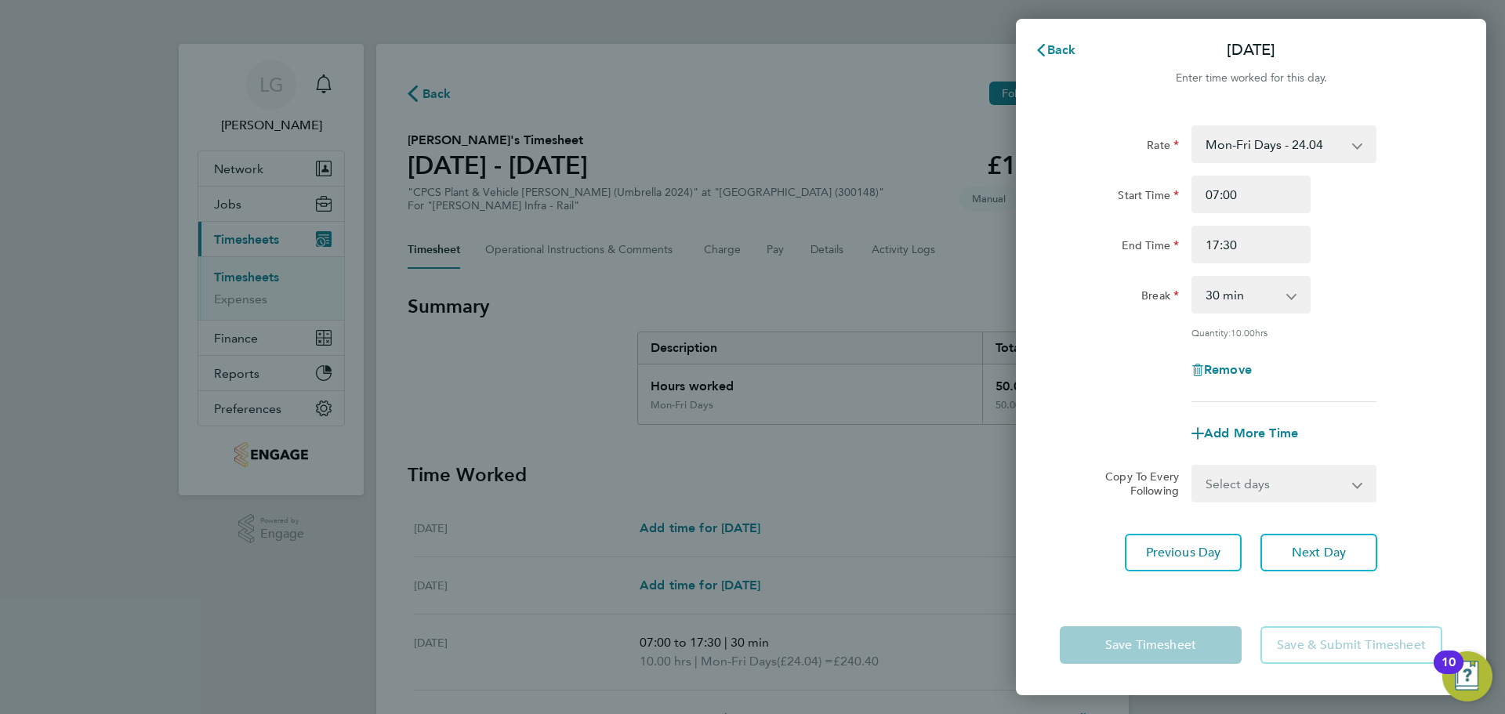
click at [1251, 150] on select "Mon-Fri Days - 24.04 Mon-Thurs Nights - 27.64 Weekend - 31.25 Bank Hol - 36.06" at bounding box center [1274, 144] width 163 height 35
click at [1254, 140] on select "Mon-Fri Days - 24.04 Mon-Thurs Nights - 27.64 Weekend - 31.25 Bank Hol - 36.06" at bounding box center [1274, 144] width 163 height 35
click at [1407, 340] on div "Rate Mon-Fri Days - 24.04 Mon-Thurs Nights - 27.64 Weekend - 31.25 Bank Hol - 3…" at bounding box center [1251, 263] width 383 height 277
click at [1255, 300] on select "0 min 15 min 30 min 45 min 60 min 75 min 90 min" at bounding box center [1241, 295] width 97 height 35
click at [1256, 298] on select "0 min 15 min 30 min 45 min 60 min 75 min 90 min" at bounding box center [1241, 295] width 97 height 35
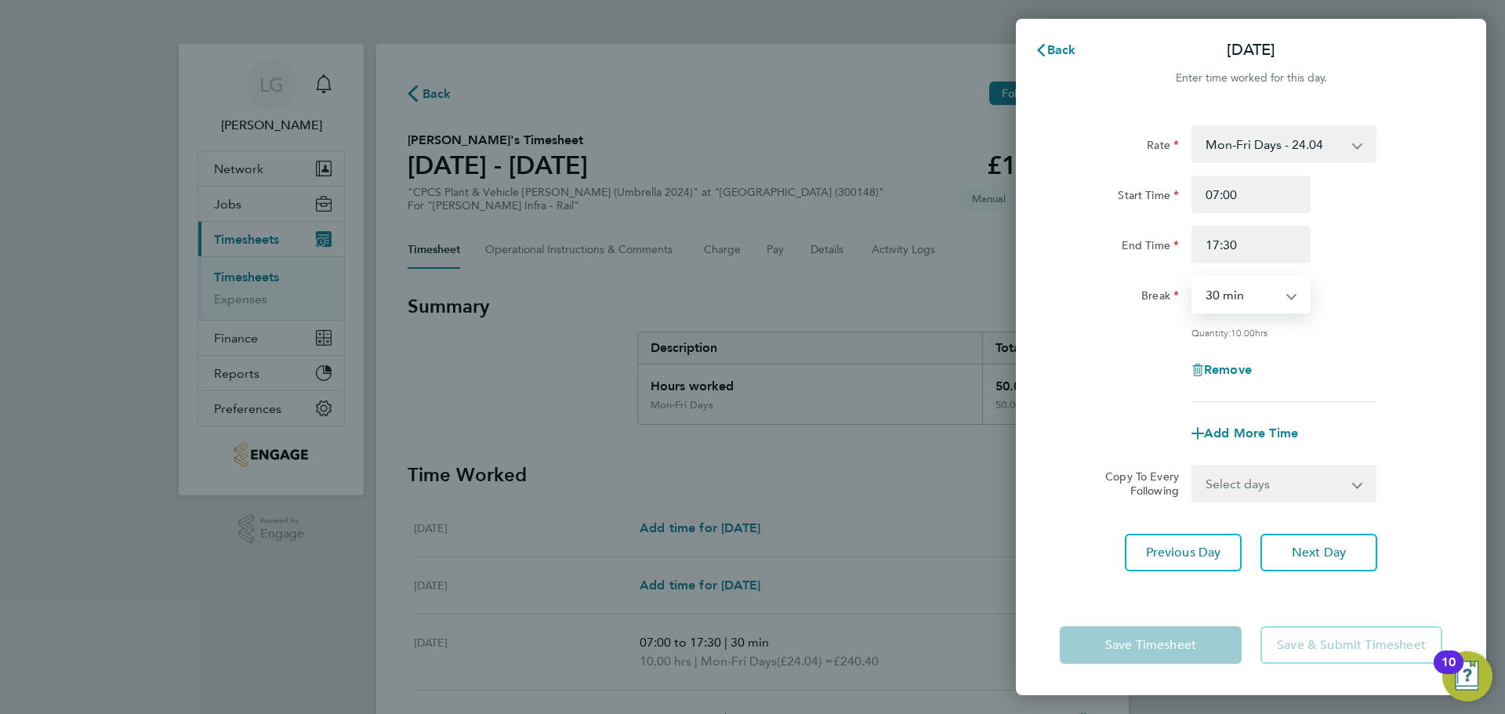
click at [1351, 315] on div "Rate Mon-Fri Days - 24.04 Mon-Thurs Nights - 27.64 Weekend - 31.25 Bank Hol - 3…" at bounding box center [1251, 263] width 383 height 277
click at [1243, 369] on span "Remove" at bounding box center [1228, 369] width 48 height 15
select select "null"
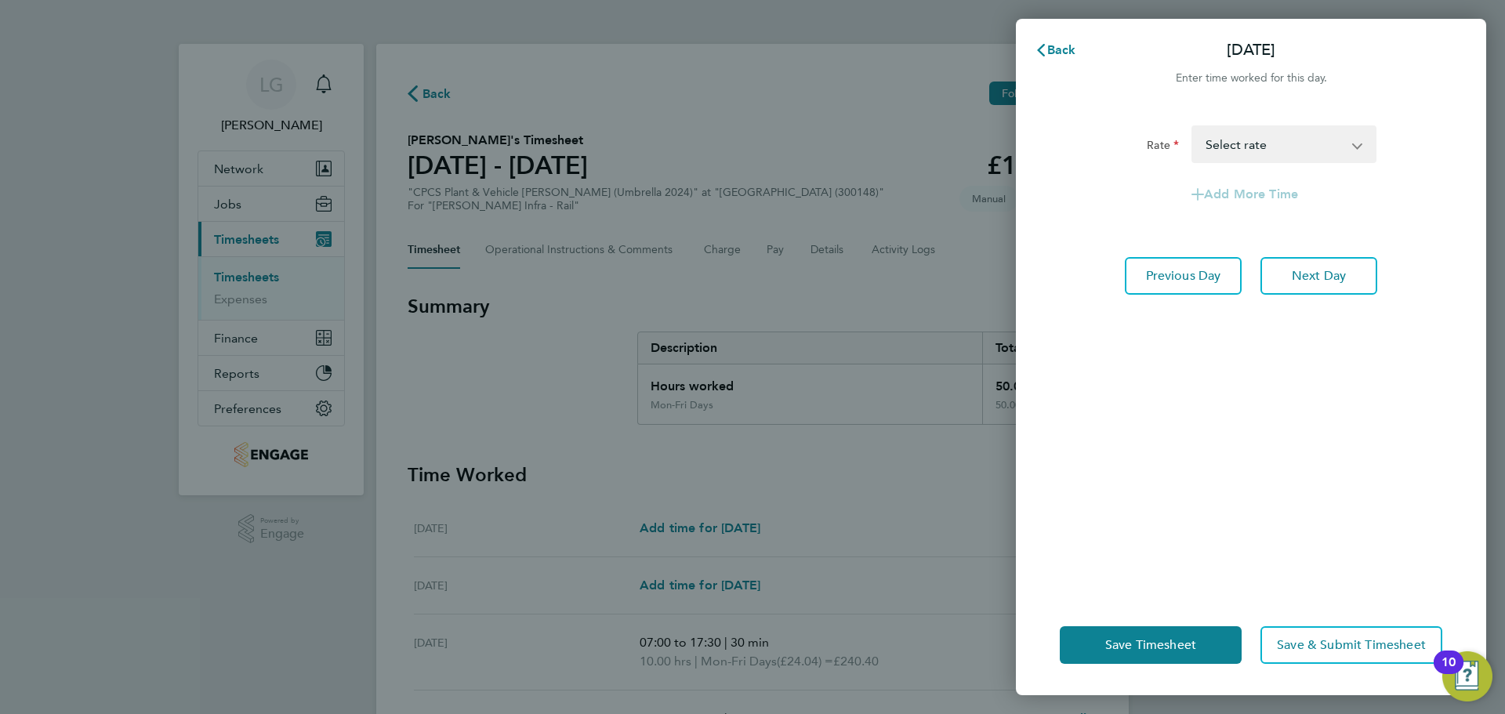
click at [1280, 333] on div "Rate Mon-Fri Days - 24.04 Mon-Thurs Nights - 27.64 Weekend - 31.25 Bank Hol - 3…" at bounding box center [1251, 351] width 470 height 488
click at [1309, 269] on span "Next Day" at bounding box center [1319, 276] width 54 height 16
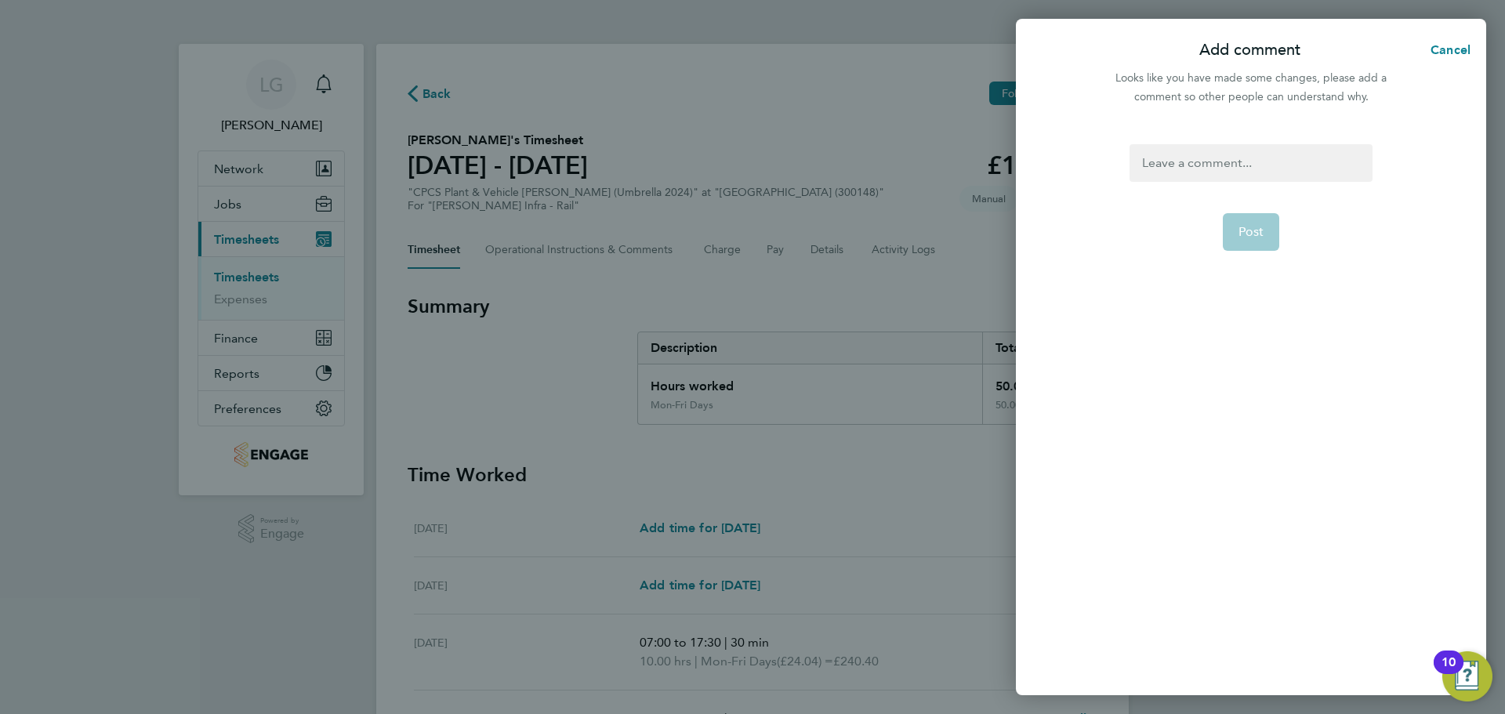
click at [1240, 162] on div at bounding box center [1251, 163] width 242 height 38
click at [1189, 154] on div at bounding box center [1251, 163] width 242 height 38
click at [1244, 230] on span "Post" at bounding box center [1252, 232] width 26 height 16
select select "30"
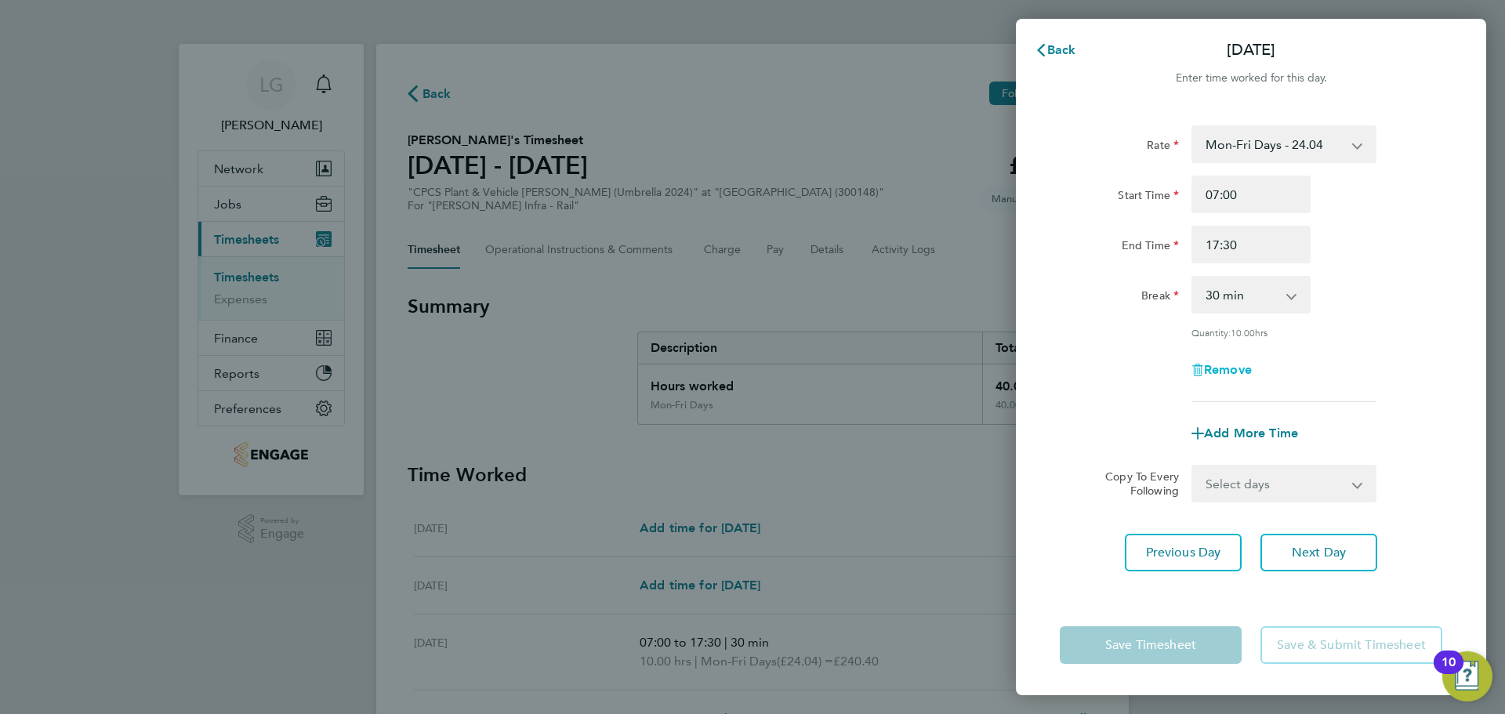
click at [1236, 366] on span "Remove" at bounding box center [1228, 369] width 48 height 15
select select "null"
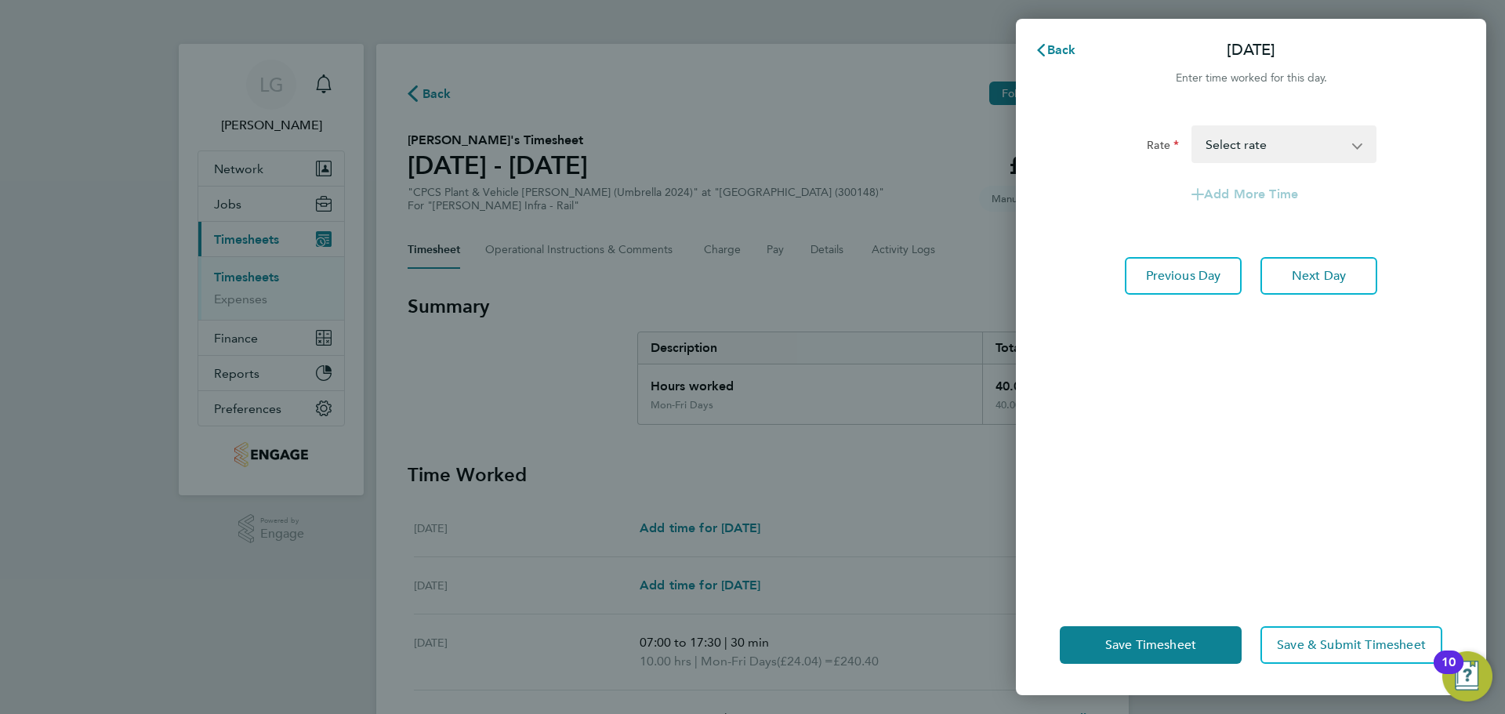
click at [1248, 136] on select "Mon-Fri Days - 24.04 Mon-Thurs Nights - 27.64 Weekend - 31.25 Bank Hol - 36.06 …" at bounding box center [1274, 144] width 163 height 35
click at [1100, 183] on div "Add More Time" at bounding box center [1251, 195] width 395 height 38
click at [1323, 286] on button "Next Day" at bounding box center [1319, 276] width 117 height 38
select select "30"
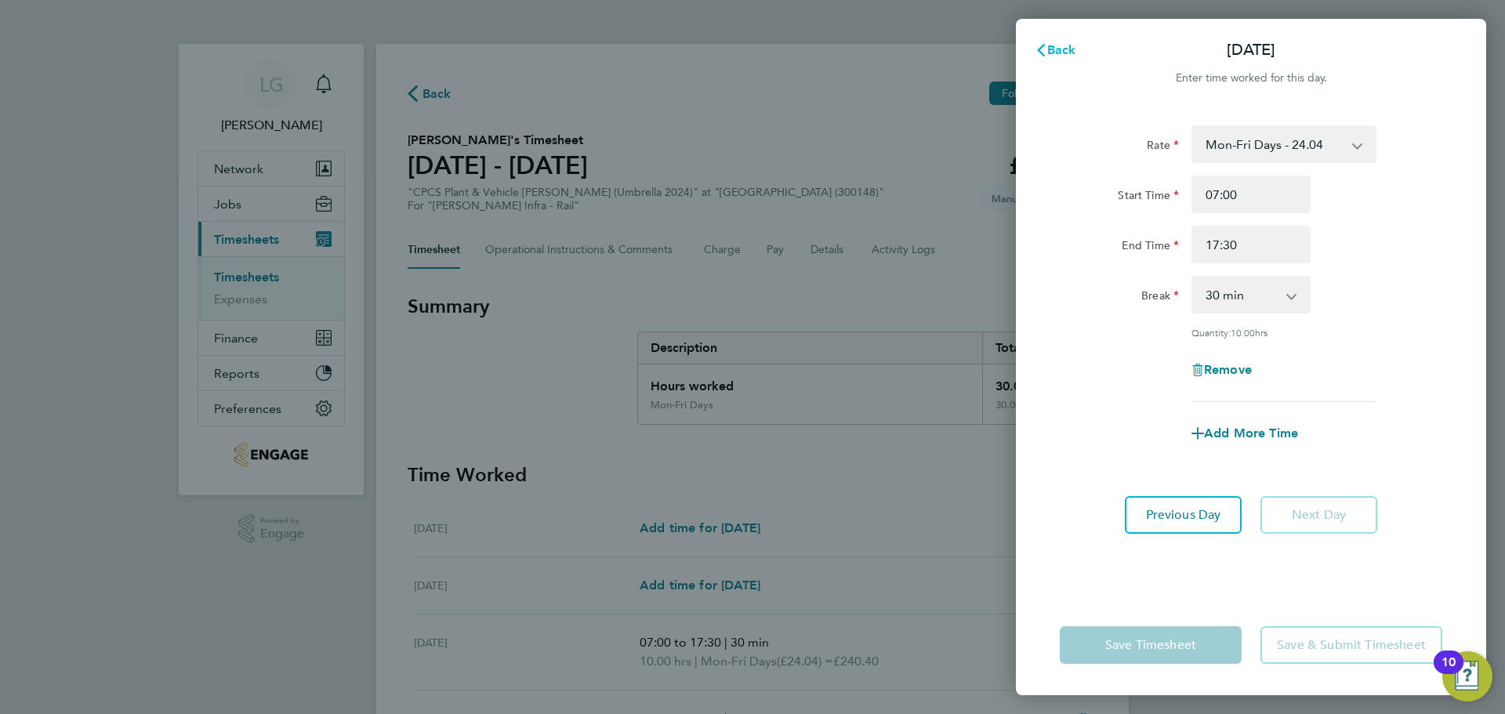
click at [1054, 53] on span "Back" at bounding box center [1062, 49] width 29 height 15
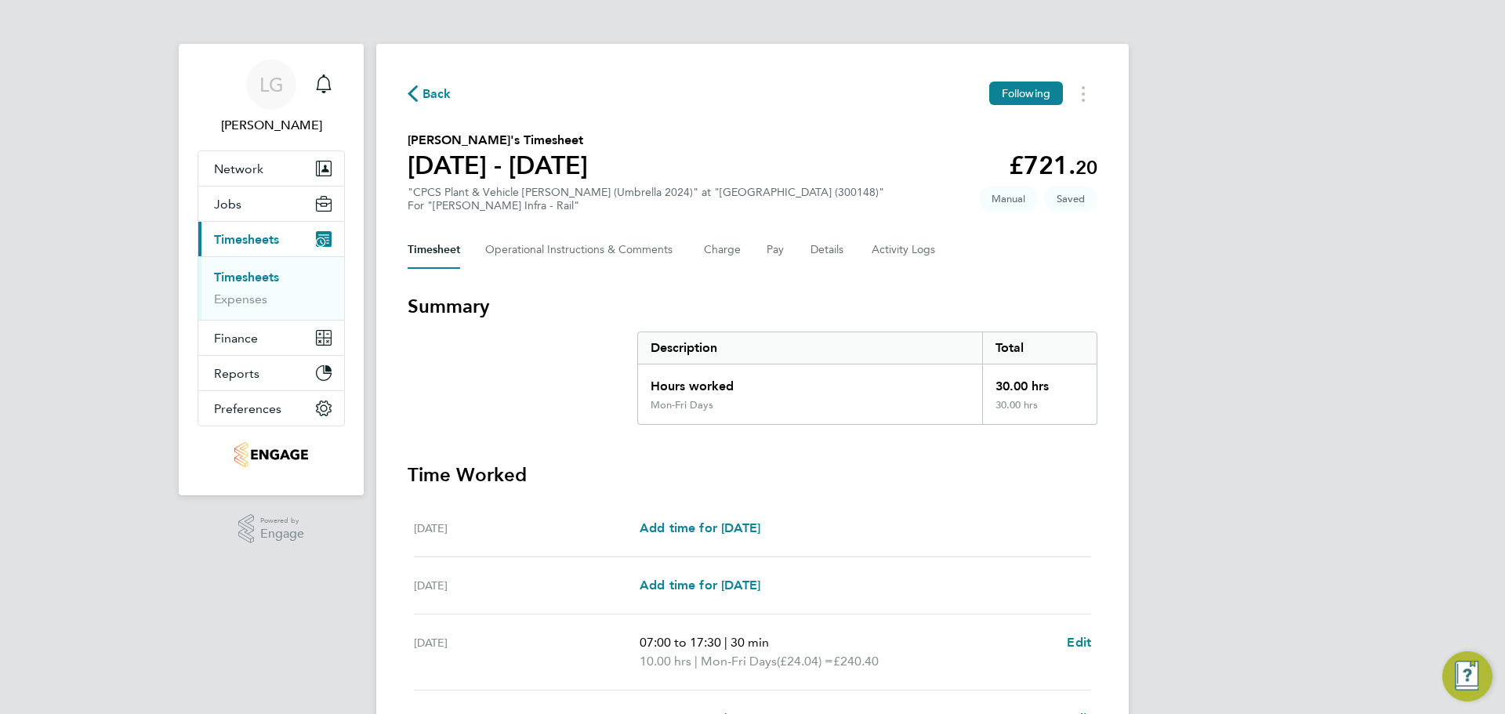
click at [789, 165] on section "Ebsa Aliyyi's Timesheet 16 - 22 Aug 2025 £721. 20 "CPCS Plant & Vehicle Marshal…" at bounding box center [753, 172] width 690 height 82
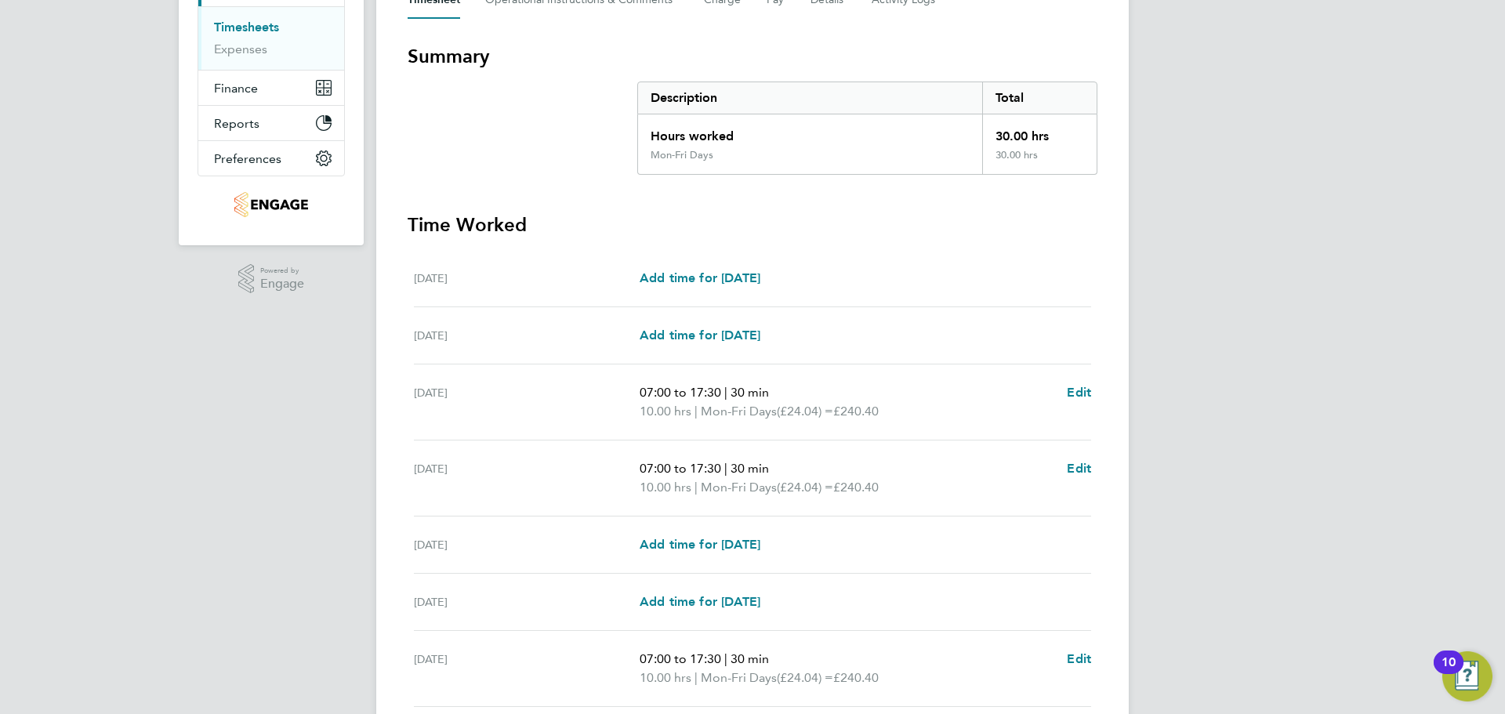
scroll to position [67, 0]
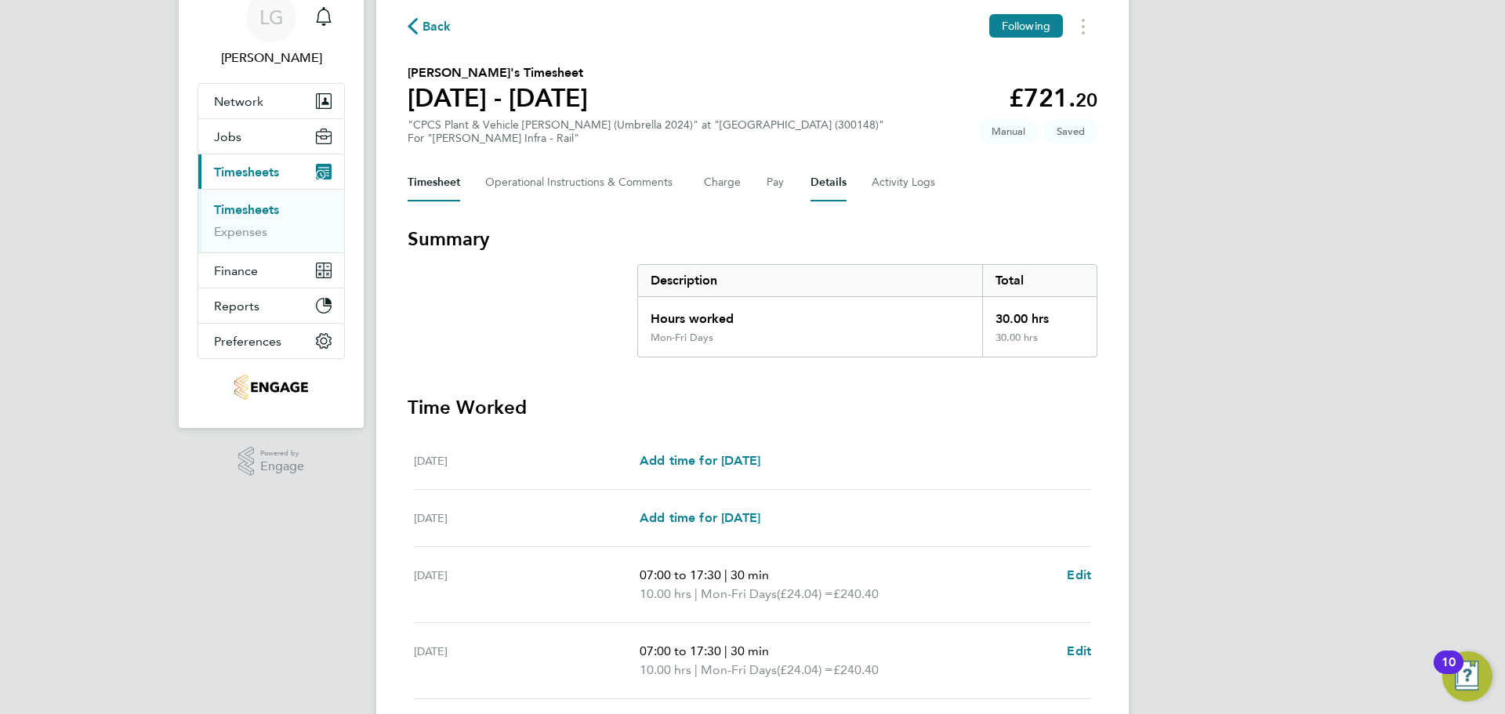
click at [830, 186] on button "Details" at bounding box center [829, 183] width 36 height 38
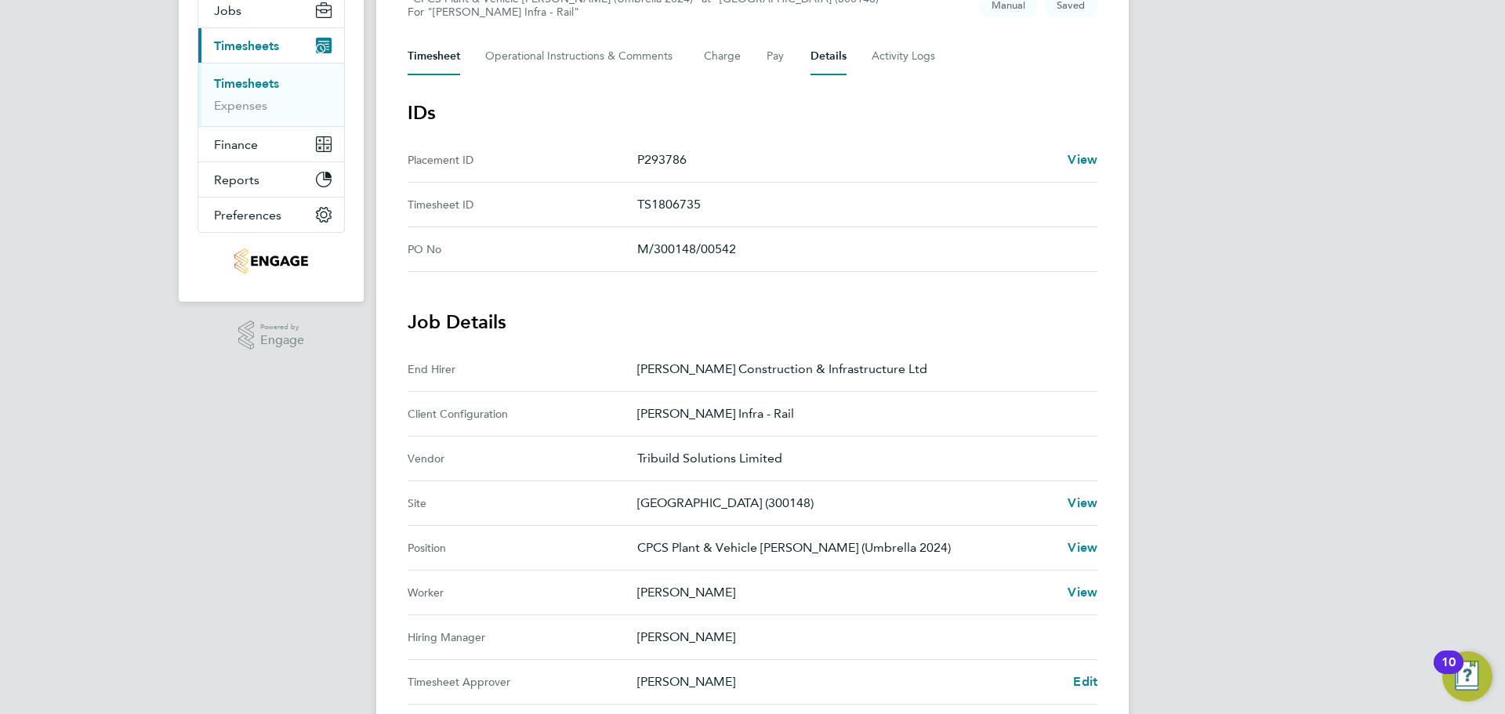
scroll to position [78, 0]
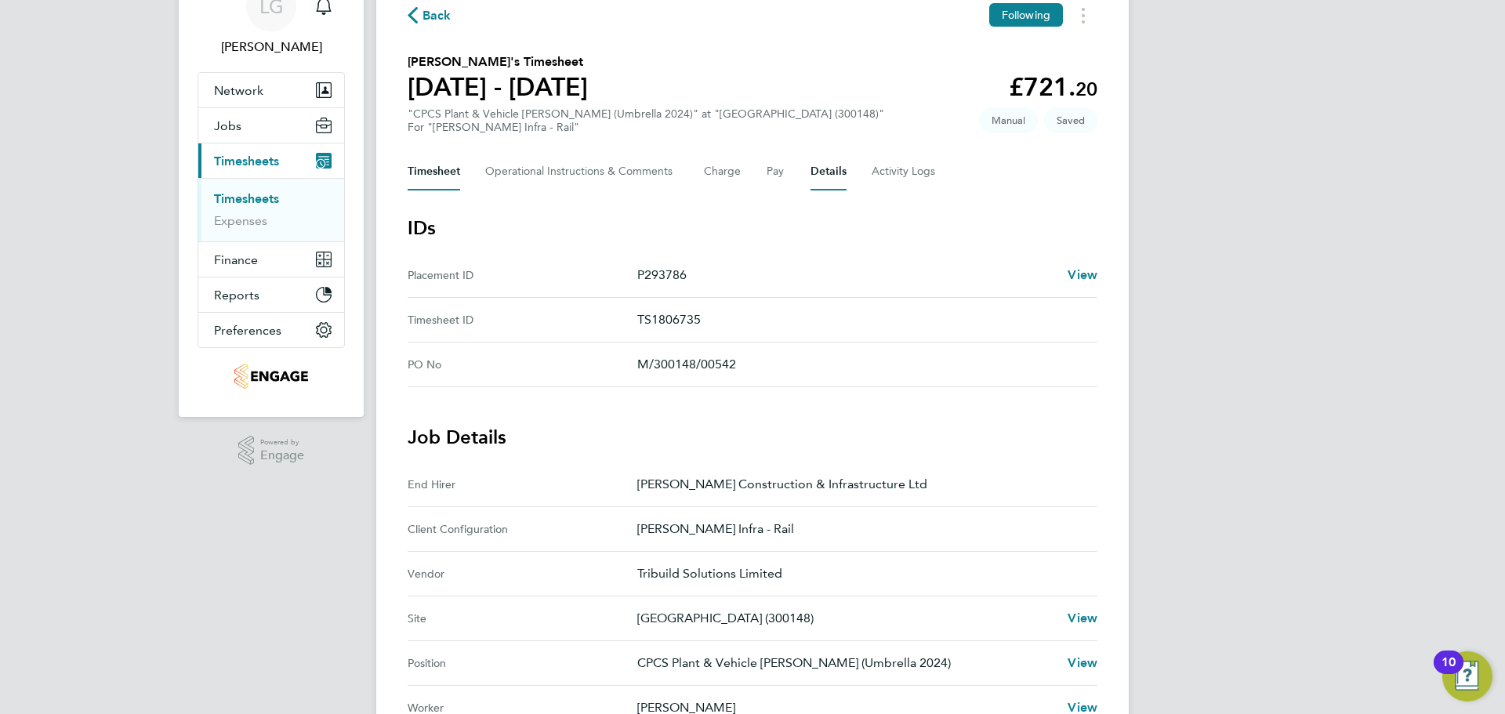
click at [445, 171] on button "Timesheet" at bounding box center [434, 172] width 53 height 38
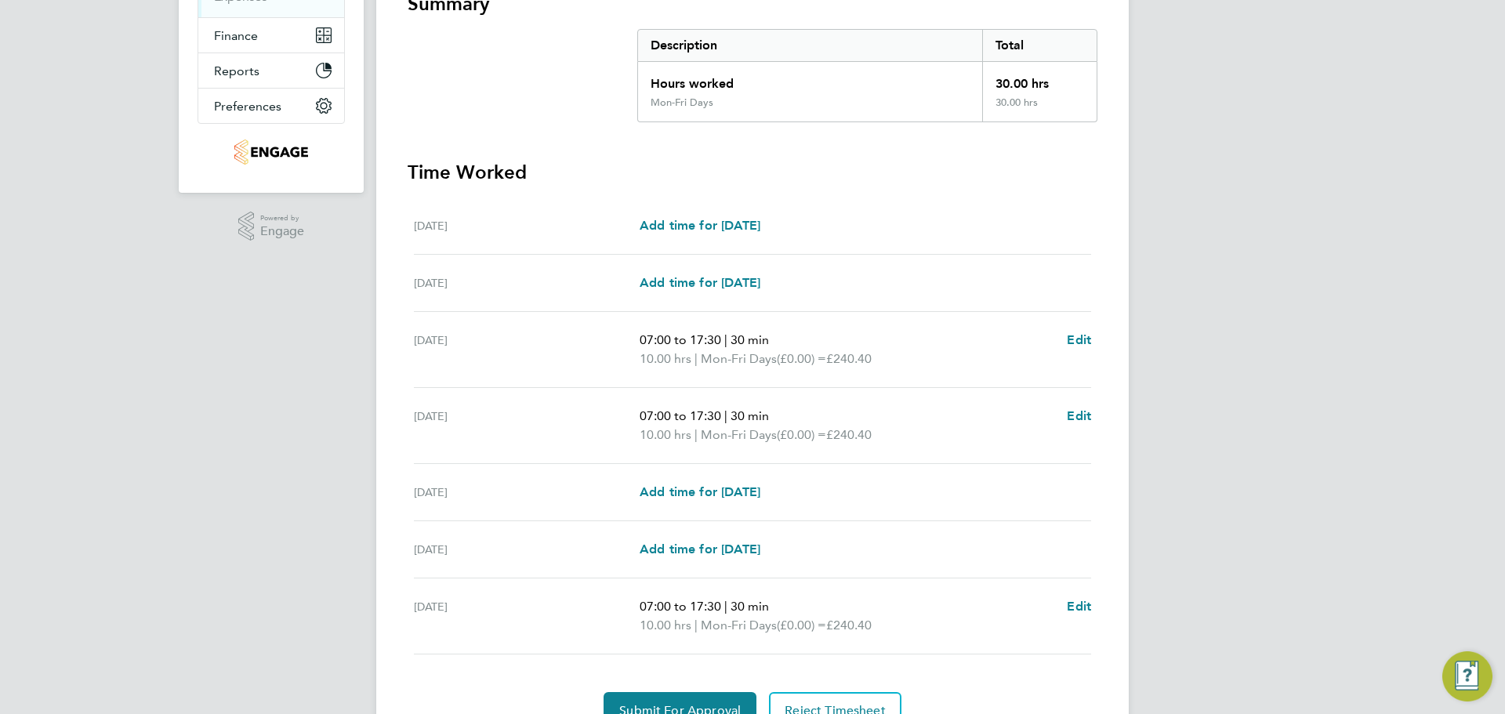
scroll to position [381, 0]
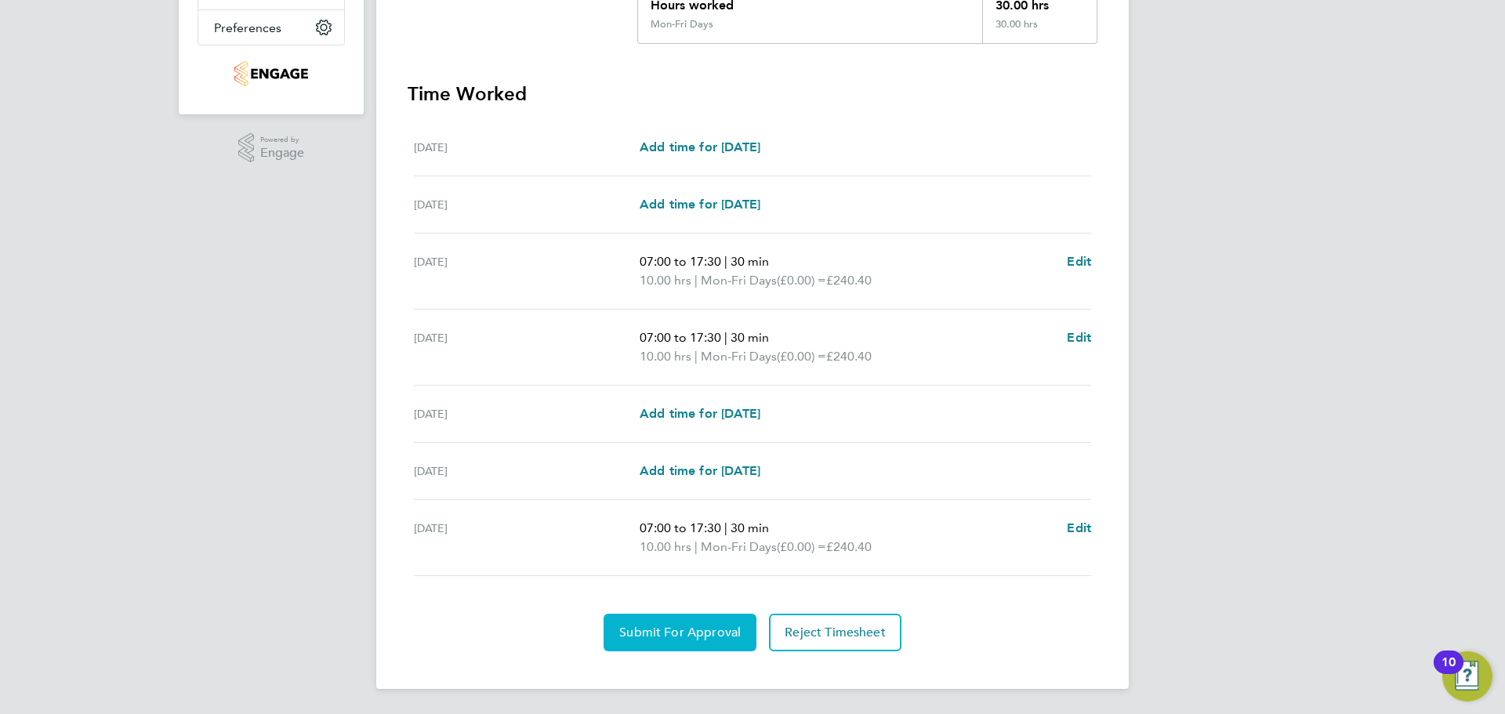
click at [721, 633] on span "Submit For Approval" at bounding box center [680, 633] width 122 height 16
drag, startPoint x: 152, startPoint y: 447, endPoint x: 222, endPoint y: 492, distance: 83.3
click at [153, 447] on div "LG Lee Garrity Notifications Applications: Network Team Members Businesses Site…" at bounding box center [752, 166] width 1505 height 1095
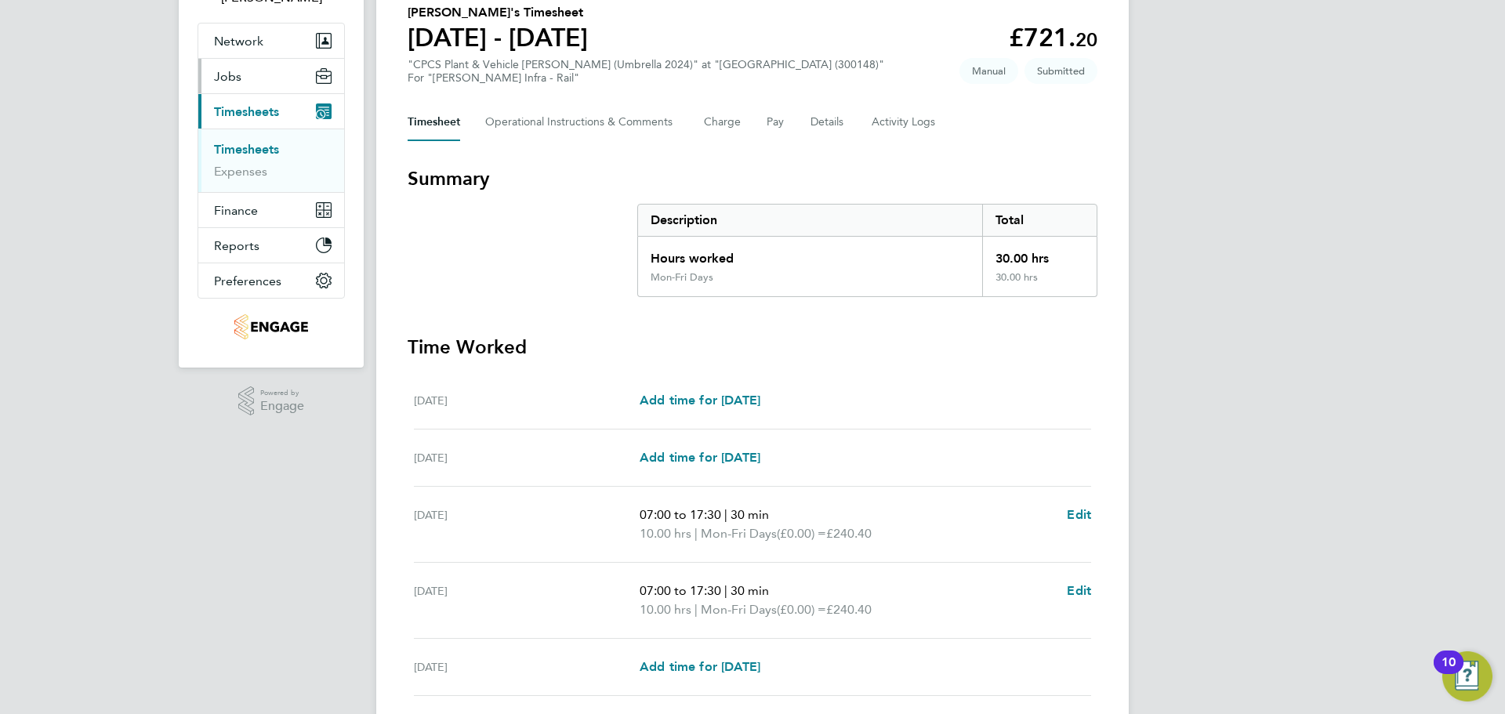
scroll to position [0, 0]
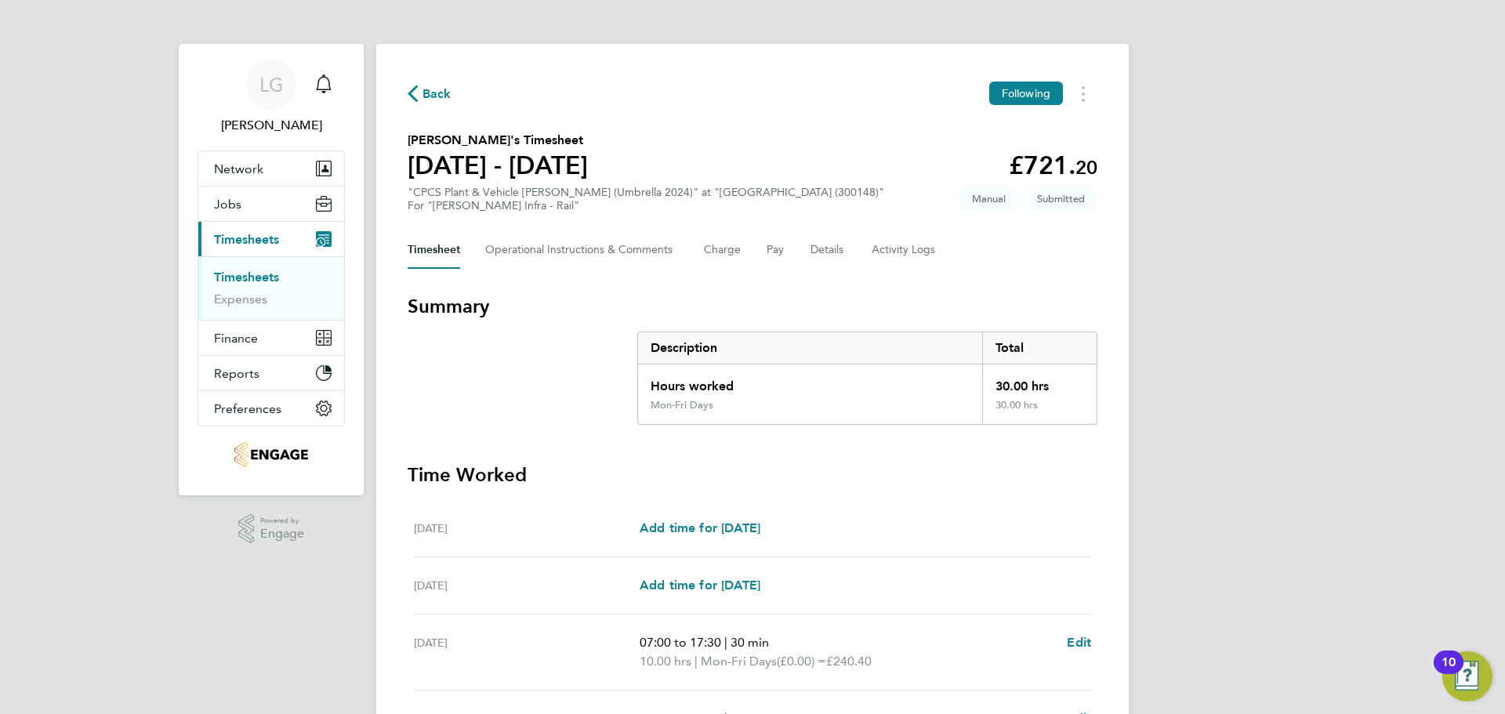
click at [230, 275] on link "Timesheets" at bounding box center [246, 277] width 65 height 15
